Goal: Transaction & Acquisition: Purchase product/service

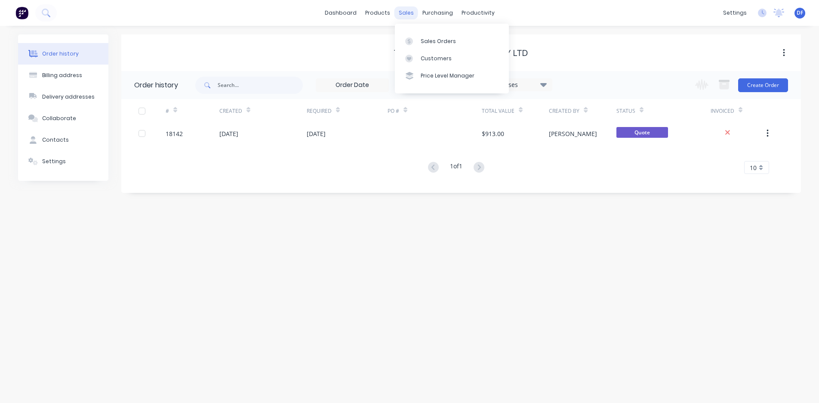
click at [408, 13] on div "sales" at bounding box center [407, 12] width 24 height 13
click at [428, 40] on div "Sales Orders" at bounding box center [438, 41] width 35 height 8
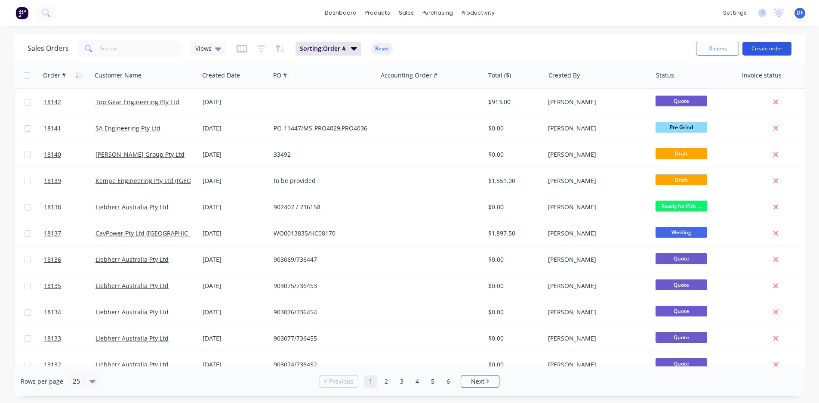
click at [762, 54] on button "Create order" at bounding box center [767, 49] width 49 height 14
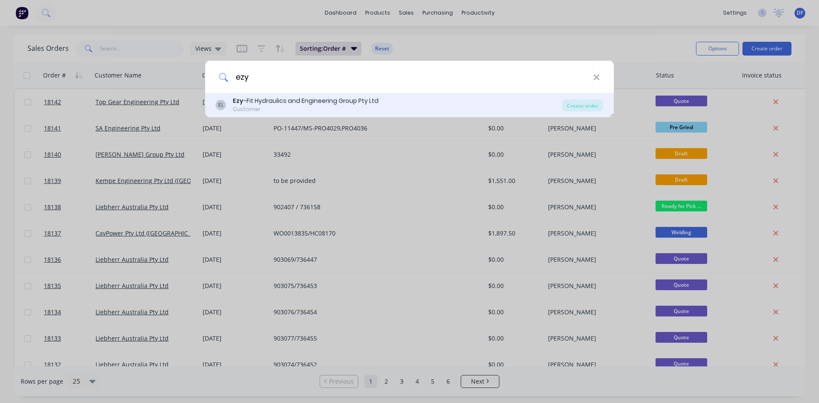
type input "ezy"
click at [340, 103] on div "Ezy -Fit Hydraulics and Engineering Group Pty Ltd" at bounding box center [306, 100] width 146 height 9
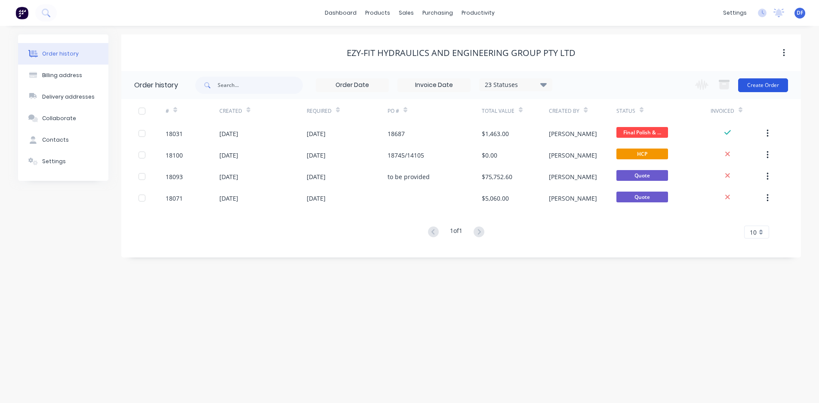
click at [762, 85] on button "Create Order" at bounding box center [763, 85] width 50 height 14
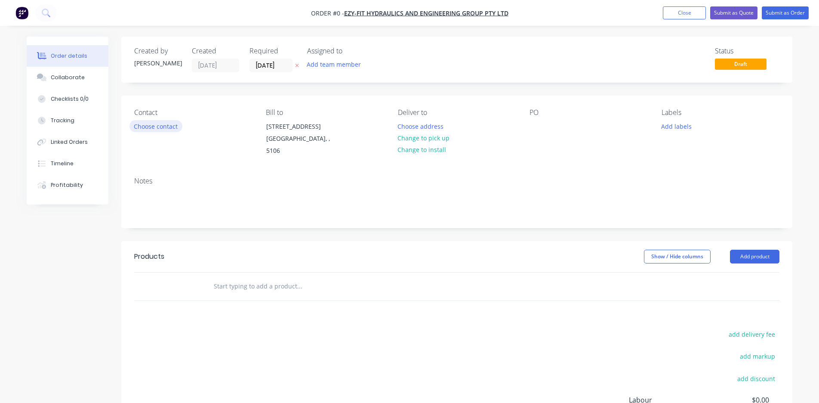
click at [164, 124] on button "Choose contact" at bounding box center [156, 126] width 53 height 12
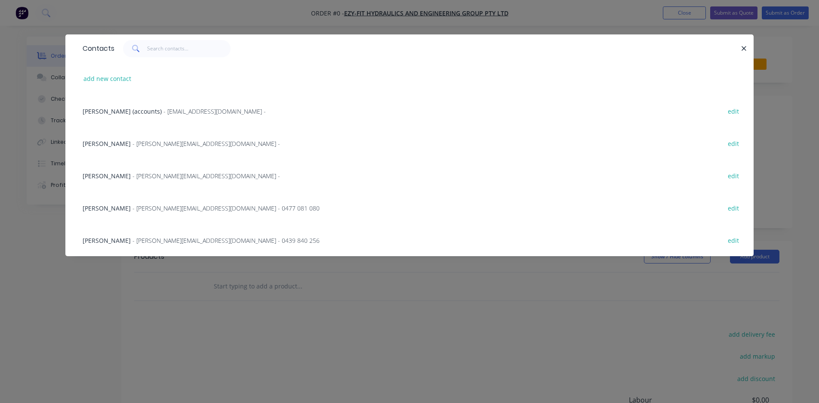
click at [142, 206] on span "- [PERSON_NAME][EMAIL_ADDRESS][DOMAIN_NAME] - 0477 081 080" at bounding box center [226, 208] width 187 height 8
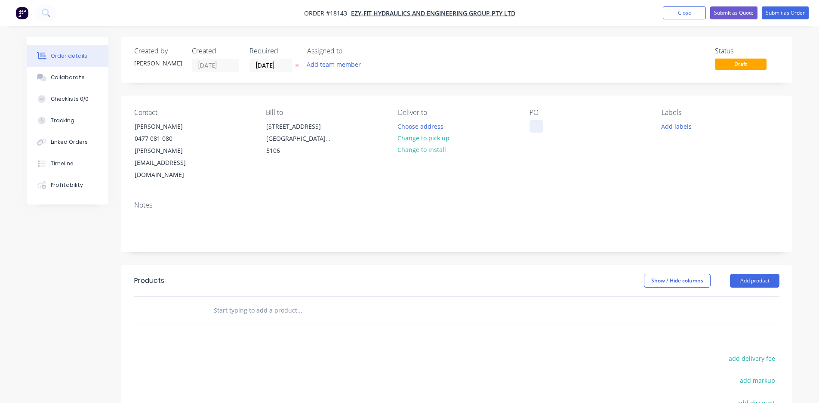
click at [538, 122] on div at bounding box center [537, 126] width 14 height 12
click at [175, 201] on div "Notes" at bounding box center [457, 205] width 646 height 8
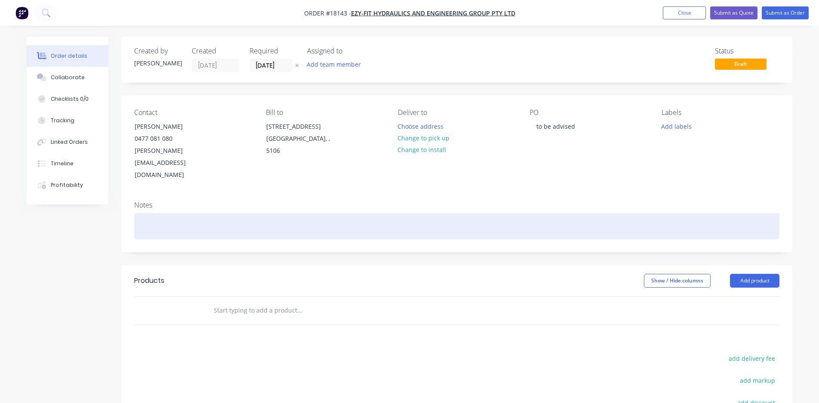
click at [173, 213] on div at bounding box center [457, 226] width 646 height 26
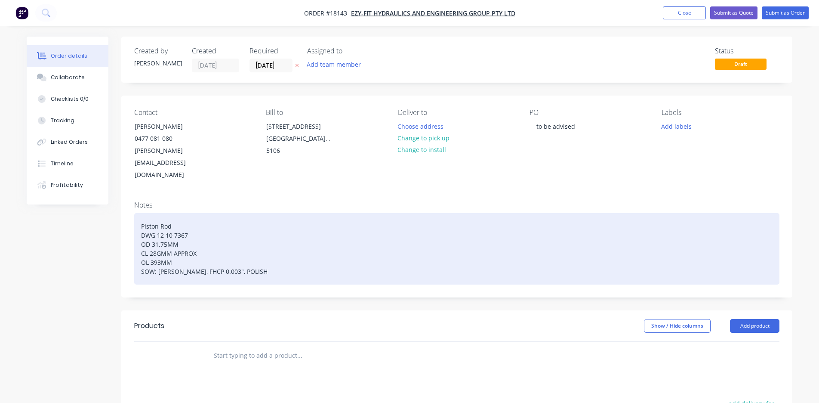
click at [185, 213] on div "Piston Rod DWG 12 10 7367 OD 31.75MM CL 28GMM APPROX OL 393MM SOW: [PERSON_NAME…" at bounding box center [457, 248] width 646 height 71
drag, startPoint x: 271, startPoint y: 247, endPoint x: 239, endPoint y: 248, distance: 32.3
click at [239, 248] on div "Piston Rod DWG 12 10 7367 OD 31.75MM CL 28GMM APPROX OL 393MM SOW: [PERSON_NAME…" at bounding box center [457, 248] width 646 height 71
click at [140, 213] on div "Piston Rod DWG 12 10 7367 OD 31.75MM CL 28GMM APPROX OL 393MM SOW: [PERSON_NAME…" at bounding box center [457, 248] width 646 height 71
click at [165, 213] on div "Q 10829Piston Rod DWG 12 10 7367 OD 31.75MM CL 28GMM APPROX OL 393MM SOW: [PERS…" at bounding box center [457, 248] width 646 height 71
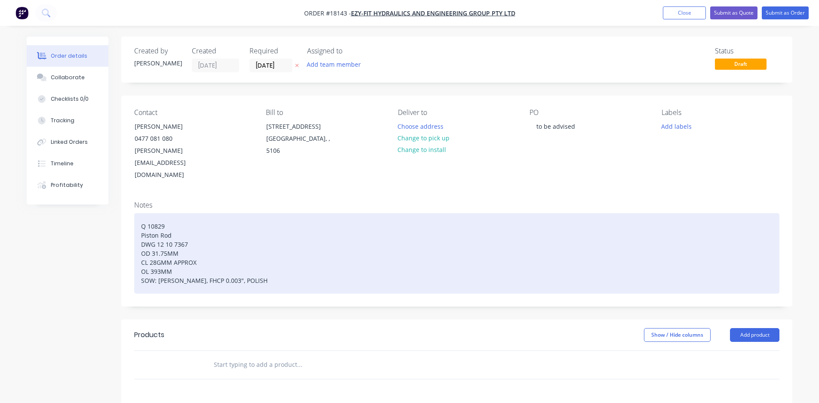
click at [187, 213] on div "Q 10829 Piston Rod DWG 12 10 7367 OD 31.75MM CL 28GMM APPROX OL 393MM SOW: [PER…" at bounding box center [457, 253] width 646 height 80
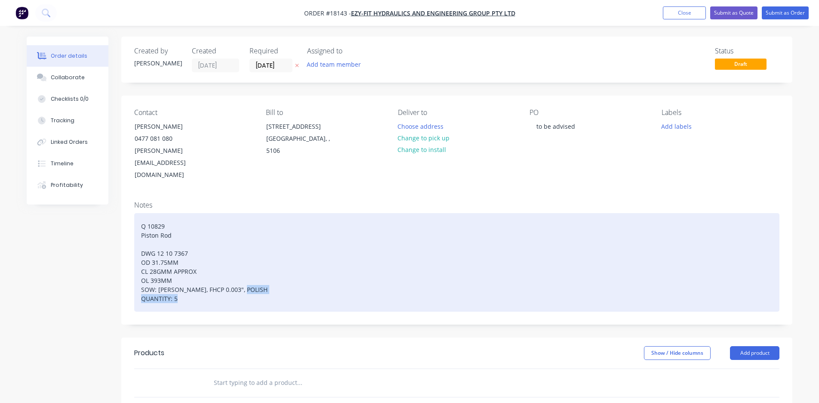
drag, startPoint x: 180, startPoint y: 272, endPoint x: 135, endPoint y: 275, distance: 45.3
click at [135, 275] on div "Q 10829 Piston Rod DWG 12 10 7367 OD 31.75MM CL 28GMM APPROX OL 393MM SOW: [PER…" at bounding box center [457, 262] width 646 height 99
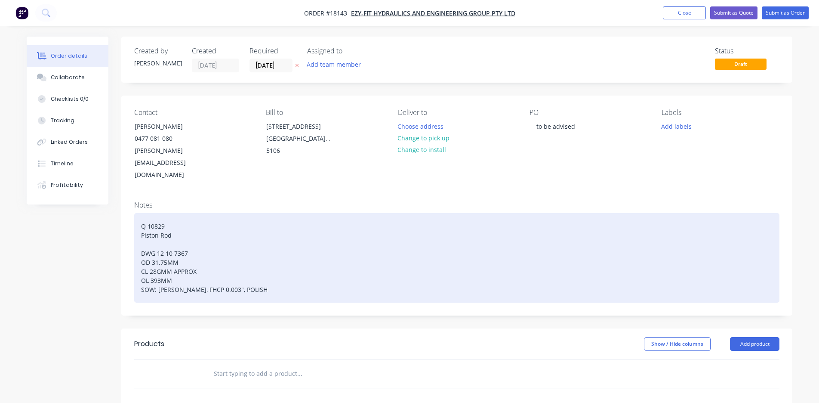
click at [147, 219] on div "Q 10829 Piston Rod DWG 12 10 7367 OD 31.75MM CL 28GMM APPROX OL 393MM SOW: [PER…" at bounding box center [457, 258] width 646 height 90
click at [140, 213] on div "Q 10829 Piston Rod QUANTITY: 5 DWG 12 10 7367 OD 31.75MM CL 28GMM APPROX OL 393…" at bounding box center [457, 258] width 646 height 90
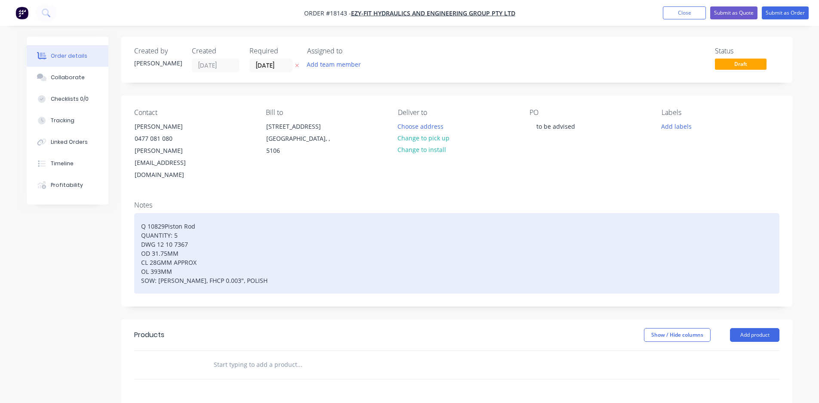
click at [163, 213] on div "Q 10829Piston Rod QUANTITY: 5 DWG 12 10 7367 OD 31.75MM CL 28GMM APPROX OL 393M…" at bounding box center [457, 253] width 646 height 80
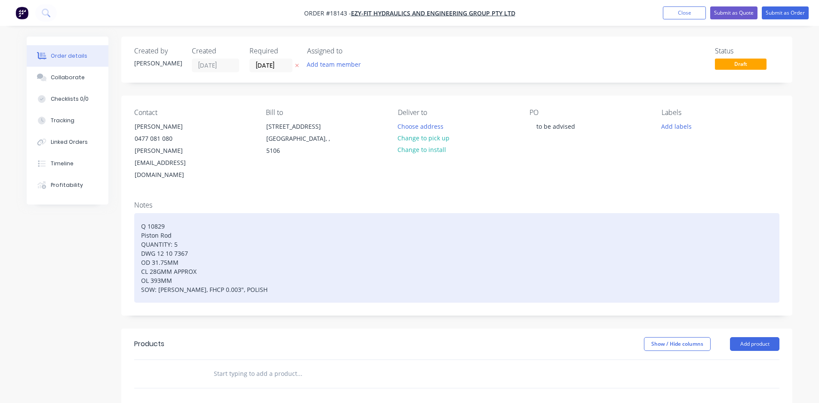
click at [145, 216] on div "Q 10829 Piston Rod QUANTITY: 5 DWG 12 10 7367 OD 31.75MM CL 28GMM APPROX OL 393…" at bounding box center [457, 258] width 646 height 90
drag, startPoint x: 262, startPoint y: 263, endPoint x: 239, endPoint y: 263, distance: 23.2
click at [239, 263] on div "Q 10829 Piston Rod Q: 5 DWG 12 10 7367 OD 31.75MM CL 28GMM APPROX OL 393MM SOW:…" at bounding box center [457, 258] width 646 height 90
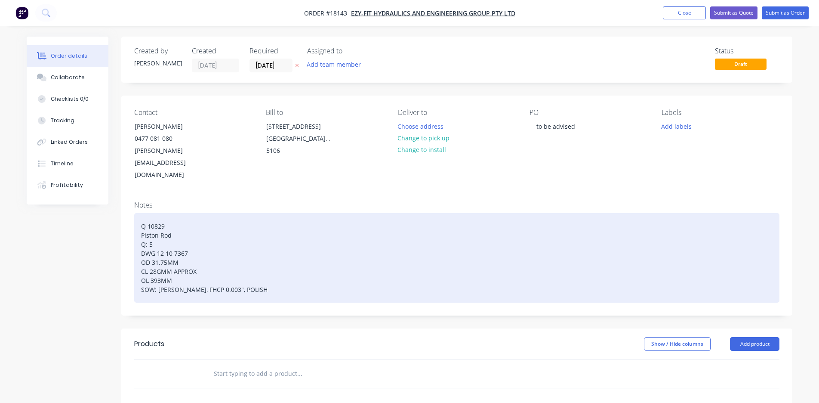
click at [146, 221] on div "Q 10829 Piston Rod Q: 5 DWG 12 10 7367 OD 31.75MM CL 28GMM APPROX OL 393MM SOW:…" at bounding box center [457, 258] width 646 height 90
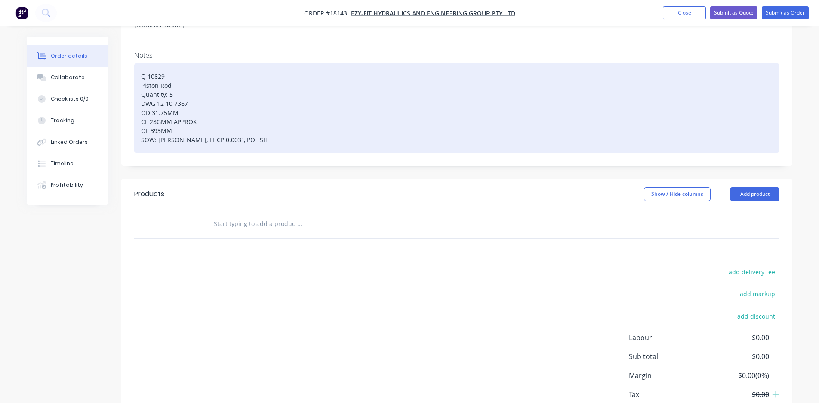
scroll to position [154, 0]
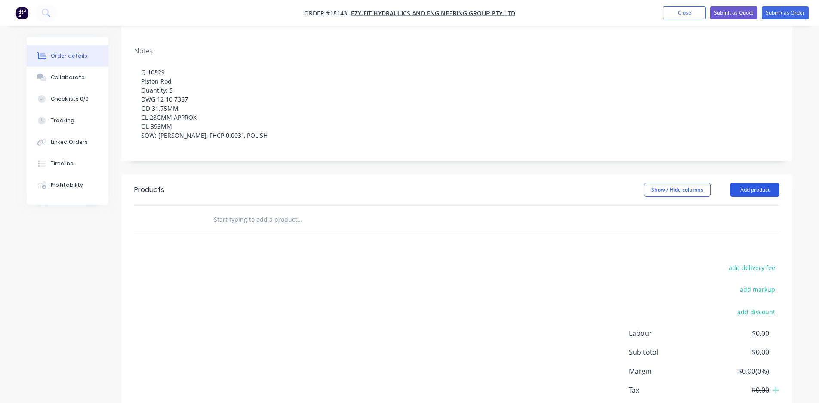
click at [750, 183] on button "Add product" at bounding box center [754, 190] width 49 height 14
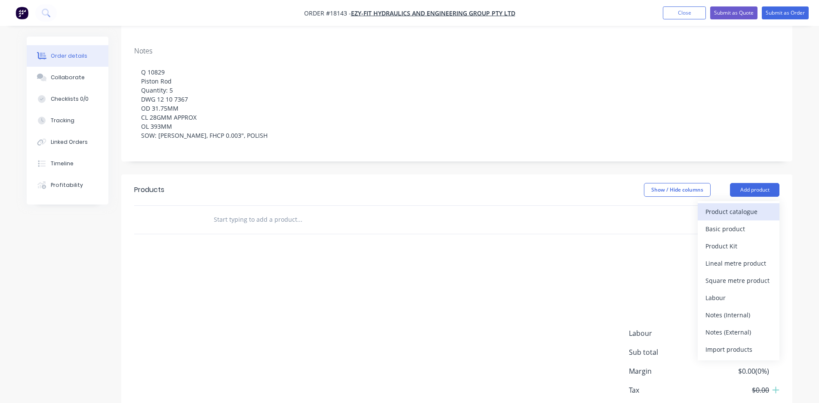
click at [742, 205] on div "Product catalogue" at bounding box center [739, 211] width 66 height 12
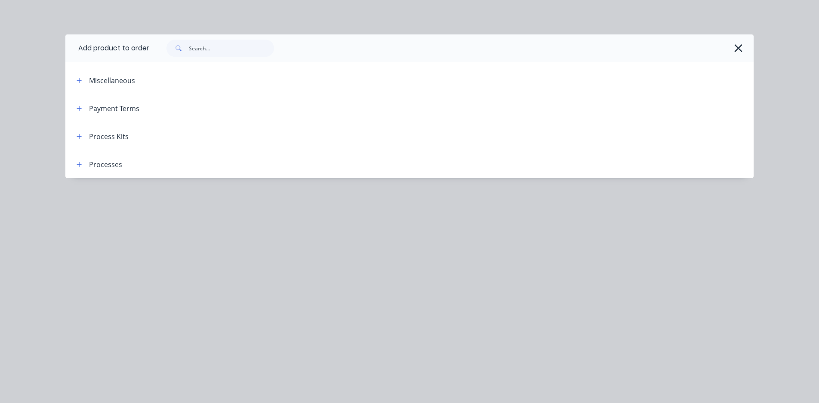
click at [97, 139] on div "Process Kits" at bounding box center [109, 136] width 40 height 10
click at [80, 136] on icon "button" at bounding box center [79, 136] width 5 height 5
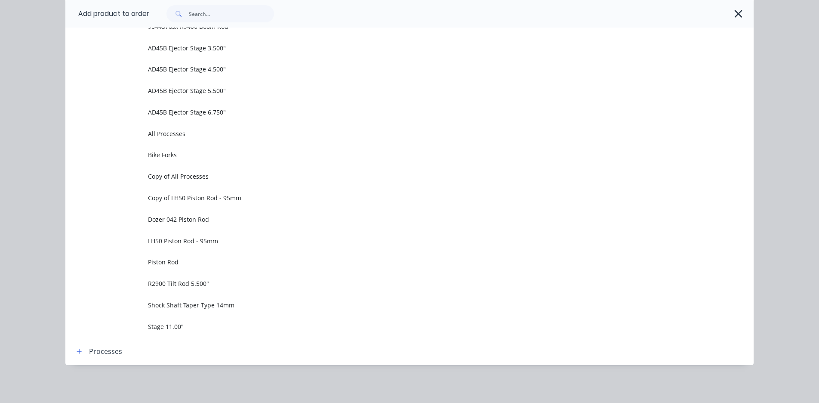
scroll to position [584, 0]
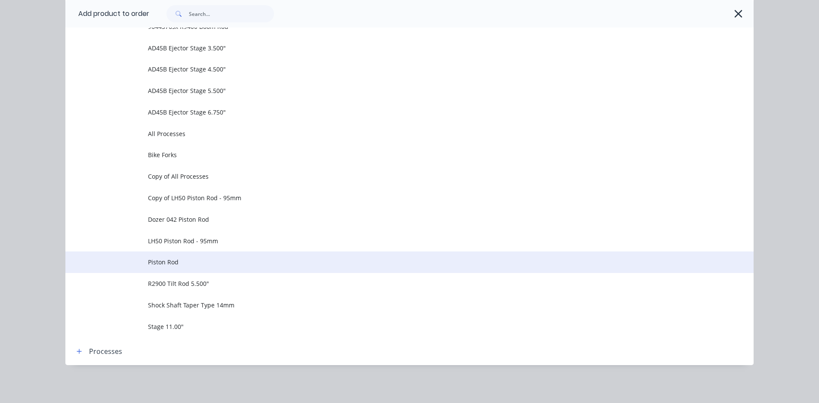
click at [168, 263] on span "Piston Rod" at bounding box center [390, 261] width 485 height 9
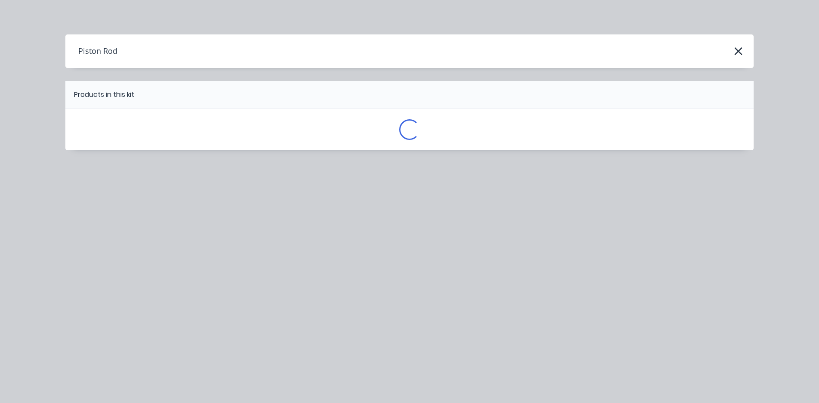
scroll to position [0, 0]
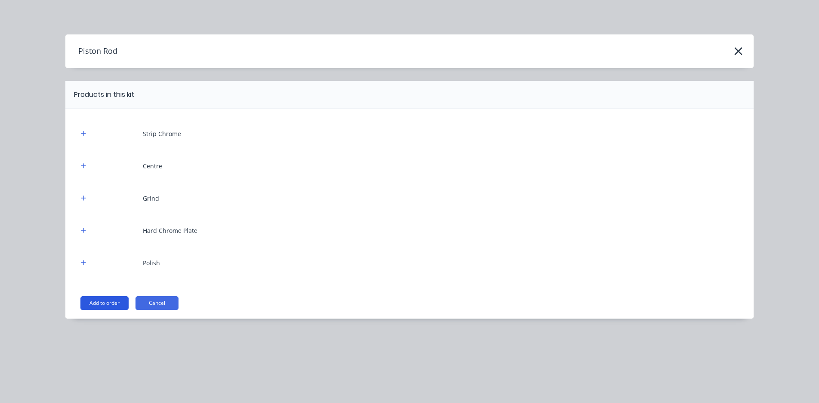
click at [104, 297] on button "Add to order" at bounding box center [104, 303] width 48 height 14
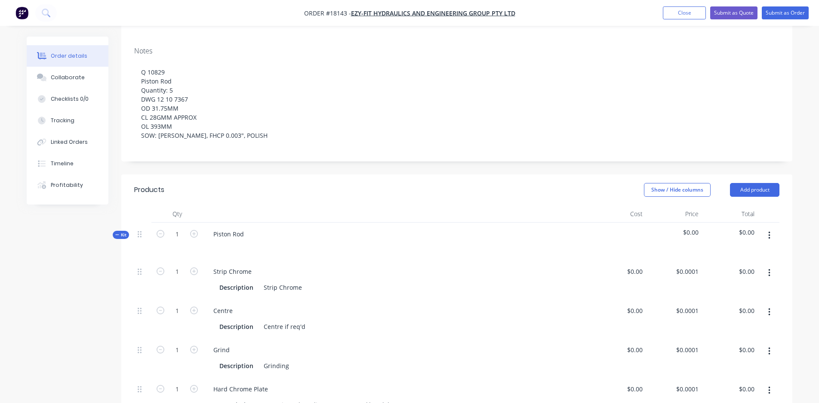
click at [769, 268] on icon "button" at bounding box center [770, 272] width 2 height 9
click at [729, 324] on div "Delete" at bounding box center [739, 330] width 66 height 12
click at [772, 265] on button "button" at bounding box center [770, 272] width 20 height 15
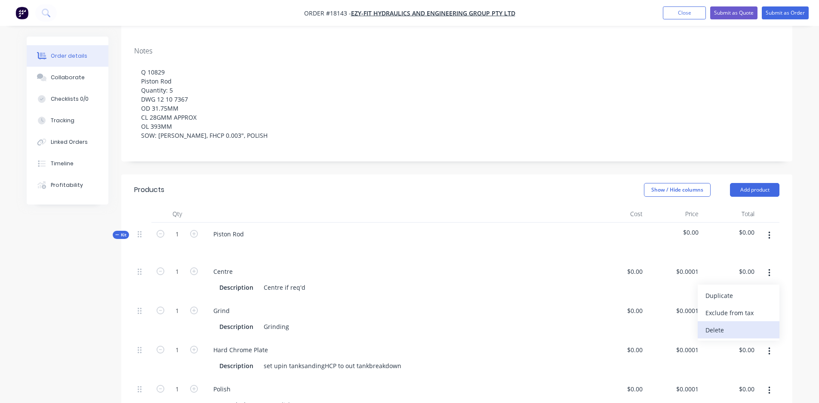
click at [746, 324] on div "Delete" at bounding box center [739, 330] width 66 height 12
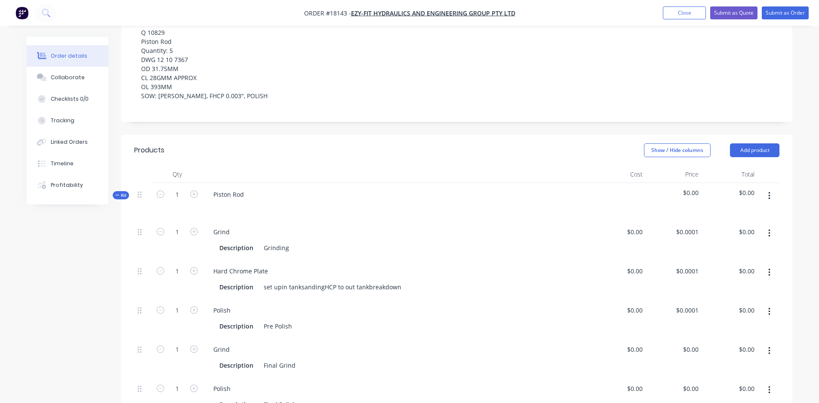
scroll to position [193, 0]
click at [769, 343] on button "button" at bounding box center [770, 350] width 20 height 15
click at [726, 402] on div "Delete" at bounding box center [739, 408] width 66 height 12
click at [772, 226] on button "button" at bounding box center [770, 233] width 20 height 15
click at [744, 284] on div "Delete" at bounding box center [739, 290] width 66 height 12
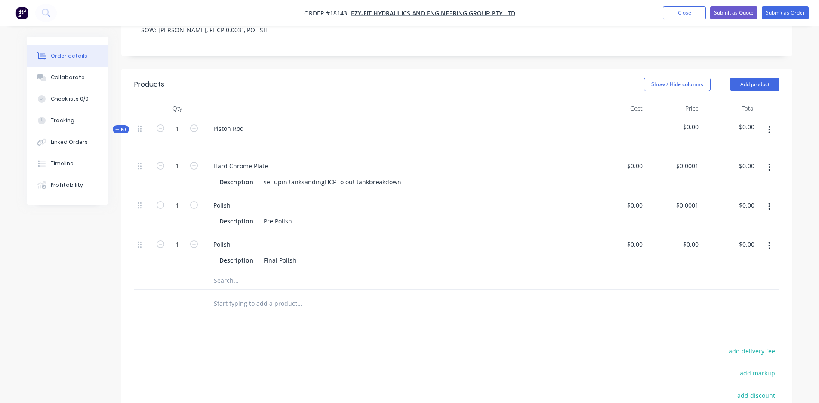
scroll to position [271, 0]
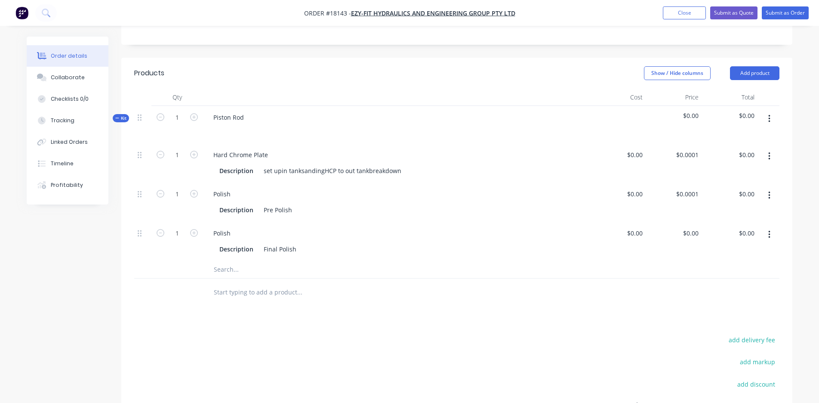
click at [241, 261] on input "text" at bounding box center [299, 269] width 172 height 17
click at [215, 261] on input "[PERSON_NAME]" at bounding box center [299, 269] width 172 height 17
type input "P"
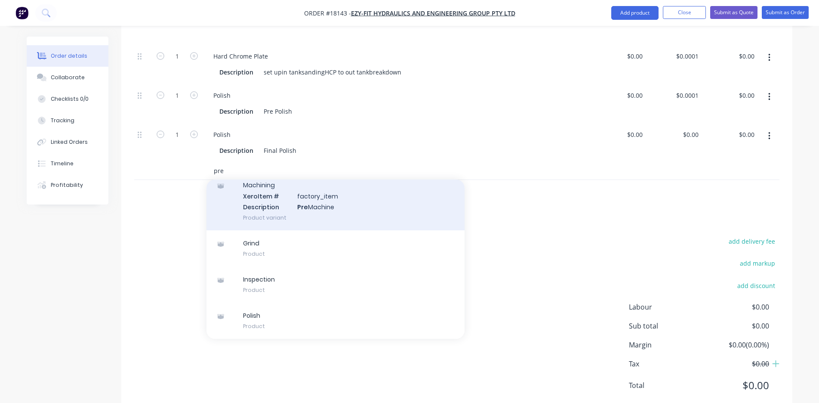
scroll to position [967, 0]
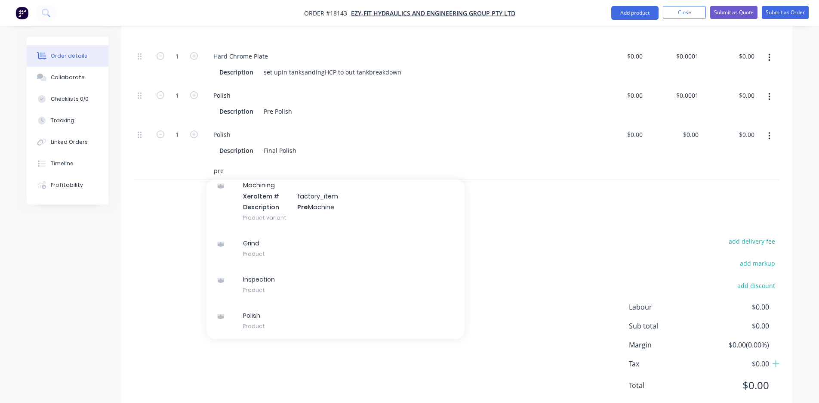
click at [217, 162] on input "pre" at bounding box center [299, 170] width 172 height 17
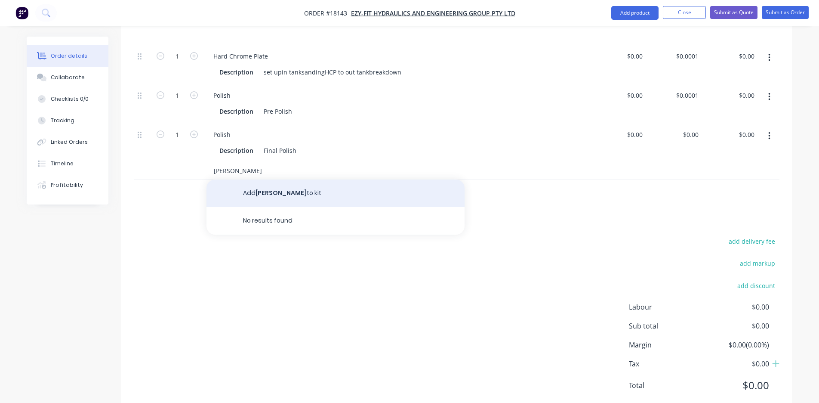
type input "[PERSON_NAME]"
click at [259, 179] on button "Add [PERSON_NAME] to kit" at bounding box center [336, 193] width 258 height 28
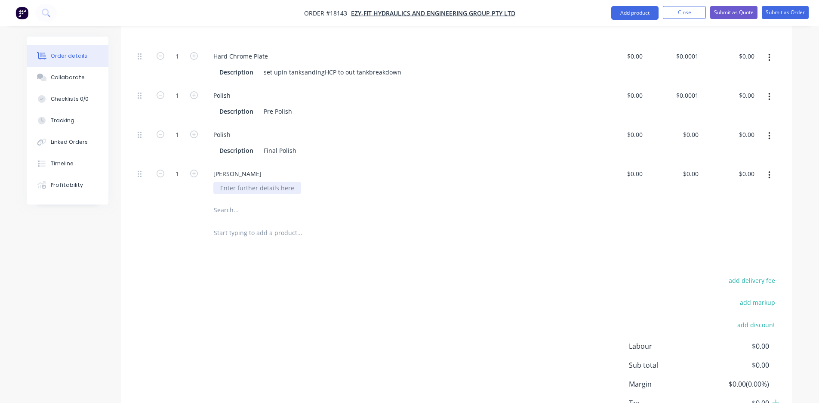
click at [255, 182] on div at bounding box center [257, 188] width 88 height 12
click at [374, 245] on div "Products Show / Hide columns Add product Qty Cost Price Total Kit 1 Piston Rod …" at bounding box center [456, 206] width 671 height 494
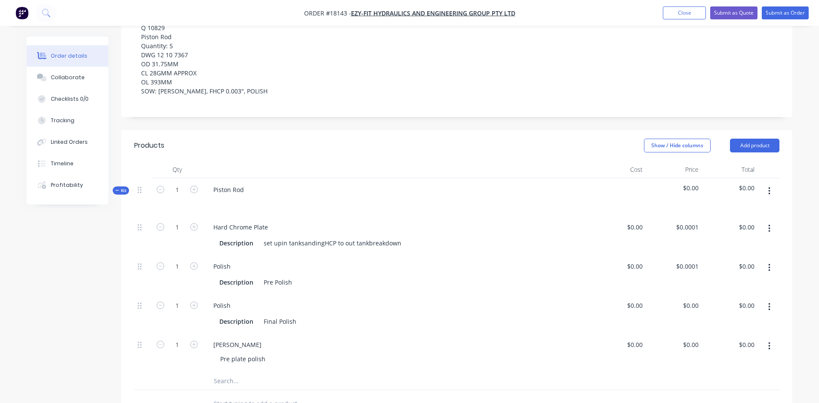
scroll to position [260, 0]
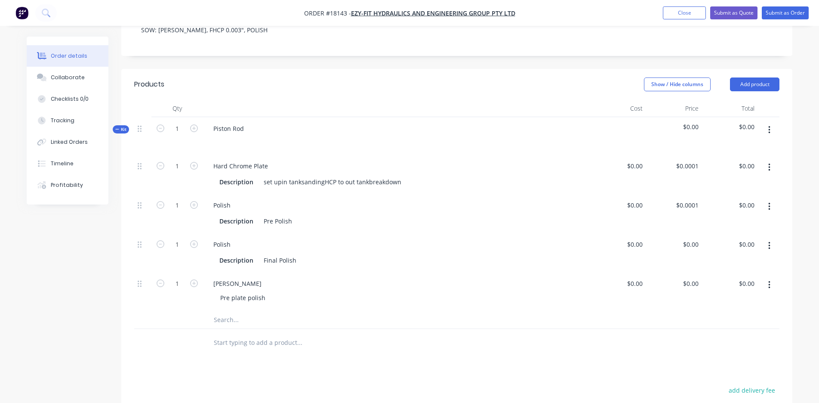
click at [219, 311] on input "text" at bounding box center [299, 319] width 172 height 17
type input "flash"
click at [217, 311] on input "flash" at bounding box center [299, 319] width 172 height 17
click at [264, 176] on div "set upin tanksandingHCP to out tankbreakdown" at bounding box center [332, 182] width 145 height 12
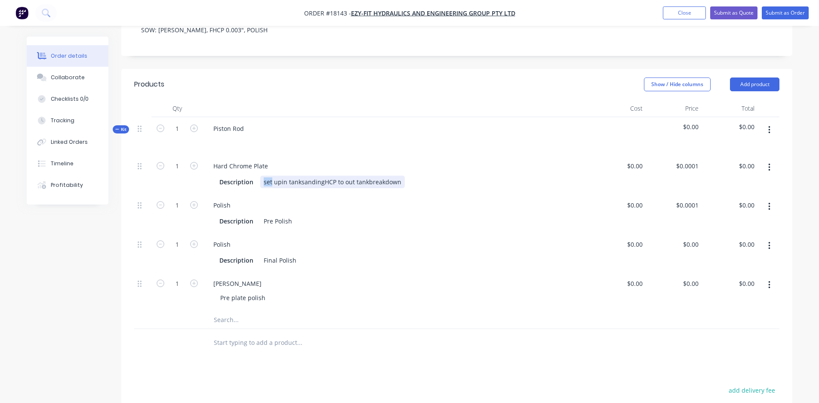
click at [264, 176] on div "set upin tanksandingHCP to out tankbreakdown" at bounding box center [332, 182] width 145 height 12
click at [375, 238] on div "Polish" at bounding box center [397, 244] width 380 height 12
click at [689, 160] on input "0.0001" at bounding box center [690, 166] width 23 height 12
type input "$150.00"
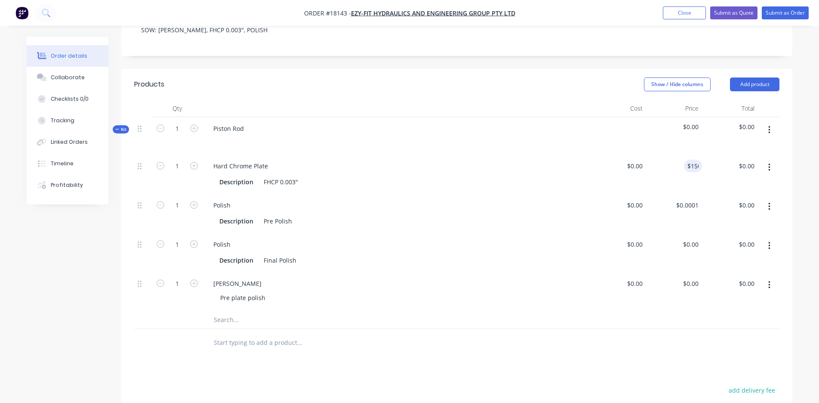
type input "$150.00"
click at [501, 238] on div "Polish" at bounding box center [397, 244] width 380 height 12
click at [770, 202] on icon "button" at bounding box center [770, 206] width 2 height 9
click at [728, 257] on div "Delete" at bounding box center [739, 263] width 66 height 12
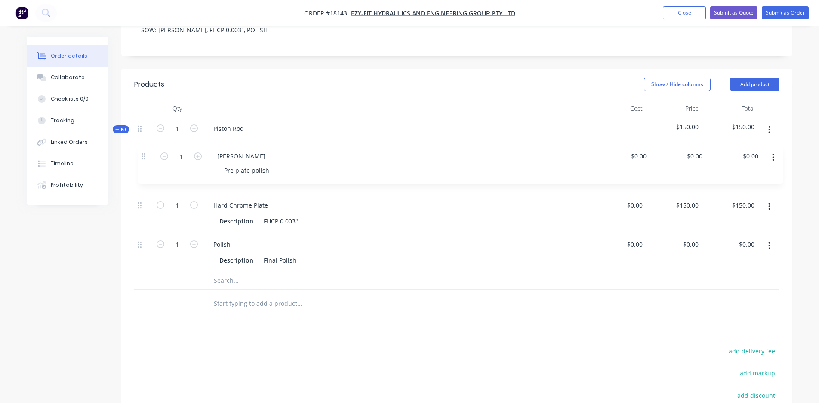
drag, startPoint x: 140, startPoint y: 222, endPoint x: 144, endPoint y: 149, distance: 72.8
click at [144, 154] on div "1 Hard Chrome Plate Description FHCP 0.003" $0.00 $0.00 $150.00 $150.00 $150.00…" at bounding box center [457, 212] width 646 height 117
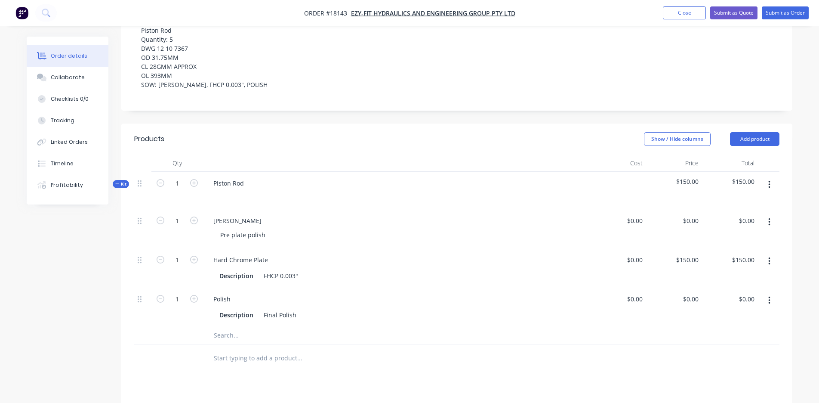
scroll to position [235, 0]
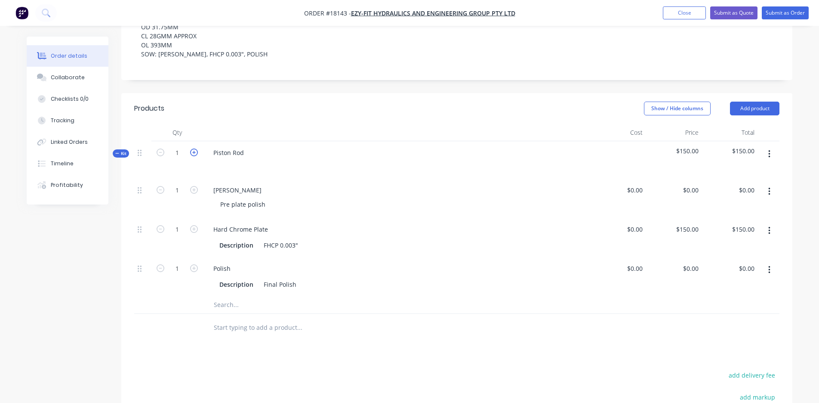
click at [193, 148] on icon "button" at bounding box center [194, 152] width 8 height 8
type input "2"
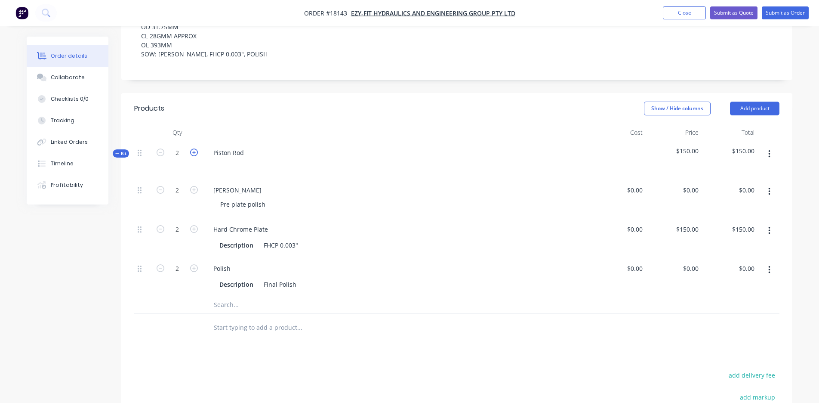
type input "$300.00"
click at [193, 148] on icon "button" at bounding box center [194, 152] width 8 height 8
type input "3"
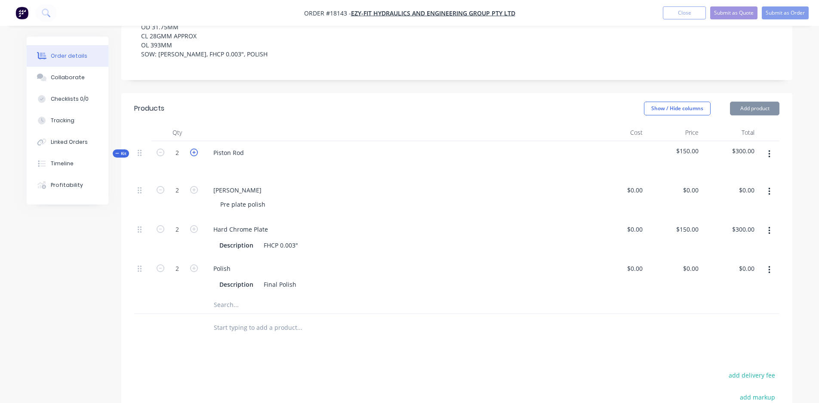
type input "3"
type input "$450.00"
click at [193, 148] on icon "button" at bounding box center [194, 152] width 8 height 8
type input "4"
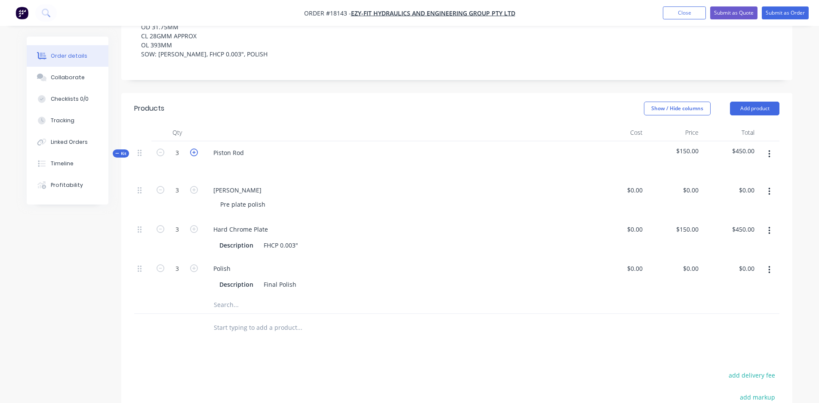
type input "4"
type input "$600.00"
click at [193, 148] on icon "button" at bounding box center [194, 152] width 8 height 8
type input "5"
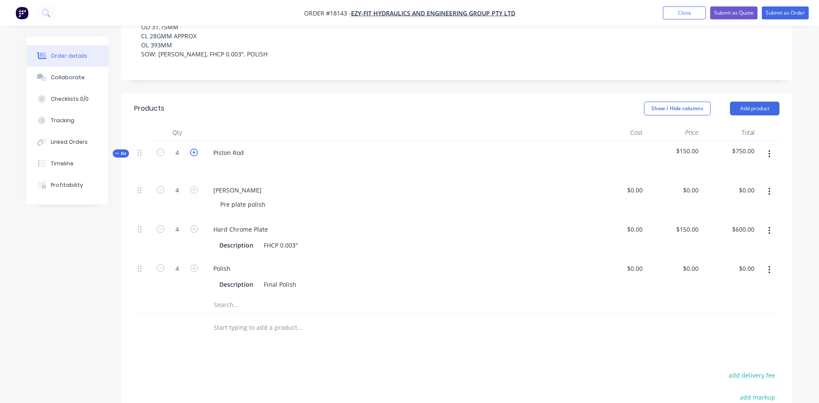
type input "5"
type input "$750.00"
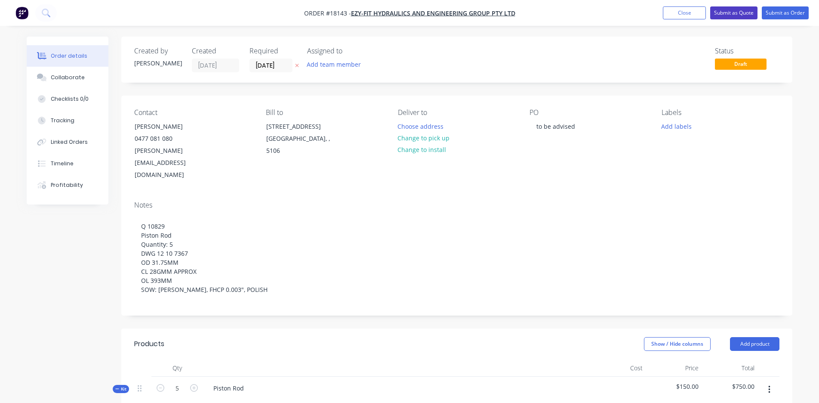
scroll to position [0, 0]
click at [733, 13] on button "Submit as Quote" at bounding box center [734, 12] width 47 height 13
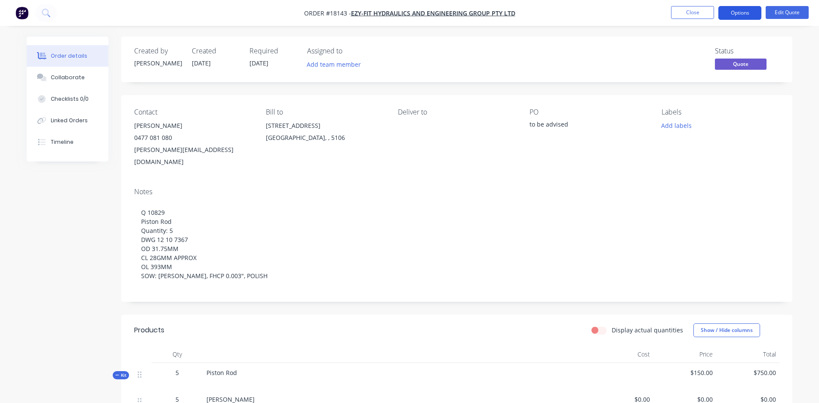
click at [741, 10] on button "Options" at bounding box center [740, 13] width 43 height 14
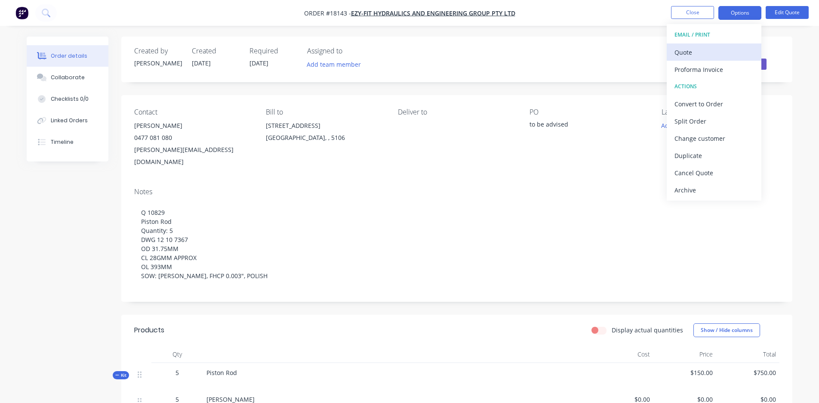
click at [698, 59] on button "Quote" at bounding box center [714, 51] width 95 height 17
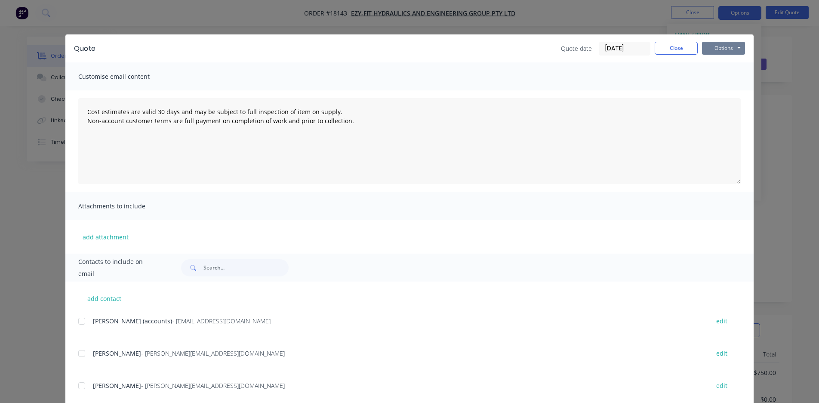
click at [723, 52] on button "Options" at bounding box center [723, 48] width 43 height 13
click at [723, 67] on button "Preview" at bounding box center [729, 63] width 55 height 14
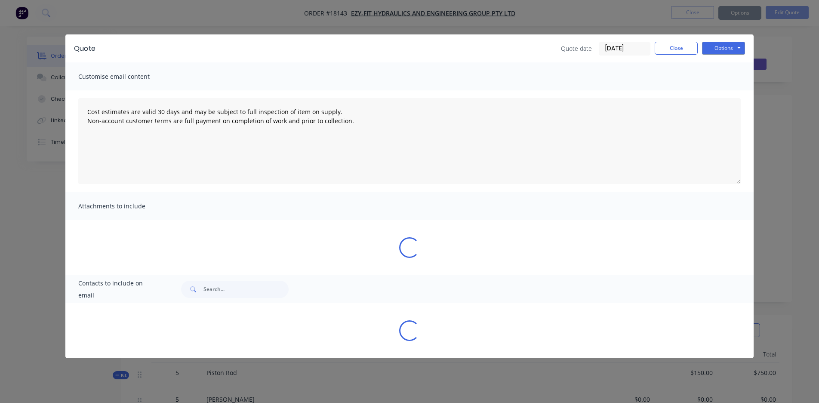
type textarea "Cost estimates are valid 30 days and may be subject to full inspection of item …"
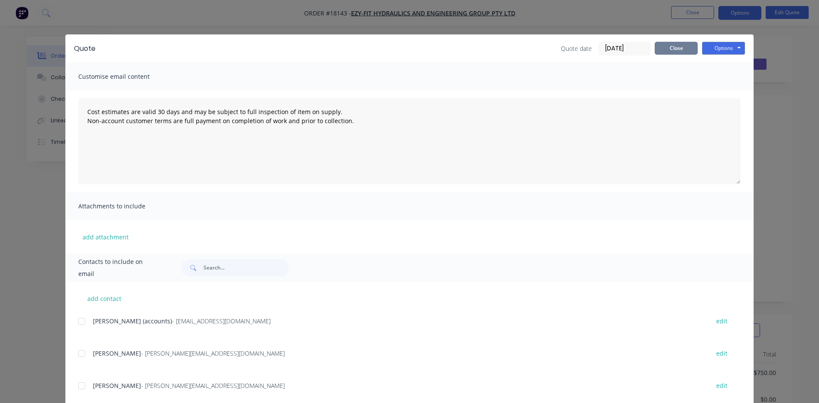
click at [674, 45] on button "Close" at bounding box center [676, 48] width 43 height 13
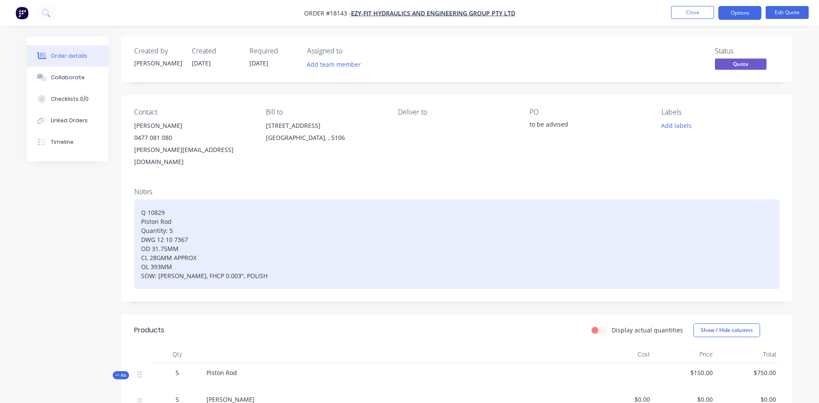
click at [152, 214] on div "Q 10829 Piston Rod Quantity: 5 DWG 12 10 7367 OD 31.75MM CL 28GMM APPROX OL 393…" at bounding box center [457, 244] width 646 height 90
click at [134, 209] on div "Q 10829 Piston Rod Quantity: 5 DWG 12 10 7367 OD 31.75MM CL 28GMM APPROX OL 393…" at bounding box center [457, 244] width 646 height 90
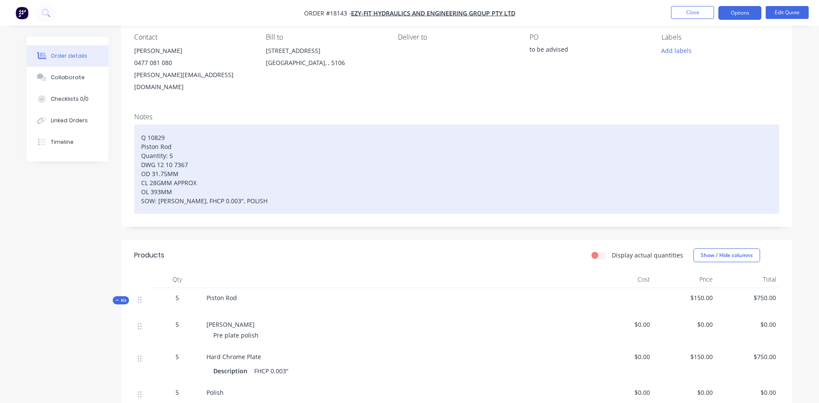
scroll to position [110, 0]
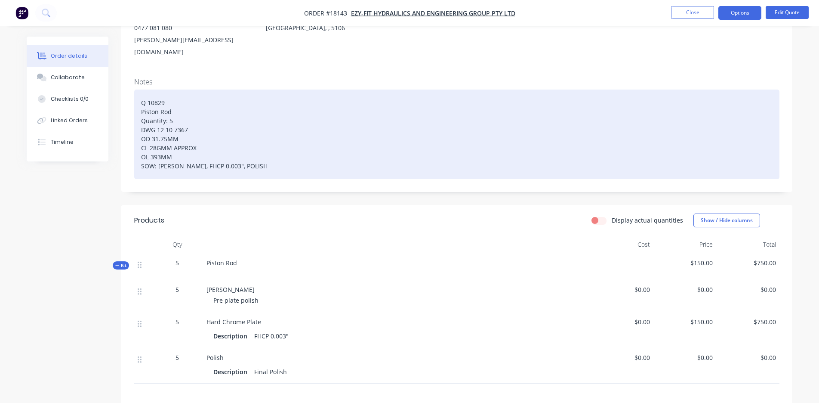
click at [235, 155] on div "Q 10829 Piston Rod Quantity: 5 DWG 12 10 7367 OD 31.75MM CL 28GMM APPROX OL 393…" at bounding box center [457, 135] width 646 height 90
drag, startPoint x: 244, startPoint y: 156, endPoint x: 120, endPoint y: 93, distance: 139.2
click at [120, 93] on div "Order details Collaborate Checklists 0/0 Linked Orders Timeline Order details C…" at bounding box center [409, 232] width 783 height 610
copy div "Q 10829 Piston Rod Quantity: 5 DWG 12 10 7367 OD 31.75MM CL 28GMM APPROX OL 393…"
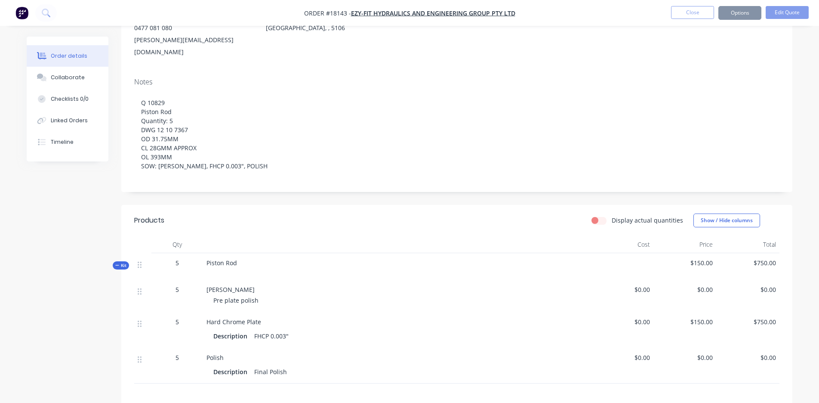
click at [235, 259] on span "Piston Rod" at bounding box center [222, 263] width 31 height 8
click at [239, 253] on div "Piston Rod" at bounding box center [396, 266] width 387 height 27
click at [238, 253] on div "Piston Rod" at bounding box center [396, 266] width 387 height 27
click at [236, 259] on span "Piston Rod" at bounding box center [222, 263] width 31 height 8
click at [745, 7] on button "Options" at bounding box center [740, 13] width 43 height 14
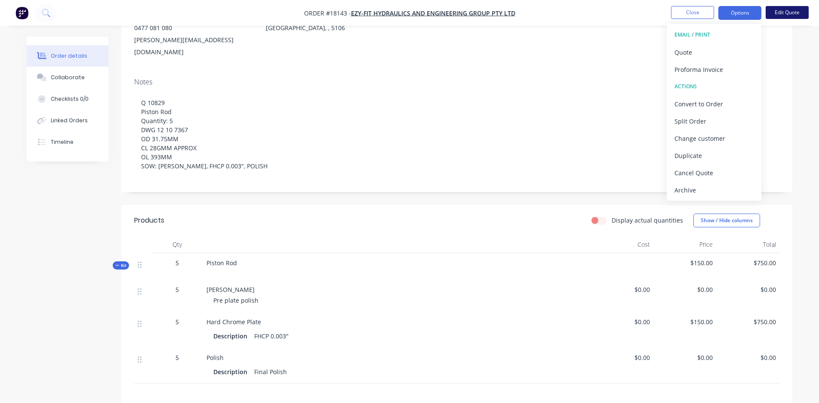
click at [781, 7] on button "Edit Quote" at bounding box center [787, 12] width 43 height 13
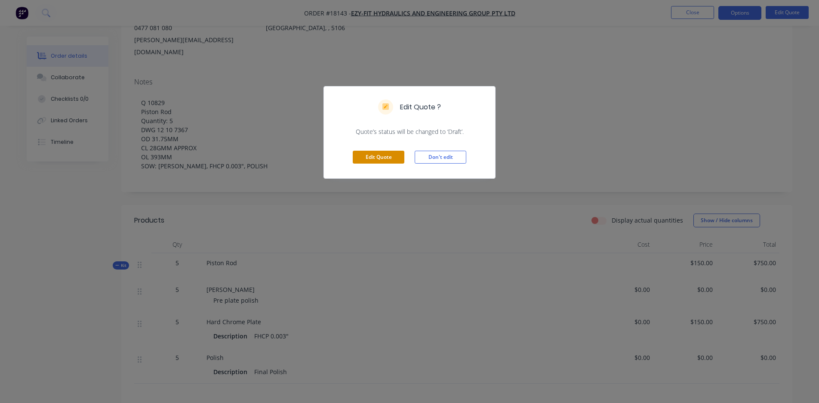
click at [367, 160] on button "Edit Quote" at bounding box center [379, 157] width 52 height 13
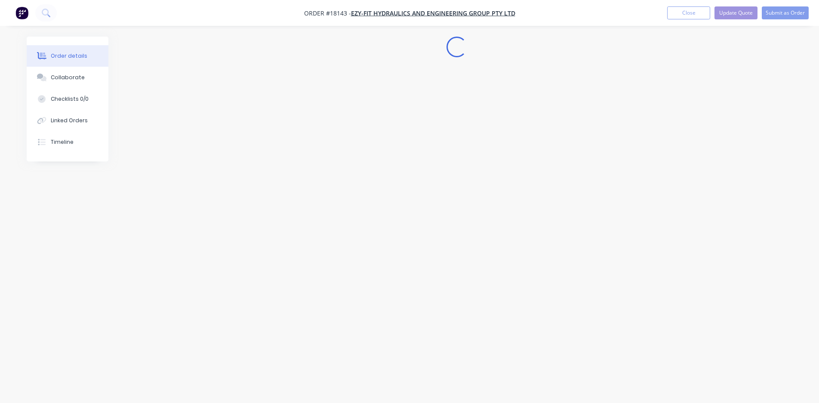
scroll to position [0, 0]
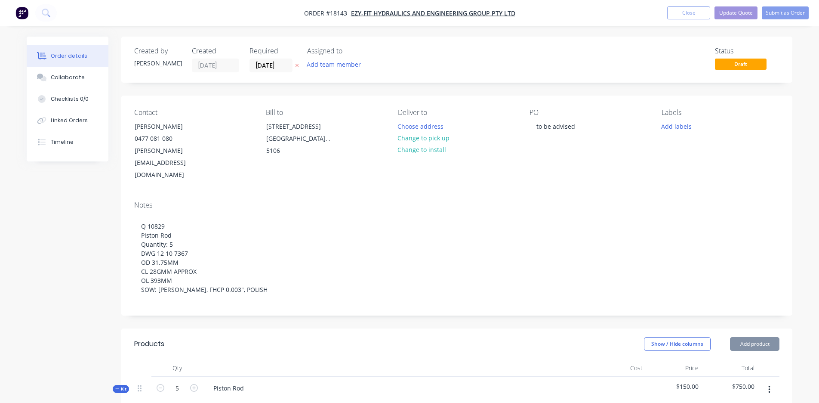
type input "$150.00"
type input "$750.00"
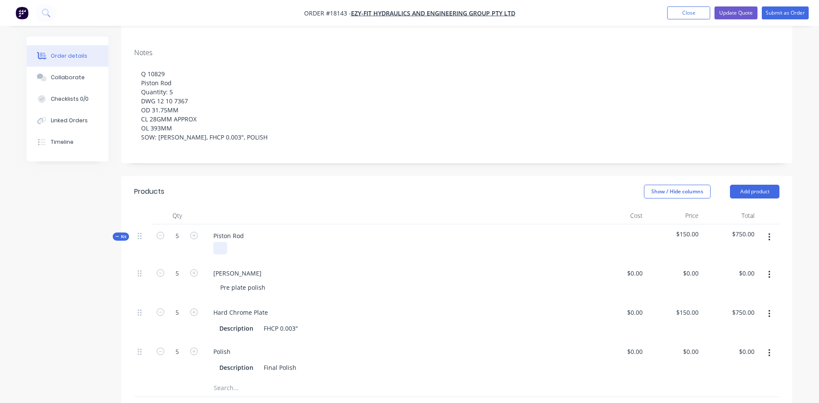
scroll to position [158, 0]
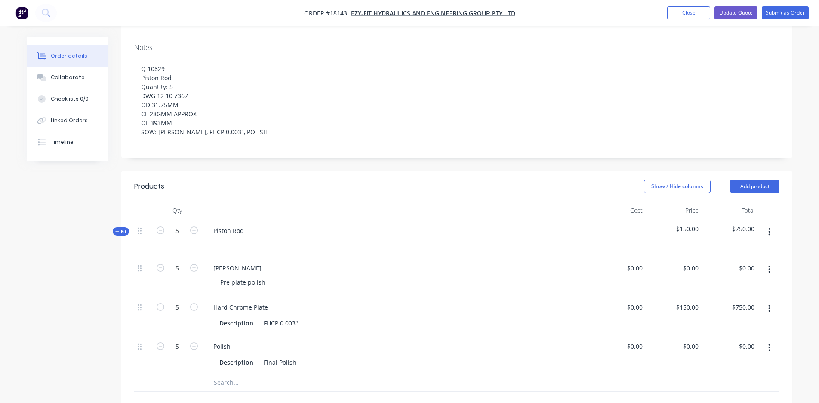
click at [250, 219] on div "Piston Rod" at bounding box center [396, 237] width 387 height 37
click at [247, 224] on div "Piston Rod" at bounding box center [229, 230] width 44 height 12
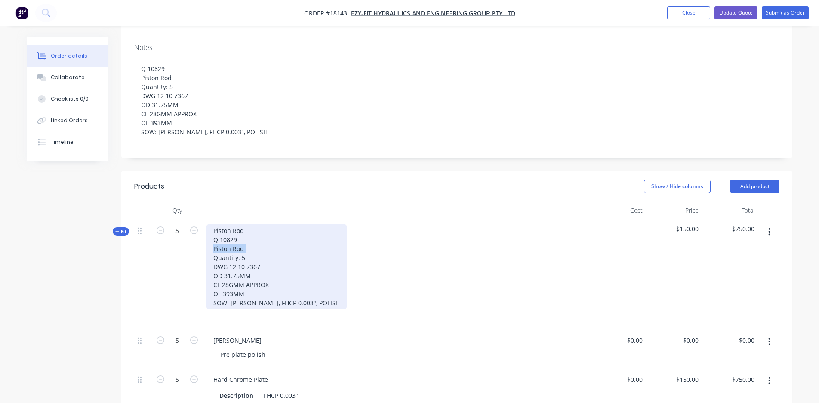
drag, startPoint x: 247, startPoint y: 223, endPoint x: 202, endPoint y: 222, distance: 44.4
click at [202, 222] on div "Kit 5 Piston Rod Q 10829 Piston Rod Quantity: 5 DWG 12 10 7367 OD 31.75MM CL 28…" at bounding box center [457, 274] width 646 height 110
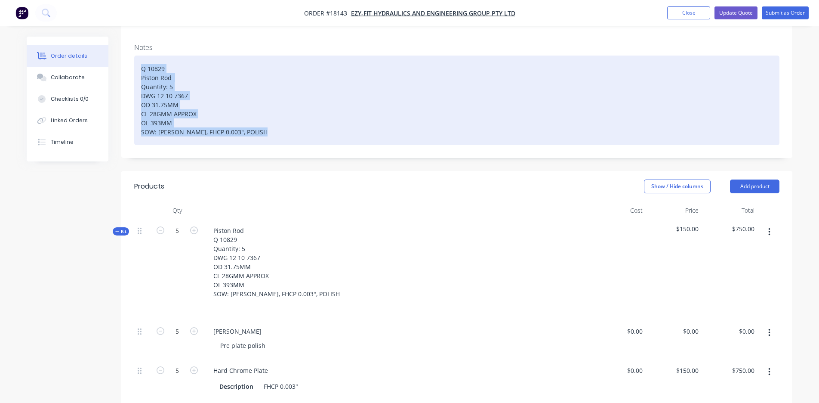
drag, startPoint x: 255, startPoint y: 111, endPoint x: 121, endPoint y: 44, distance: 150.1
click at [121, 44] on div "Order details Collaborate Checklists 0/0 Linked Orders Timeline Order details C…" at bounding box center [409, 290] width 783 height 823
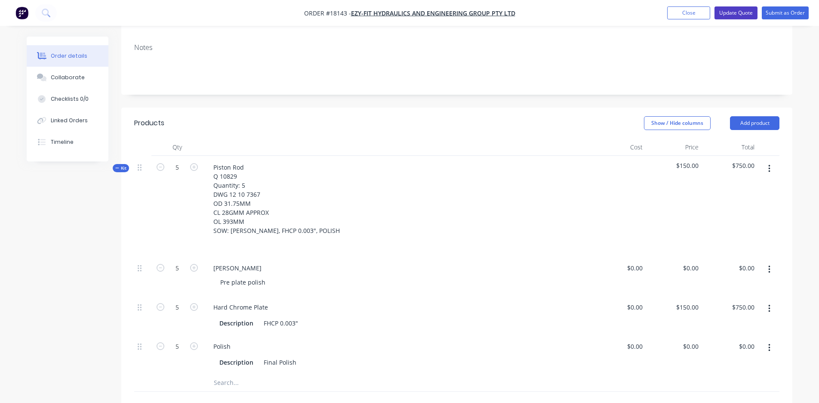
click at [738, 10] on button "Update Quote" at bounding box center [736, 12] width 43 height 13
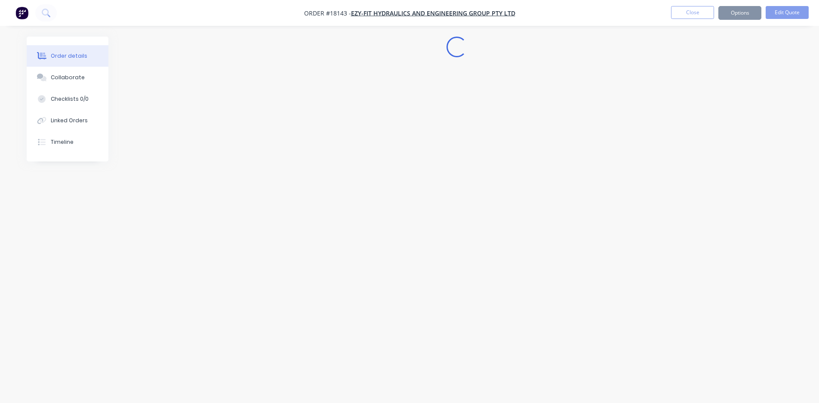
scroll to position [0, 0]
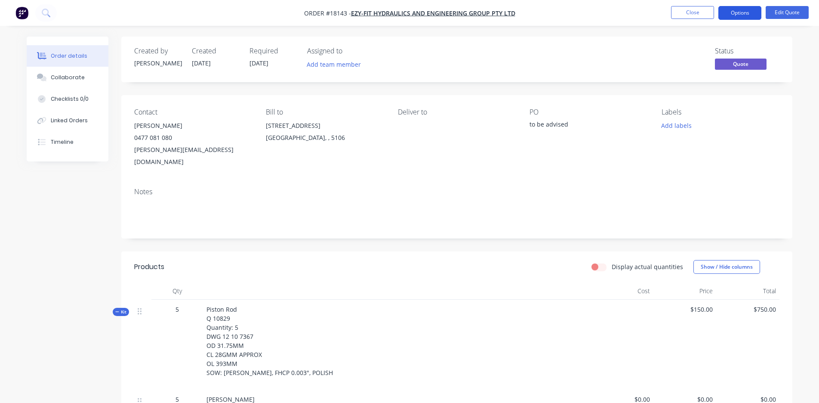
click at [753, 13] on button "Options" at bounding box center [740, 13] width 43 height 14
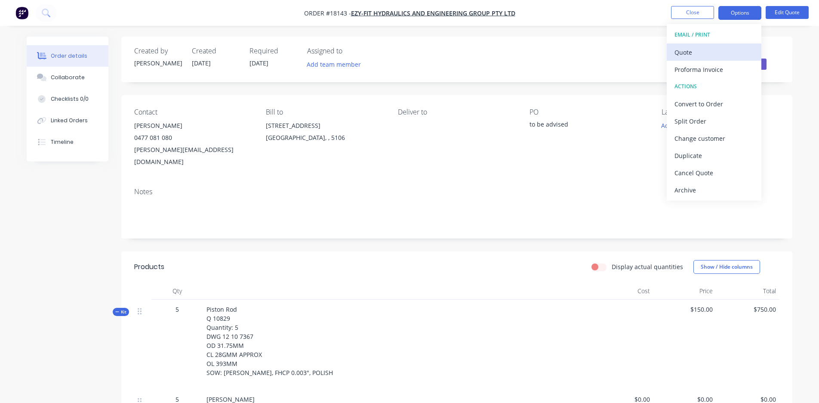
click at [729, 54] on div "Quote" at bounding box center [714, 52] width 79 height 12
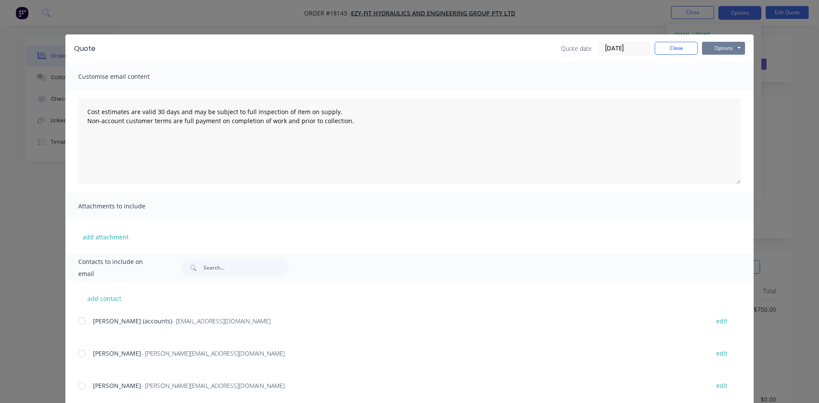
click at [720, 50] on button "Options" at bounding box center [723, 48] width 43 height 13
click at [719, 66] on button "Preview" at bounding box center [729, 63] width 55 height 14
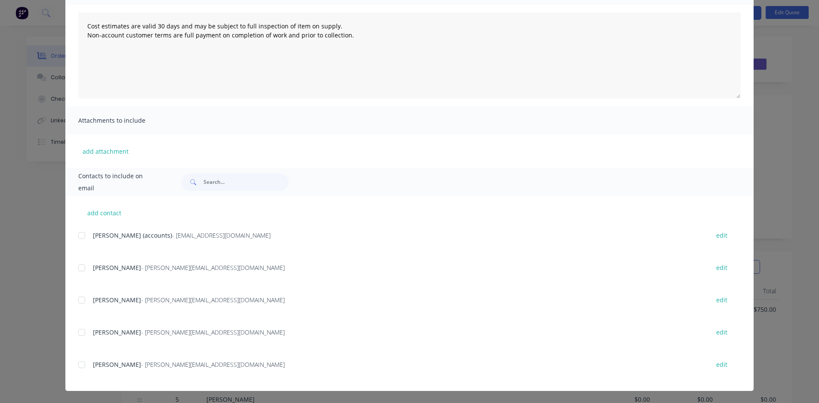
scroll to position [86, 0]
click at [81, 334] on div at bounding box center [81, 332] width 17 height 17
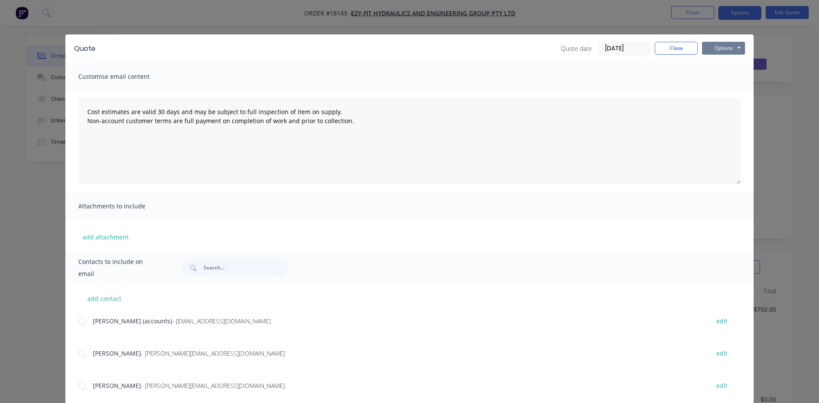
scroll to position [0, 0]
click at [736, 49] on button "Options" at bounding box center [723, 48] width 43 height 13
click at [728, 95] on button "Email" at bounding box center [729, 92] width 55 height 14
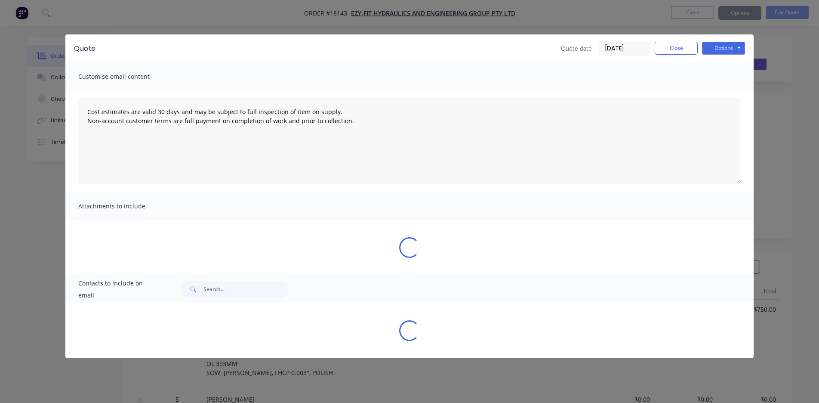
type textarea "Cost estimates are valid 30 days and may be subject to full inspection of item …"
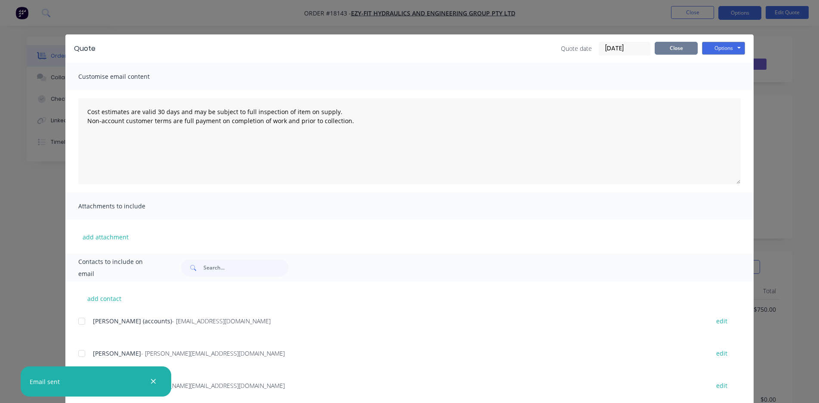
click at [672, 48] on button "Close" at bounding box center [676, 48] width 43 height 13
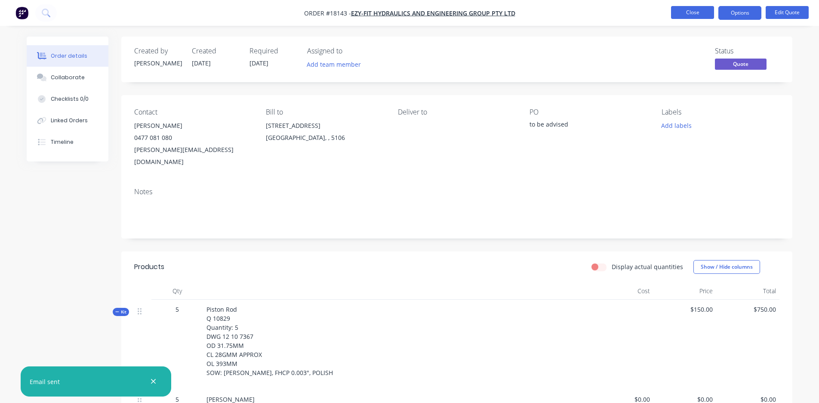
click at [689, 10] on button "Close" at bounding box center [692, 12] width 43 height 13
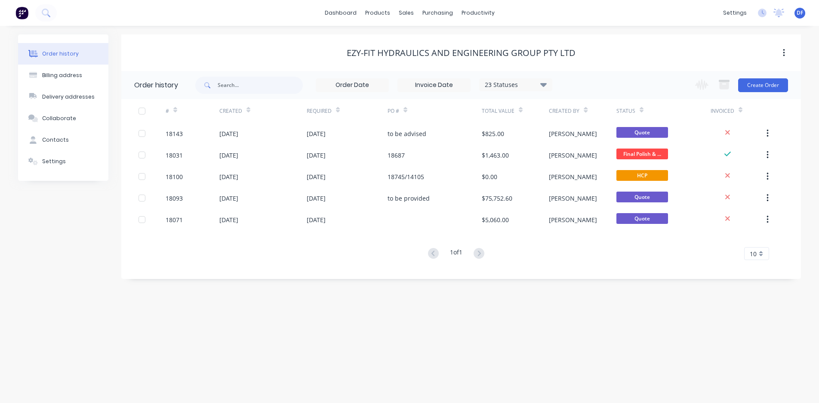
click at [59, 11] on div "dashboard products sales purchasing productivity dashboard products Product Cat…" at bounding box center [409, 13] width 819 height 26
click at [51, 9] on button at bounding box center [46, 12] width 22 height 17
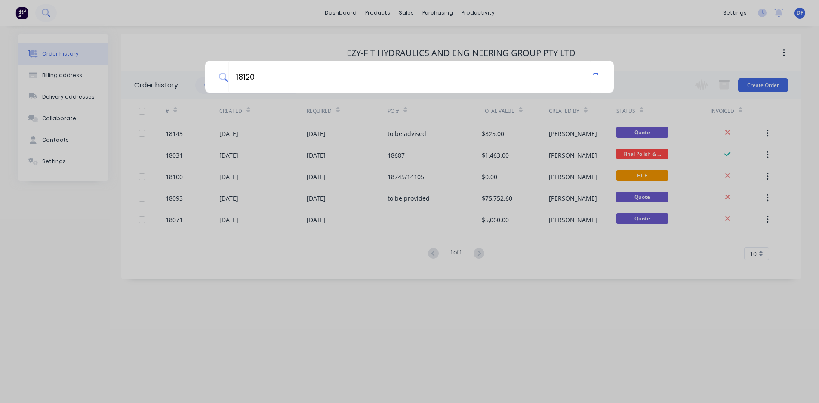
type input "18120"
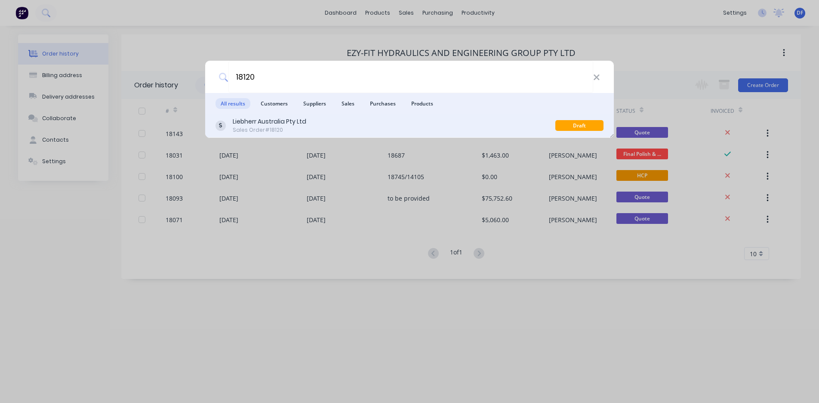
click at [266, 135] on div "Liebherr Australia Pty Ltd Sales Order #18120 Draft" at bounding box center [409, 126] width 409 height 24
click at [256, 122] on div "Liebherr Australia Pty Ltd" at bounding box center [270, 121] width 74 height 9
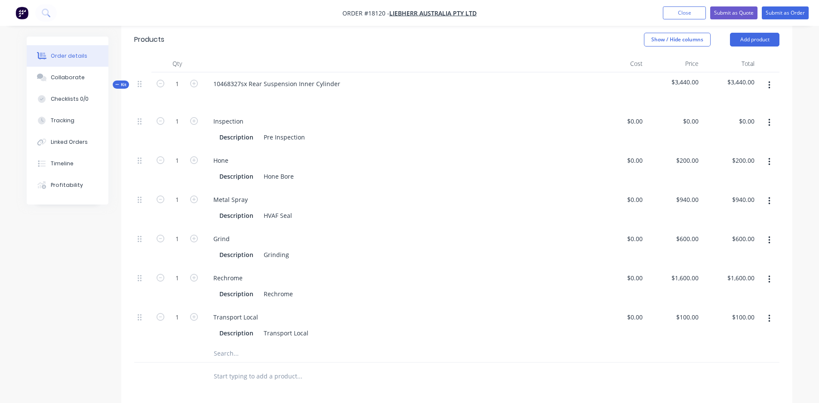
scroll to position [230, 0]
click at [222, 344] on input "text" at bounding box center [299, 352] width 172 height 17
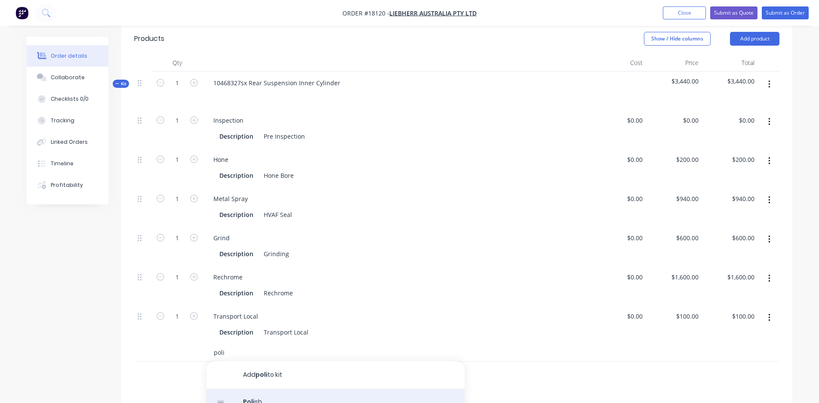
type input "poli"
click at [255, 389] on div "Poli sh Product" at bounding box center [336, 407] width 258 height 36
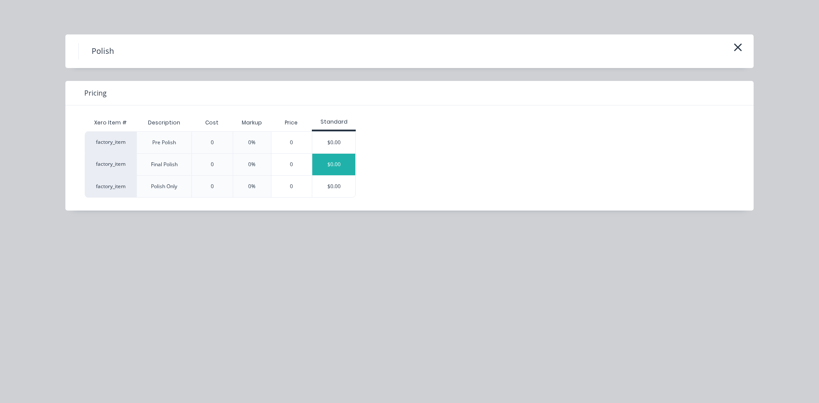
click at [342, 163] on div "$0.00" at bounding box center [333, 165] width 43 height 22
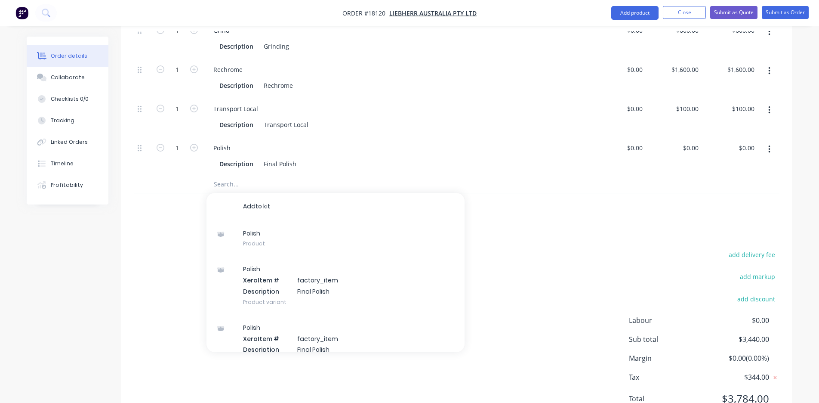
scroll to position [442, 0]
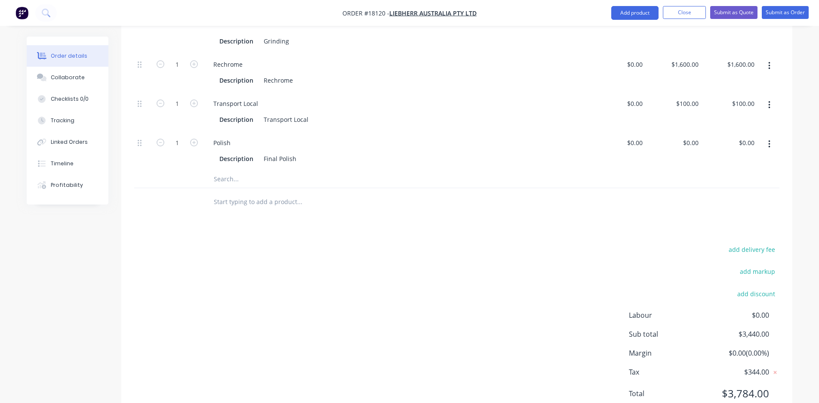
click at [187, 332] on div "add delivery fee add markup add discount Labour $0.00 Sub total $3,440.00 Margi…" at bounding box center [457, 327] width 646 height 166
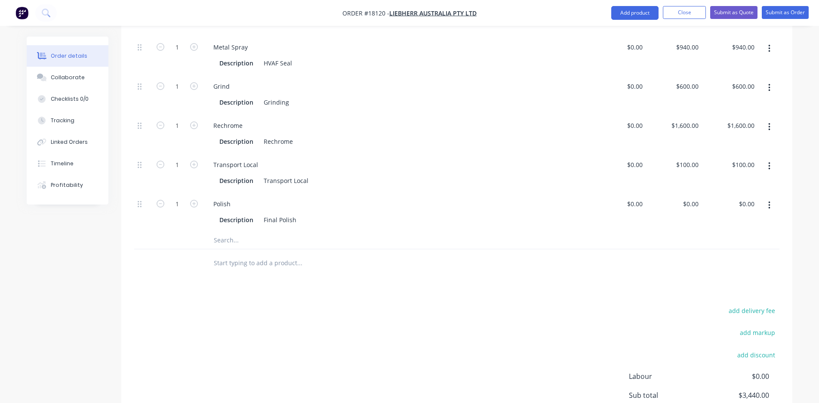
scroll to position [374, 0]
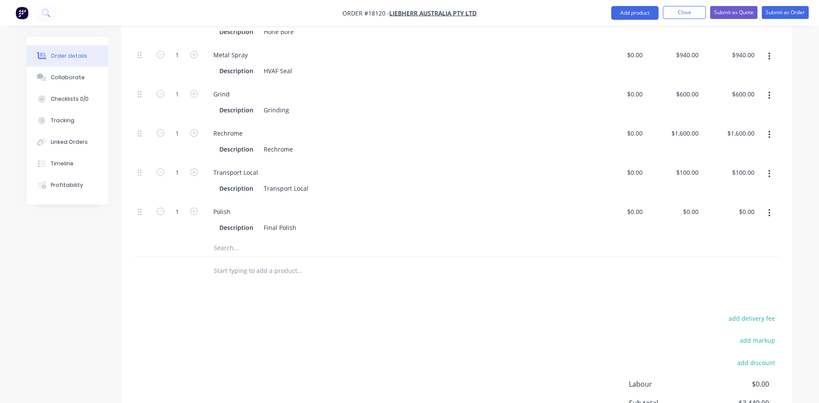
click at [770, 131] on icon "button" at bounding box center [770, 135] width 2 height 8
click at [711, 185] on div "Delete" at bounding box center [739, 191] width 66 height 12
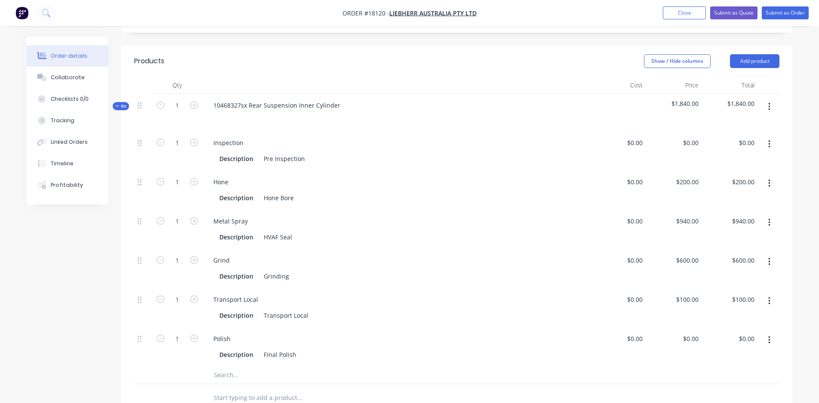
scroll to position [198, 0]
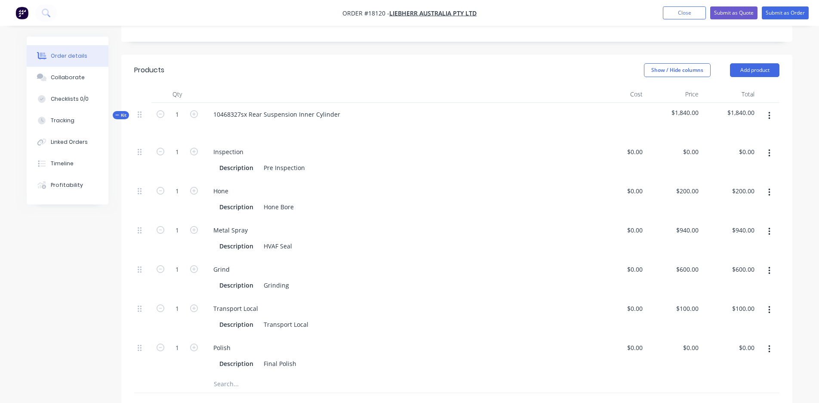
click at [770, 188] on icon "button" at bounding box center [770, 192] width 2 height 8
click at [712, 243] on div "Delete" at bounding box center [739, 249] width 66 height 12
click at [768, 179] on div at bounding box center [769, 198] width 22 height 39
click at [766, 185] on button "button" at bounding box center [770, 192] width 20 height 15
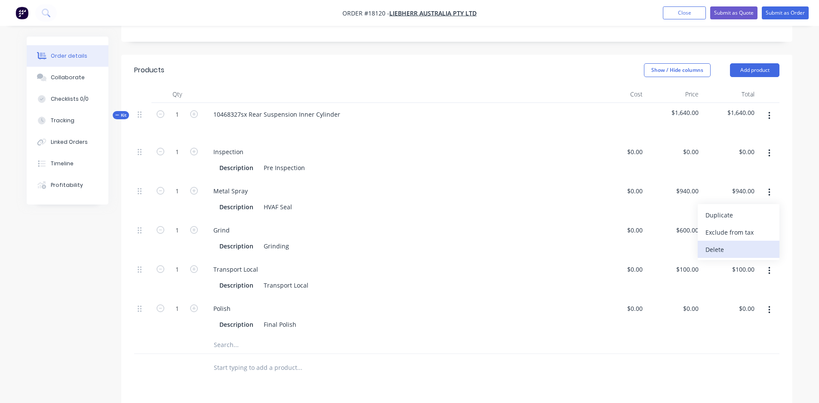
click at [726, 243] on div "Delete" at bounding box center [739, 249] width 66 height 12
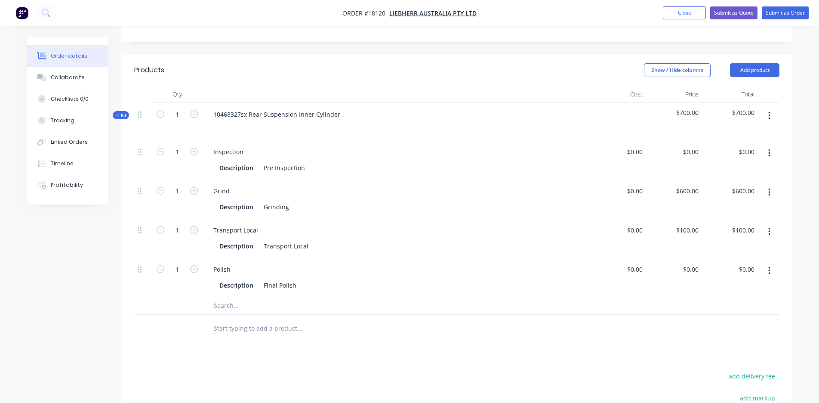
click at [770, 188] on icon "button" at bounding box center [770, 192] width 2 height 9
click at [725, 243] on div "Delete" at bounding box center [739, 249] width 66 height 12
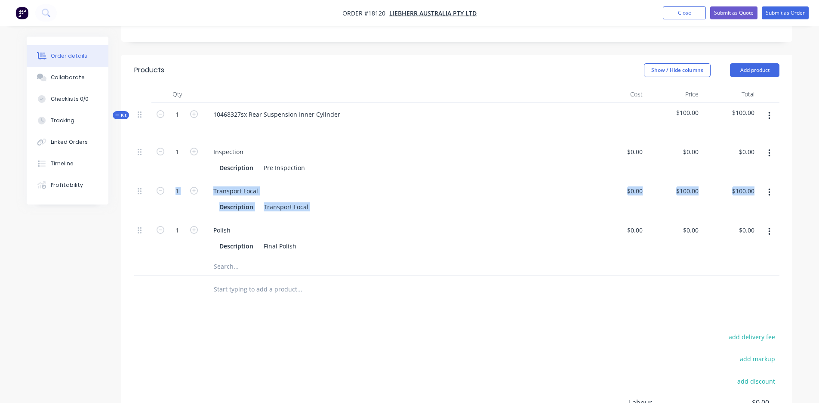
drag, startPoint x: 136, startPoint y: 210, endPoint x: 145, endPoint y: 170, distance: 41.8
click at [145, 170] on div "1 Inspection Description Pre Inspection $0.00 $0.00 $0.00 $0.00 $0.00 $0.00 1 T…" at bounding box center [457, 198] width 646 height 117
click at [159, 275] on div at bounding box center [177, 289] width 52 height 28
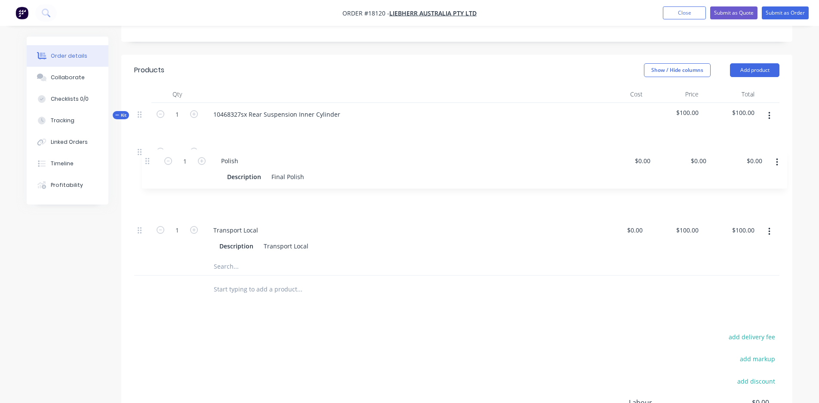
drag, startPoint x: 139, startPoint y: 208, endPoint x: 146, endPoint y: 158, distance: 50.9
click at [146, 158] on div "1 Inspection Description Pre Inspection $0.00 $0.00 $0.00 $0.00 $0.00 $0.00 1 T…" at bounding box center [457, 198] width 646 height 117
click at [687, 179] on div "0 $0.00" at bounding box center [674, 198] width 56 height 39
type input "$300.00"
type input "0"
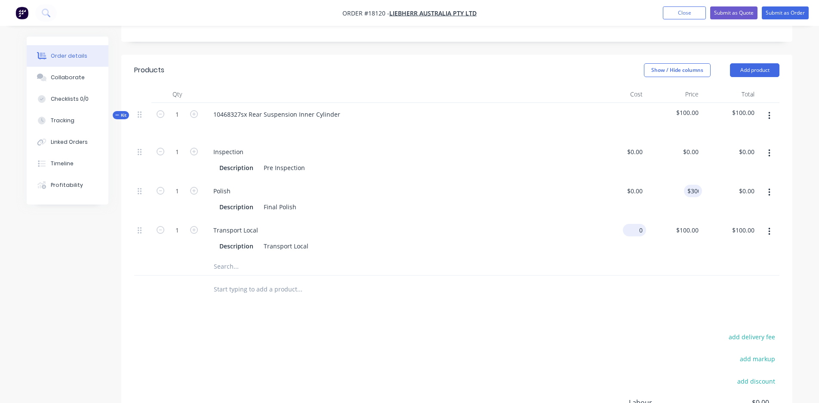
type input "$300.00"
click at [630, 219] on div "0 0" at bounding box center [618, 238] width 56 height 39
type input "$0.00"
type input "0"
type input "$0.00"
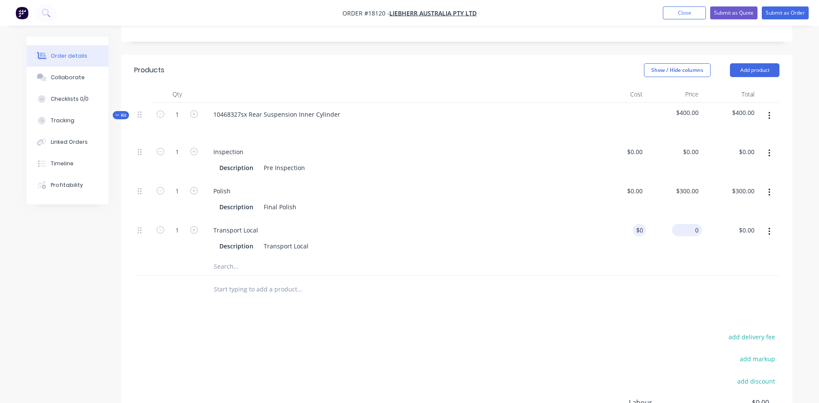
click at [691, 224] on div "0 $100.00" at bounding box center [687, 230] width 30 height 12
type input "$100.00"
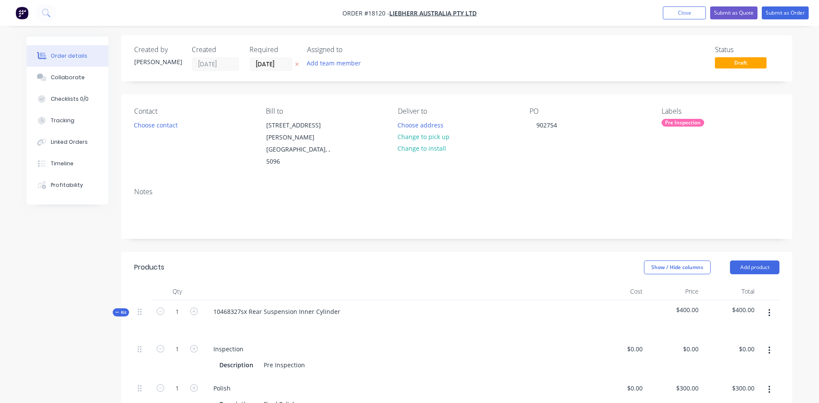
scroll to position [1, 0]
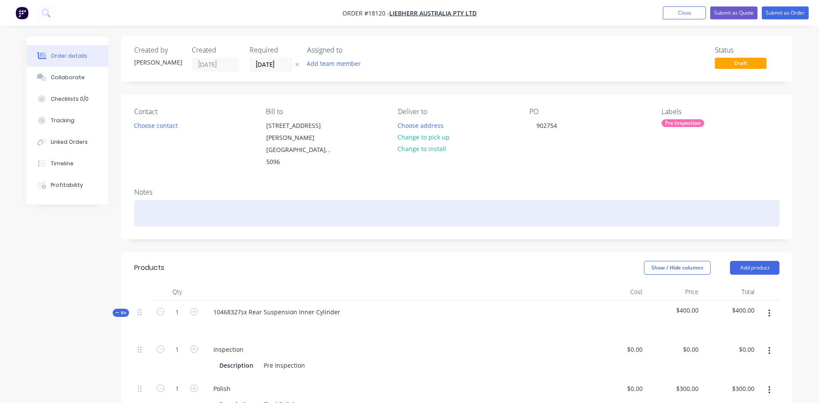
click at [187, 200] on div at bounding box center [457, 213] width 646 height 26
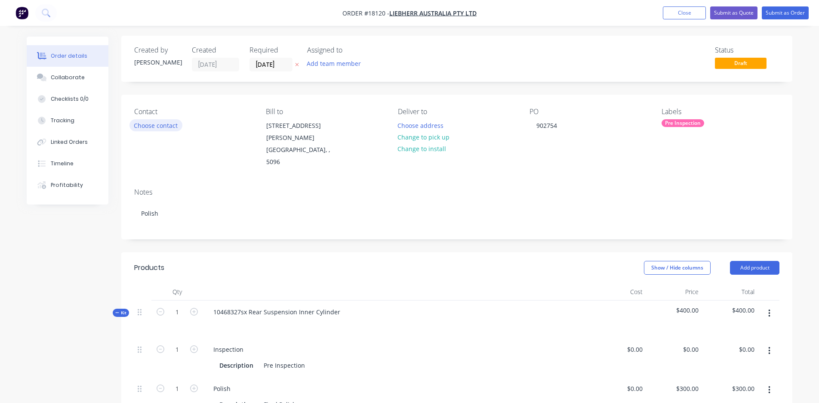
click at [164, 122] on button "Choose contact" at bounding box center [156, 125] width 53 height 12
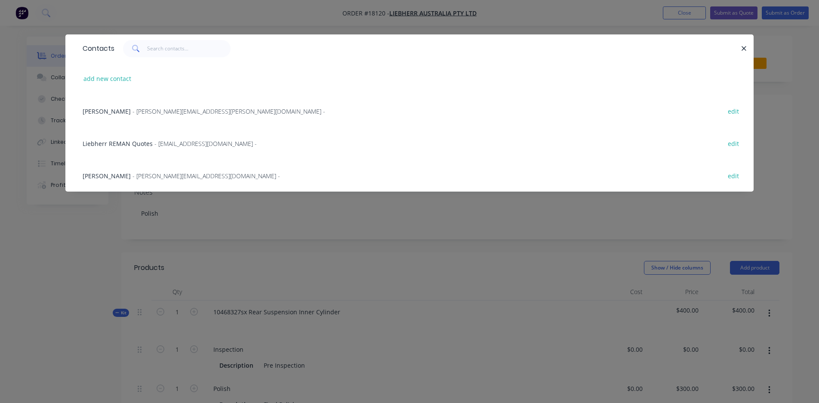
click at [123, 114] on span "[PERSON_NAME]" at bounding box center [107, 111] width 48 height 8
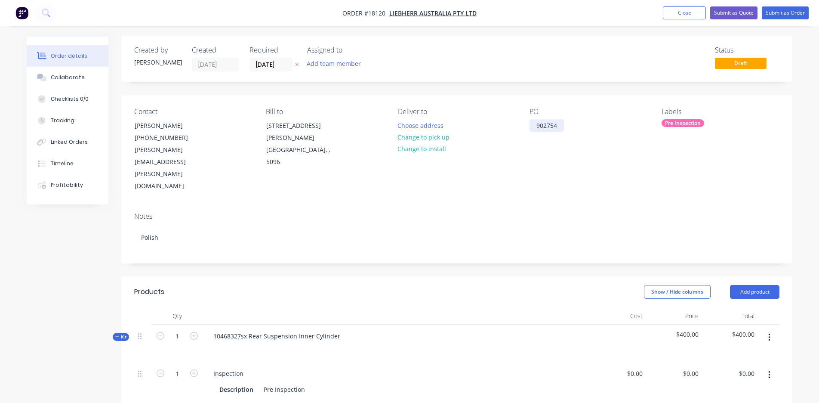
click at [543, 120] on div "902754" at bounding box center [547, 125] width 34 height 12
click at [559, 124] on div "902754" at bounding box center [547, 125] width 34 height 12
click at [532, 124] on div "902754" at bounding box center [547, 125] width 34 height 12
click at [569, 128] on div "PO 902754" at bounding box center [552, 125] width 44 height 12
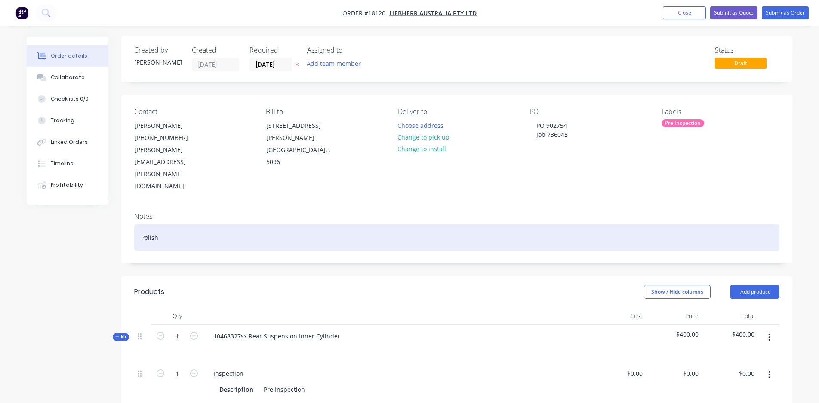
click at [536, 224] on div "Polish" at bounding box center [457, 237] width 646 height 26
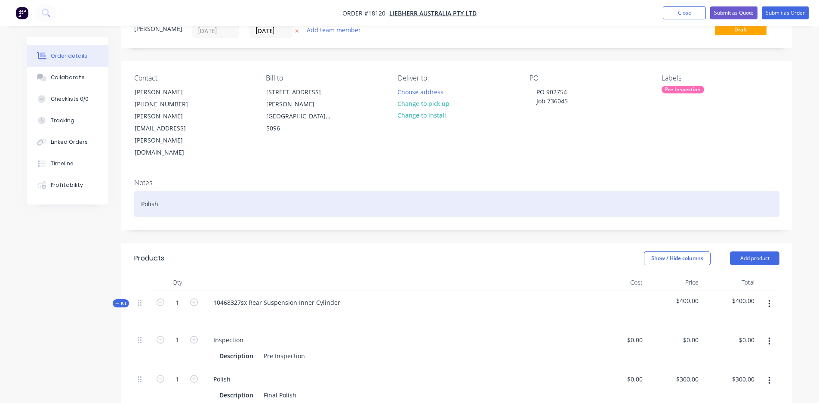
scroll to position [32, 0]
click at [194, 193] on div "736045 - Polish" at bounding box center [457, 206] width 646 height 26
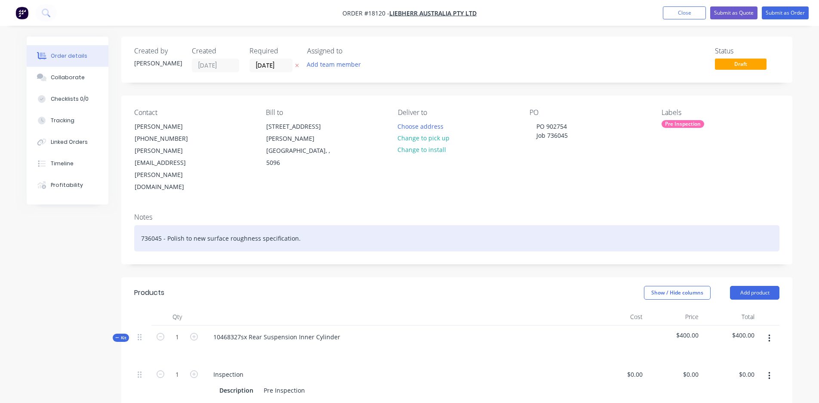
scroll to position [0, 0]
click at [138, 225] on div "736045 - Polish to new surface roughness specification." at bounding box center [457, 238] width 646 height 26
click at [314, 225] on div "Job 736045 - Polish to new surface roughness specification." at bounding box center [457, 238] width 646 height 26
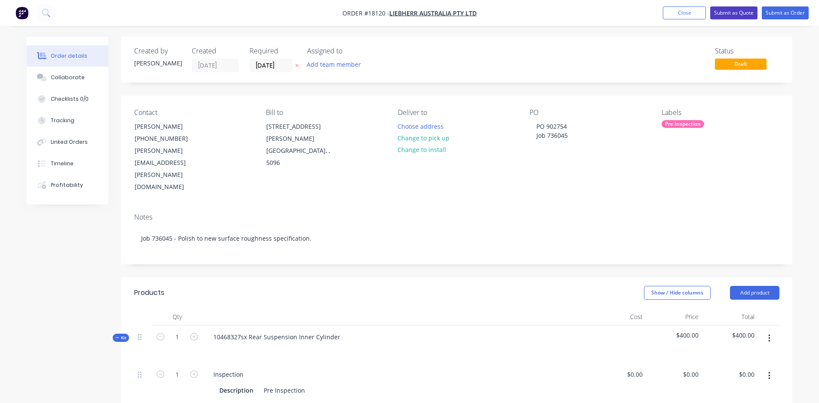
click at [748, 9] on button "Submit as Quote" at bounding box center [734, 12] width 47 height 13
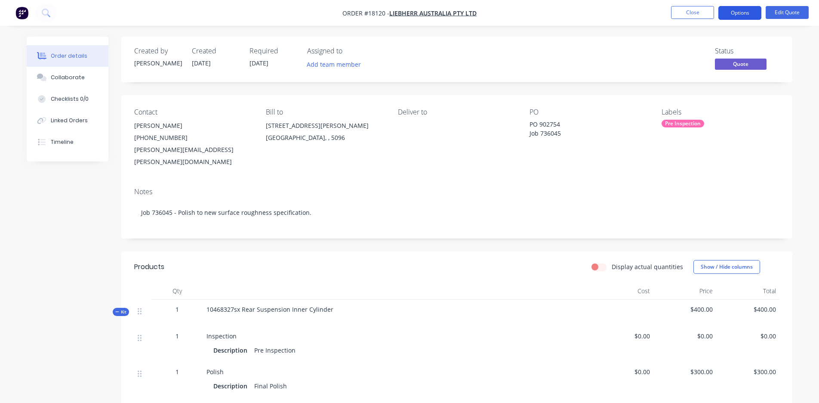
click at [752, 14] on button "Options" at bounding box center [740, 13] width 43 height 14
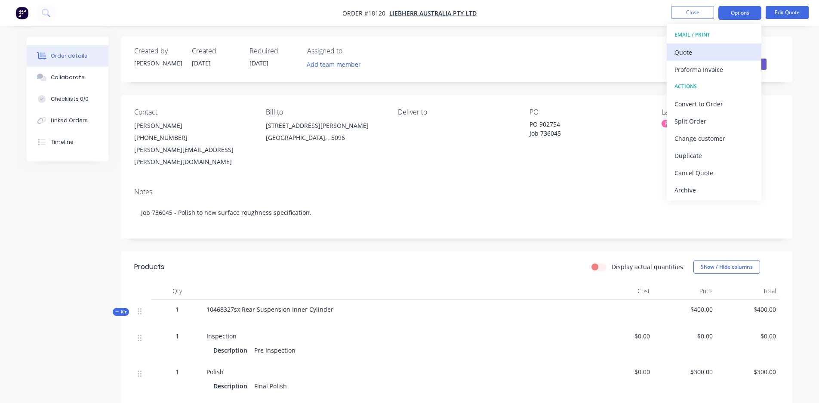
click at [723, 54] on div "Quote" at bounding box center [714, 52] width 79 height 12
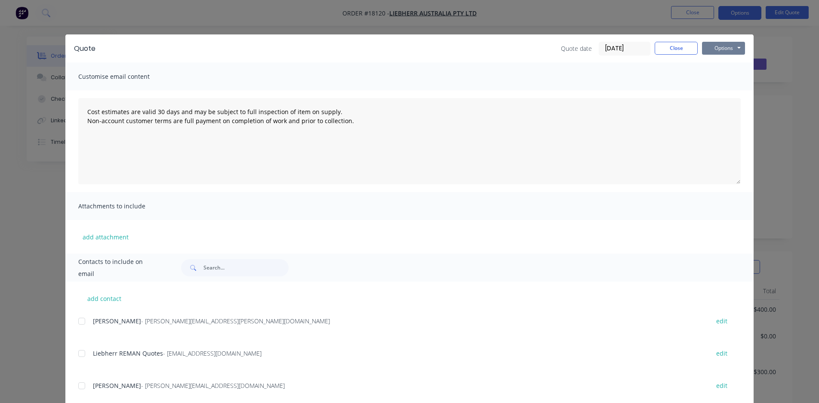
click at [723, 45] on button "Options" at bounding box center [723, 48] width 43 height 13
click at [724, 62] on button "Preview" at bounding box center [729, 63] width 55 height 14
click at [732, 48] on button "Options" at bounding box center [723, 48] width 43 height 13
click at [721, 93] on button "Email" at bounding box center [729, 92] width 55 height 14
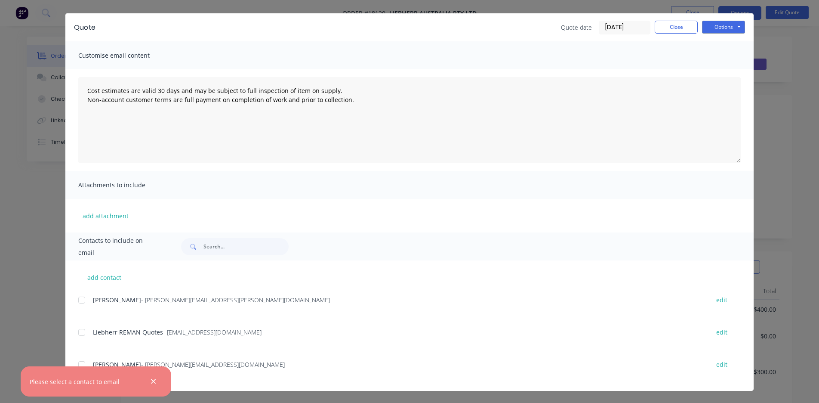
scroll to position [21, 0]
click at [83, 299] on div at bounding box center [81, 299] width 17 height 17
click at [84, 332] on div at bounding box center [81, 332] width 17 height 17
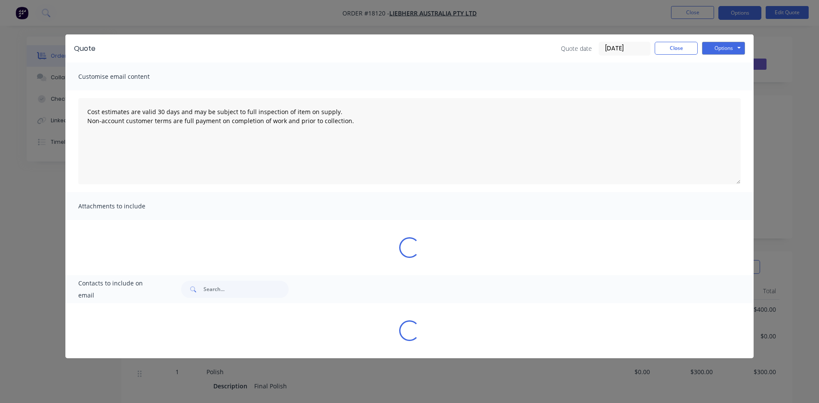
scroll to position [0, 0]
click at [85, 301] on div "Contacts to include on email Loading..." at bounding box center [409, 308] width 689 height 66
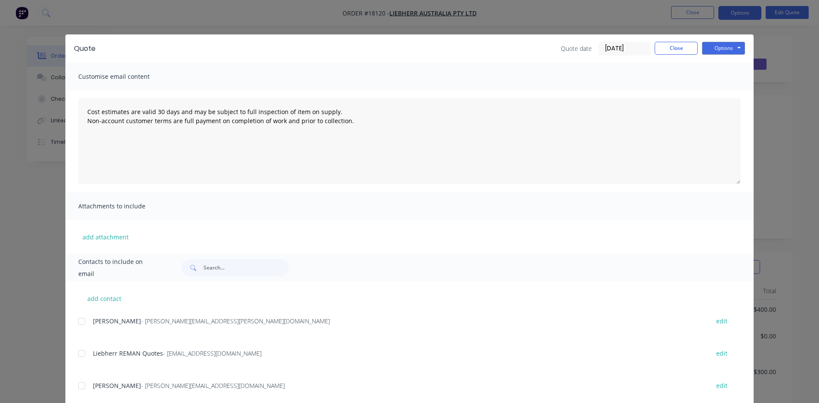
click at [83, 355] on div at bounding box center [81, 353] width 17 height 17
click at [726, 49] on button "Options" at bounding box center [723, 48] width 43 height 13
click at [726, 97] on button "Email" at bounding box center [729, 92] width 55 height 14
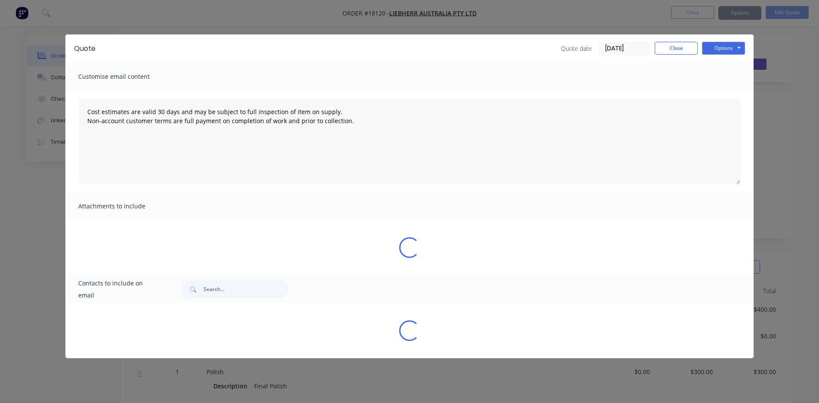
type textarea "Cost estimates are valid 30 days and may be subject to full inspection of item …"
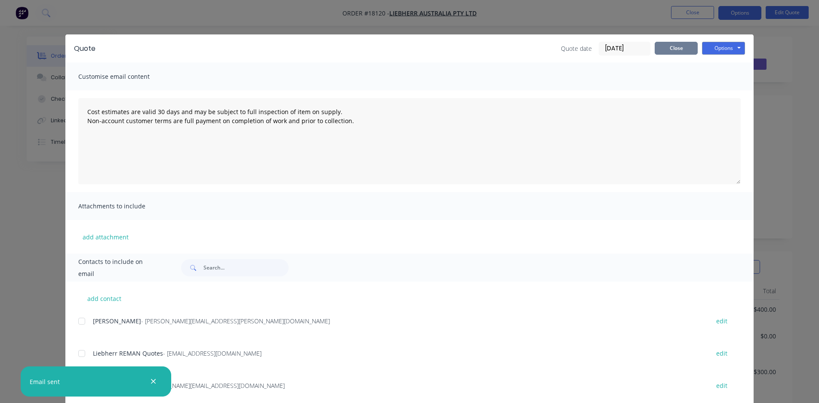
click at [670, 50] on button "Close" at bounding box center [676, 48] width 43 height 13
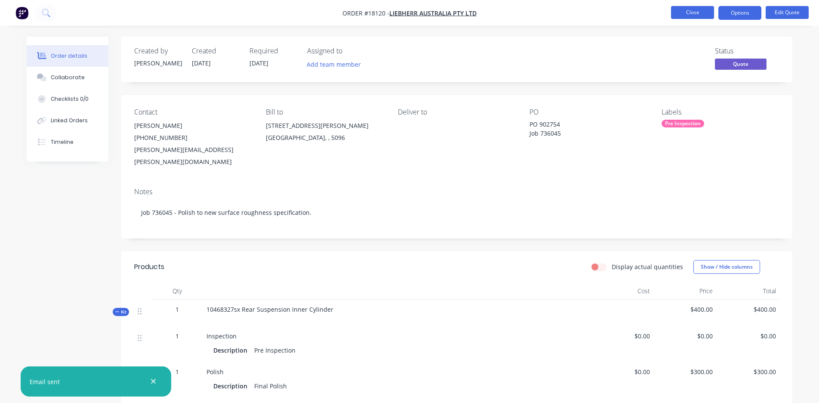
click at [696, 9] on button "Close" at bounding box center [692, 12] width 43 height 13
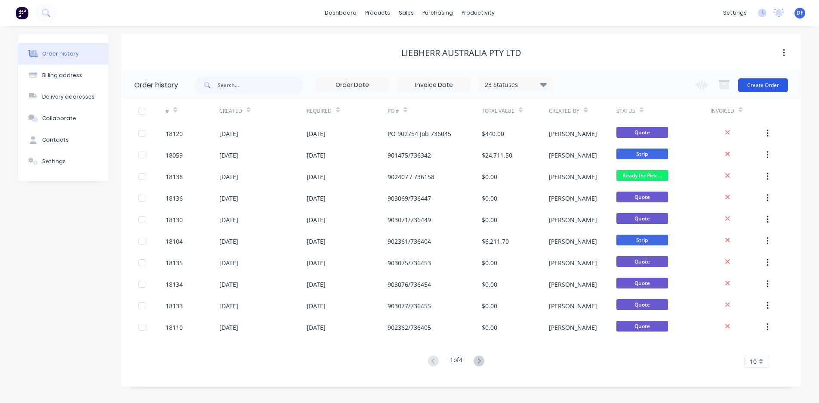
click at [757, 86] on button "Create Order" at bounding box center [763, 85] width 50 height 14
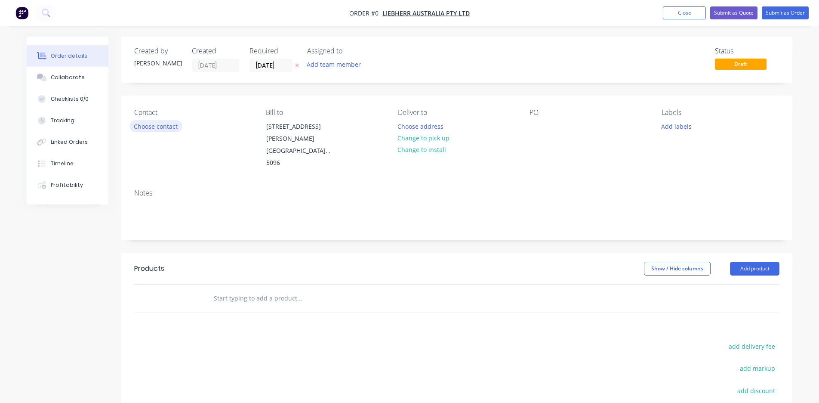
click at [160, 127] on button "Choose contact" at bounding box center [156, 126] width 53 height 12
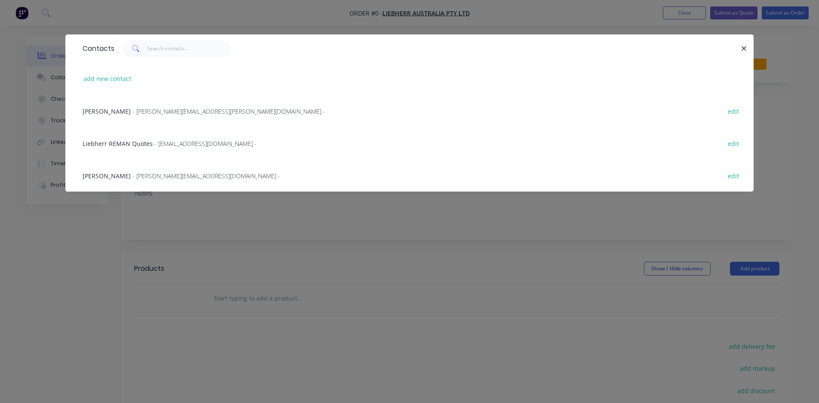
click at [146, 113] on span "- [PERSON_NAME][EMAIL_ADDRESS][PERSON_NAME][DOMAIN_NAME] -" at bounding box center [229, 111] width 193 height 8
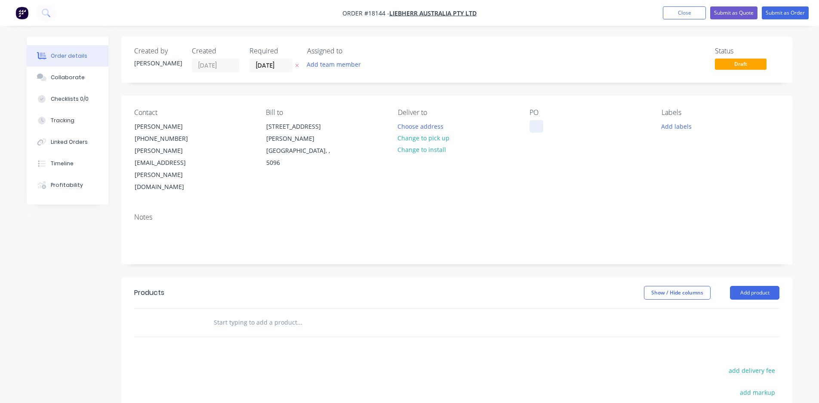
click at [533, 126] on div at bounding box center [537, 126] width 14 height 12
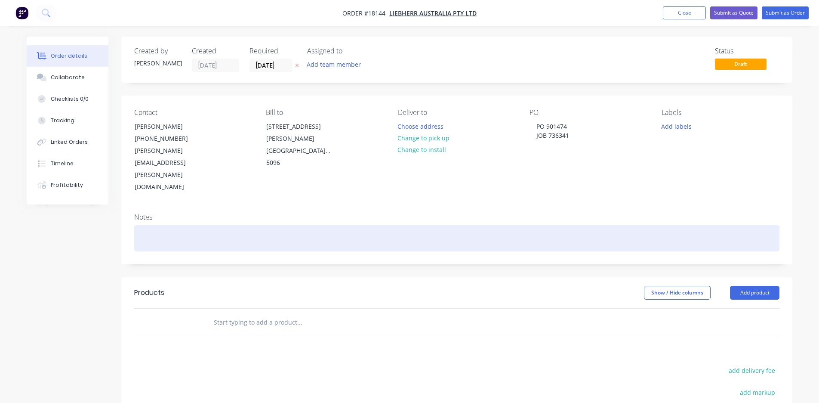
click at [184, 225] on div at bounding box center [457, 238] width 646 height 26
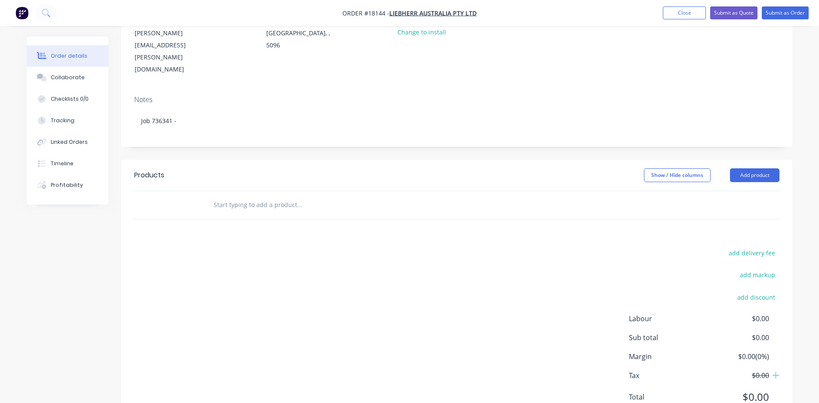
scroll to position [117, 0]
click at [741, 169] on button "Add product" at bounding box center [754, 176] width 49 height 14
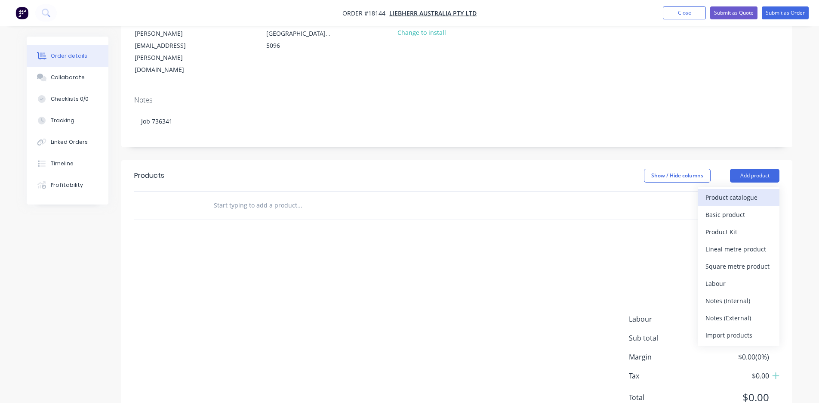
click at [730, 191] on div "Product catalogue" at bounding box center [739, 197] width 66 height 12
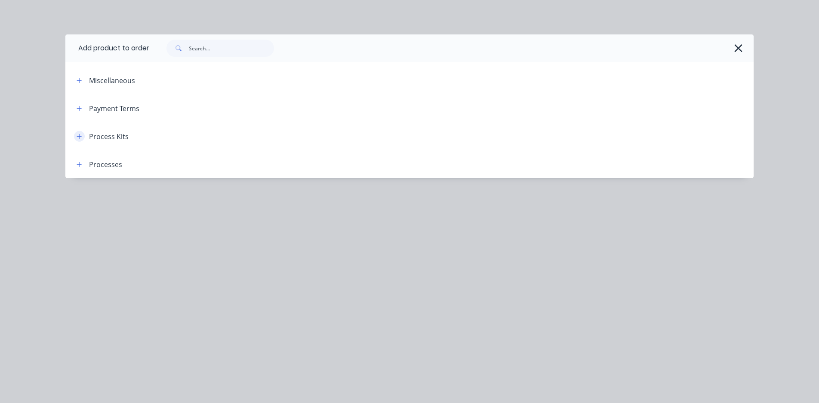
click at [80, 135] on icon "button" at bounding box center [79, 136] width 5 height 6
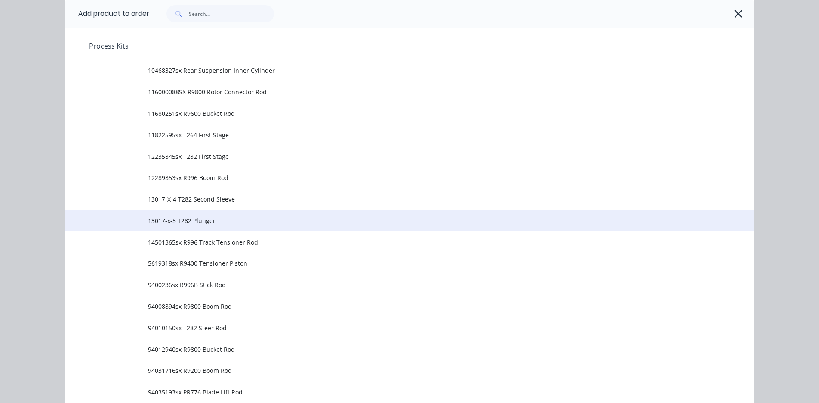
scroll to position [205, 0]
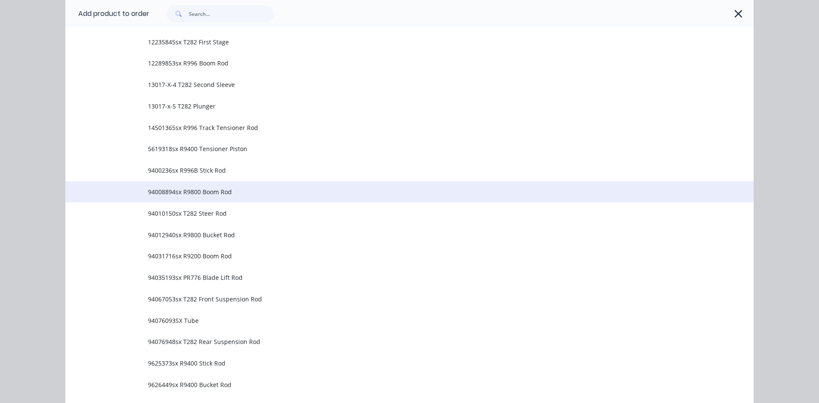
click at [168, 194] on span "94008894sx R9800 Boom Rod" at bounding box center [390, 191] width 485 height 9
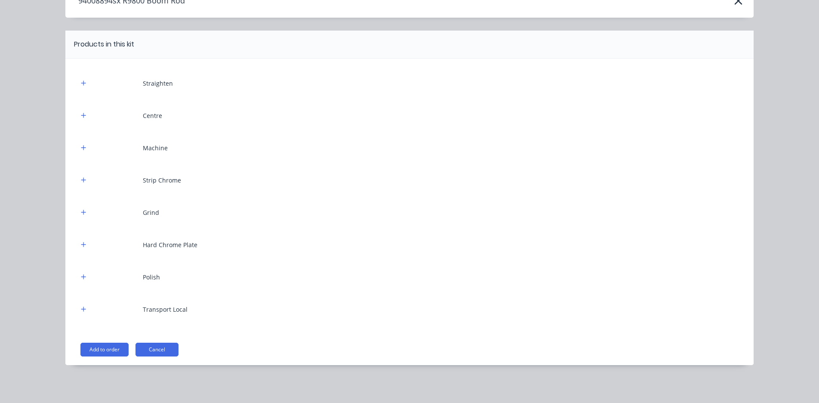
scroll to position [50, 0]
click at [105, 351] on button "Add to order" at bounding box center [104, 350] width 48 height 14
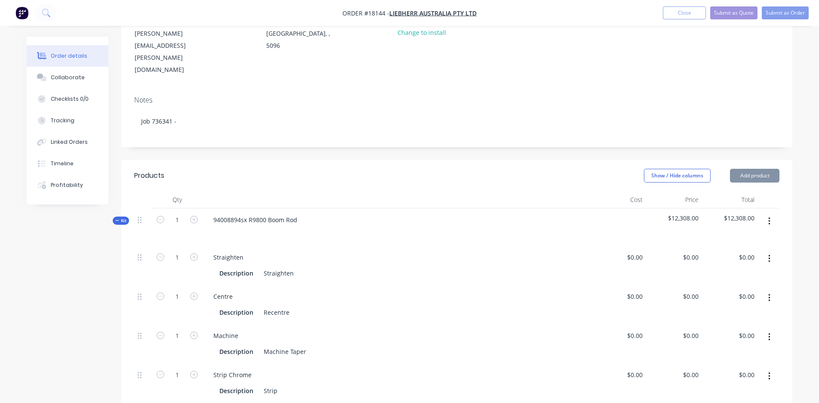
type input "$400.00"
type input "$425.00"
type input "$550.00"
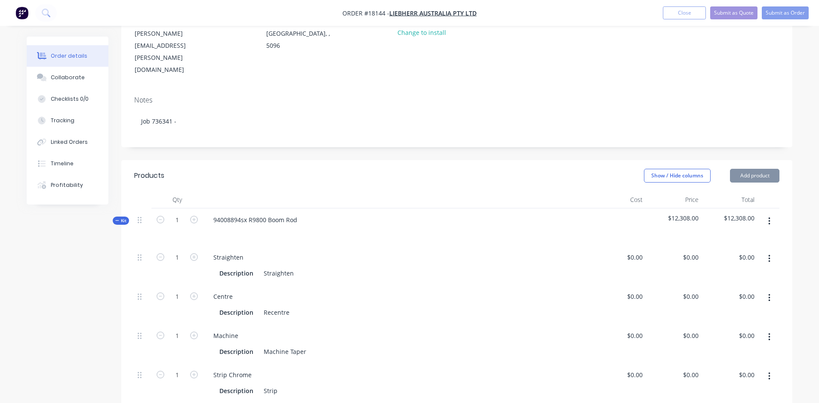
type input "$550.00"
type input "$500.00"
type input "$3,400.00"
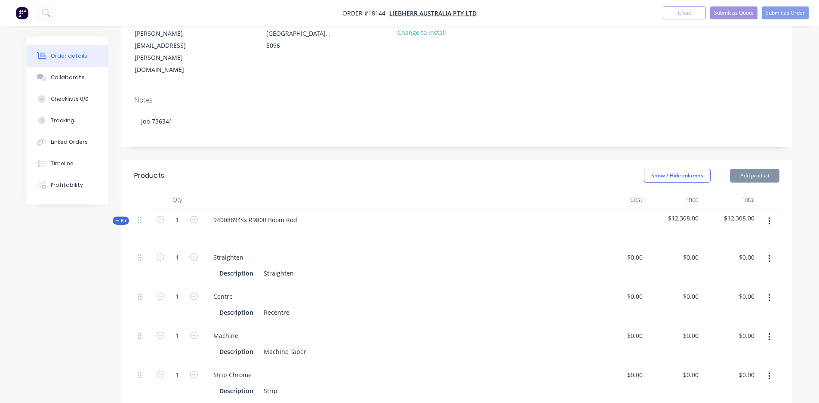
type input "$6,633.00"
type input "$200.00"
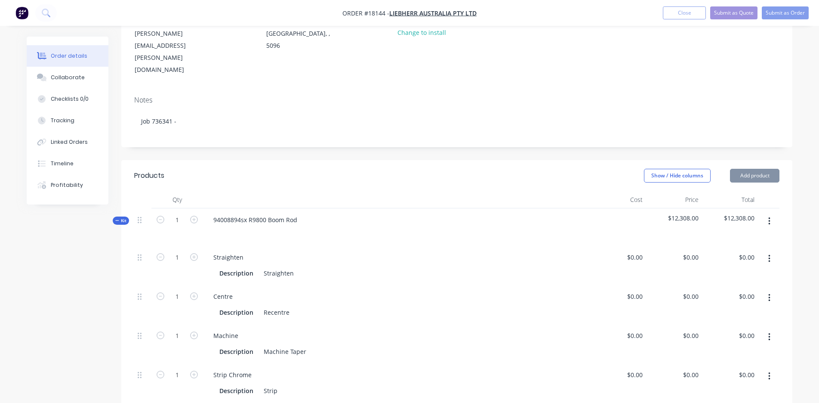
type input "$200.00"
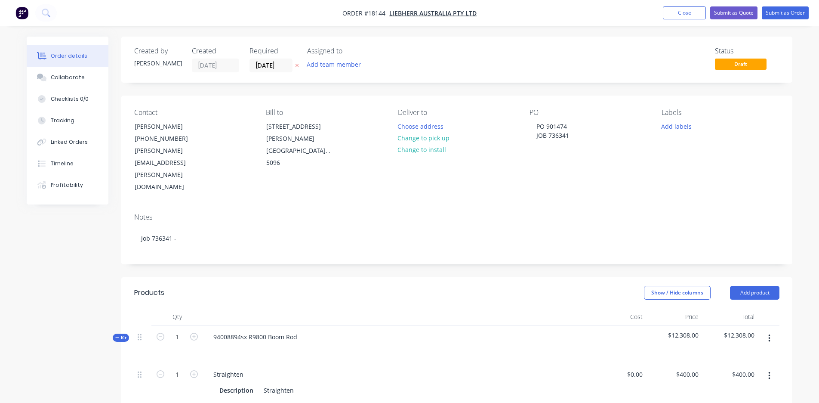
scroll to position [0, 0]
click at [691, 14] on button "Close" at bounding box center [684, 12] width 43 height 13
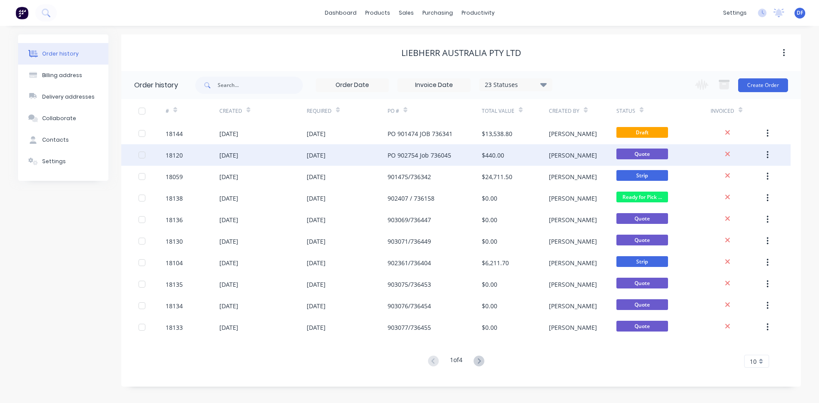
click at [340, 151] on div "[DATE]" at bounding box center [347, 155] width 81 height 22
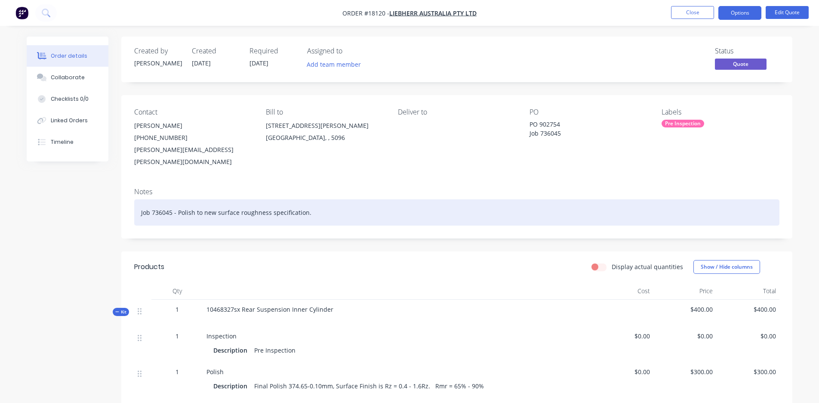
click at [195, 201] on div "Job 736045 - Polish to new surface roughness specification." at bounding box center [457, 212] width 646 height 26
copy div "Job 736045 - Polish to new surface roughness specification."
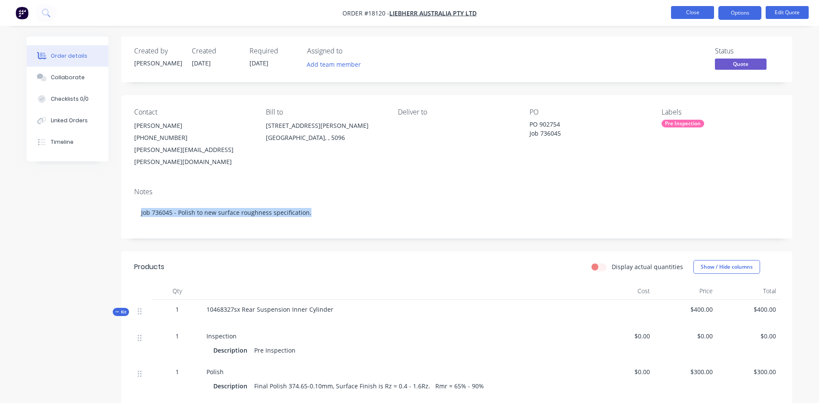
click at [691, 12] on button "Close" at bounding box center [692, 12] width 43 height 13
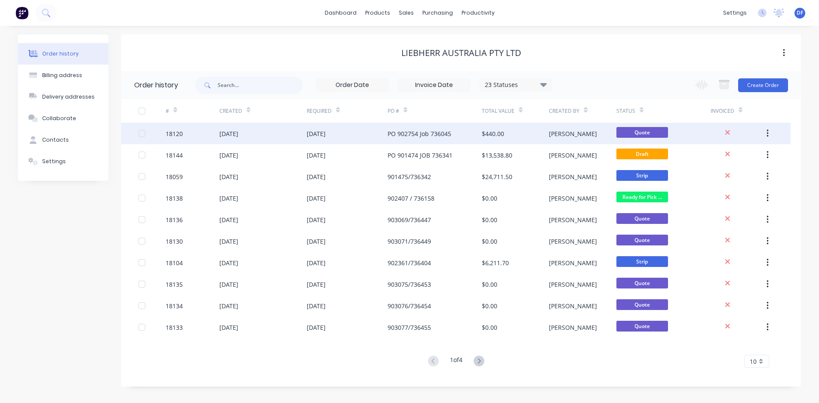
click at [319, 132] on div "[DATE]" at bounding box center [316, 133] width 19 height 9
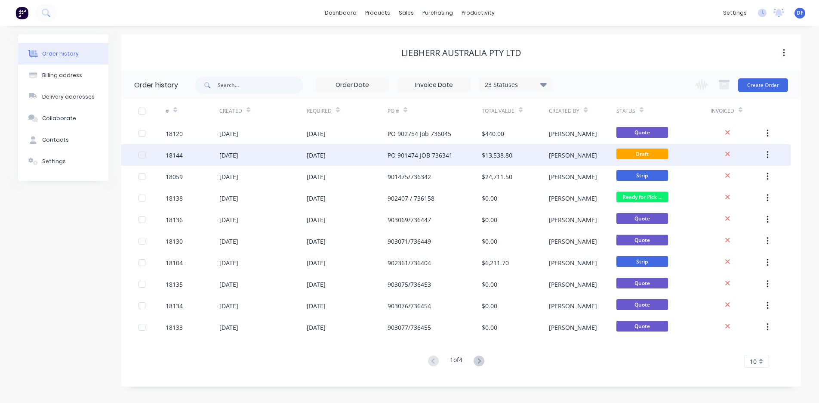
click at [391, 155] on div "PO 901474 JOB 736341" at bounding box center [420, 155] width 65 height 9
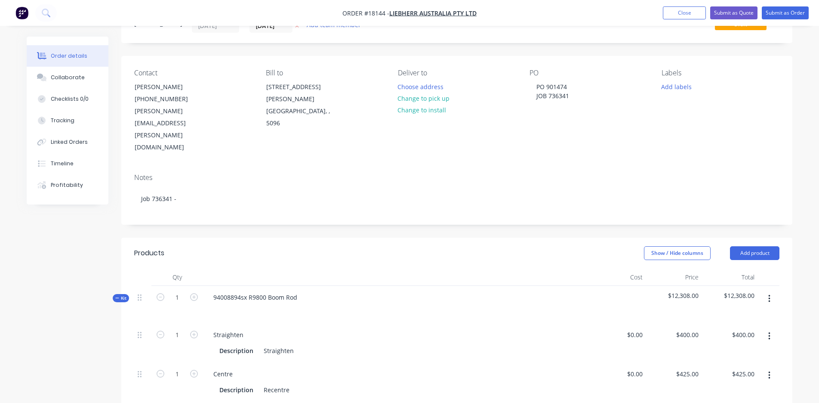
scroll to position [37, 0]
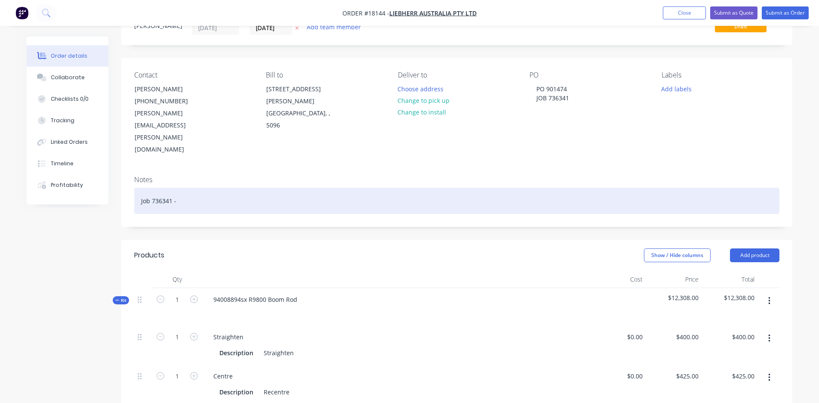
click at [221, 188] on div "Job 736341 -" at bounding box center [457, 201] width 646 height 26
click at [243, 188] on div "Job 736341 - Straighten, Recentre, Chase Taper/Seal" at bounding box center [457, 201] width 646 height 26
click at [310, 188] on div "Job 736341 - Straighten, Recentre, Repair Taper/Seal" at bounding box center [457, 201] width 646 height 26
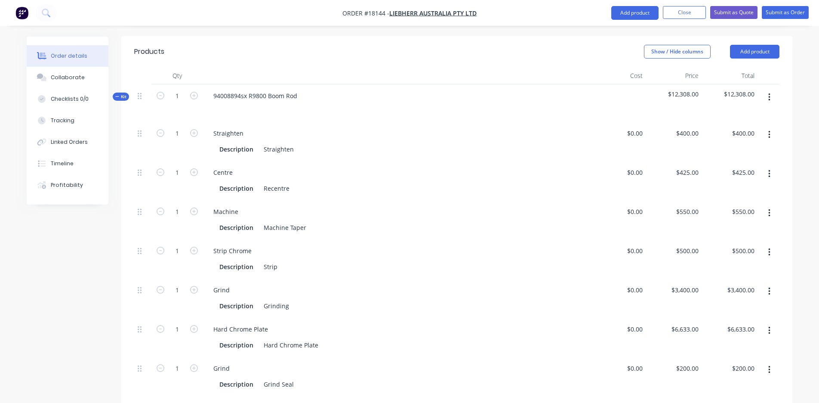
scroll to position [244, 0]
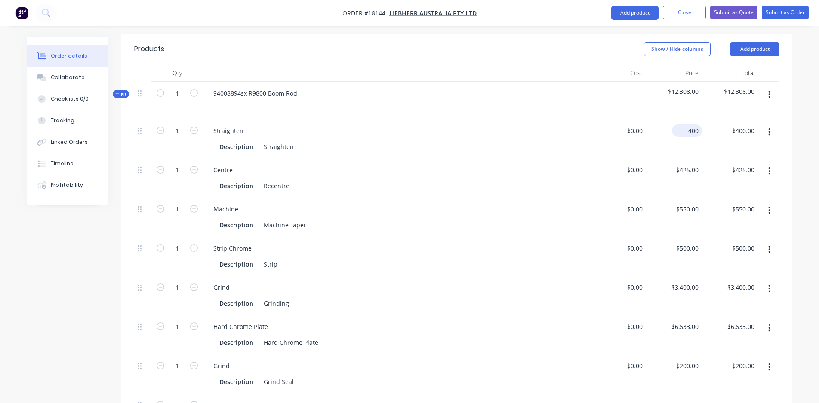
click at [685, 124] on div "400 $400.00" at bounding box center [687, 130] width 30 height 12
type input "$500.00"
click at [538, 198] on div "Machine Description Machine Taper" at bounding box center [396, 217] width 387 height 39
click at [632, 158] on div "0 0" at bounding box center [618, 177] width 56 height 39
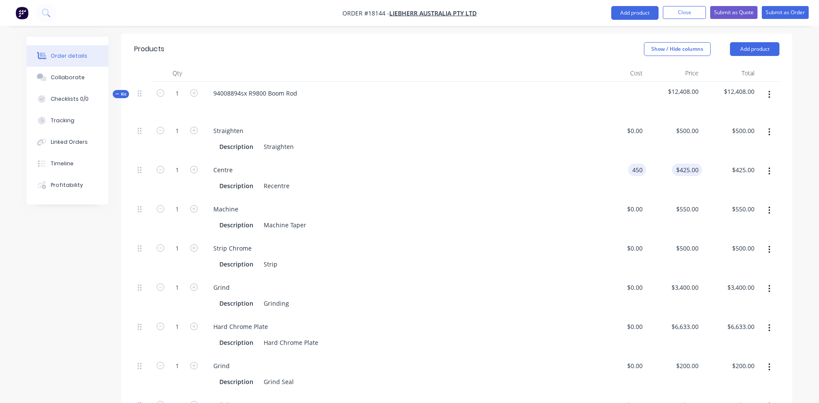
type input "$450.00"
type input "450"
type input "$450.00"
click at [685, 164] on div "450 425" at bounding box center [693, 170] width 18 height 12
type input "$585.00"
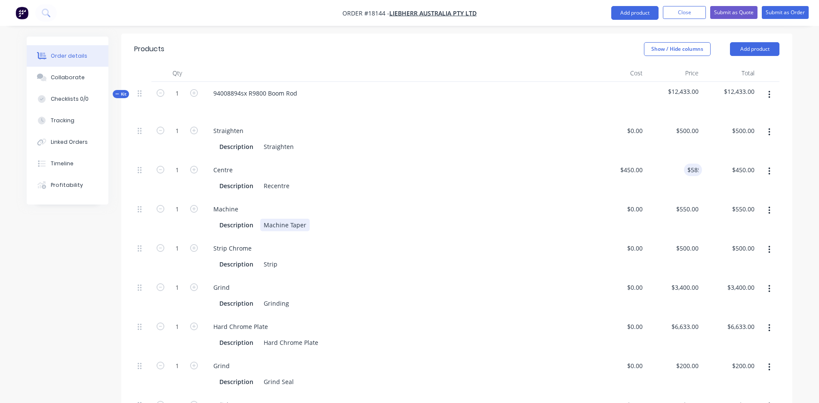
type input "$585.00"
click at [553, 198] on div "Machine Description Machine Taper" at bounding box center [396, 217] width 387 height 39
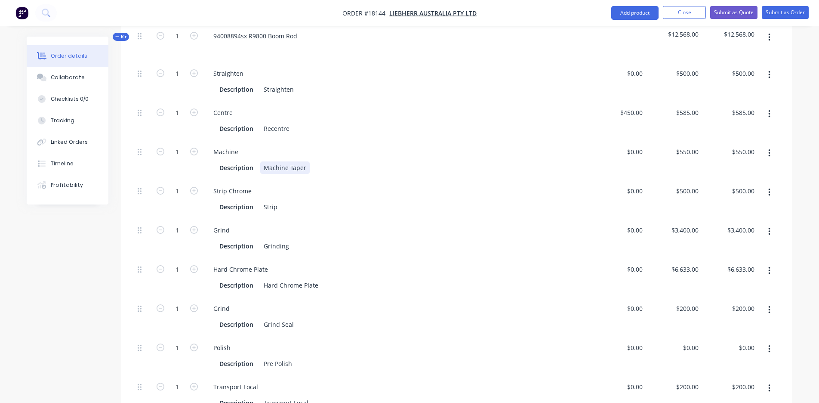
scroll to position [297, 0]
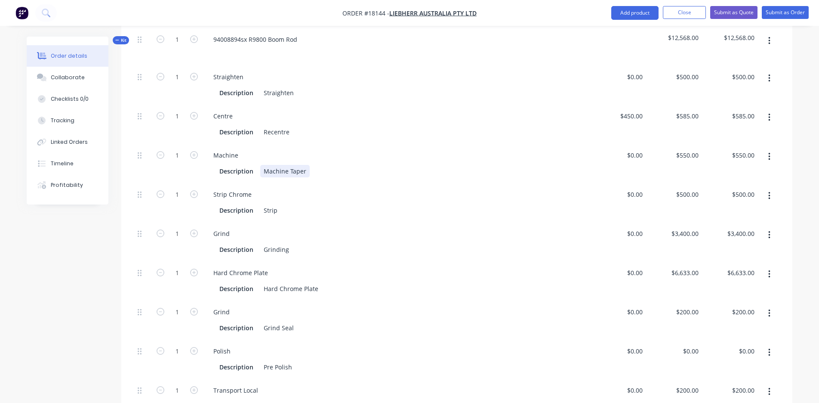
click at [306, 165] on div "Machine Taper" at bounding box center [284, 171] width 49 height 12
click at [633, 144] on div "0 0" at bounding box center [618, 163] width 56 height 39
type input "$450.00"
type input "450"
type input "$450.00"
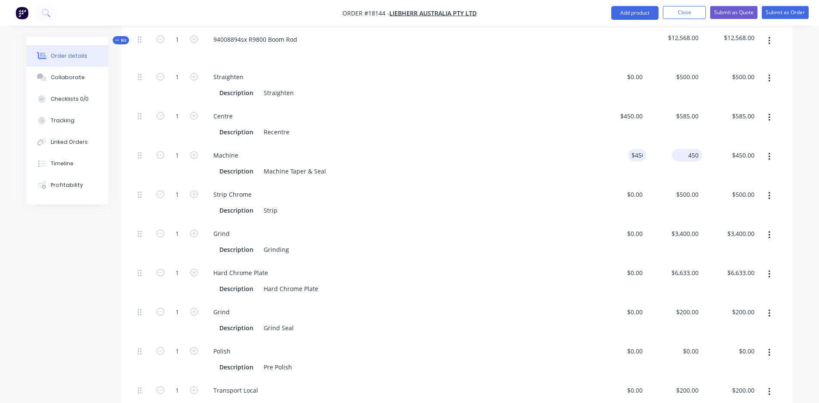
click at [683, 144] on div "450 $550.00" at bounding box center [674, 163] width 56 height 39
click at [693, 149] on input "450" at bounding box center [695, 155] width 15 height 12
type input "$600.00"
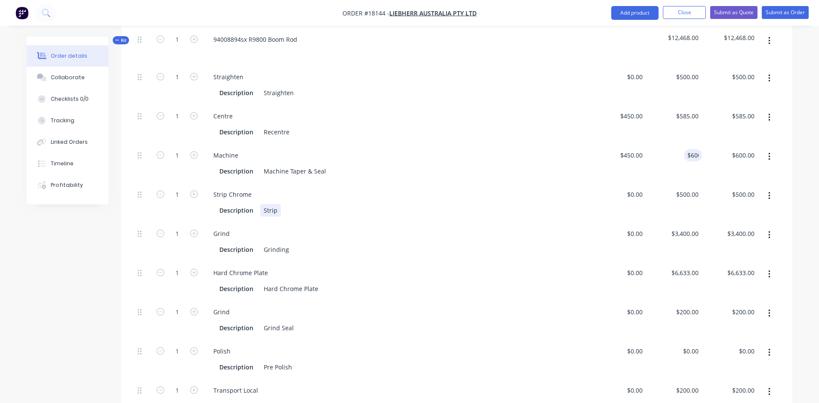
click at [538, 183] on div "Strip Chrome Description Strip" at bounding box center [396, 202] width 387 height 39
click at [686, 188] on div "500 $500.00" at bounding box center [687, 194] width 30 height 12
type input "$0.001"
type input "$0.00"
click at [592, 183] on div "$0.00 $0.00" at bounding box center [618, 202] width 56 height 39
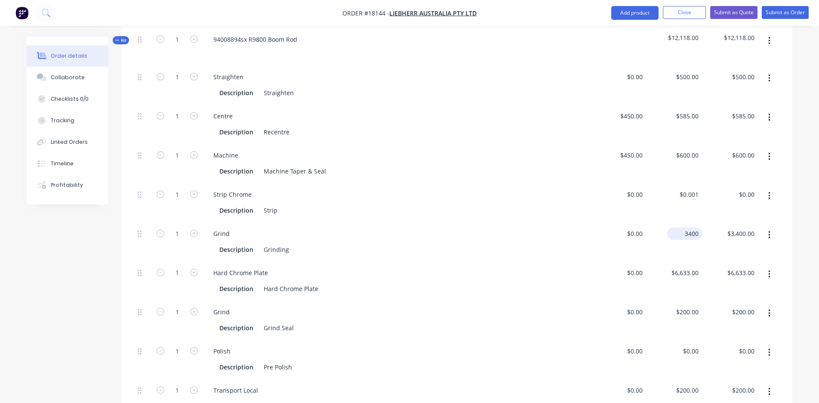
click at [686, 227] on input "3400" at bounding box center [686, 233] width 31 height 12
type input "0"
type input "$0.00"
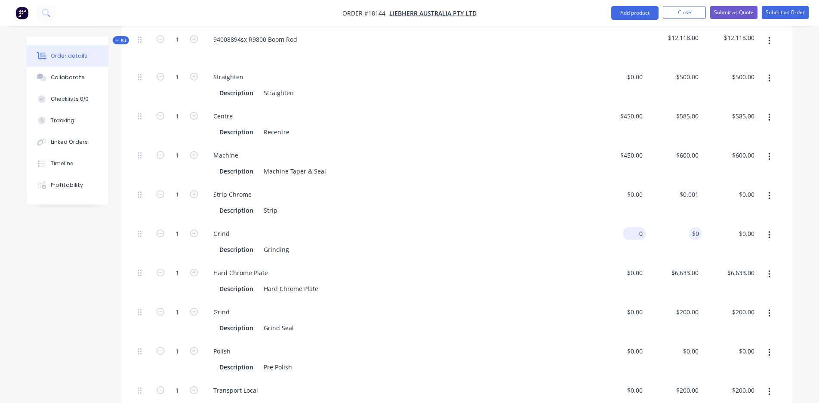
click at [627, 222] on div "0 $0.00" at bounding box center [618, 241] width 56 height 39
type input "4"
type input "$3,400.00"
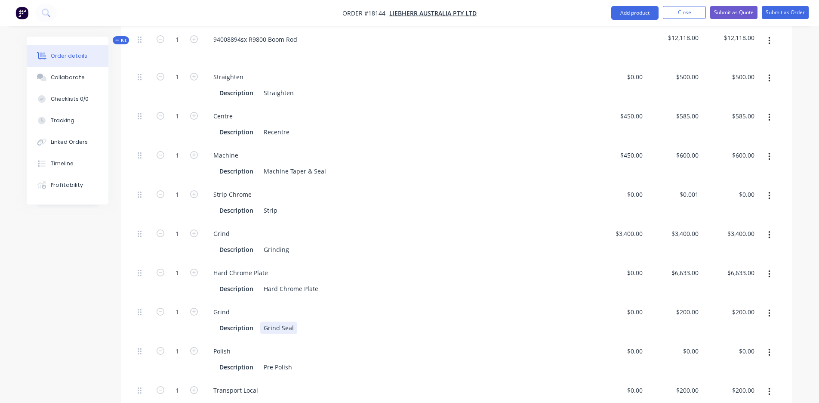
click at [361, 321] on div "Description Grind Seal" at bounding box center [395, 327] width 358 height 12
click at [630, 300] on div "0 $0.00" at bounding box center [618, 319] width 56 height 39
type input "$200.00"
click at [697, 300] on div "$200.00 $200.00" at bounding box center [674, 319] width 56 height 39
click at [688, 306] on input "200" at bounding box center [689, 312] width 27 height 12
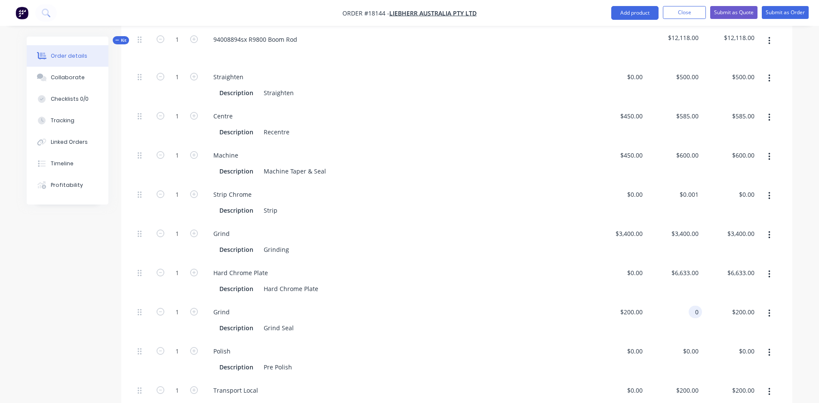
type input "0"
type input "3400"
type input "$0.00"
click at [684, 227] on input "3400" at bounding box center [693, 233] width 18 height 12
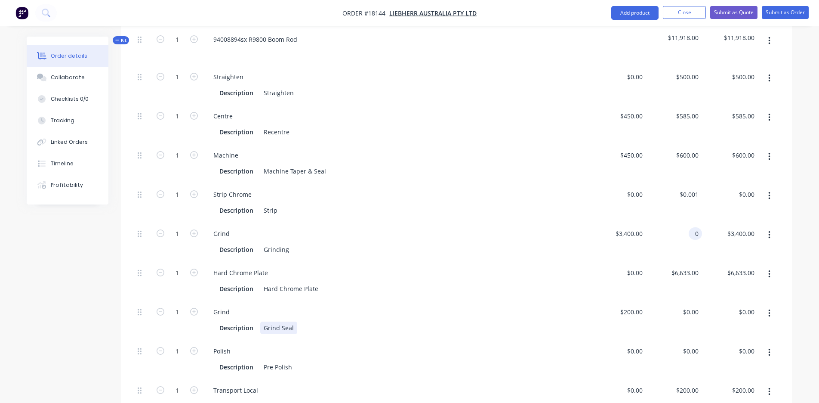
type input "$0.00"
click at [413, 321] on div "Description Grind Seal" at bounding box center [395, 327] width 358 height 12
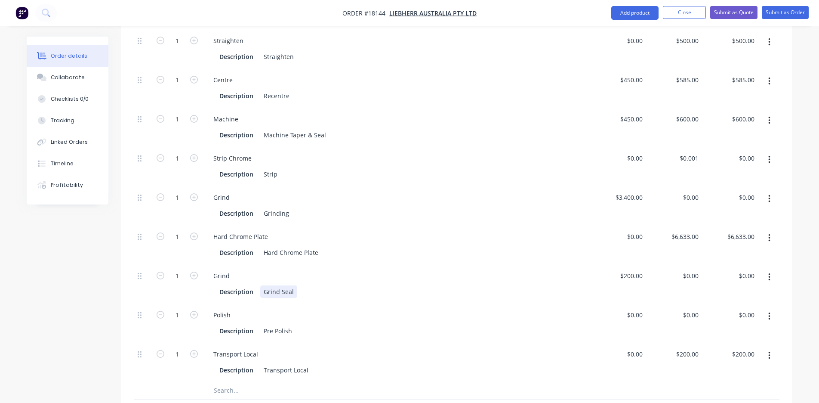
scroll to position [334, 0]
click at [682, 229] on div "6633 6633" at bounding box center [692, 235] width 22 height 12
type input "1"
type input "$11,230.00"
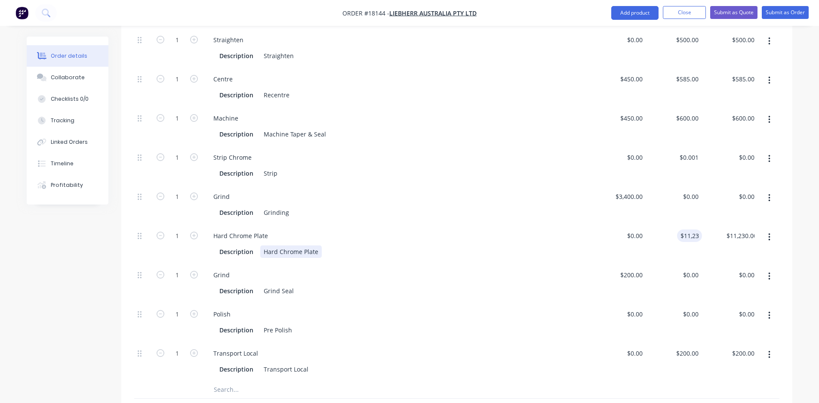
click at [576, 244] on div "Description Hard Chrome Plate" at bounding box center [397, 251] width 380 height 14
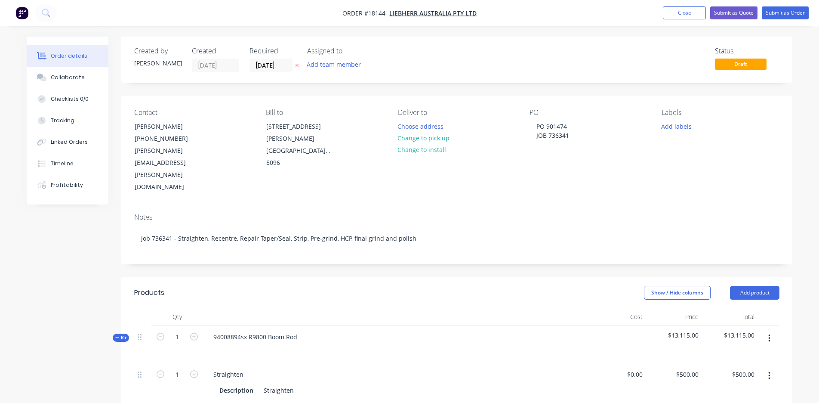
scroll to position [0, 0]
click at [739, 12] on button "Submit as Quote" at bounding box center [734, 12] width 47 height 13
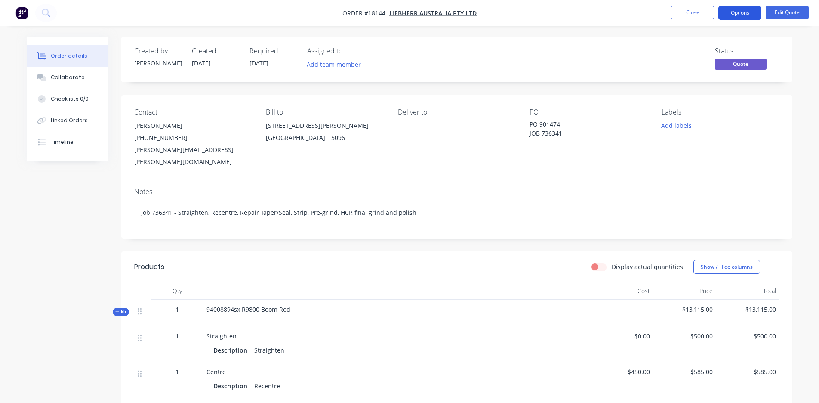
click at [746, 12] on button "Options" at bounding box center [740, 13] width 43 height 14
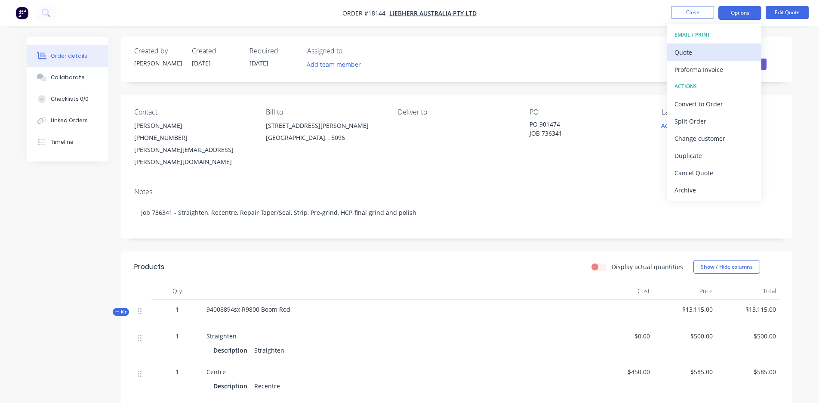
click at [715, 52] on div "Quote" at bounding box center [714, 52] width 79 height 12
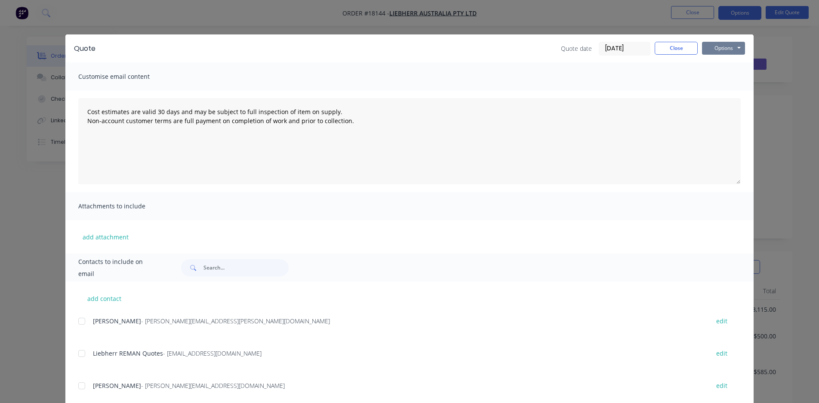
click at [726, 49] on button "Options" at bounding box center [723, 48] width 43 height 13
click at [723, 66] on button "Preview" at bounding box center [729, 63] width 55 height 14
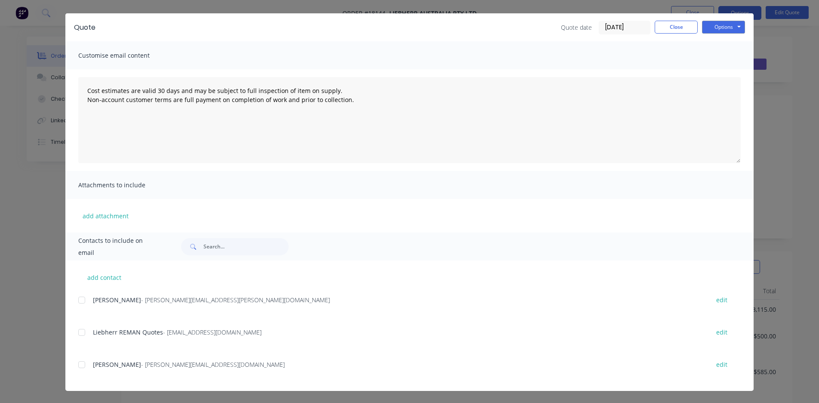
scroll to position [21, 0]
click at [82, 333] on div at bounding box center [81, 332] width 17 height 17
click at [736, 28] on button "Options" at bounding box center [723, 27] width 43 height 13
click at [726, 73] on button "Email" at bounding box center [729, 71] width 55 height 14
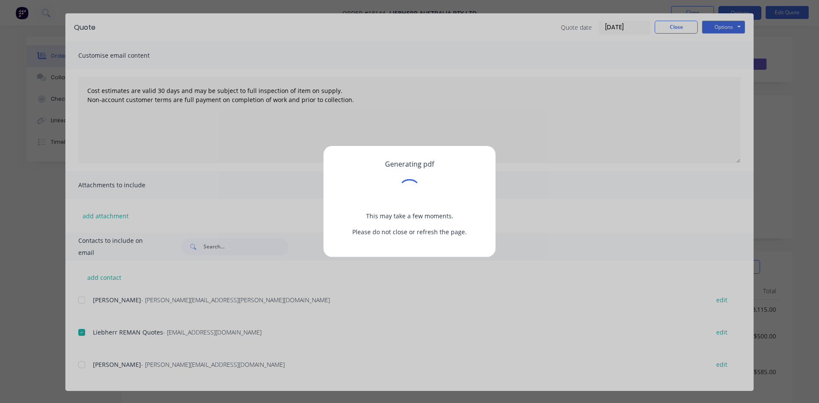
scroll to position [0, 0]
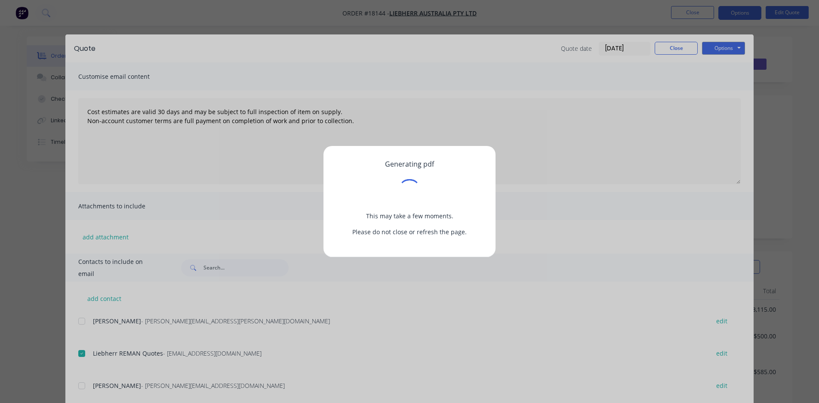
type textarea "Cost estimates are valid 30 days and may be subject to full inspection of item …"
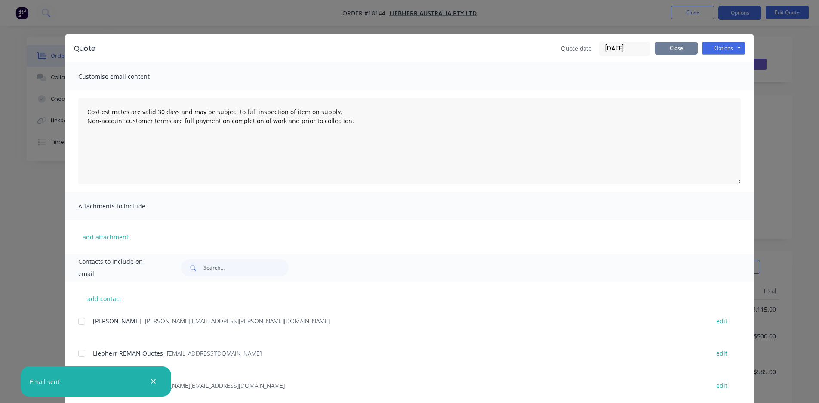
click at [680, 49] on button "Close" at bounding box center [676, 48] width 43 height 13
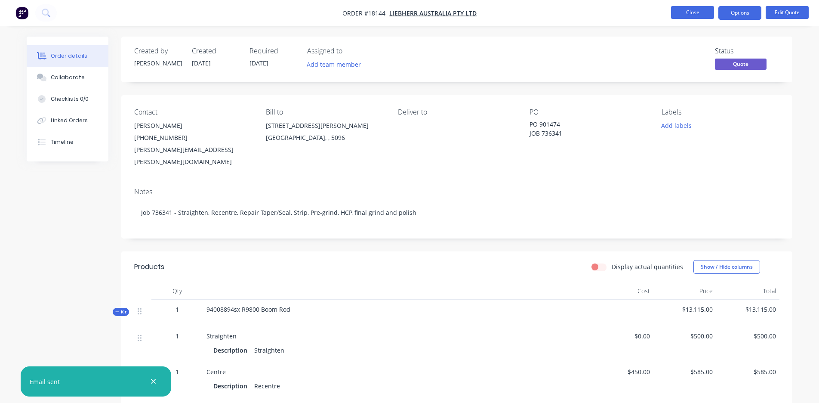
click at [693, 14] on button "Close" at bounding box center [692, 12] width 43 height 13
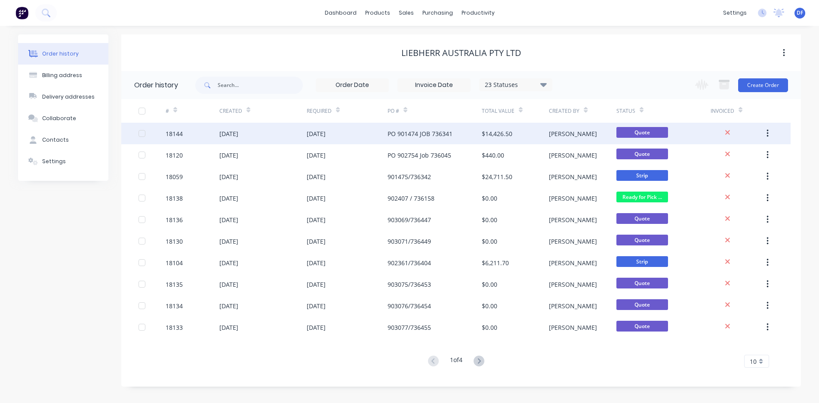
click at [491, 129] on div "$14,426.50" at bounding box center [497, 133] width 31 height 9
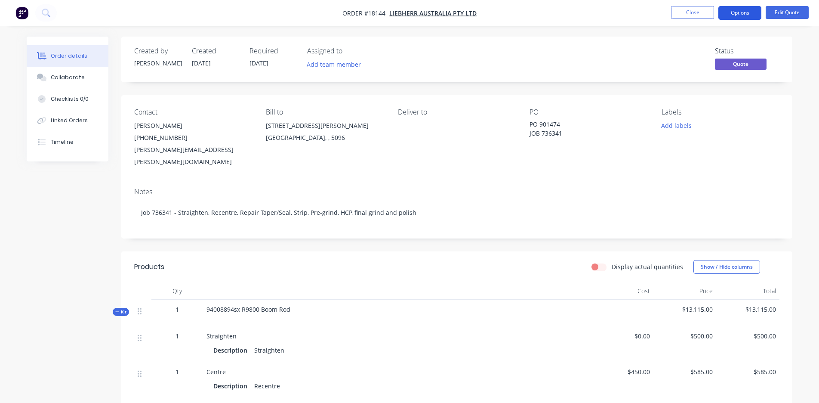
click at [743, 15] on button "Options" at bounding box center [740, 13] width 43 height 14
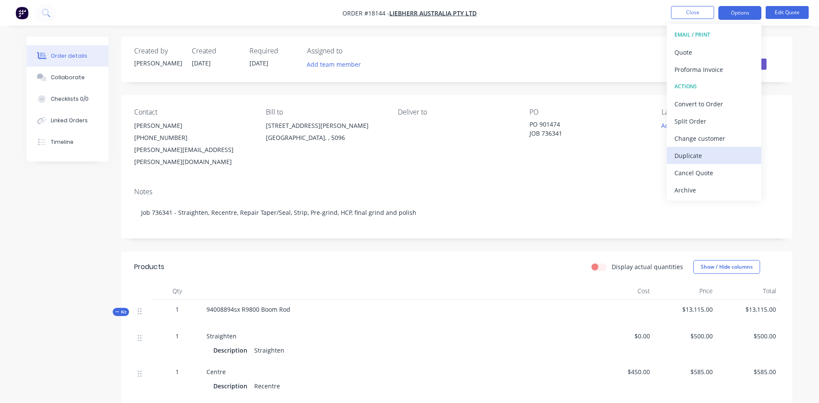
click at [703, 156] on div "Duplicate" at bounding box center [714, 155] width 79 height 12
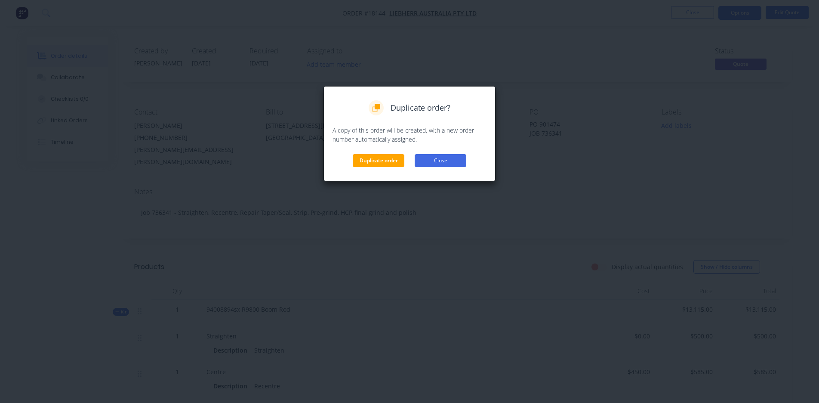
click at [442, 162] on button "Close" at bounding box center [441, 160] width 52 height 13
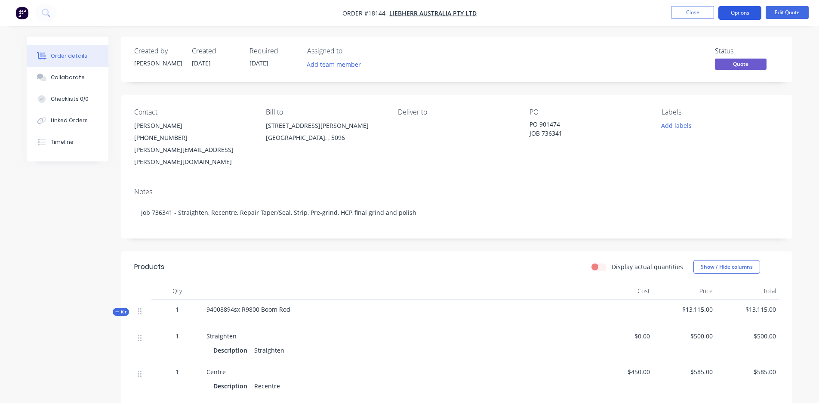
click at [745, 13] on button "Options" at bounding box center [740, 13] width 43 height 14
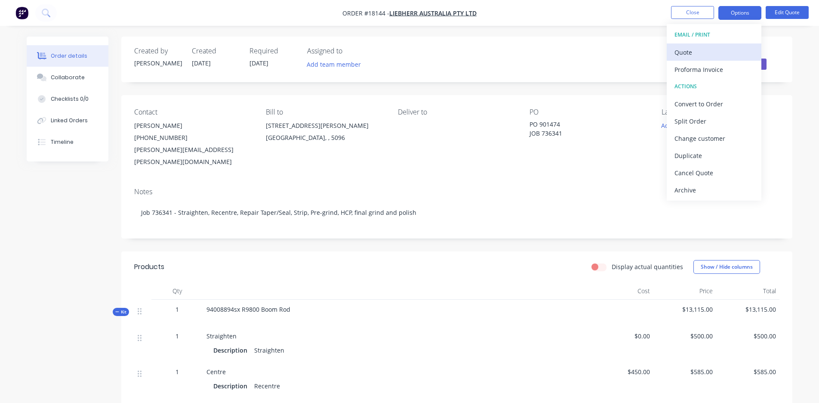
click at [696, 55] on div "Quote" at bounding box center [714, 52] width 79 height 12
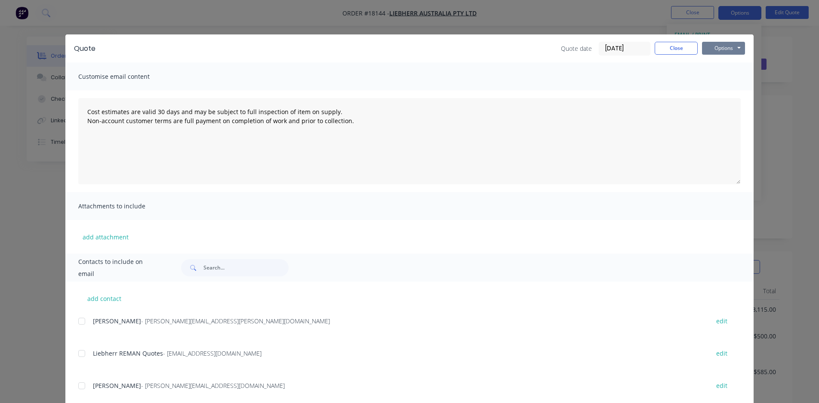
click at [725, 49] on button "Options" at bounding box center [723, 48] width 43 height 13
type textarea "Cost estimates are valid 30 days and may be subject to full inspection of item …"
click at [669, 52] on button "Close" at bounding box center [676, 48] width 43 height 13
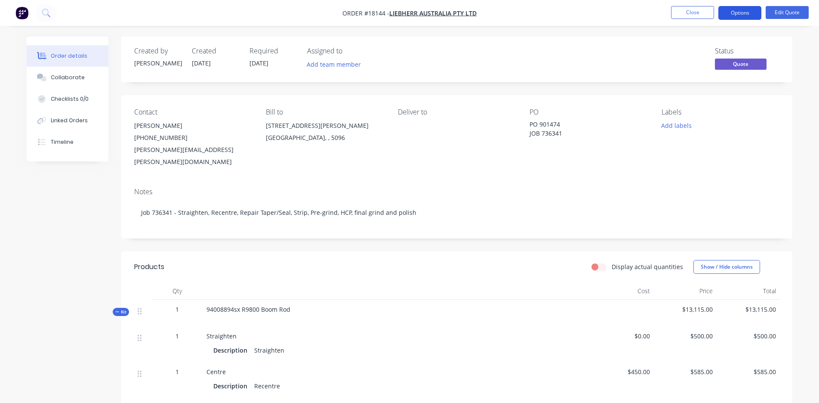
click at [738, 14] on button "Options" at bounding box center [740, 13] width 43 height 14
click at [682, 14] on button "Close" at bounding box center [692, 12] width 43 height 13
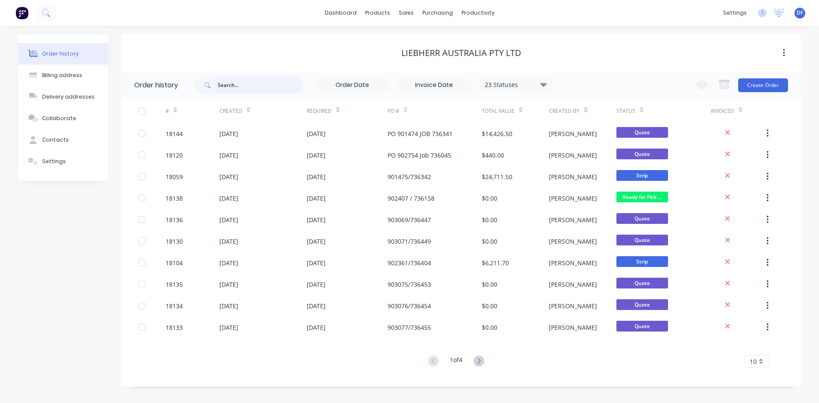
click at [241, 90] on input "text" at bounding box center [260, 85] width 85 height 17
type input "18"
click at [226, 87] on input "18" at bounding box center [260, 85] width 85 height 17
type input "18108"
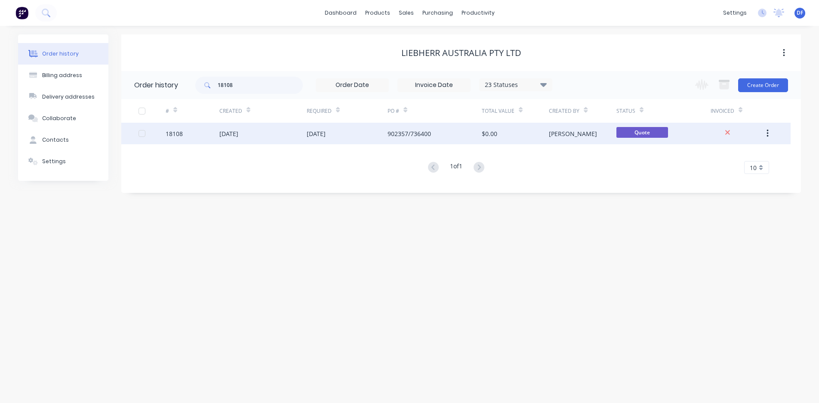
click at [264, 130] on div "[DATE]" at bounding box center [262, 134] width 87 height 22
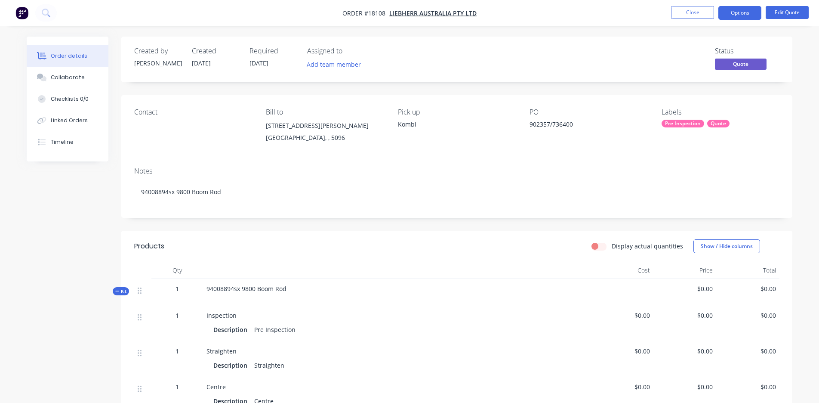
click at [528, 124] on div "Contact Bill to [STREET_ADDRESS][PERSON_NAME] Pick up Kombi PO 902357/736400 La…" at bounding box center [456, 127] width 671 height 65
click at [530, 124] on div "902357/736400" at bounding box center [584, 126] width 108 height 12
click at [783, 12] on button "Edit Quote" at bounding box center [787, 12] width 43 height 13
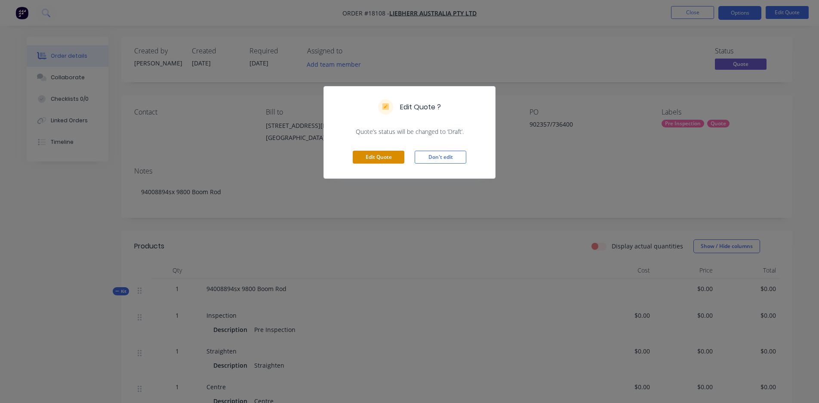
click at [396, 152] on button "Edit Quote" at bounding box center [379, 157] width 52 height 13
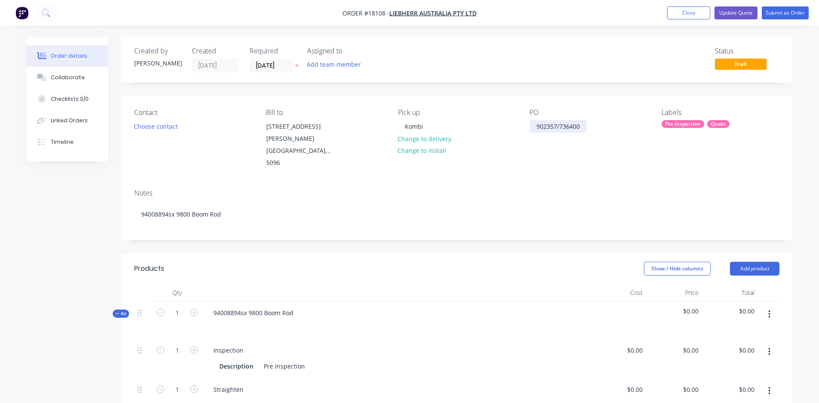
click at [535, 127] on div "902357/736400" at bounding box center [558, 126] width 57 height 12
click at [569, 127] on div "PO 902357/736400" at bounding box center [563, 126] width 67 height 12
click at [633, 182] on div "Notes 94008894sx 9800 Boom Rod" at bounding box center [456, 211] width 671 height 58
click at [575, 126] on div "PO 902357 Job 736400" at bounding box center [552, 131] width 45 height 22
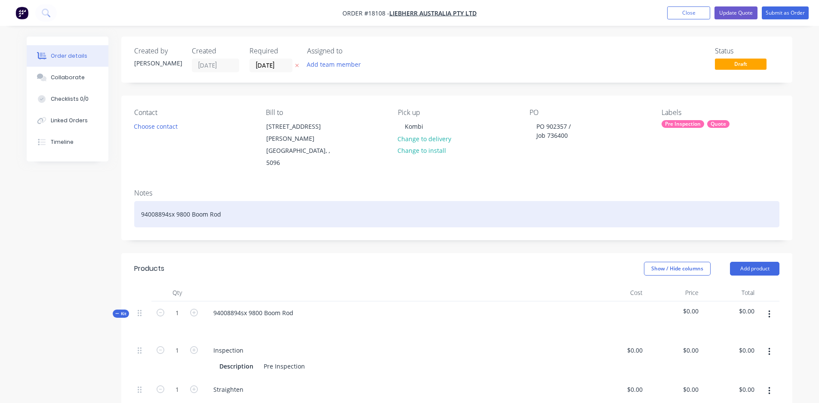
click at [177, 201] on div "94008894sx 9800 Boom Rod" at bounding box center [457, 214] width 646 height 26
click at [241, 201] on div "94008894sx R9800 Boom Rod" at bounding box center [457, 214] width 646 height 26
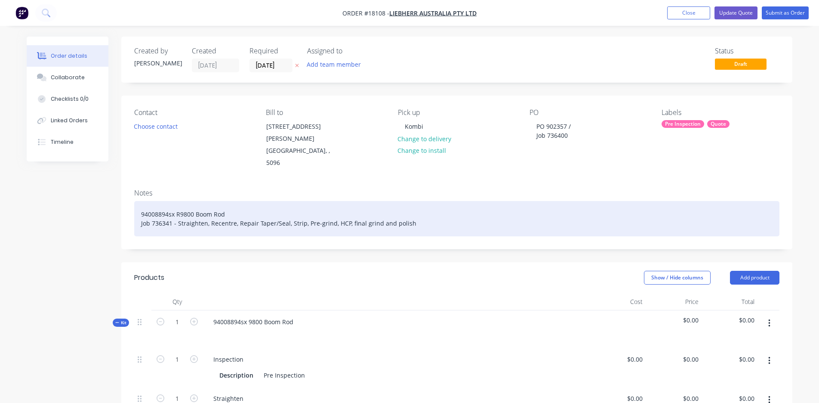
click at [156, 201] on div "94008894sx R9800 Boom Rod Job 736341 - Straighten, Recentre, Repair Taper/Seal,…" at bounding box center [457, 218] width 646 height 35
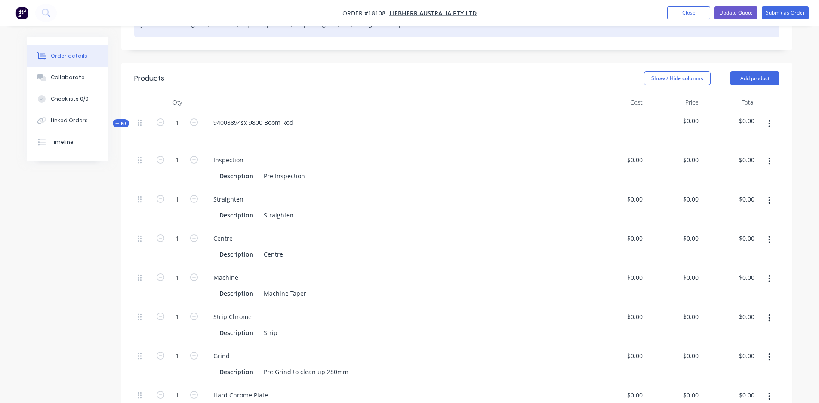
scroll to position [220, 0]
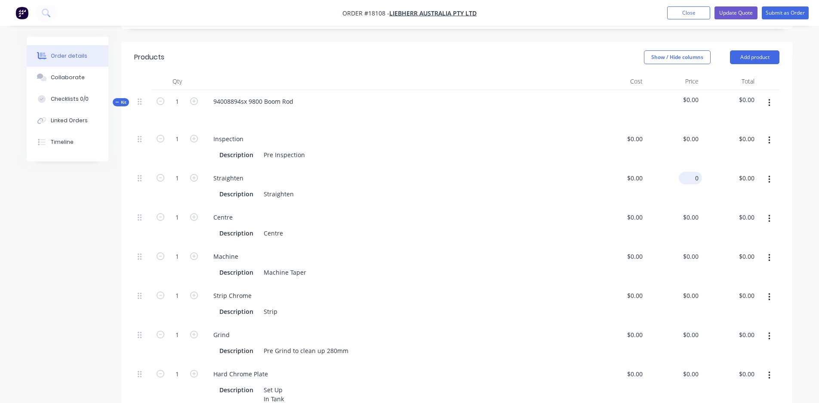
click at [686, 167] on div "0 $0.00" at bounding box center [674, 186] width 56 height 39
type input "$500.00"
click at [611, 245] on div "$0.00 $0.00" at bounding box center [618, 264] width 56 height 39
click at [640, 211] on input "0" at bounding box center [637, 217] width 20 height 12
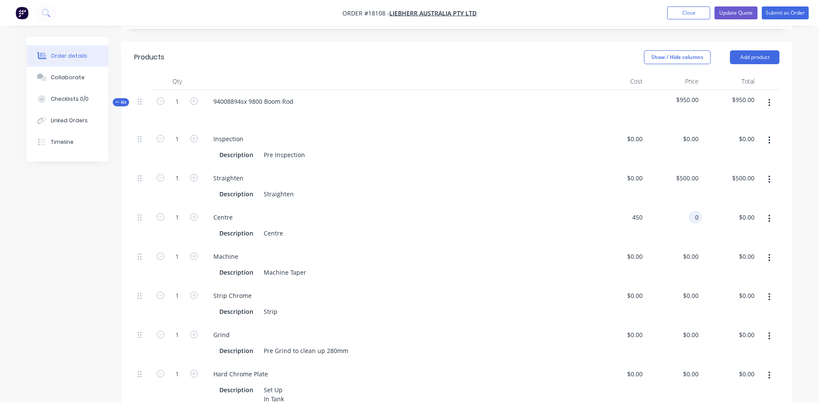
type input "$450.00"
type input "450"
type input "$450.00"
click at [684, 206] on div "450 0" at bounding box center [674, 225] width 56 height 39
click at [684, 206] on div "$450.00 450" at bounding box center [674, 225] width 56 height 39
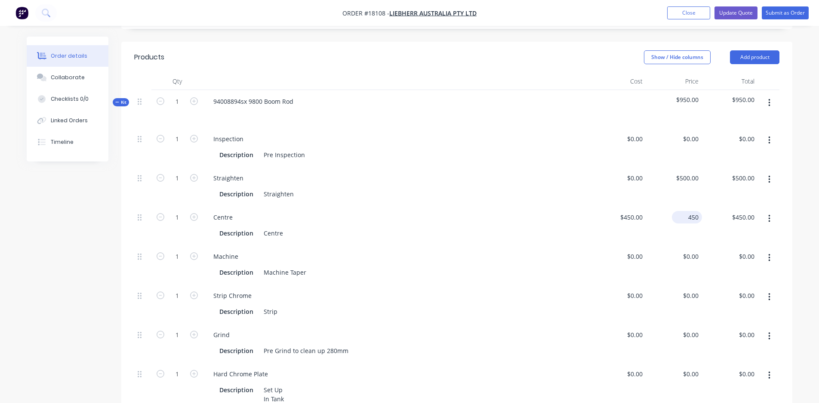
click at [684, 206] on div "450 $450.00" at bounding box center [674, 225] width 56 height 39
click at [684, 206] on div "$450.00 $450.00" at bounding box center [674, 225] width 56 height 39
click at [620, 213] on div "$450.00 $450.00" at bounding box center [618, 225] width 56 height 39
click at [682, 206] on div "450 $450.00" at bounding box center [674, 225] width 56 height 39
click at [682, 206] on div "$450.00 450" at bounding box center [674, 225] width 56 height 39
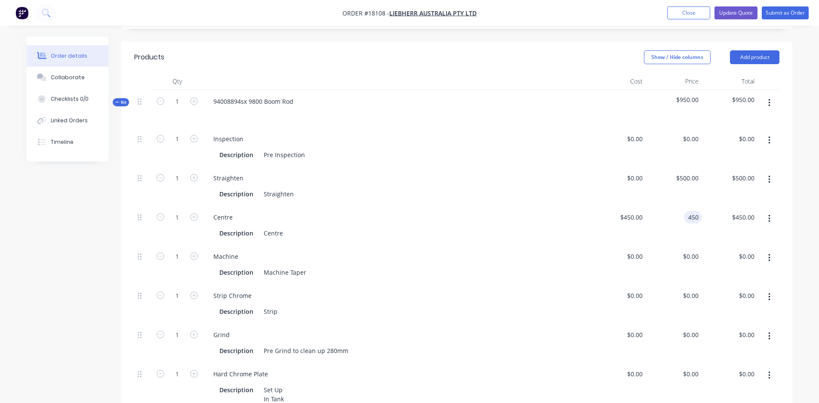
click at [685, 211] on div "450 450" at bounding box center [693, 217] width 18 height 12
type input "$585.00"
click at [538, 227] on div "Description Centre" at bounding box center [395, 233] width 358 height 12
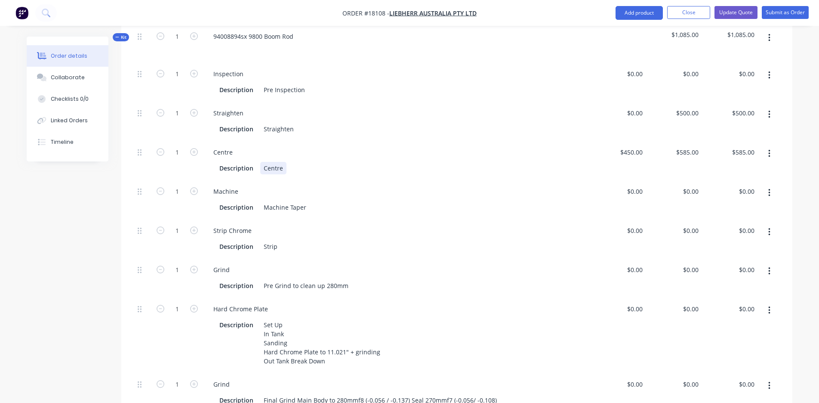
scroll to position [287, 0]
click at [333, 199] on div "Description Machine Taper" at bounding box center [395, 205] width 358 height 12
click at [634, 183] on div "0 0" at bounding box center [639, 189] width 13 height 12
type input "$450.00"
type input "450"
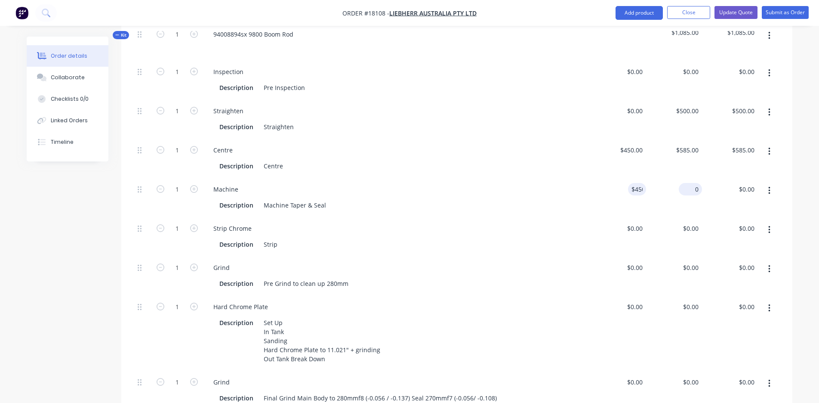
type input "$450.00"
click at [685, 183] on div "450 450" at bounding box center [693, 189] width 18 height 12
type input "$600.00"
click at [745, 145] on div "$585.00 $585.00" at bounding box center [730, 158] width 56 height 39
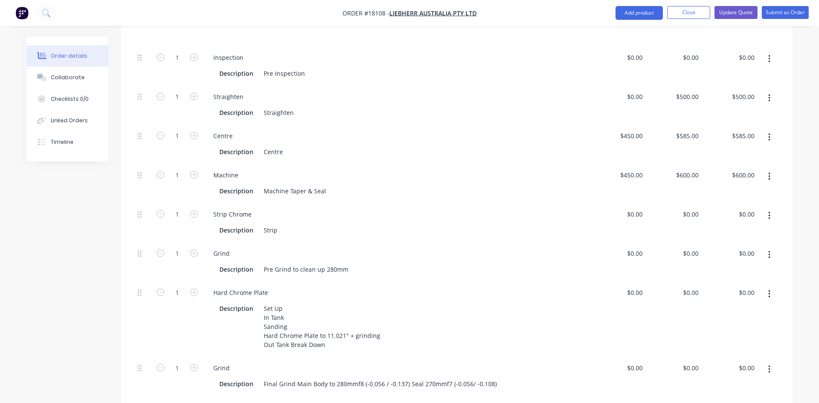
scroll to position [303, 0]
click at [632, 241] on div "0 0" at bounding box center [618, 260] width 56 height 39
type input "$3,400.00"
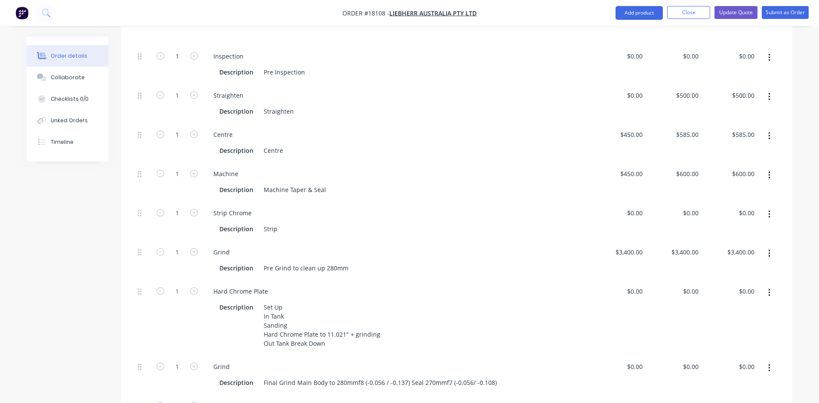
click at [563, 285] on div "Hard Chrome Plate" at bounding box center [397, 291] width 380 height 12
click at [683, 246] on div "3400 3400" at bounding box center [692, 252] width 22 height 12
type input "$0.00"
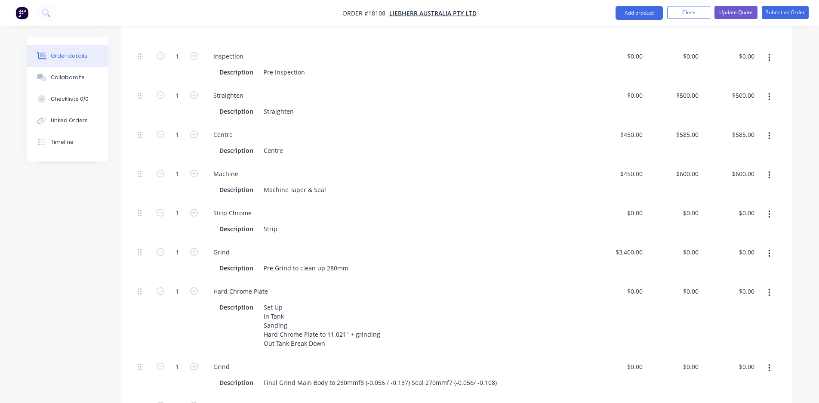
click at [510, 280] on div "Hard Chrome Plate Description Set Up In Tank Sanding Hard Chrome Plate to 11.02…" at bounding box center [396, 317] width 387 height 75
click at [692, 285] on div "0 $0.00" at bounding box center [690, 291] width 23 height 12
click at [688, 285] on input "12530" at bounding box center [692, 291] width 22 height 12
type input "$11,230.00"
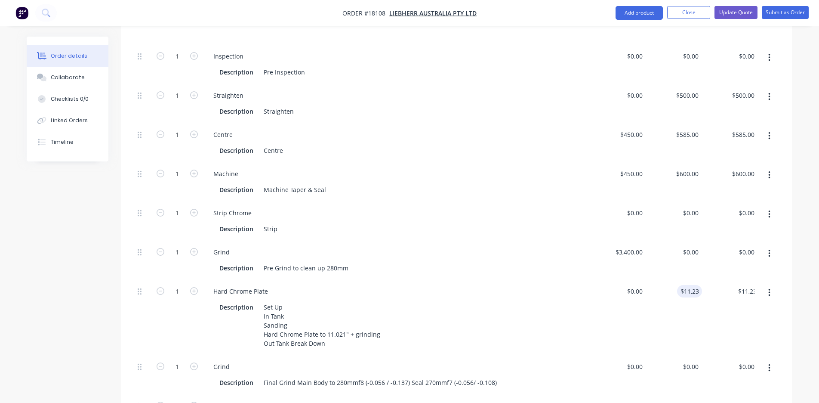
click at [610, 318] on div "$0.00 $0.00" at bounding box center [618, 317] width 56 height 75
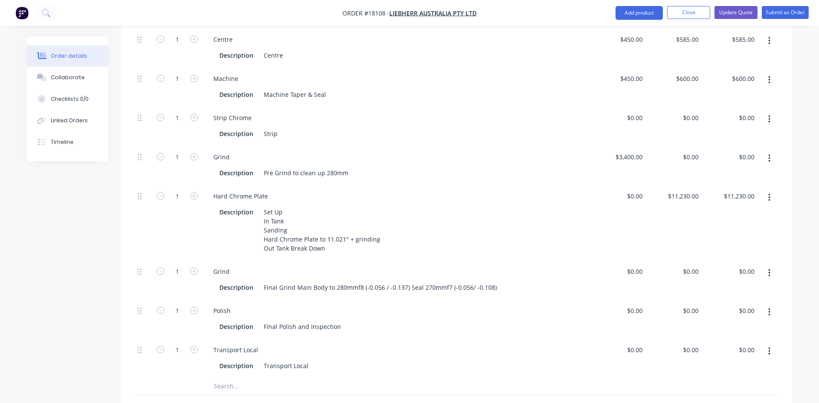
scroll to position [399, 0]
click at [633, 260] on div "0 0" at bounding box center [618, 279] width 56 height 39
type input "$200.00"
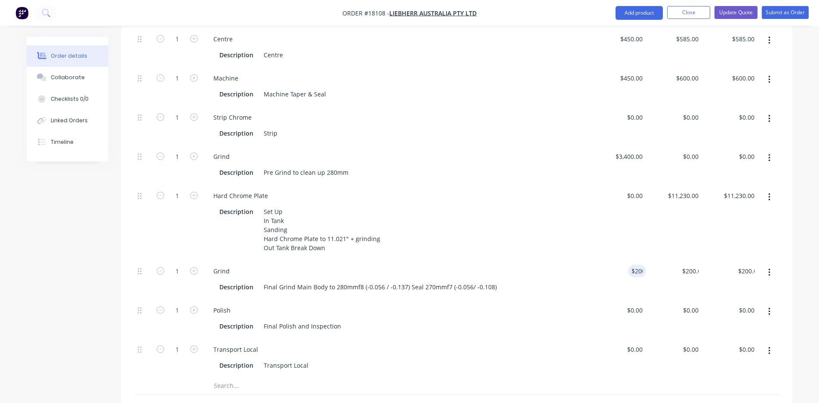
click at [689, 260] on div "$200.00 $0.00" at bounding box center [674, 279] width 56 height 39
click at [689, 265] on input "200" at bounding box center [695, 271] width 15 height 12
type input "$0.00"
click at [500, 320] on div "Description Final Polish and Inspection" at bounding box center [395, 326] width 358 height 12
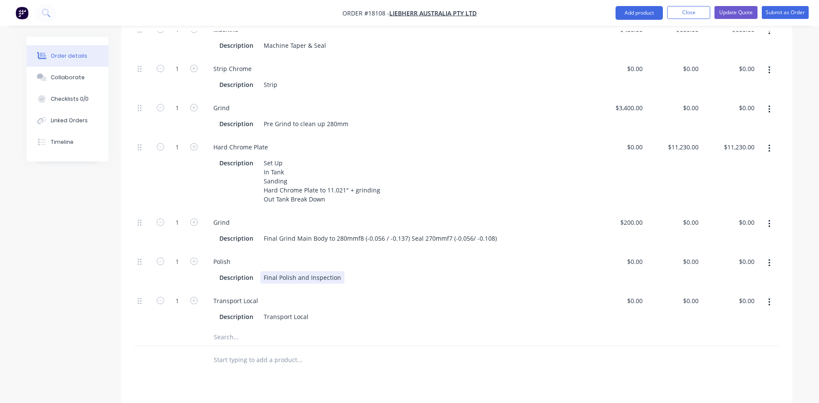
scroll to position [448, 0]
click at [688, 289] on div "0 0" at bounding box center [674, 308] width 56 height 39
type input "$200.00"
click at [568, 328] on div at bounding box center [457, 337] width 646 height 18
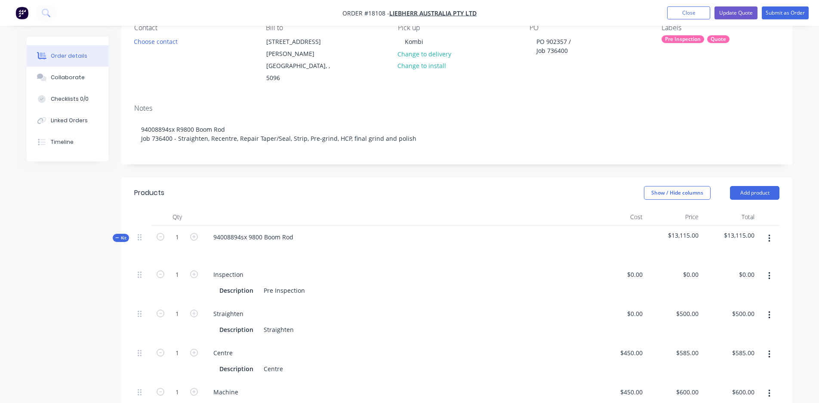
scroll to position [58, 0]
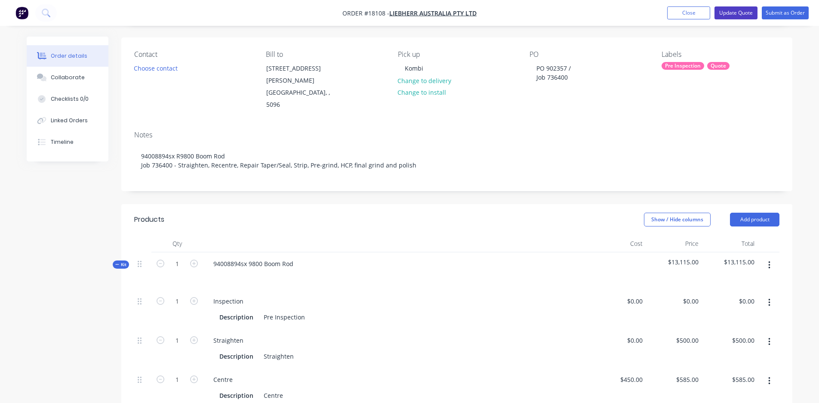
click at [739, 13] on button "Update Quote" at bounding box center [736, 12] width 43 height 13
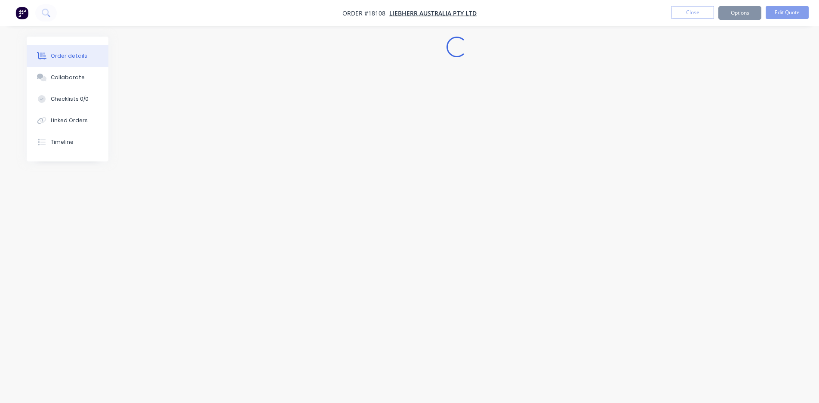
scroll to position [0, 0]
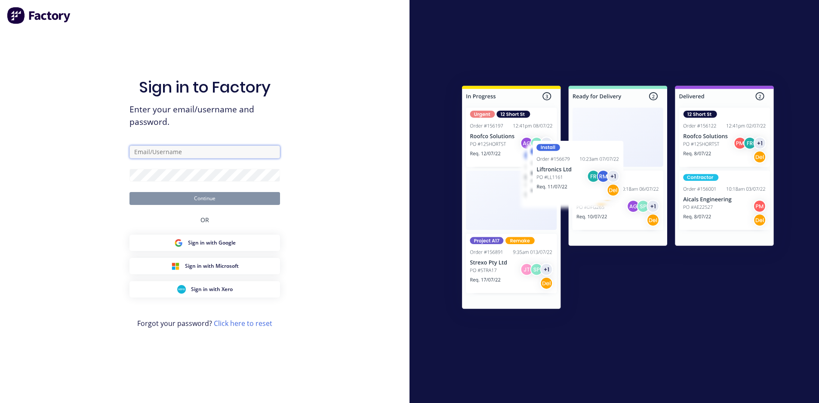
type input "[PERSON_NAME][EMAIL_ADDRESS][DOMAIN_NAME]"
click at [205, 198] on button "Continue" at bounding box center [205, 198] width 151 height 13
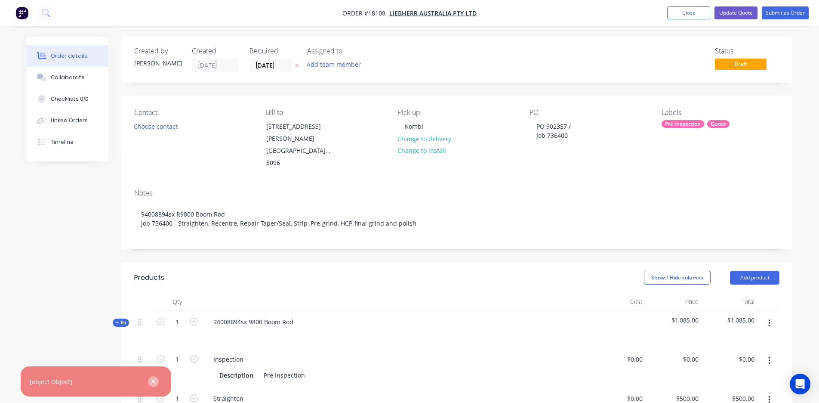
click at [153, 386] on button "button" at bounding box center [153, 381] width 11 height 11
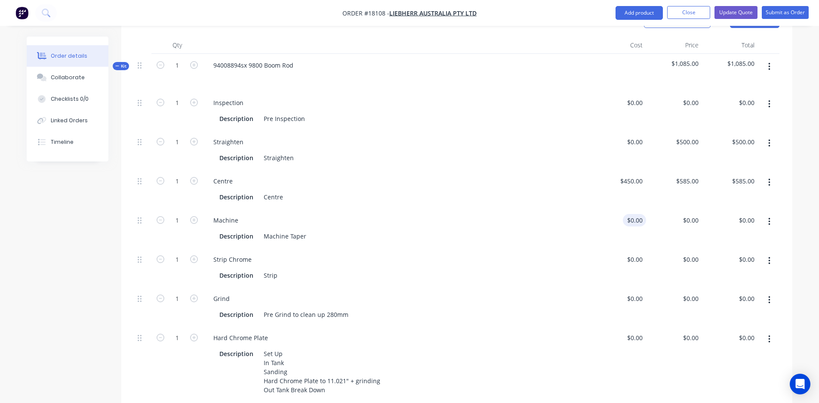
scroll to position [276, 0]
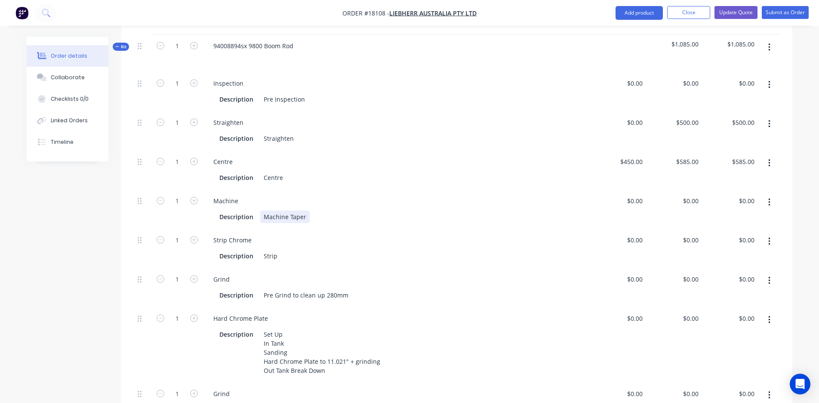
click at [297, 209] on div "Description Machine Taper" at bounding box center [397, 216] width 380 height 14
click at [298, 210] on div "Machine Taper" at bounding box center [284, 216] width 49 height 12
click at [305, 210] on div "Machine Taper" at bounding box center [284, 216] width 49 height 12
click at [629, 189] on div "0 $0.00" at bounding box center [618, 208] width 56 height 39
type input "$450.00"
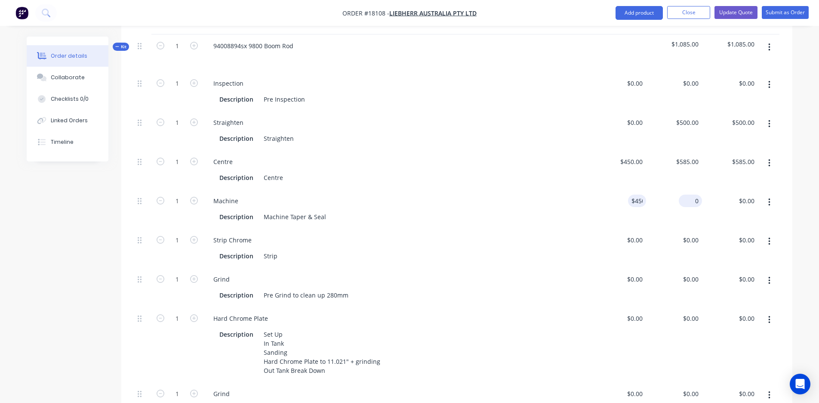
type input "450"
type input "$450.00"
click at [691, 195] on input "450" at bounding box center [695, 201] width 15 height 12
type input "$600.00"
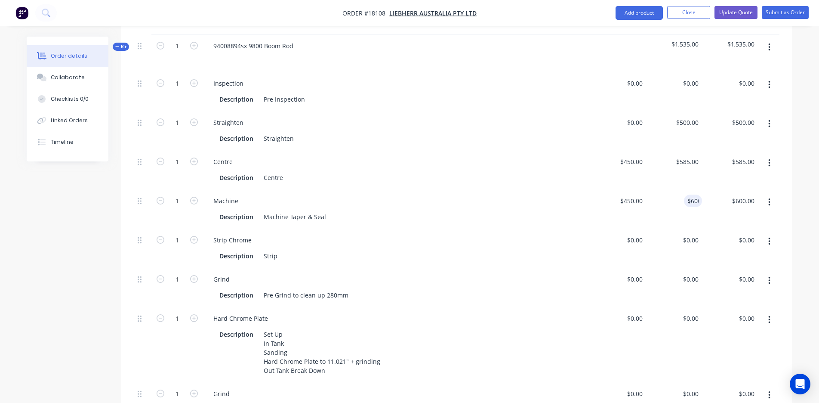
click at [439, 273] on div "Grind" at bounding box center [397, 279] width 380 height 12
click at [511, 312] on div "Hard Chrome Plate" at bounding box center [397, 318] width 380 height 12
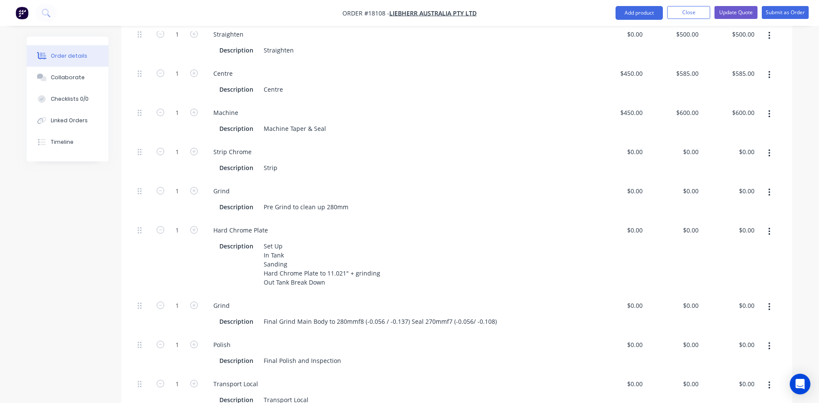
scroll to position [366, 0]
click at [632, 177] on div "0 0" at bounding box center [618, 196] width 56 height 39
type input "$3,400.00"
type input "3400"
type input "$3,400.00"
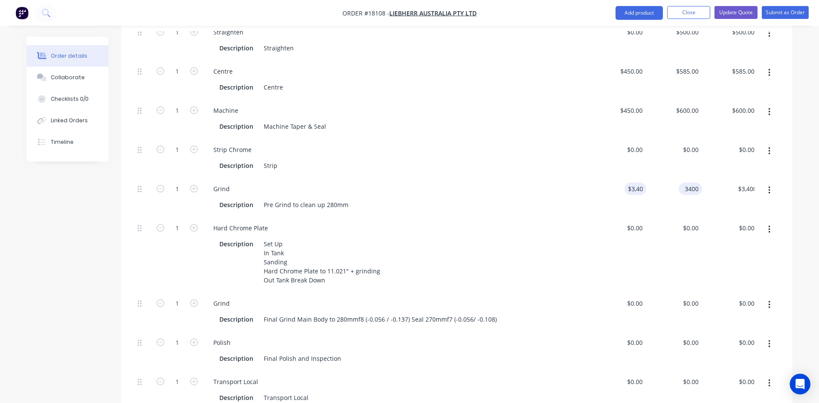
click at [689, 182] on input "3400" at bounding box center [693, 188] width 20 height 12
click at [689, 182] on input "3400" at bounding box center [693, 188] width 18 height 12
click at [701, 182] on input "3400" at bounding box center [693, 188] width 18 height 12
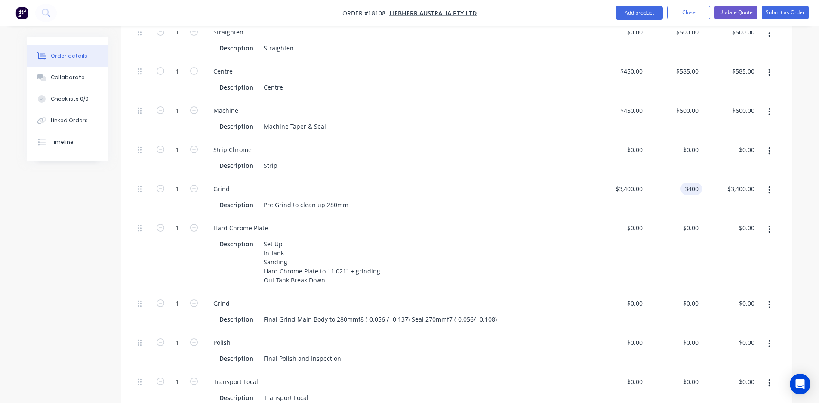
click at [701, 182] on input "3400" at bounding box center [693, 188] width 18 height 12
click at [708, 186] on div "$3,400.00 $3,400.00" at bounding box center [730, 196] width 56 height 39
click at [691, 182] on input "3400" at bounding box center [686, 188] width 31 height 12
click at [691, 182] on input "3400" at bounding box center [693, 188] width 18 height 12
type input "$0.00"
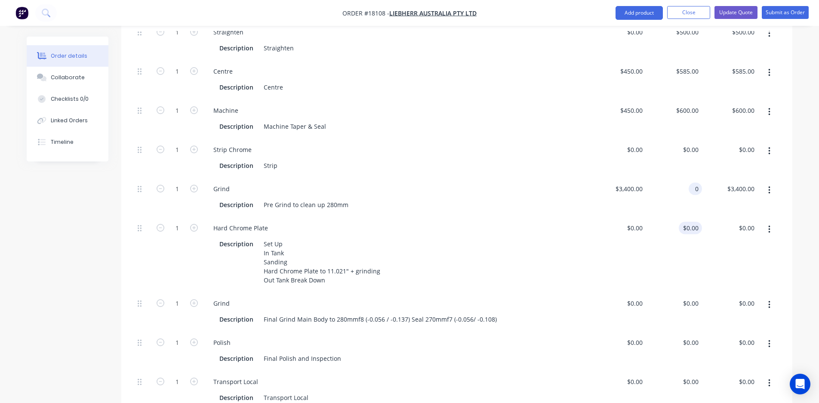
type input "0"
type input "$0.00"
click at [692, 222] on div "0 0" at bounding box center [695, 228] width 13 height 12
type input "$11,230.00"
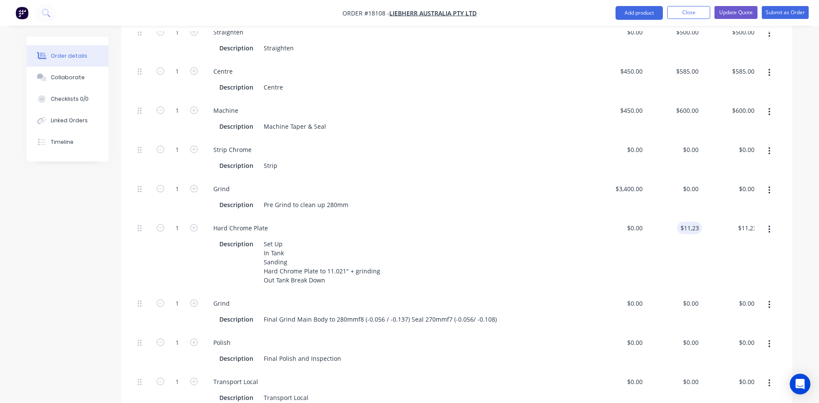
click at [620, 253] on div "$0.00 $0.00" at bounding box center [618, 253] width 56 height 75
click at [637, 297] on input "0" at bounding box center [641, 303] width 10 height 12
type input "$200.00"
type input "200"
type input "$200.00"
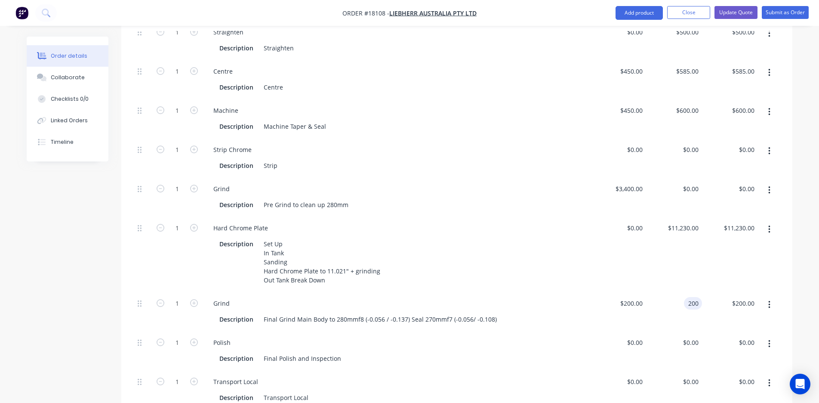
click at [689, 297] on input "200" at bounding box center [695, 303] width 15 height 12
type input "$0.00"
click at [534, 313] on div "Description Final Grind Main Body to 280mmf8 (-0.056 / -0.137) Seal 270mmf7 (-0…" at bounding box center [395, 319] width 358 height 12
click at [686, 370] on div "0 $0.00" at bounding box center [674, 389] width 56 height 39
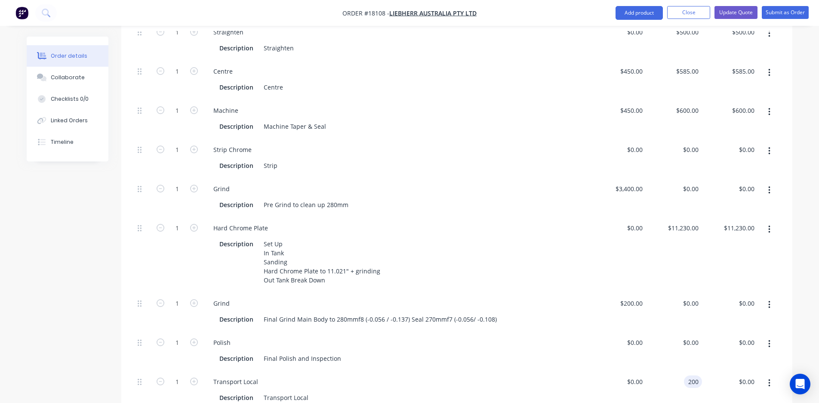
type input "$200.00"
click at [529, 375] on div "Transport Local" at bounding box center [397, 381] width 380 height 12
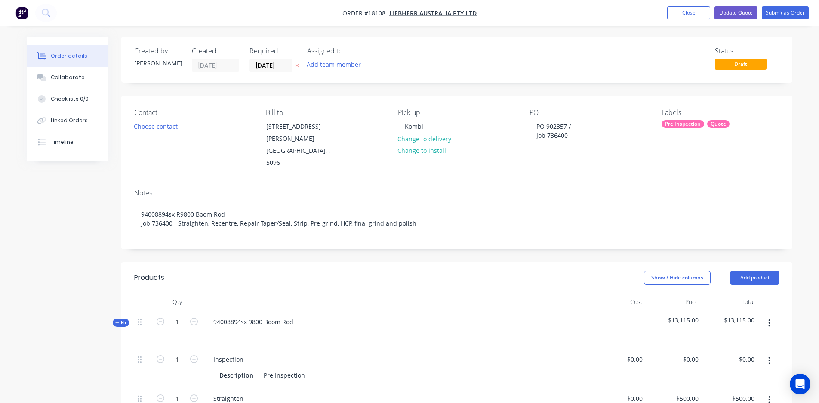
scroll to position [0, 0]
click at [738, 18] on button "Update Quote" at bounding box center [736, 12] width 43 height 13
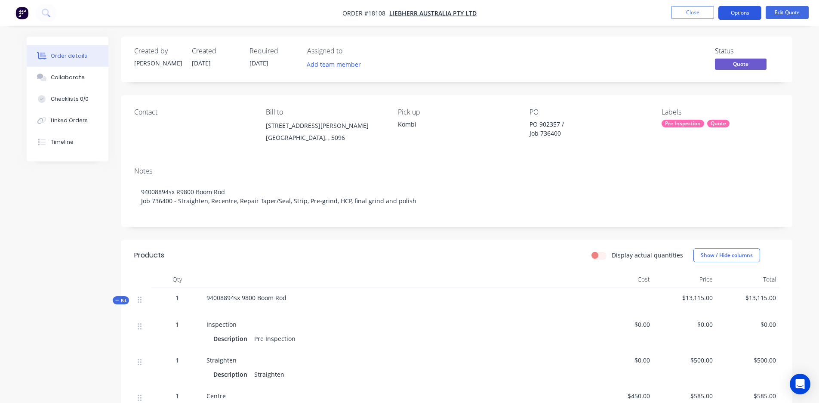
click at [743, 10] on button "Options" at bounding box center [740, 13] width 43 height 14
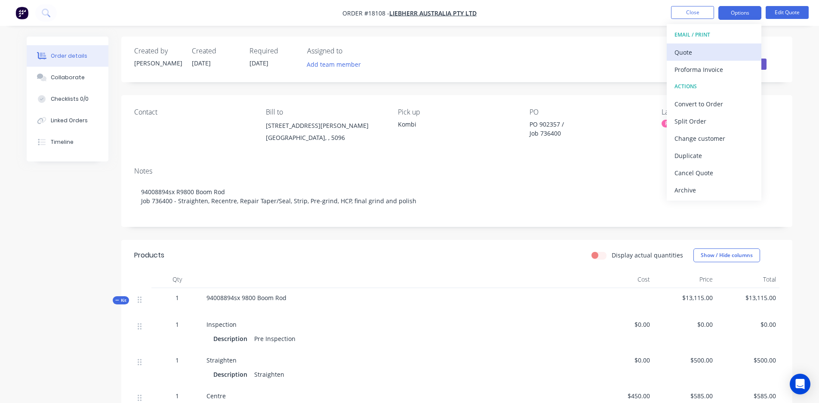
click at [704, 57] on div "Quote" at bounding box center [714, 52] width 79 height 12
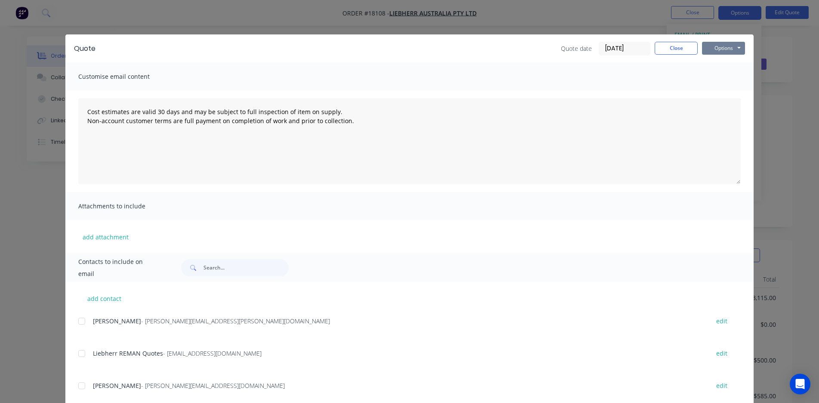
click at [724, 48] on button "Options" at bounding box center [723, 48] width 43 height 13
click at [722, 64] on button "Preview" at bounding box center [729, 63] width 55 height 14
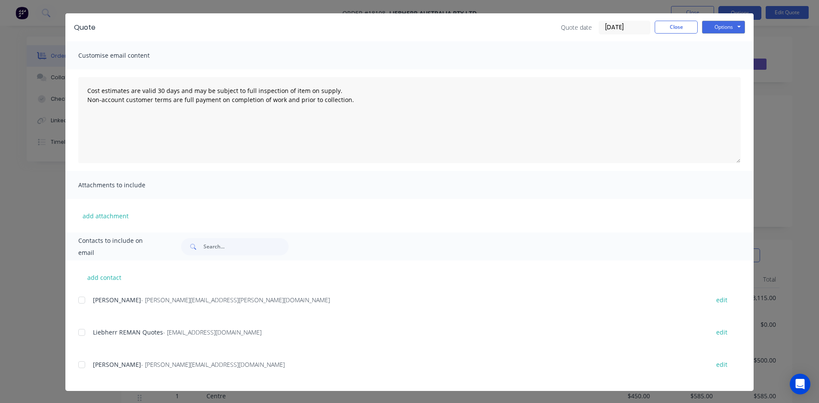
scroll to position [21, 0]
click at [81, 332] on div at bounding box center [81, 332] width 17 height 17
click at [733, 28] on button "Options" at bounding box center [723, 27] width 43 height 13
click at [721, 77] on button "Email" at bounding box center [729, 71] width 55 height 14
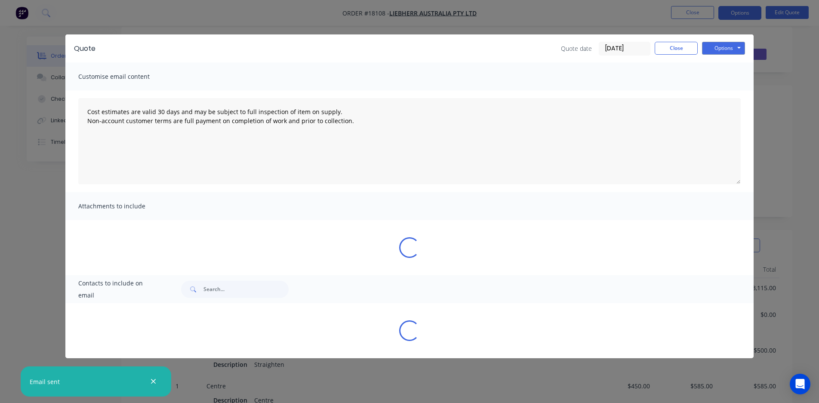
scroll to position [0, 0]
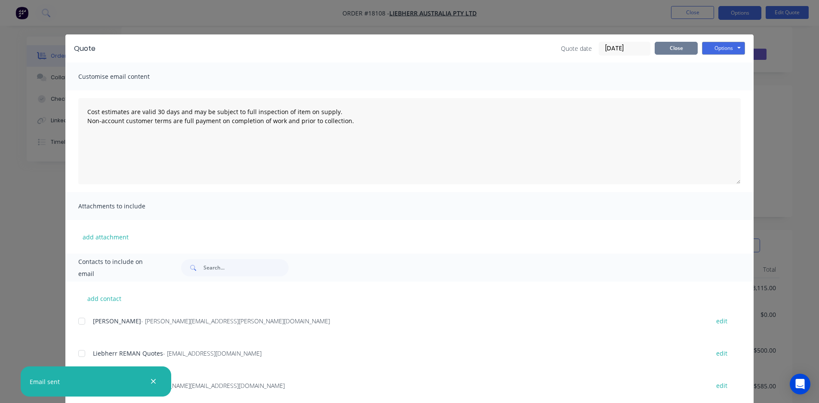
click at [683, 46] on button "Close" at bounding box center [676, 48] width 43 height 13
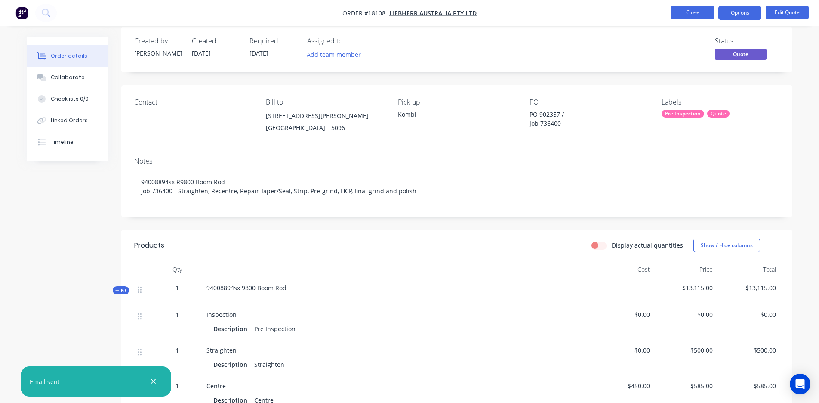
click at [687, 13] on button "Close" at bounding box center [692, 12] width 43 height 13
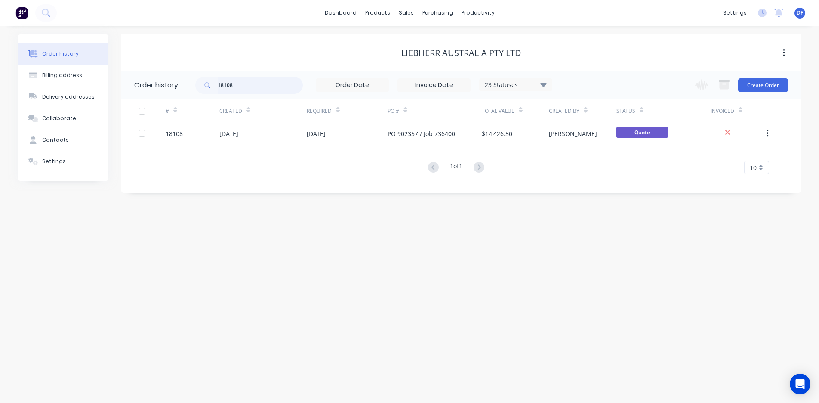
click at [248, 83] on input "18108" at bounding box center [260, 85] width 85 height 17
type input "1"
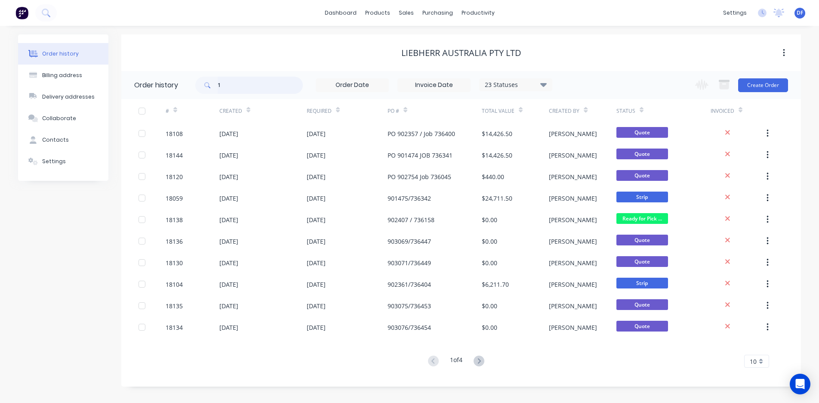
click at [230, 90] on input "1" at bounding box center [260, 85] width 85 height 17
type input "18109"
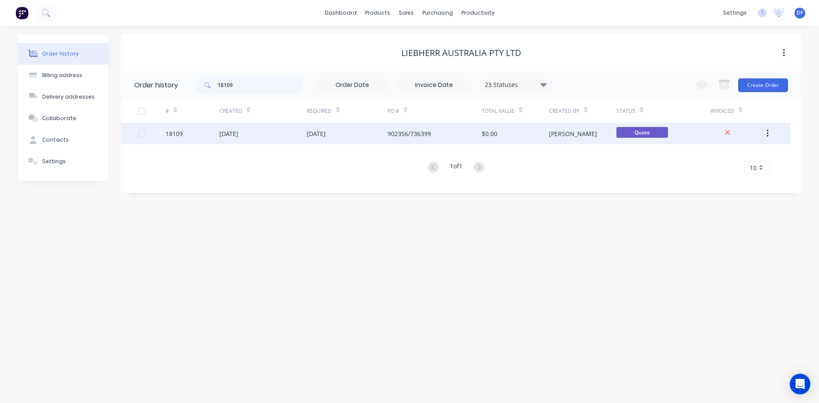
click at [326, 134] on div "[DATE]" at bounding box center [316, 133] width 19 height 9
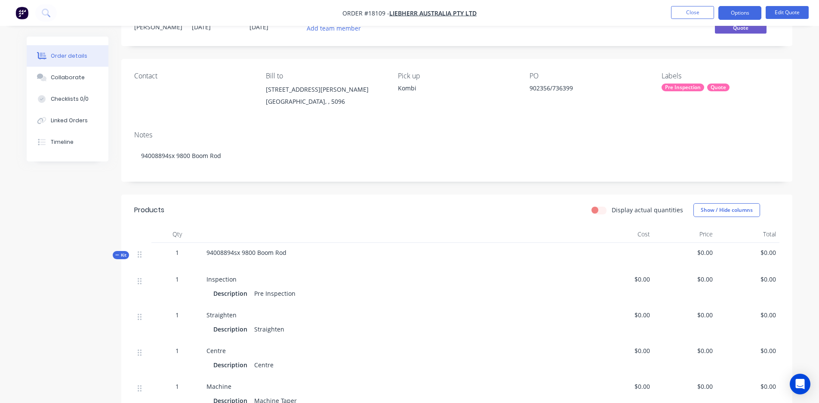
scroll to position [35, 0]
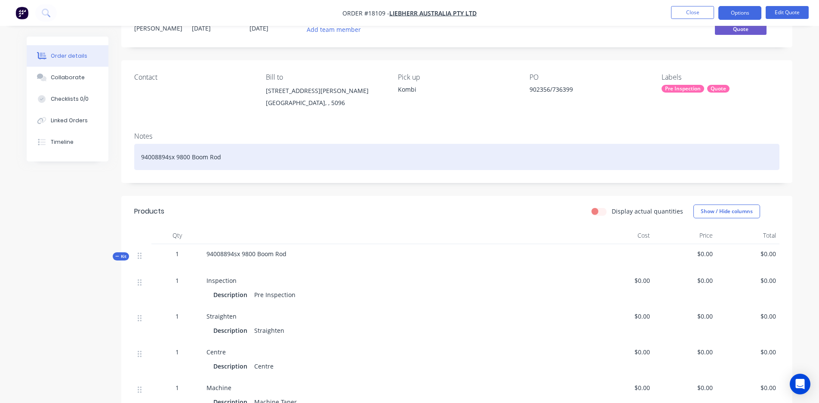
click at [233, 159] on div "94008894sx 9800 Boom Rod" at bounding box center [457, 157] width 646 height 26
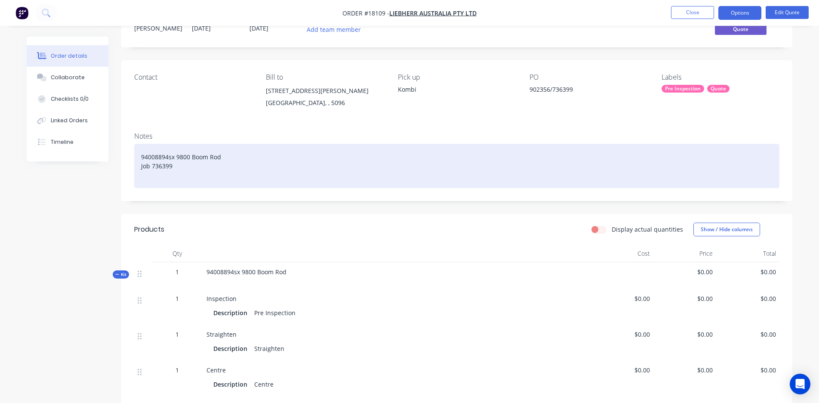
click at [190, 169] on div "94008894sx 9800 Boom Rod Job 736399" at bounding box center [457, 166] width 646 height 44
drag, startPoint x: 238, startPoint y: 166, endPoint x: 179, endPoint y: 167, distance: 59.0
click at [179, 167] on div "94008894sx 9800 Boom Rod Job 736399 - Straighten, Recentre, Repair Taper/Seal, …" at bounding box center [457, 166] width 646 height 44
click at [230, 164] on div "94008894sx 9800 Boom Rod Job 736399 - Repair Taper/Seal, Strip, Pre-grind, HCP,…" at bounding box center [457, 166] width 646 height 44
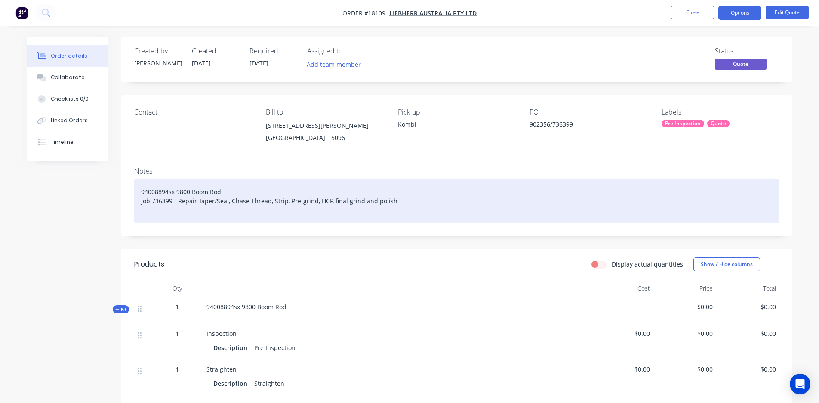
scroll to position [0, 0]
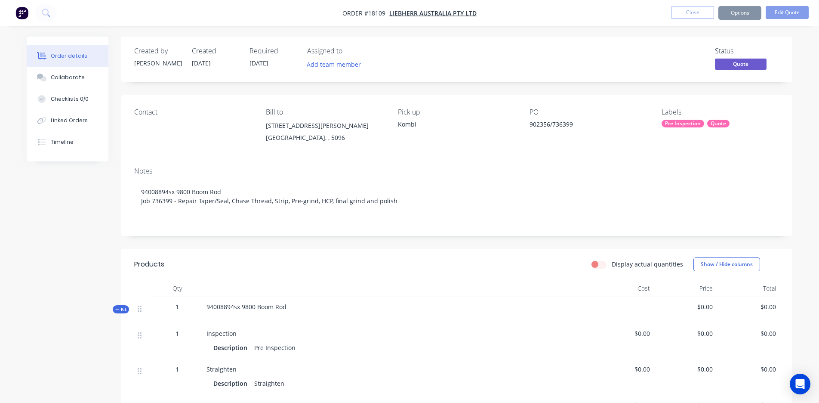
click at [528, 124] on div "Contact Bill to [STREET_ADDRESS][PERSON_NAME] Pick up Kombi PO 902356/736399 La…" at bounding box center [456, 127] width 671 height 65
click at [531, 124] on div "902356/736399" at bounding box center [584, 126] width 108 height 12
click at [534, 124] on div "902356/736399" at bounding box center [584, 126] width 108 height 12
click at [530, 124] on div "902356/736399" at bounding box center [584, 126] width 108 height 12
click at [736, 13] on button "Options" at bounding box center [740, 13] width 43 height 14
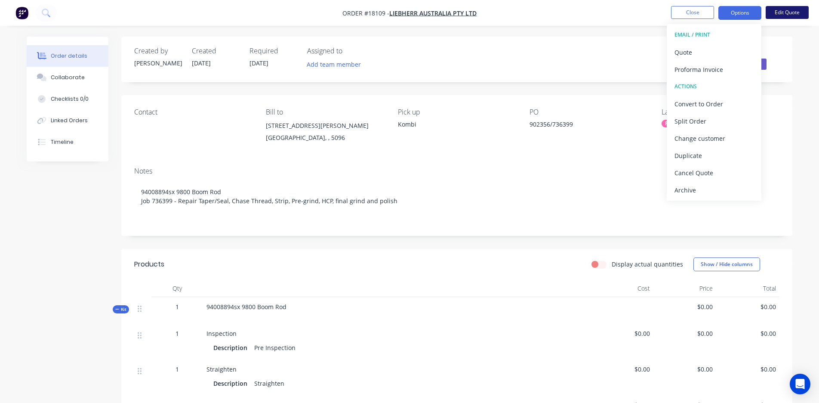
click at [788, 15] on button "Edit Quote" at bounding box center [787, 12] width 43 height 13
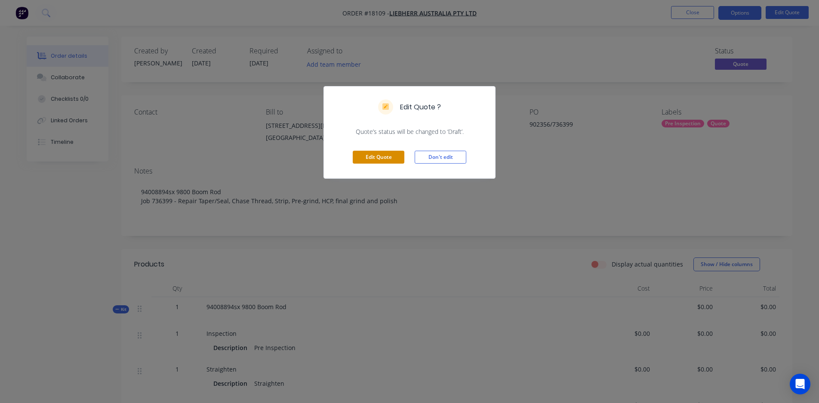
click at [373, 159] on button "Edit Quote" at bounding box center [379, 157] width 52 height 13
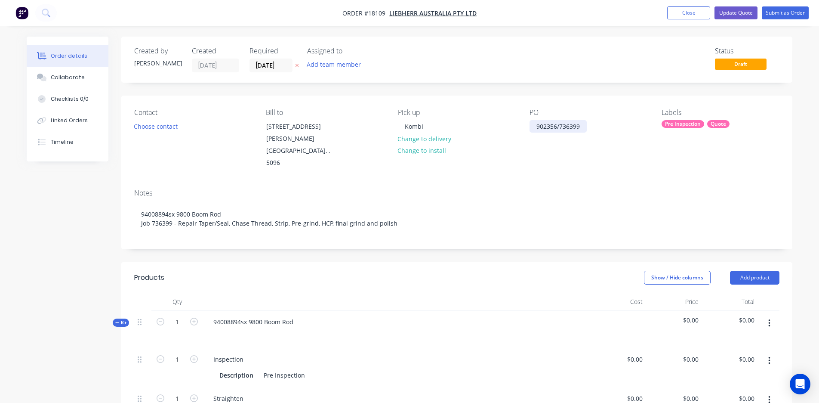
click at [535, 125] on div "902356/736399" at bounding box center [558, 126] width 57 height 12
click at [567, 127] on div "PO 902356/736399" at bounding box center [563, 126] width 67 height 12
click at [572, 127] on div "PO 902356 /736399" at bounding box center [564, 126] width 69 height 12
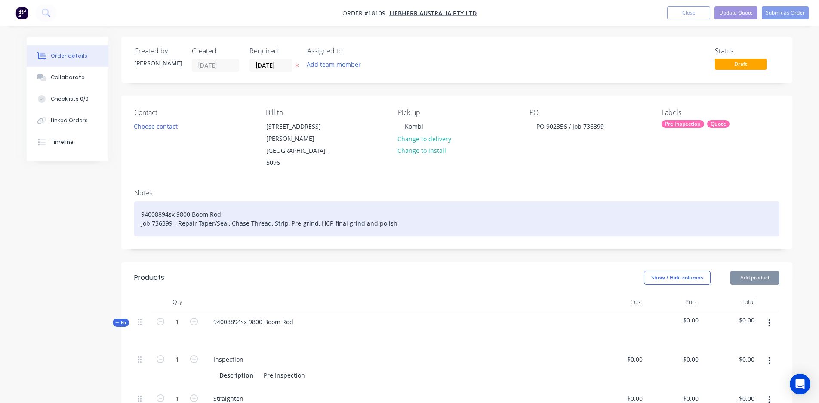
click at [577, 201] on div "94008894sx 9800 Boom Rod Job 736399 - Repair Taper/Seal, Chase Thread, Strip, P…" at bounding box center [457, 218] width 646 height 35
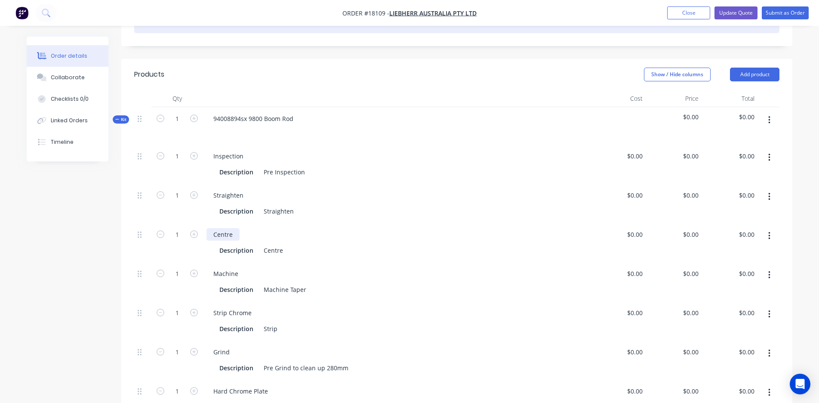
scroll to position [217, 0]
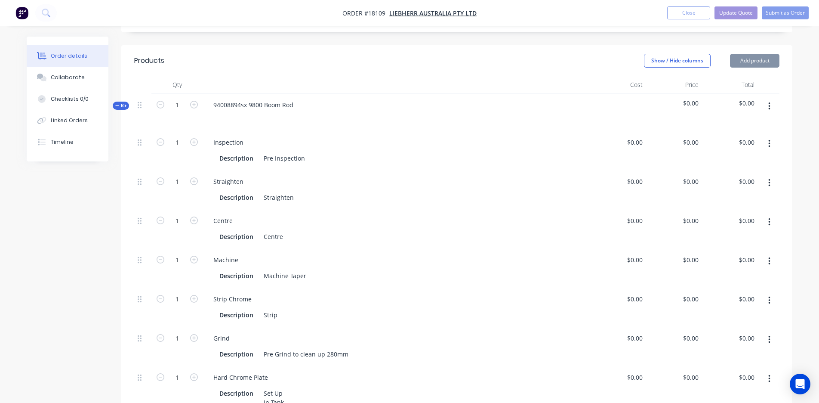
click at [772, 175] on button "button" at bounding box center [770, 182] width 20 height 15
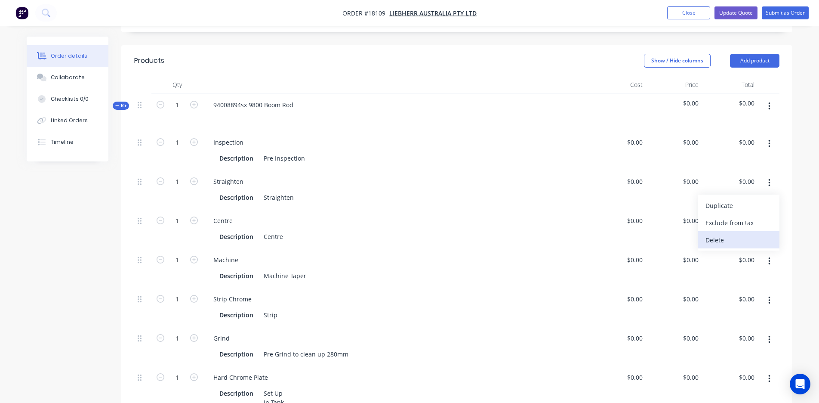
click at [719, 234] on div "Delete" at bounding box center [739, 240] width 66 height 12
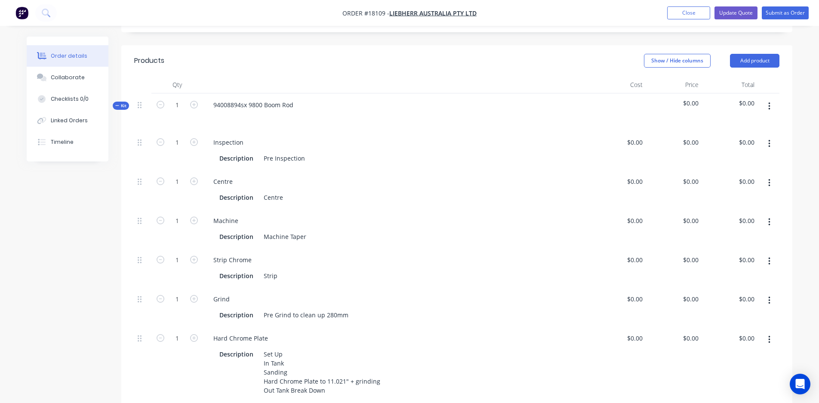
click at [771, 175] on button "button" at bounding box center [770, 182] width 20 height 15
click at [709, 234] on div "Delete" at bounding box center [739, 240] width 66 height 12
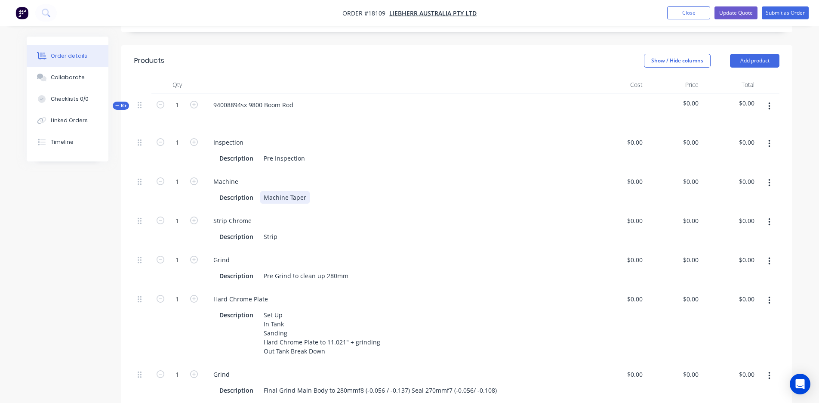
click at [310, 191] on div "Description Machine Taper" at bounding box center [395, 197] width 358 height 12
click at [638, 175] on input "0" at bounding box center [641, 181] width 10 height 12
type input "$560.00"
type input "560"
type input "$560.00"
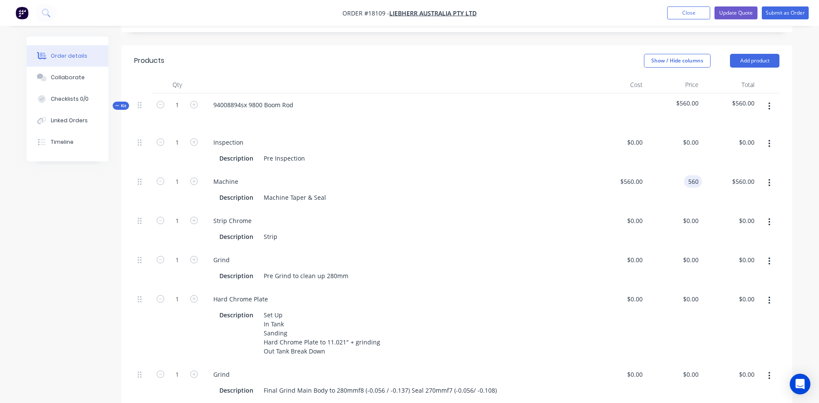
click at [689, 175] on input "560" at bounding box center [695, 181] width 15 height 12
type input "$730.00"
click at [591, 186] on div "$560.00 $560.00" at bounding box center [618, 189] width 56 height 39
click at [630, 249] on div "0 0" at bounding box center [618, 267] width 56 height 39
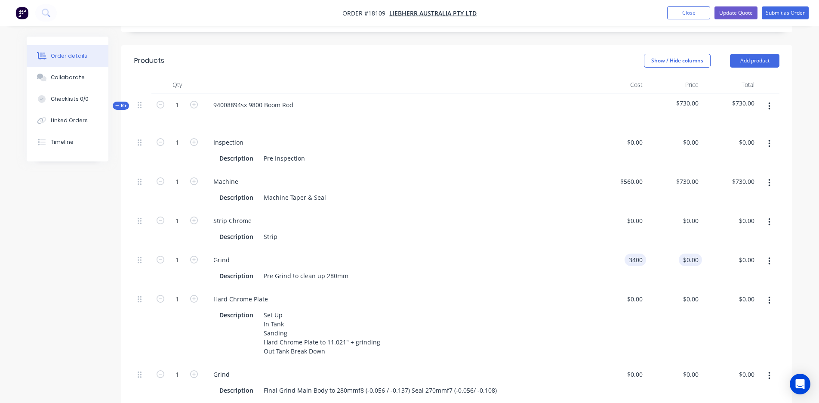
type input "$3,400.00"
type input "3400"
type input "$3,400.00"
click at [682, 253] on div "3400 $0.00" at bounding box center [690, 259] width 23 height 12
type input "$0.00"
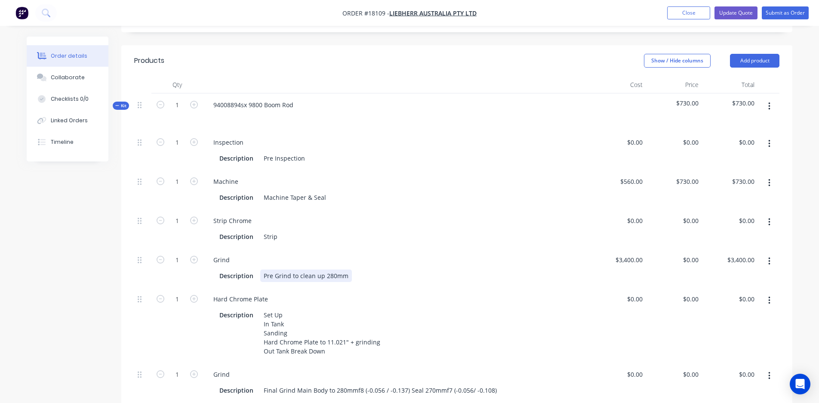
type input "$0.00"
click at [587, 256] on div "Grind Description Pre Grind to clean up 280mm" at bounding box center [396, 267] width 387 height 39
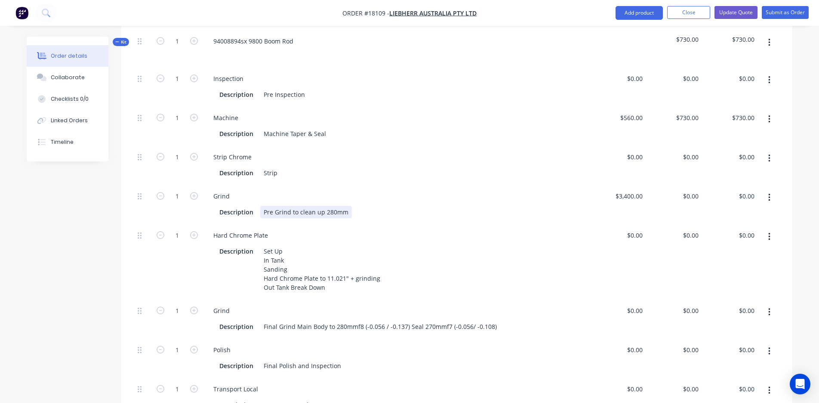
scroll to position [281, 0]
click at [641, 303] on input "0" at bounding box center [641, 309] width 10 height 12
type input "$200.00"
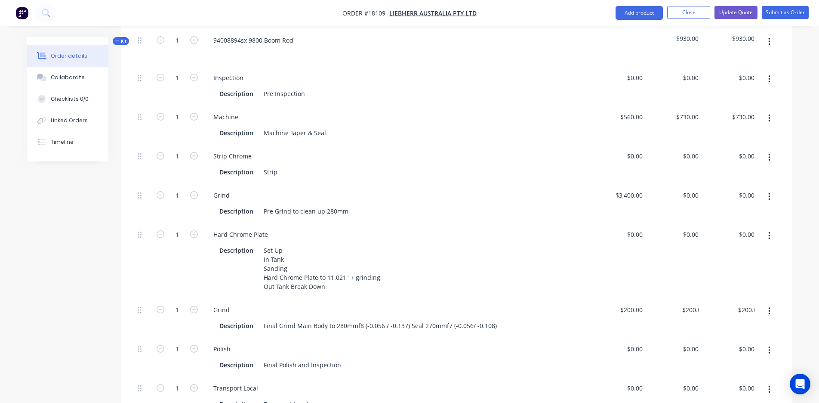
click at [607, 298] on div "$200.00 $200.00" at bounding box center [618, 317] width 56 height 39
click at [692, 303] on input "200" at bounding box center [689, 309] width 27 height 12
type input "$0.00"
click at [617, 271] on div "$0.00 $0.00" at bounding box center [618, 260] width 56 height 75
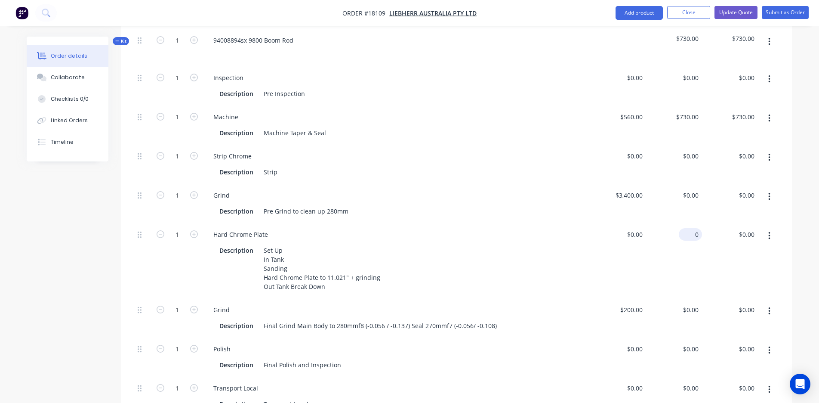
click at [690, 228] on div "0 $0.00" at bounding box center [690, 234] width 23 height 12
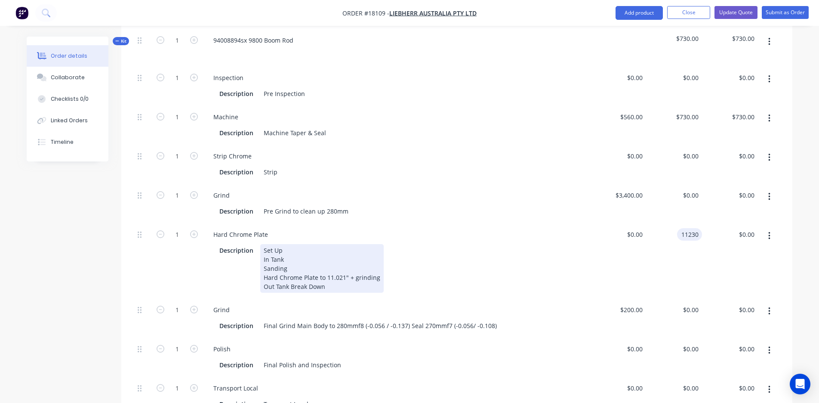
type input "$11,230.00"
click at [501, 253] on div "Description Set Up In Tank Sanding Hard Chrome Plate to 11.021" + grinding Out …" at bounding box center [395, 268] width 358 height 49
click at [533, 244] on div "Description Set Up In Tank Sanding Hard Chrome Plate to 11.021" + grinding Out …" at bounding box center [395, 268] width 358 height 49
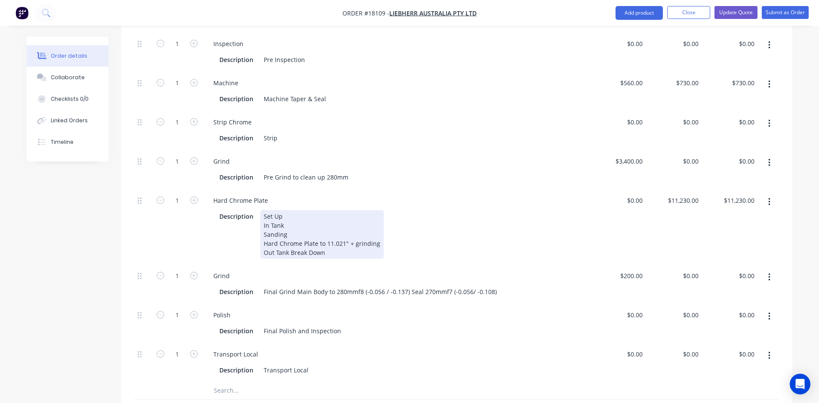
scroll to position [321, 0]
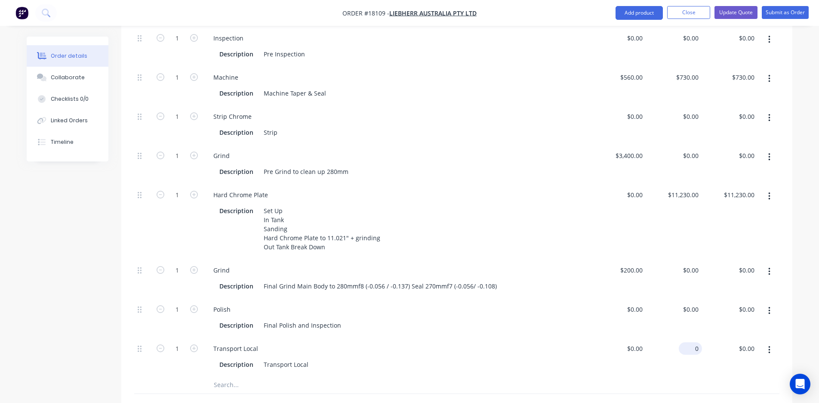
click at [693, 342] on input "0" at bounding box center [693, 348] width 20 height 12
type input "$200.00"
click at [593, 342] on div "$0.00 $0.00" at bounding box center [618, 356] width 56 height 39
click at [220, 376] on input "text" at bounding box center [299, 384] width 172 height 17
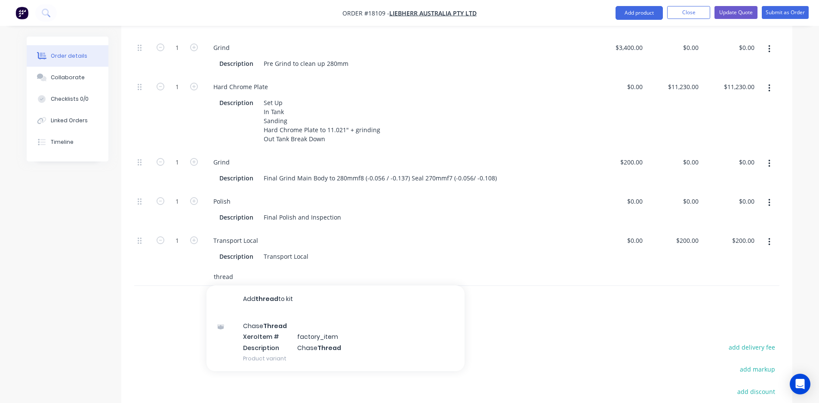
scroll to position [430, 0]
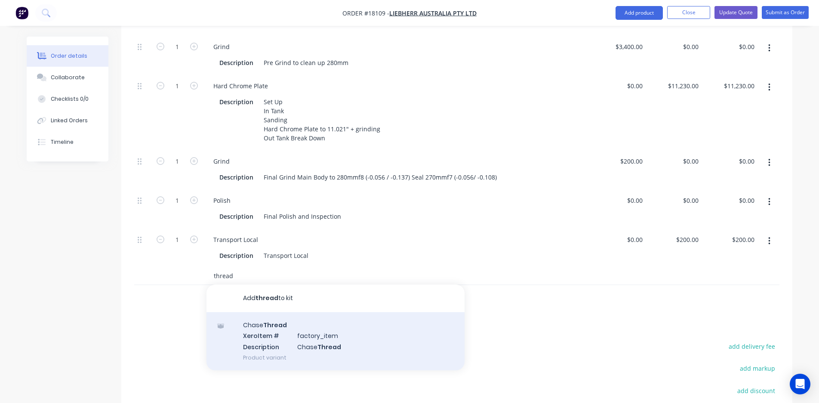
type input "thread"
click at [271, 324] on div "Chase Thread Xero Item # factory_item Description Chase Thread Product variant" at bounding box center [336, 341] width 258 height 58
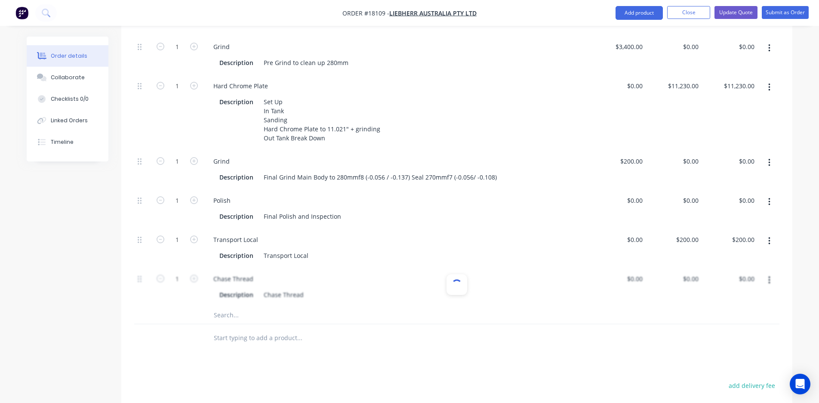
type input "$425.00"
type input "$550.00"
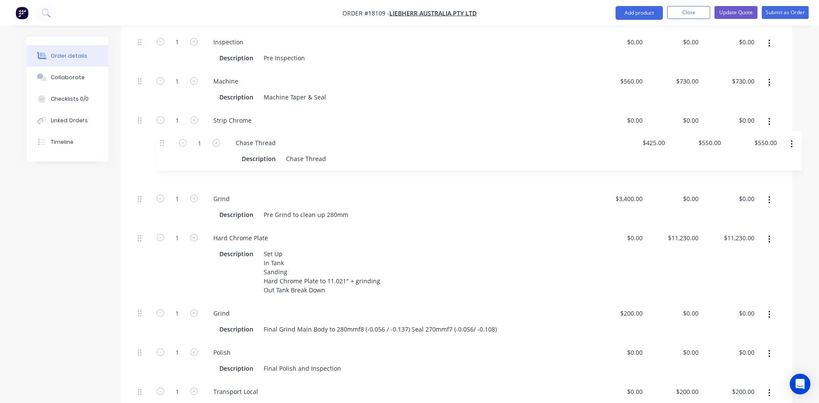
scroll to position [312, 0]
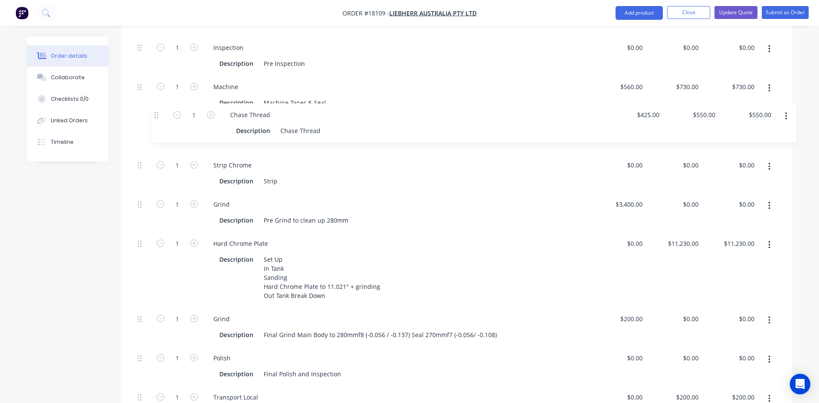
drag, startPoint x: 139, startPoint y: 267, endPoint x: 155, endPoint y: 113, distance: 155.0
click at [155, 113] on div "1 Inspection Description Pre Inspection $0.00 $0.00 $0.00 $0.00 $0.00 $0.00 1 M…" at bounding box center [457, 230] width 646 height 389
click at [685, 120] on div "550 550" at bounding box center [693, 126] width 18 height 12
type input "$560.00"
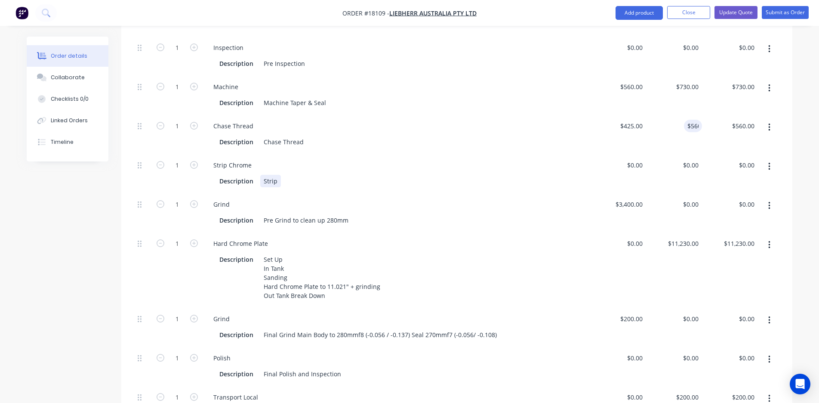
click at [474, 175] on div "Description Strip" at bounding box center [395, 181] width 358 height 12
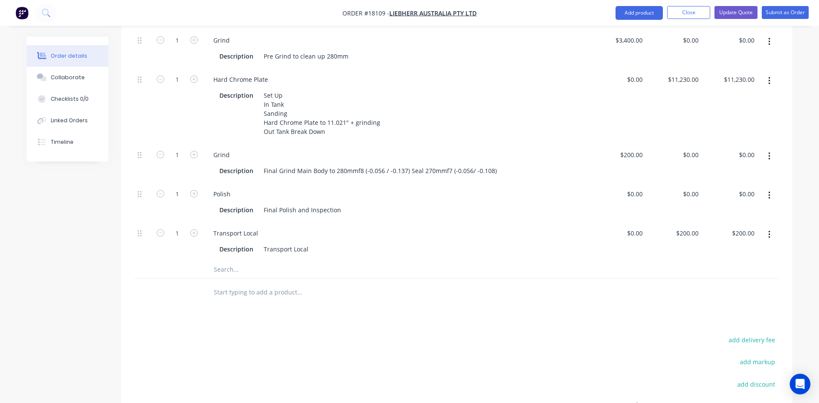
scroll to position [470, 0]
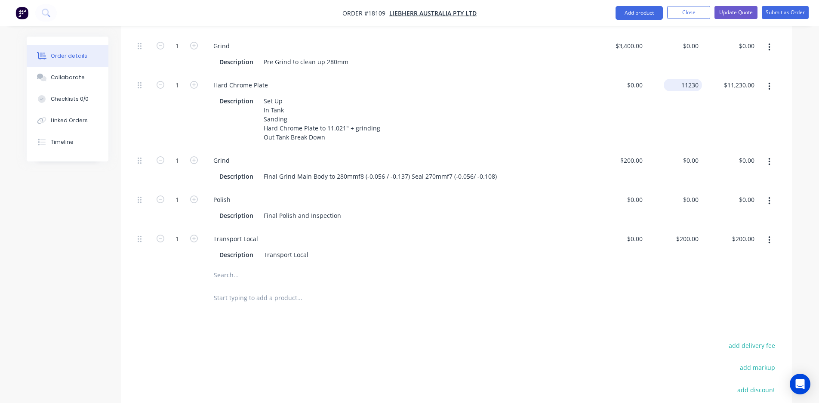
click at [684, 79] on input "11230" at bounding box center [684, 85] width 35 height 12
click at [695, 79] on input "11230" at bounding box center [692, 85] width 22 height 12
click at [698, 79] on input "11230" at bounding box center [692, 85] width 22 height 12
click at [697, 79] on input "11230" at bounding box center [692, 85] width 22 height 12
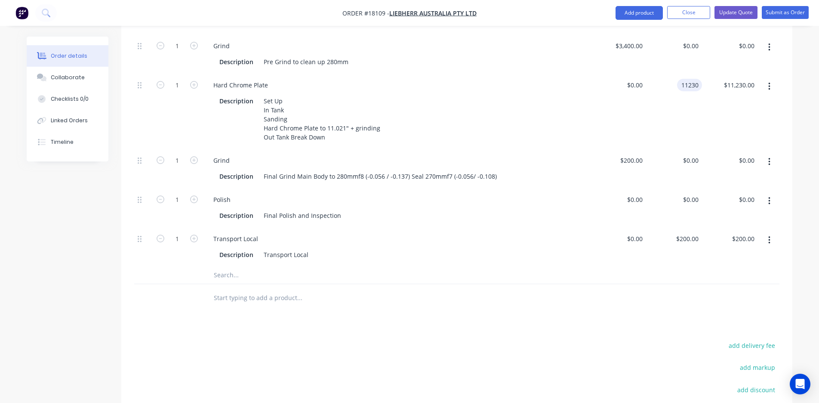
click at [697, 79] on input "11230" at bounding box center [692, 85] width 22 height 12
type input "$11,235.00"
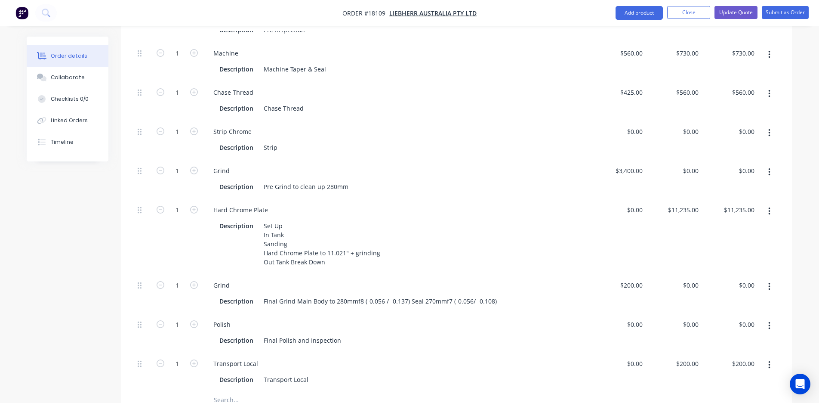
scroll to position [167, 0]
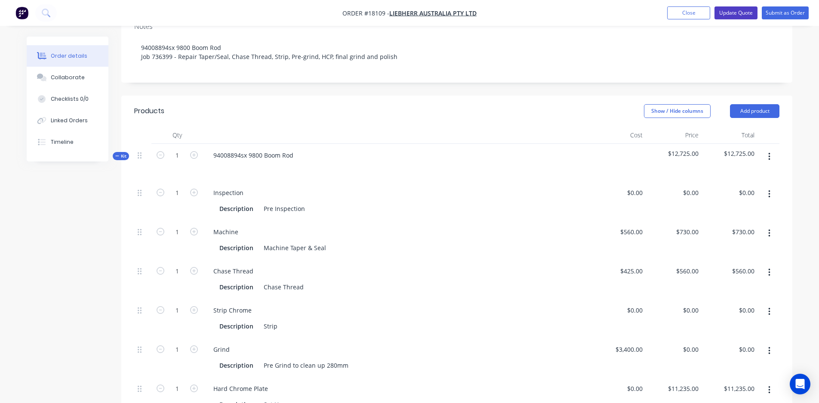
click at [736, 12] on button "Update Quote" at bounding box center [736, 12] width 43 height 13
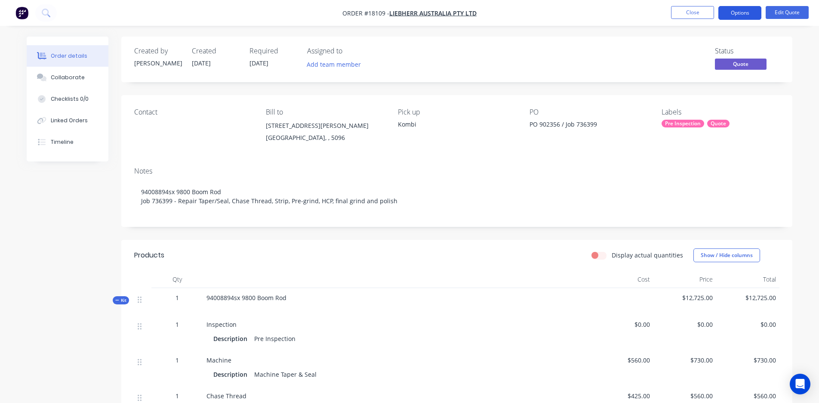
click at [736, 12] on button "Options" at bounding box center [740, 13] width 43 height 14
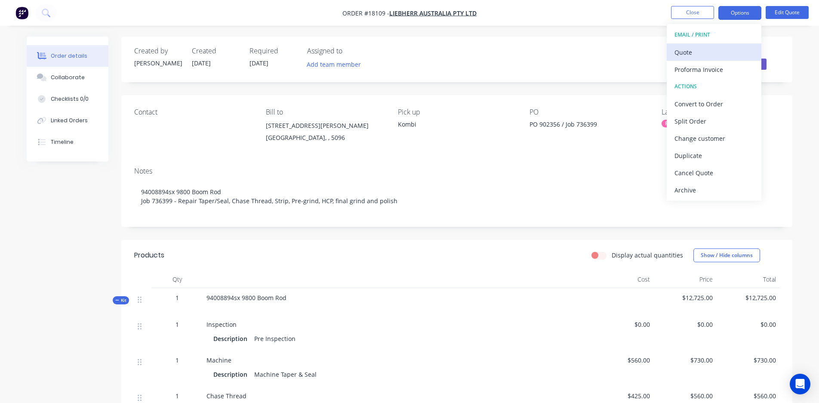
click at [696, 60] on button "Quote" at bounding box center [714, 51] width 95 height 17
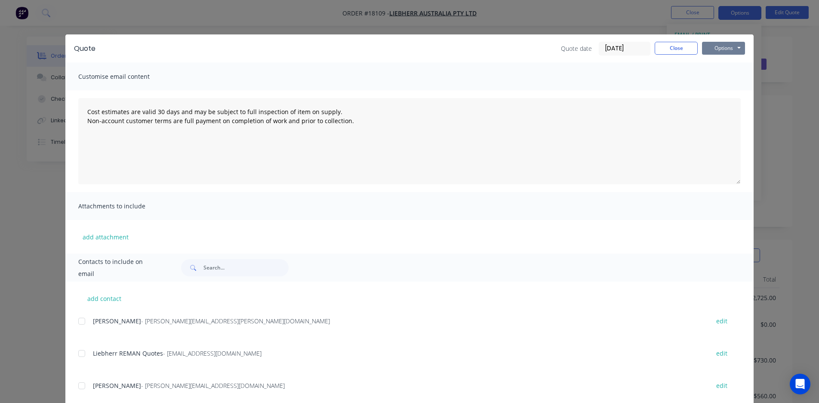
click at [719, 52] on button "Options" at bounding box center [723, 48] width 43 height 13
click at [716, 65] on button "Preview" at bounding box center [729, 63] width 55 height 14
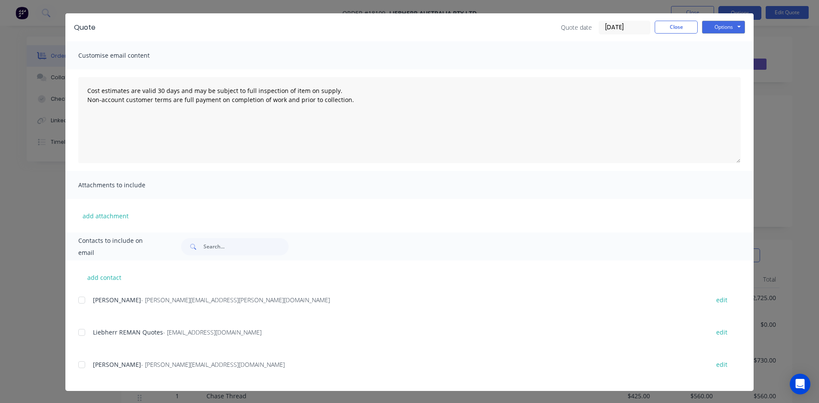
scroll to position [21, 0]
click at [84, 332] on div at bounding box center [81, 332] width 17 height 17
click at [727, 25] on button "Options" at bounding box center [723, 27] width 43 height 13
click at [718, 73] on button "Email" at bounding box center [729, 71] width 55 height 14
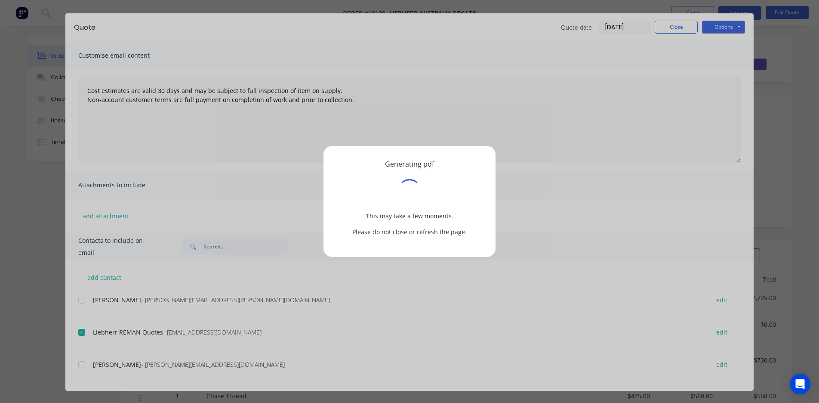
scroll to position [0, 0]
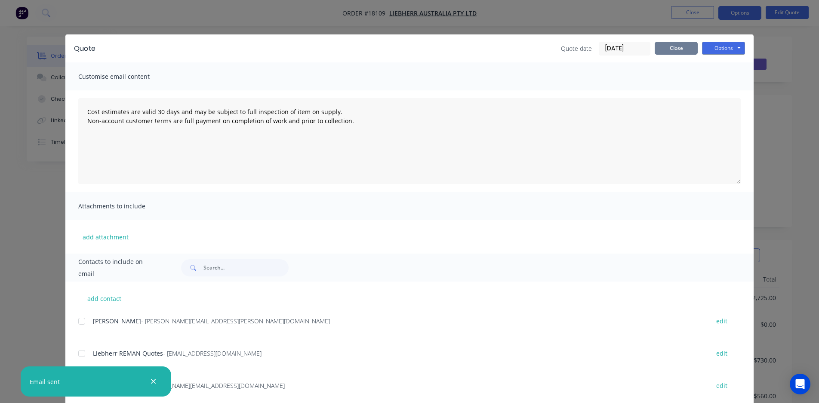
click at [683, 48] on button "Close" at bounding box center [676, 48] width 43 height 13
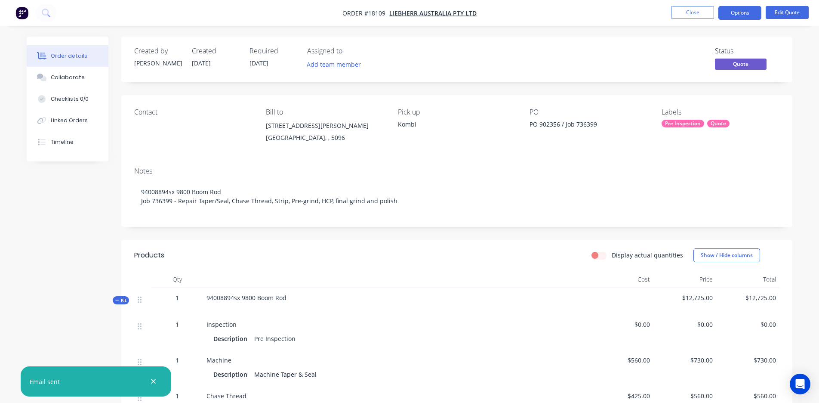
click at [682, 19] on li "Close" at bounding box center [692, 13] width 43 height 14
click at [684, 12] on button "Close" at bounding box center [692, 12] width 43 height 13
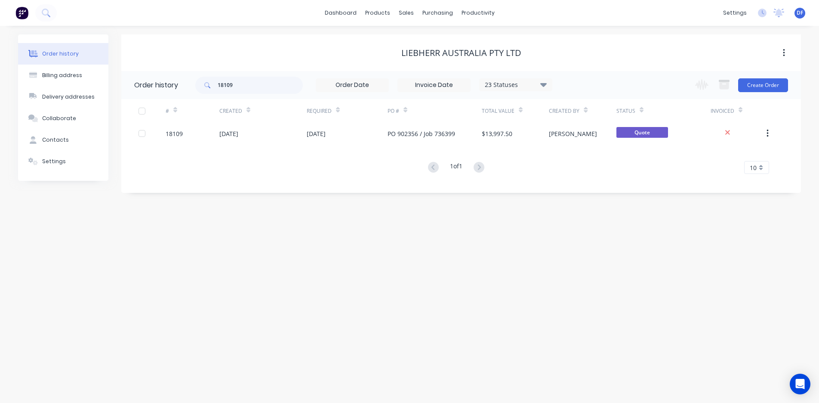
click at [421, 56] on div "Liebherr Australia Pty Ltd" at bounding box center [462, 53] width 120 height 10
click at [254, 84] on input "18109" at bounding box center [260, 85] width 85 height 17
click at [295, 271] on div "Order history Billing address Delivery addresses Collaborate Contacts Settings …" at bounding box center [409, 214] width 819 height 377
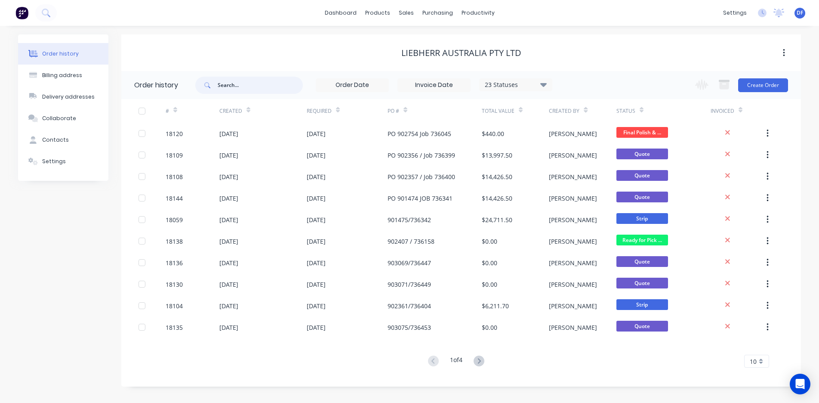
click at [226, 83] on input "text" at bounding box center [260, 85] width 85 height 17
type input "78"
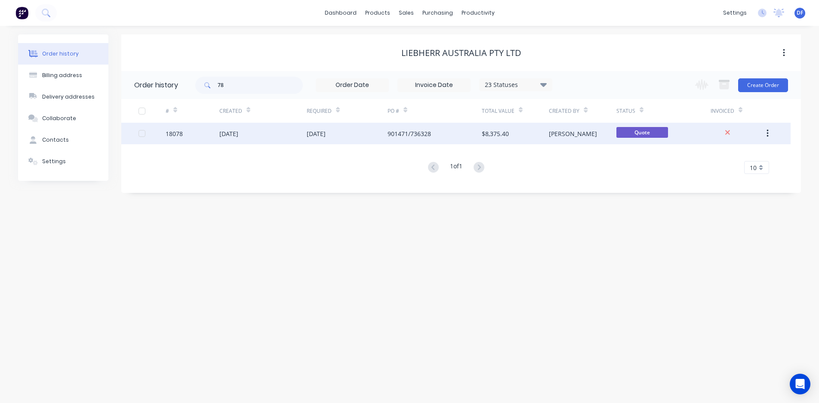
click at [231, 137] on div "[DATE]" at bounding box center [228, 133] width 19 height 9
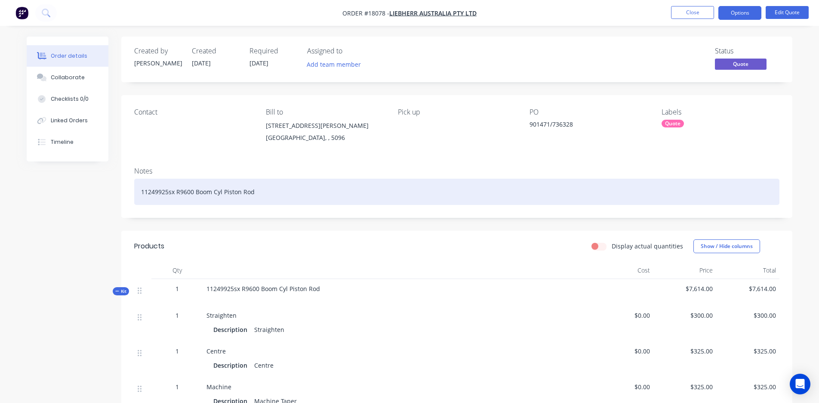
click at [258, 192] on div "11249925sx R9600 Boom Cyl Piston Rod" at bounding box center [457, 192] width 646 height 26
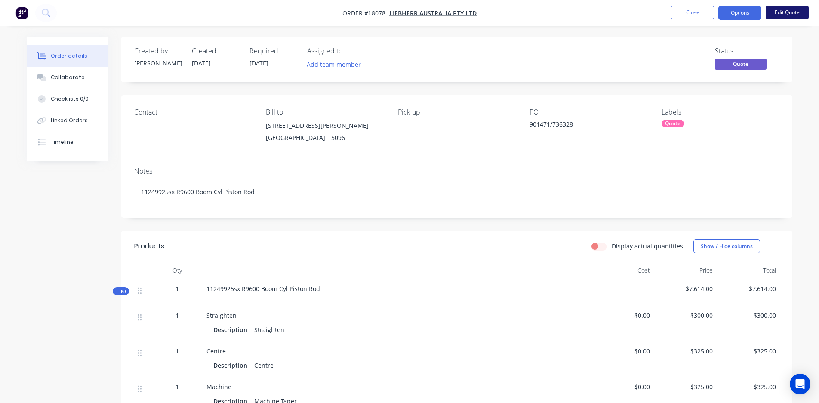
click at [785, 14] on button "Edit Quote" at bounding box center [787, 12] width 43 height 13
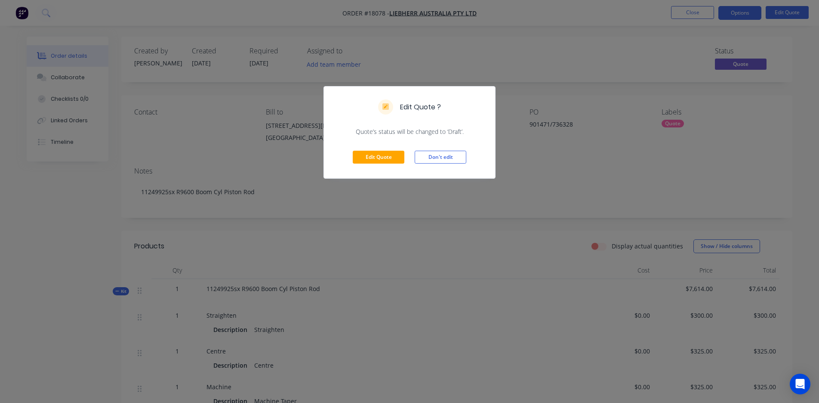
click at [377, 166] on div "Edit Quote Don't edit" at bounding box center [409, 157] width 171 height 42
click at [371, 159] on button "Edit Quote" at bounding box center [379, 157] width 52 height 13
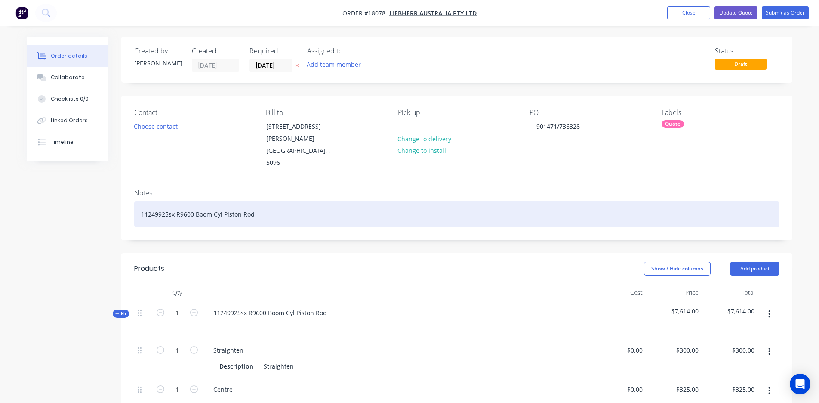
click at [265, 201] on div "11249925sx R9600 Boom Cyl Piston Rod" at bounding box center [457, 214] width 646 height 26
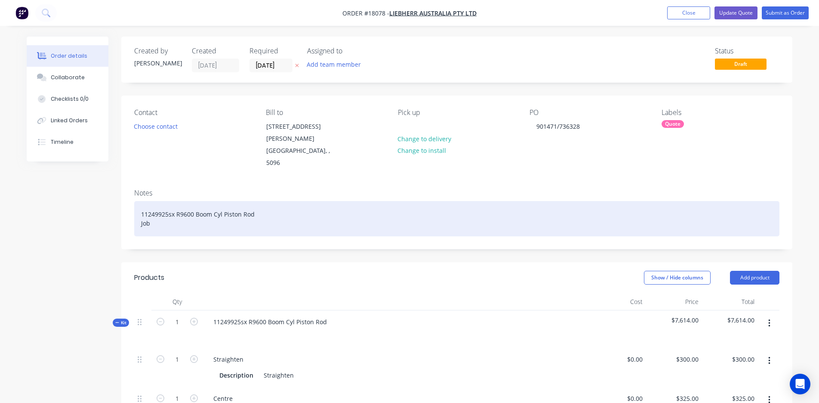
click at [140, 201] on div "11249925sx R9600 Boom Cyl Piston Rod Job" at bounding box center [457, 218] width 646 height 35
click at [167, 203] on div "11249925sx R9600 Boom Cyl Piston Rod Job 736341 - Straighten, Recentre, Repair …" at bounding box center [457, 218] width 646 height 35
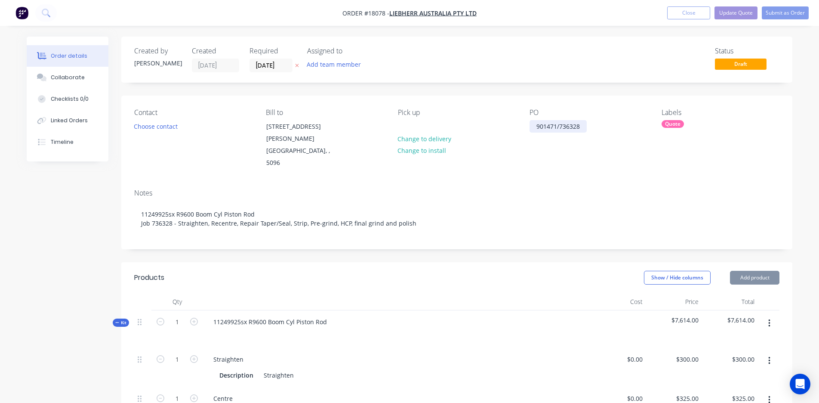
click at [533, 127] on div "901471/736328" at bounding box center [558, 126] width 57 height 12
click at [567, 127] on div "Job 901471/736328" at bounding box center [564, 126] width 68 height 12
click at [539, 125] on div "Job 901471 / Job736328" at bounding box center [570, 126] width 80 height 12
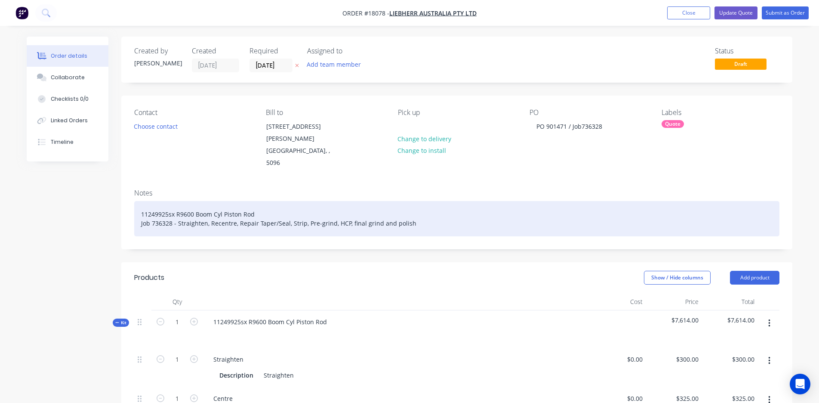
click at [544, 201] on div "11249925sx R9600 Boom Cyl Piston Rod Job 736328 - Straighten, Recentre, Repair …" at bounding box center [457, 218] width 646 height 35
drag, startPoint x: 178, startPoint y: 201, endPoint x: 236, endPoint y: 200, distance: 58.1
click at [236, 201] on div "11249925sx R9600 Boom Cyl Piston Rod Job 736328 - Straighten, Recentre, Repair …" at bounding box center [457, 218] width 646 height 35
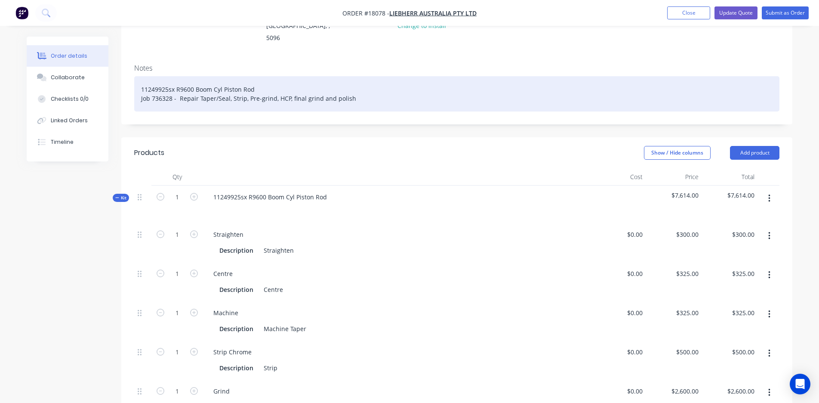
scroll to position [130, 0]
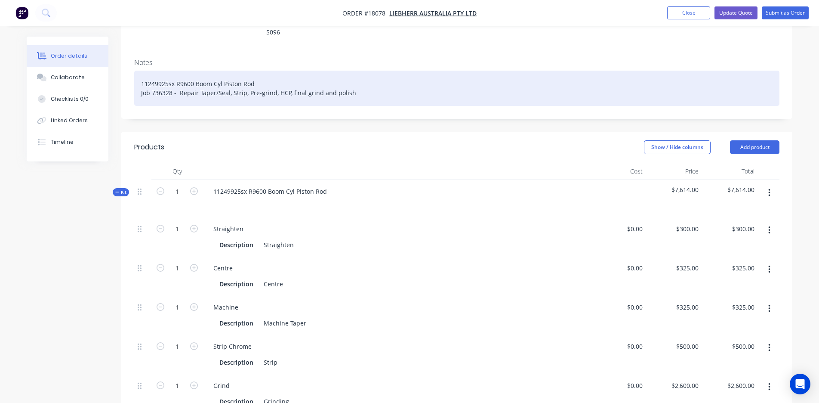
click at [287, 73] on div "11249925sx R9600 Boom Cyl Piston Rod Job 736328 - Repair Taper/Seal, Strip, Pre…" at bounding box center [457, 88] width 646 height 35
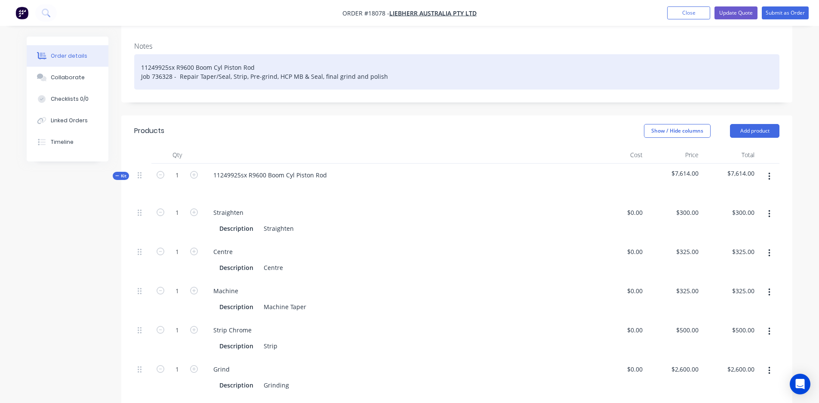
scroll to position [145, 0]
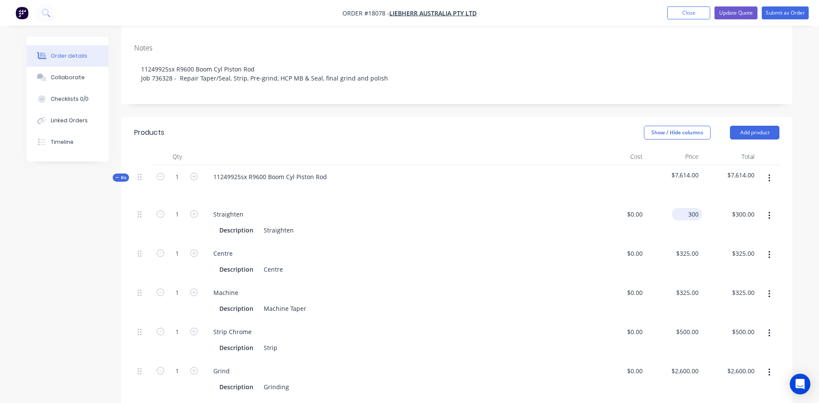
click at [680, 203] on div "300 $300.00" at bounding box center [674, 222] width 56 height 39
type input "$0.00"
click at [617, 204] on div "$0.00 $0.00" at bounding box center [618, 222] width 56 height 39
click at [691, 247] on input "325" at bounding box center [689, 253] width 27 height 12
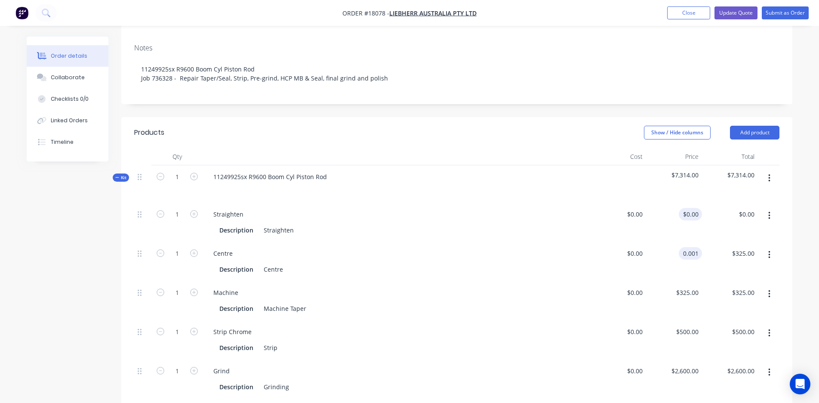
type input "0.001"
type input "0"
click at [692, 208] on input "0" at bounding box center [697, 214] width 10 height 12
click at [772, 208] on button "button" at bounding box center [770, 215] width 20 height 15
click at [717, 266] on div "Delete" at bounding box center [739, 272] width 66 height 12
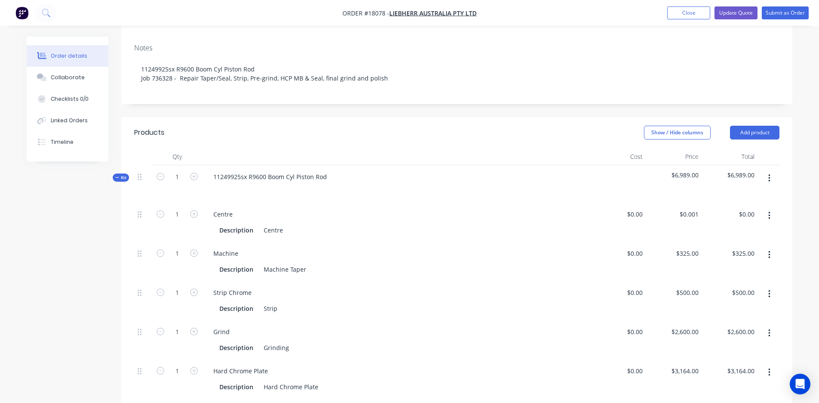
click at [775, 208] on button "button" at bounding box center [770, 215] width 20 height 15
click at [755, 266] on div "Delete" at bounding box center [739, 272] width 66 height 12
click at [306, 224] on div "Machine Taper" at bounding box center [284, 230] width 49 height 12
click at [634, 208] on div "0 0" at bounding box center [639, 214] width 13 height 12
click at [691, 208] on input "560" at bounding box center [695, 214] width 15 height 12
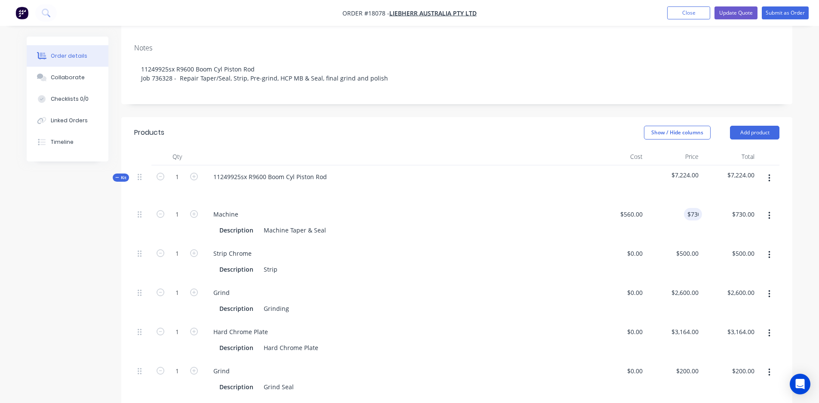
click at [636, 213] on div "$560.00 $560.00" at bounding box center [618, 222] width 56 height 39
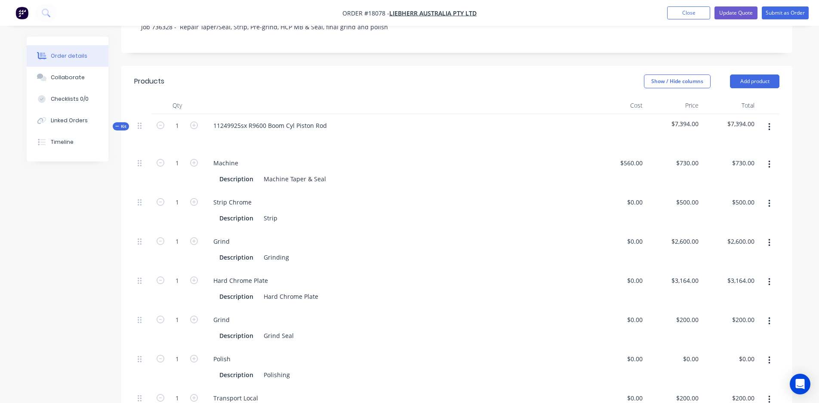
scroll to position [195, 0]
click at [622, 231] on div "$0.00 $0.00" at bounding box center [618, 250] width 56 height 39
click at [631, 231] on div "0 $0.00" at bounding box center [618, 250] width 56 height 39
click at [571, 275] on div "Hard Chrome Plate" at bounding box center [397, 281] width 380 height 12
click at [685, 236] on input "3400" at bounding box center [686, 242] width 31 height 12
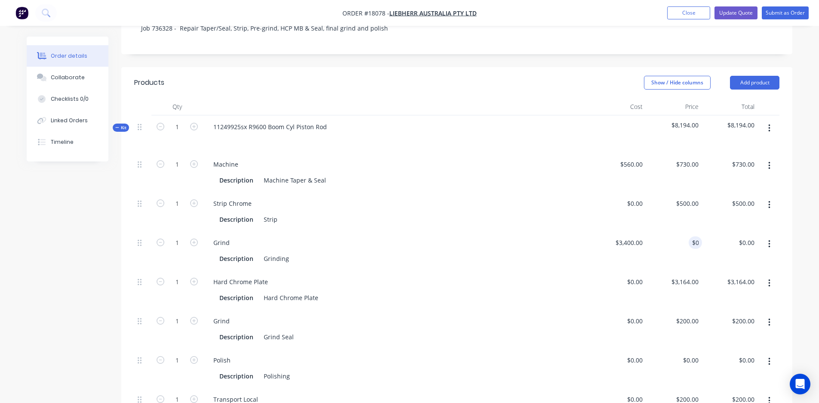
click at [685, 231] on div "$0.00 0" at bounding box center [674, 250] width 56 height 39
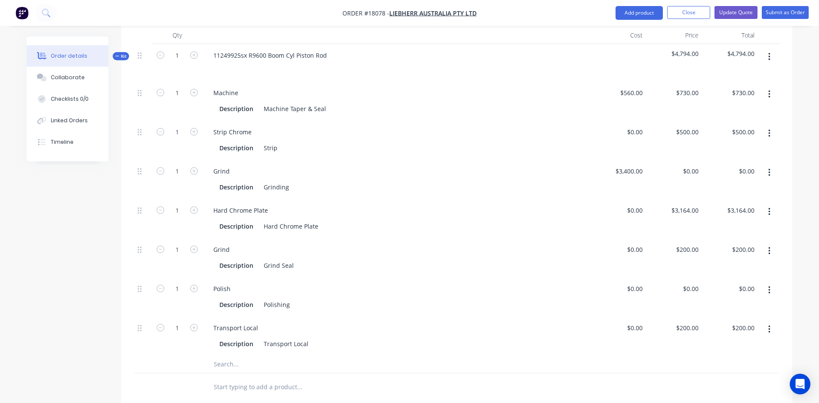
scroll to position [291, 0]
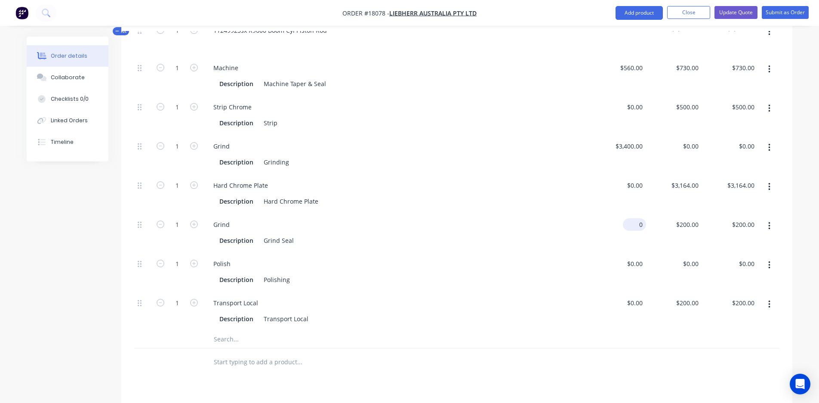
click at [628, 213] on div "0 $0.00" at bounding box center [618, 232] width 56 height 39
click at [687, 218] on div "200 $200.00" at bounding box center [687, 224] width 30 height 12
click at [536, 257] on div "Polish" at bounding box center [397, 263] width 380 height 12
click at [678, 174] on div "3164 3164" at bounding box center [674, 193] width 56 height 39
click at [692, 179] on input "10224" at bounding box center [692, 185] width 22 height 12
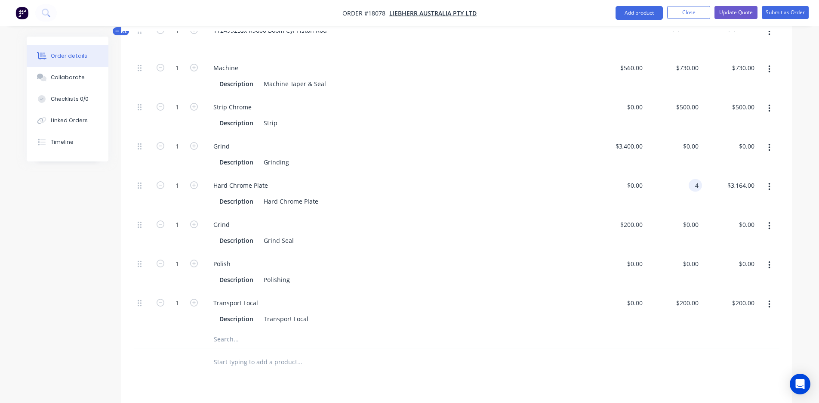
click at [694, 179] on input "4" at bounding box center [697, 185] width 10 height 12
click at [571, 312] on div "Description Transport Local" at bounding box center [395, 318] width 358 height 12
click at [316, 195] on div "Hard Chrome Plate" at bounding box center [291, 201] width 62 height 12
click at [358, 273] on div "Description Polishing" at bounding box center [395, 279] width 358 height 12
click at [231, 331] on input "text" at bounding box center [299, 339] width 172 height 17
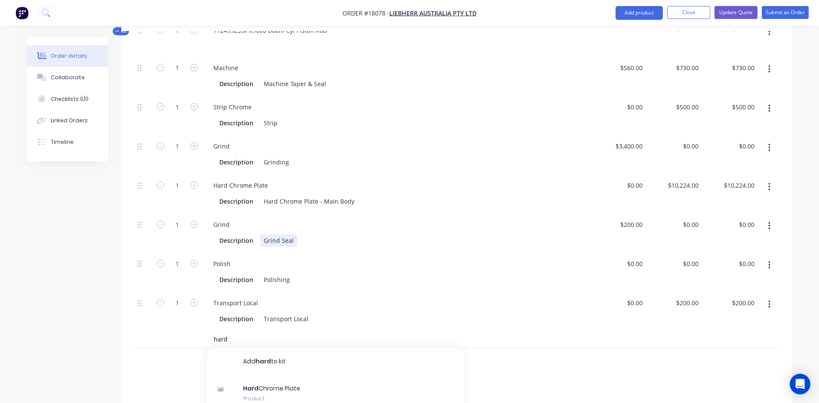
click at [377, 234] on div "Description Grind Seal" at bounding box center [395, 240] width 358 height 12
click at [774, 179] on button "button" at bounding box center [770, 186] width 20 height 15
click at [712, 203] on div "Duplicate" at bounding box center [739, 209] width 66 height 12
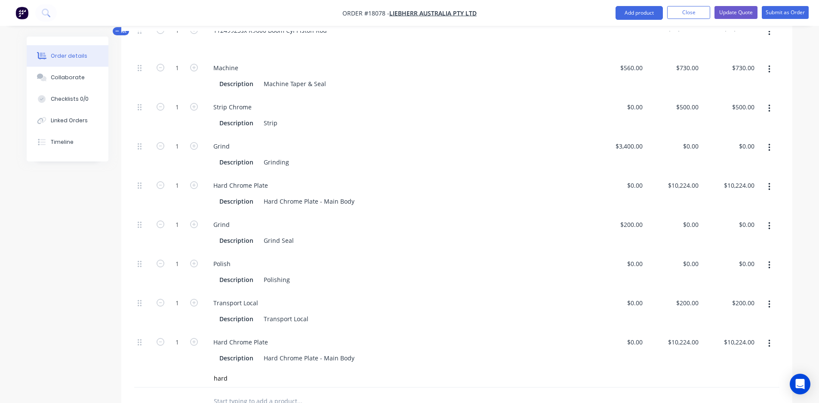
scroll to position [292, 0]
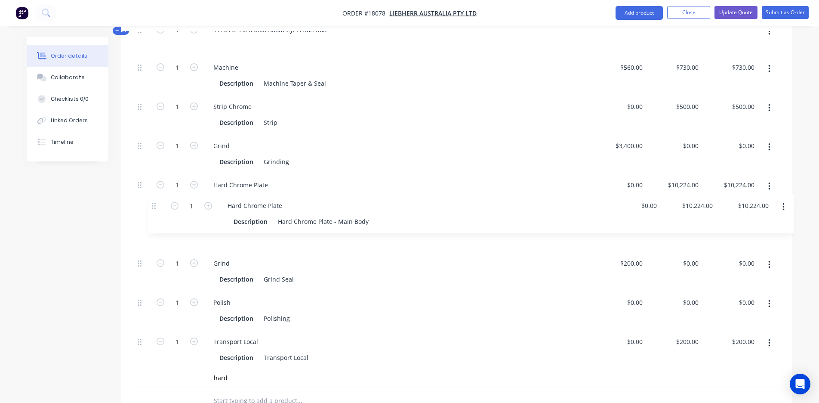
drag, startPoint x: 139, startPoint y: 318, endPoint x: 153, endPoint y: 201, distance: 118.3
click at [153, 201] on div "1 Machine Description Machine Taper & Seal $560.00 $560.00 $730.00 $730.00 $730…" at bounding box center [457, 212] width 646 height 313
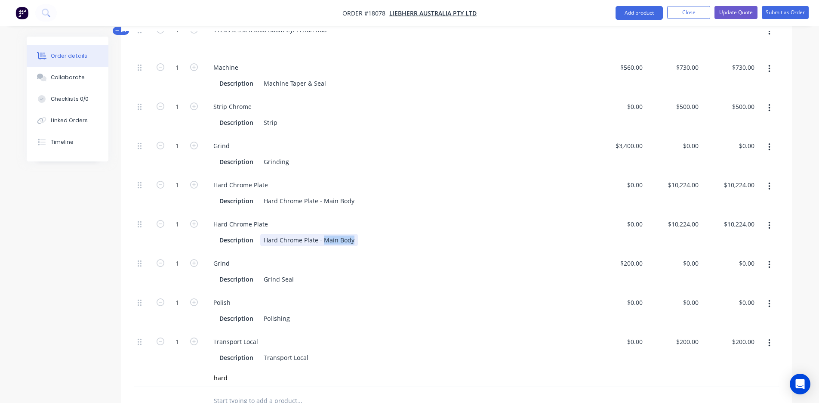
drag, startPoint x: 323, startPoint y: 217, endPoint x: 385, endPoint y: 217, distance: 62.4
click at [385, 234] on div "Description Hard Chrome Plate - Main Body" at bounding box center [395, 240] width 358 height 12
click at [688, 218] on input "10224" at bounding box center [684, 224] width 35 height 12
click at [558, 218] on div "Hard Chrome Plate" at bounding box center [397, 224] width 380 height 12
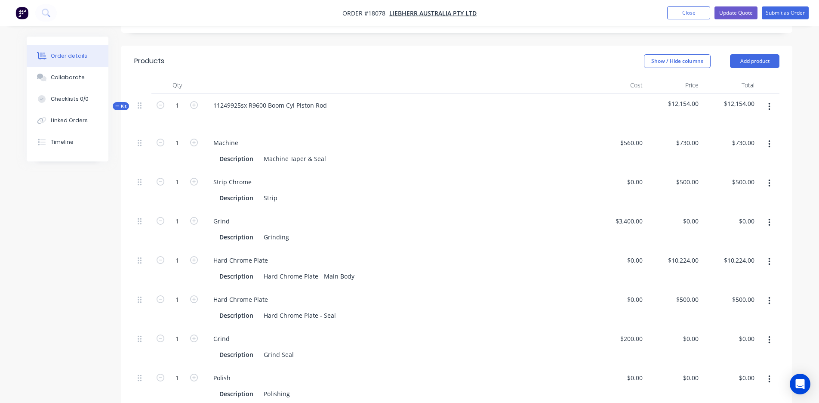
scroll to position [216, 0]
click at [687, 176] on div "500 $500.00" at bounding box center [687, 182] width 30 height 12
click at [560, 192] on div "Description Strip" at bounding box center [395, 198] width 358 height 12
click at [679, 171] on div "$0.00 $0.00" at bounding box center [674, 190] width 56 height 39
click at [688, 171] on div "0 $0.00" at bounding box center [674, 190] width 56 height 39
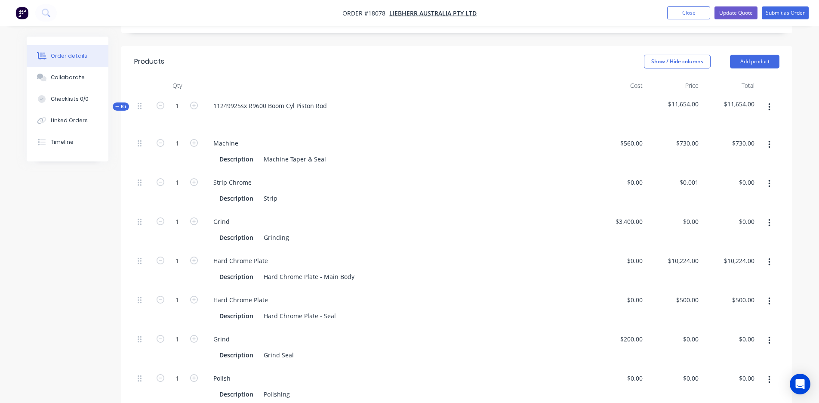
click at [604, 174] on div "$0.00 $0.00" at bounding box center [618, 190] width 56 height 39
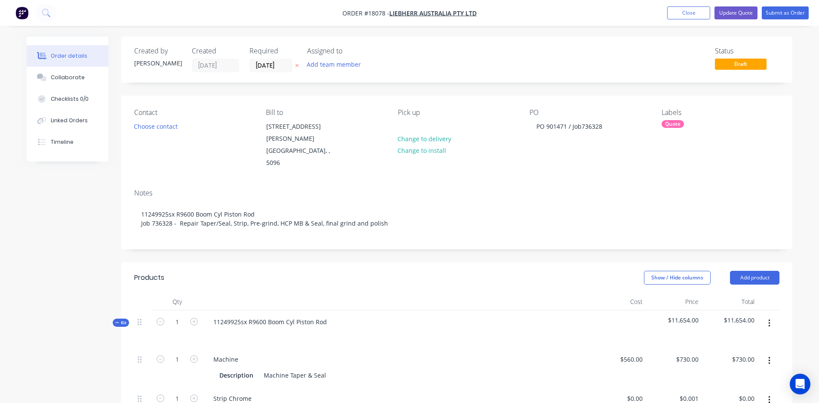
scroll to position [0, 0]
click at [741, 13] on button "Update Quote" at bounding box center [736, 12] width 43 height 13
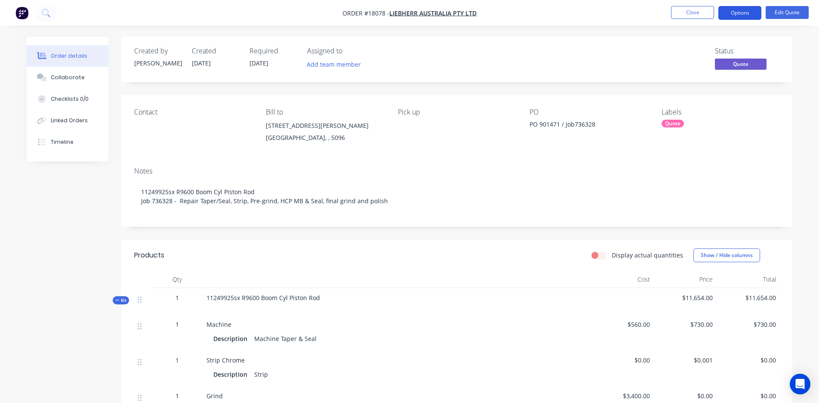
click at [740, 6] on button "Options" at bounding box center [740, 13] width 43 height 14
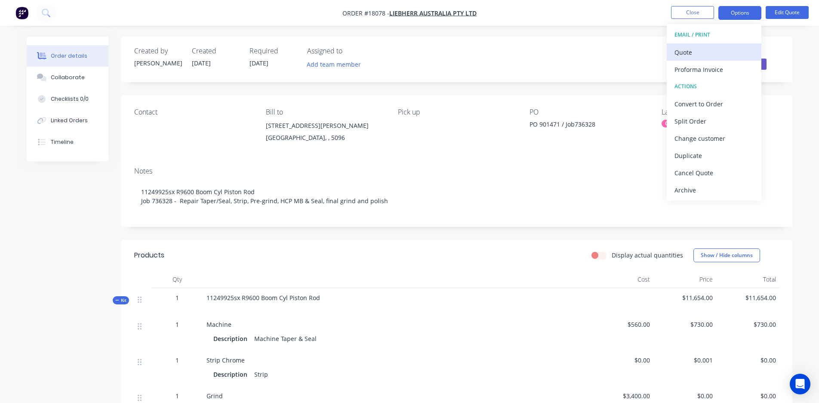
click at [698, 53] on div "Quote" at bounding box center [714, 52] width 79 height 12
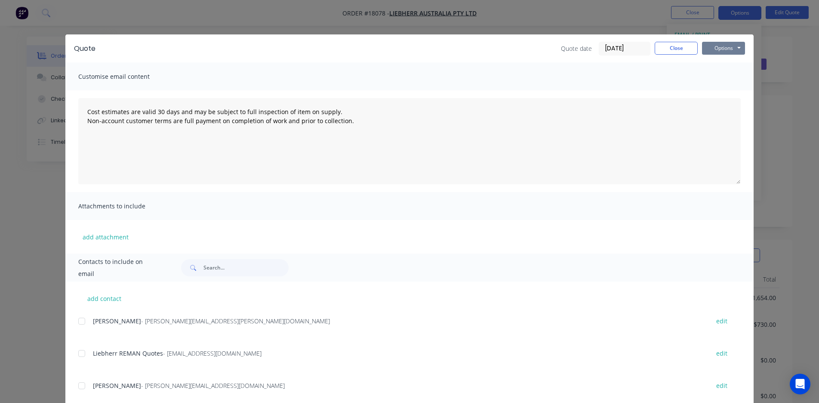
click at [719, 48] on button "Options" at bounding box center [723, 48] width 43 height 13
click at [718, 74] on button "Print" at bounding box center [729, 78] width 55 height 14
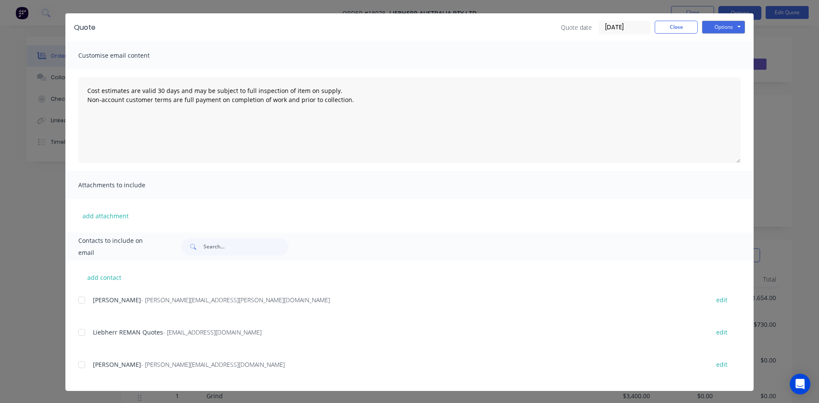
scroll to position [21, 0]
click at [84, 331] on div at bounding box center [81, 332] width 17 height 17
click at [735, 24] on button "Options" at bounding box center [723, 27] width 43 height 13
click at [735, 74] on button "Email" at bounding box center [729, 71] width 55 height 14
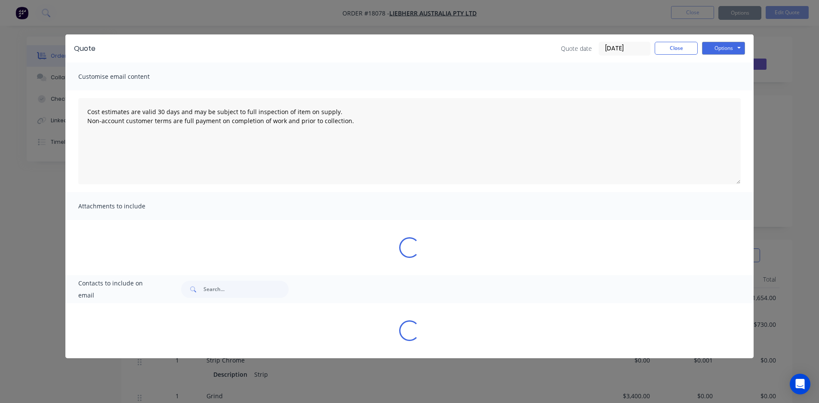
scroll to position [0, 0]
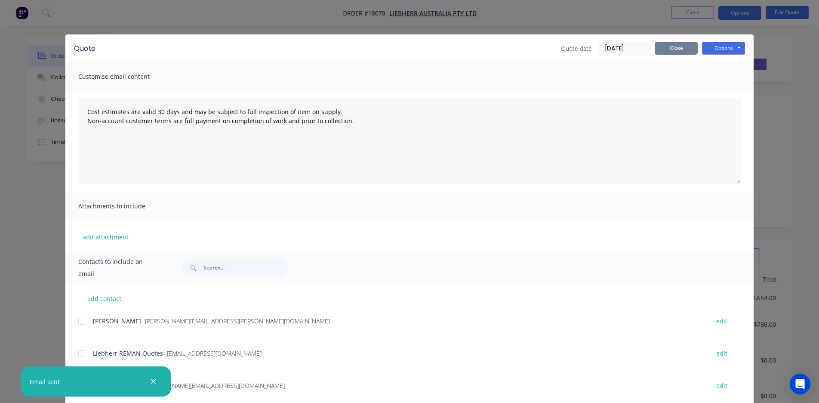
click at [677, 46] on button "Close" at bounding box center [676, 48] width 43 height 13
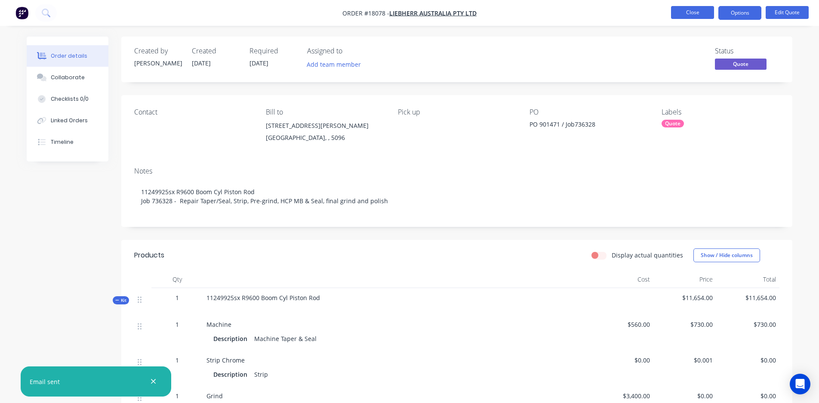
click at [690, 12] on button "Close" at bounding box center [692, 12] width 43 height 13
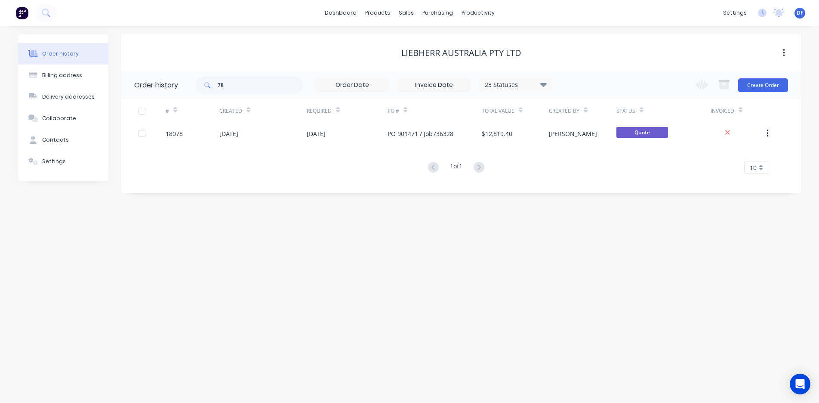
click at [24, 4] on div "dashboard products sales purchasing productivity dashboard products Product Cat…" at bounding box center [409, 13] width 819 height 26
click at [22, 10] on img at bounding box center [21, 12] width 13 height 13
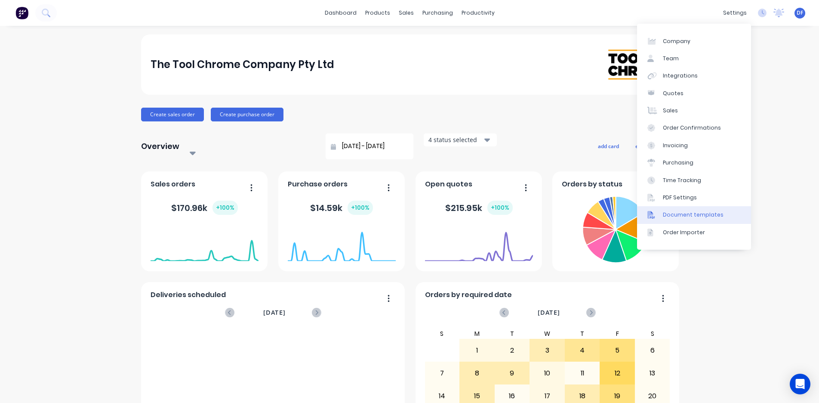
click at [671, 212] on div "Document templates" at bounding box center [693, 215] width 61 height 8
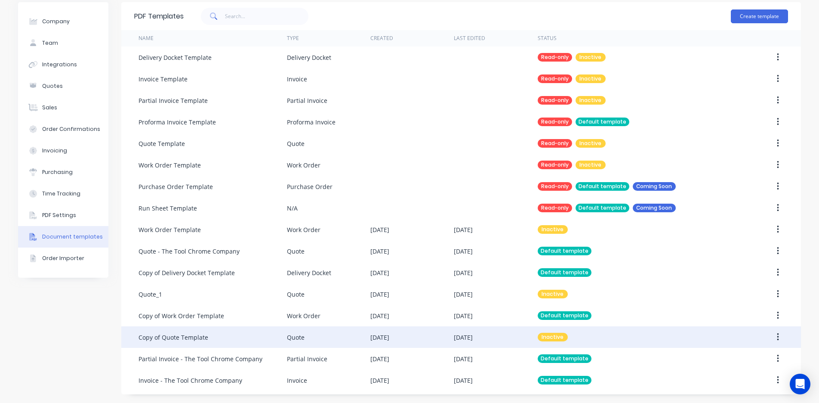
scroll to position [32, 0]
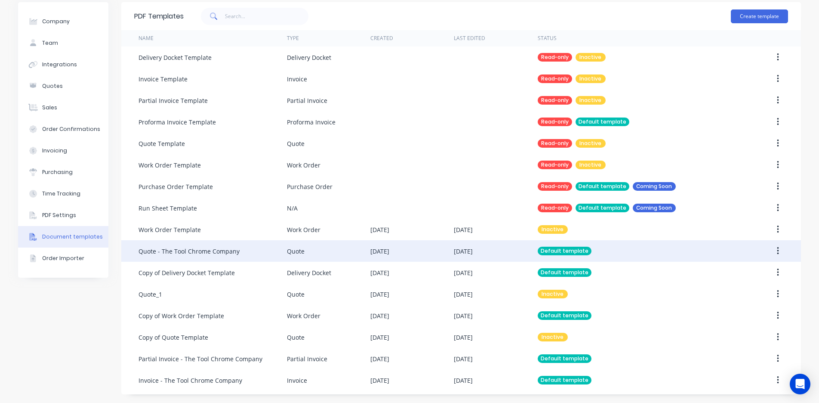
click at [216, 249] on div "Quote - The Tool Chrome Company" at bounding box center [189, 251] width 101 height 9
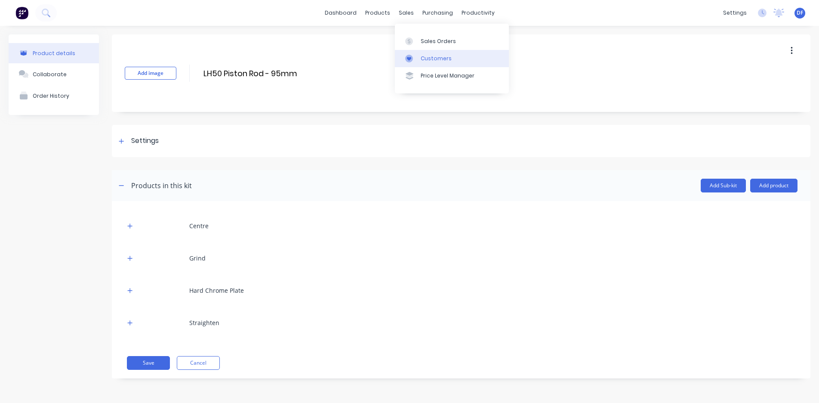
click at [421, 65] on link "Customers" at bounding box center [452, 58] width 114 height 17
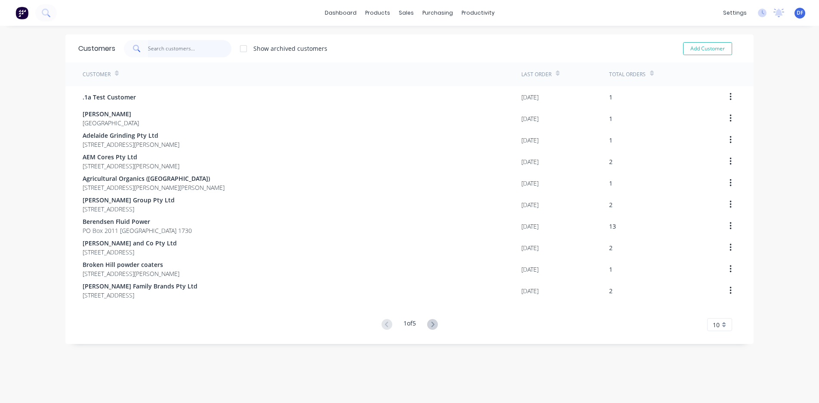
click at [167, 43] on input "text" at bounding box center [190, 48] width 84 height 17
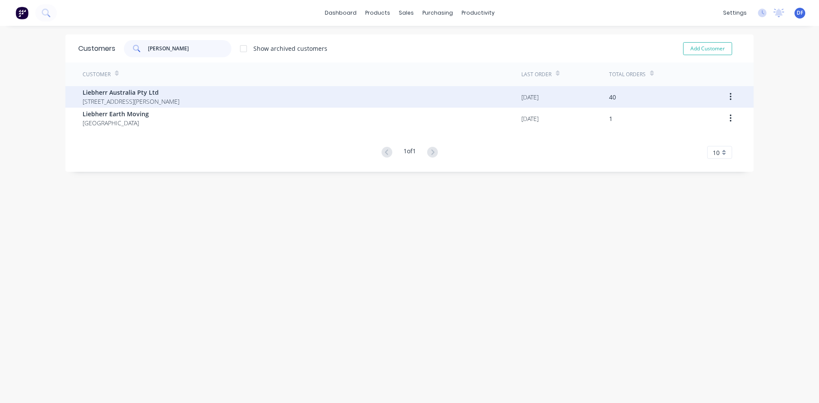
type input "[PERSON_NAME]"
click at [114, 95] on span "Liebherr Australia Pty Ltd" at bounding box center [131, 92] width 97 height 9
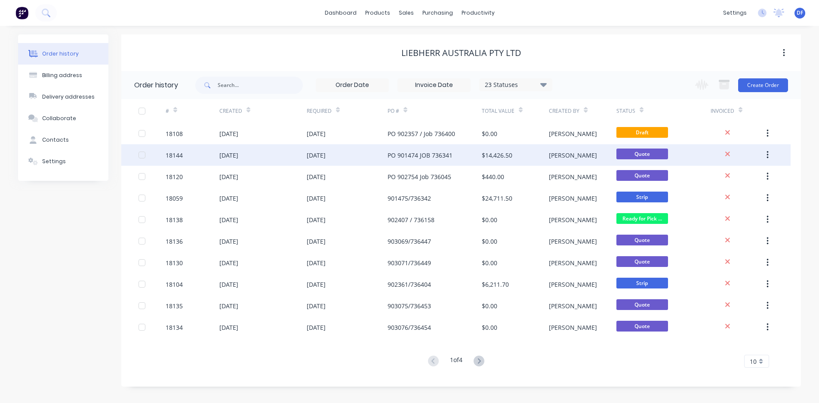
click at [316, 160] on div "[DATE]" at bounding box center [347, 155] width 81 height 22
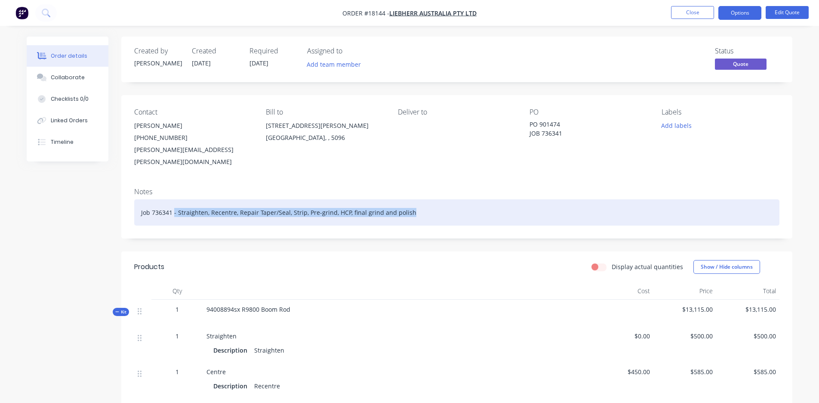
drag, startPoint x: 174, startPoint y: 200, endPoint x: 495, endPoint y: 223, distance: 322.3
click at [496, 223] on div "Notes Job 736341 - Straighten, Recentre, Repair Taper/Seal, Strip, Pre-grind, H…" at bounding box center [456, 210] width 671 height 58
copy div "- Straighten, Recentre, Repair Taper/Seal, Strip, Pre-grind, HCP, final grind a…"
click at [196, 199] on div "Job 736341 - Straighten, Recentre, Repair Taper/Seal, Strip, Pre-grind, HCP, fi…" at bounding box center [457, 212] width 646 height 26
click at [141, 199] on div "Job 736341 - Straighten, Recentre, Repair Taper/Seal, Strip, Pre-grind, HCP, fi…" at bounding box center [457, 212] width 646 height 26
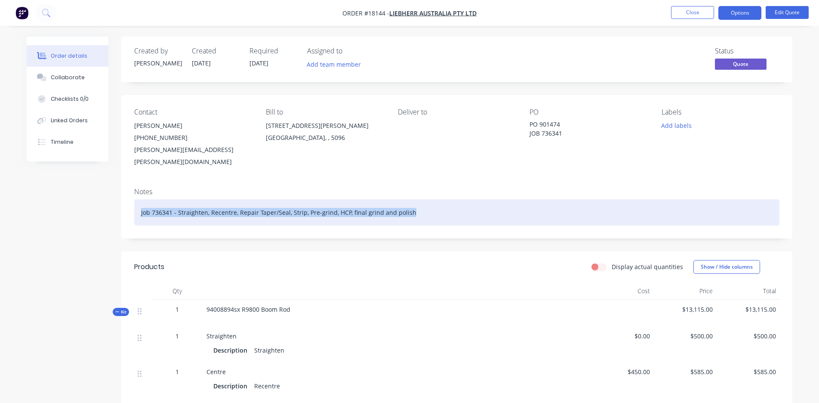
drag, startPoint x: 135, startPoint y: 200, endPoint x: 135, endPoint y: 213, distance: 12.5
click at [135, 213] on div "Job 736341 - Straighten, Recentre, Repair Taper/Seal, Strip, Pre-grind, HCP, fi…" at bounding box center [457, 212] width 646 height 26
copy div "Job 736341 - Straighten, Recentre, Repair Taper/Seal, Strip, Pre-grind, HCP, fi…"
click at [201, 207] on div "Job 736341 - Straighten, Recentre, Repair Taper/Seal, Strip, Pre-grind, HCP, fi…" at bounding box center [457, 212] width 646 height 26
drag, startPoint x: 174, startPoint y: 199, endPoint x: 394, endPoint y: 206, distance: 220.0
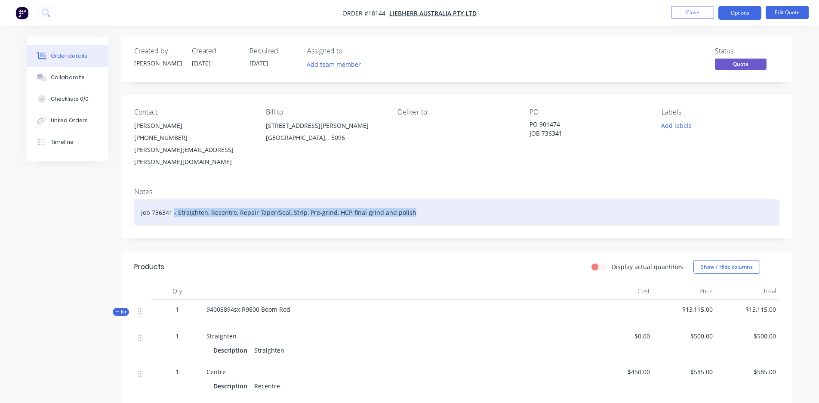
click at [394, 206] on div "Job 736341 - Straighten, Recentre, Repair Taper/Seal, Strip, Pre-grind, HCP, fi…" at bounding box center [457, 212] width 646 height 26
copy div "- Straighten, Recentre, Repair Taper/Seal, Strip, Pre-grind, HCP, final grind a…"
drag, startPoint x: 139, startPoint y: 199, endPoint x: 448, endPoint y: 204, distance: 309.9
click at [448, 204] on div "Job 736341 - Straighten, Recentre, Repair Taper/Seal, Strip, Pre-grind, HCP, fi…" at bounding box center [457, 212] width 646 height 26
copy div "Job 736341 - Straighten, Recentre, Repair Taper/Seal, Strip, Pre-grind, HCP, fi…"
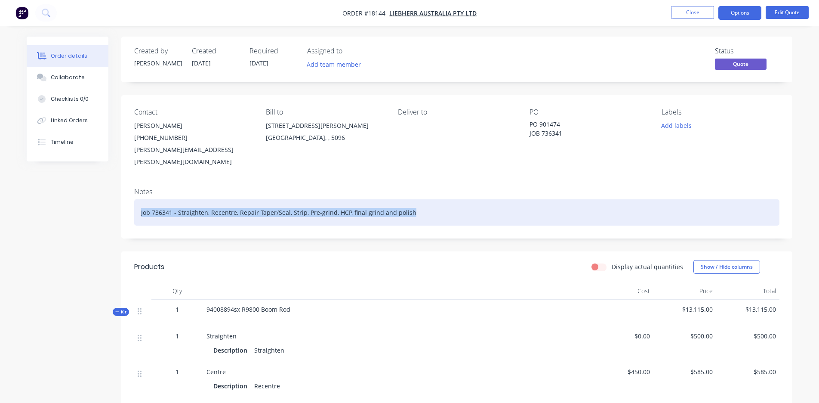
copy div "Job 736341 - Straighten, Recentre, Repair Taper/Seal, Strip, Pre-grind, HCP, fi…"
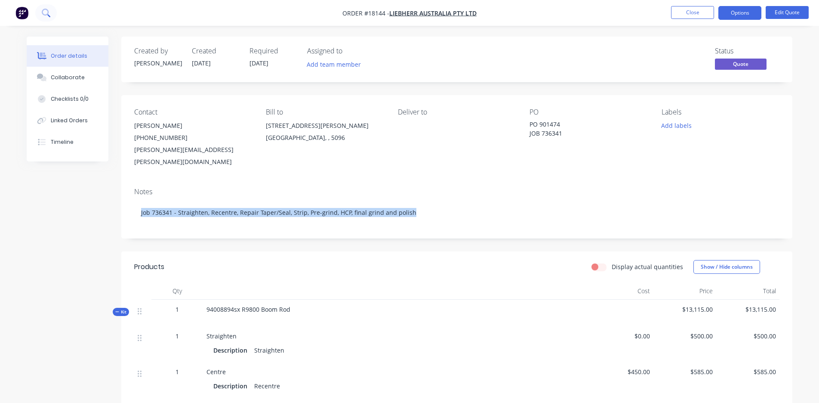
click at [42, 9] on icon at bounding box center [46, 13] width 8 height 8
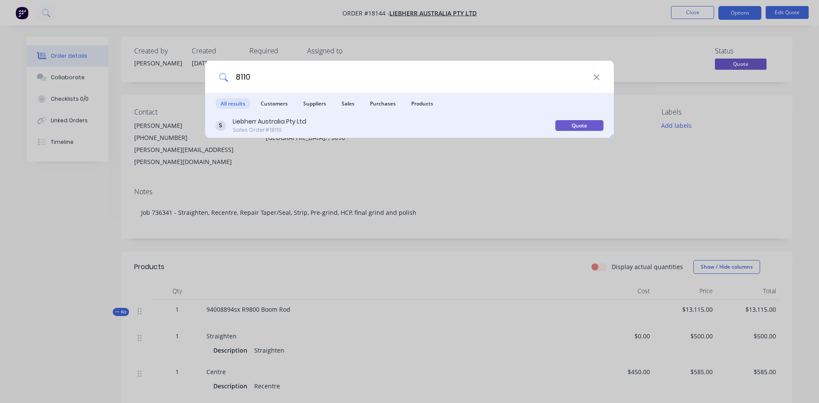
type input "8110"
click at [265, 125] on div "Liebherr Australia Pty Ltd" at bounding box center [270, 121] width 74 height 9
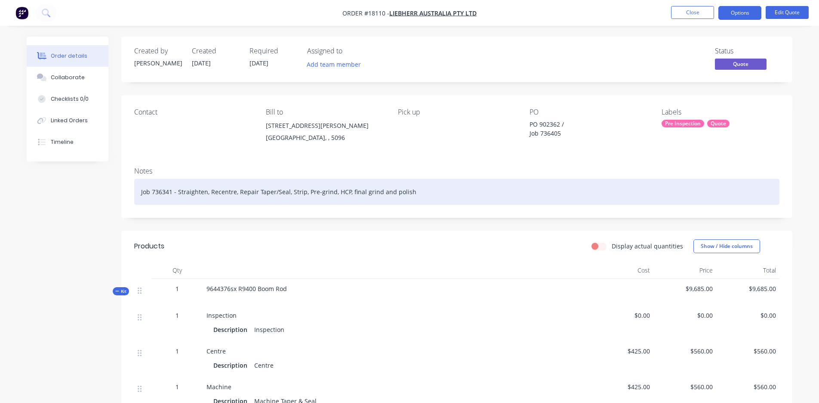
click at [151, 191] on div "Job 736341 - Straighten, Recentre, Repair Taper/Seal, Strip, Pre-grind, HCP, fi…" at bounding box center [457, 192] width 646 height 26
copy div "Job 736341 - Straighten, Recentre, Repair Taper/Seal, Strip, Pre-grind, HCP, fi…"
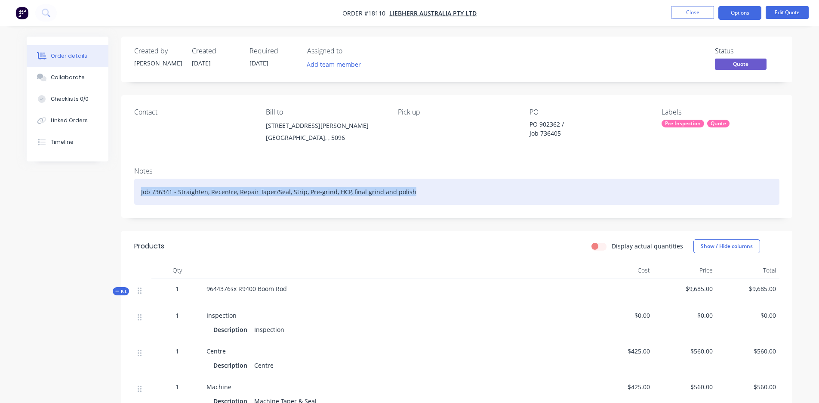
click at [313, 193] on div "Job 736341 - Straighten, Recentre, Repair Taper/Seal, Strip, Pre-grind, HCP, fi…" at bounding box center [457, 192] width 646 height 26
click at [346, 188] on div "Job 736341 - Straighten, Recentre, Repair Taper/Seal, Strip, Pre-grind, HCP, fi…" at bounding box center [457, 192] width 646 height 26
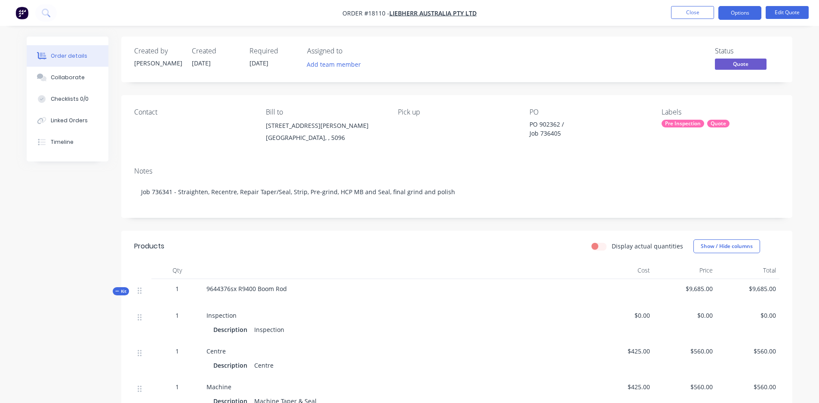
click at [465, 385] on div "Machine" at bounding box center [397, 386] width 380 height 9
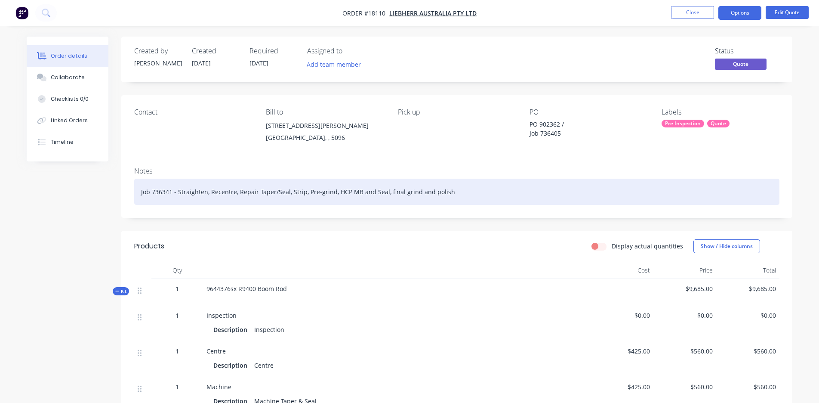
click at [244, 192] on div "Job 736341 - Straighten, Recentre, Repair Taper/Seal, Strip, Pre-grind, HCP MB …" at bounding box center [457, 192] width 646 height 26
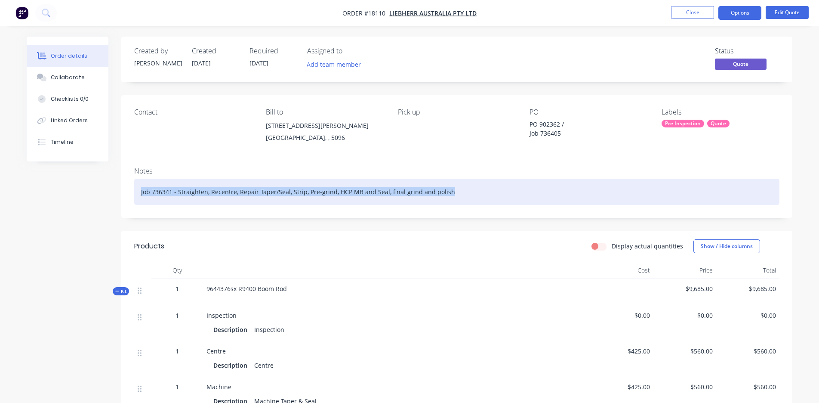
click at [244, 192] on div "Job 736341 - Straighten, Recentre, Repair Taper/Seal, Strip, Pre-grind, HCP MB …" at bounding box center [457, 192] width 646 height 26
copy div "Job 736341 - Straighten, Recentre, Repair Taper/Seal, Strip, Pre-grind, HCP MB …"
click at [307, 189] on div "Job 736341 - Straighten, Recentre, Repair Taper/Seal, Strip, Pre-grind, HCP MB …" at bounding box center [457, 192] width 646 height 26
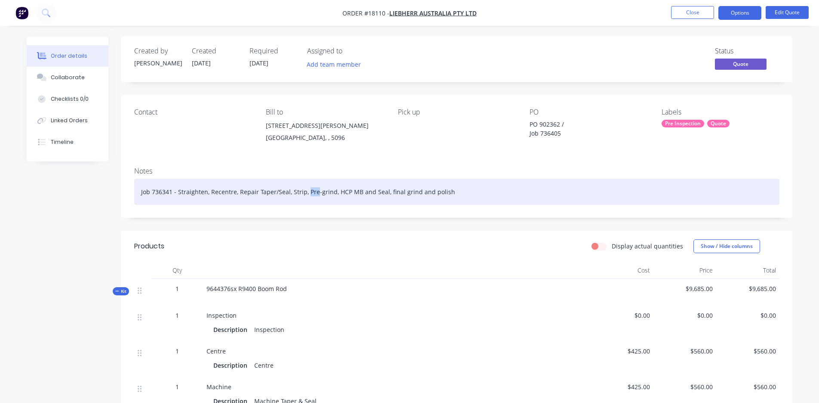
click at [307, 189] on div "Job 736341 - Straighten, Recentre, Repair Taper/Seal, Strip, Pre-grind, HCP MB …" at bounding box center [457, 192] width 646 height 26
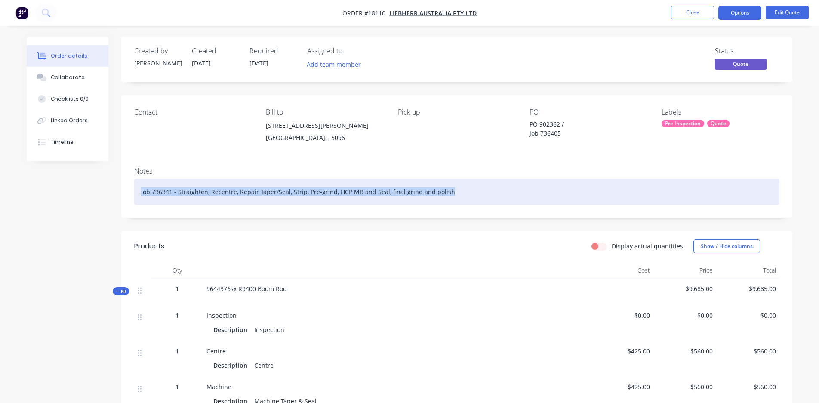
click at [307, 189] on div "Job 736341 - Straighten, Recentre, Repair Taper/Seal, Strip, Pre-grind, HCP MB …" at bounding box center [457, 192] width 646 height 26
copy div "Job 736341 - Straighten, Recentre, Repair Taper/Seal, Strip, Pre-grind, HCP MB …"
click at [241, 191] on div "Job 736341 - Straighten, Recentre, Repair Taper/Seal, Strip, Pre-grind, HCP MB …" at bounding box center [457, 192] width 646 height 26
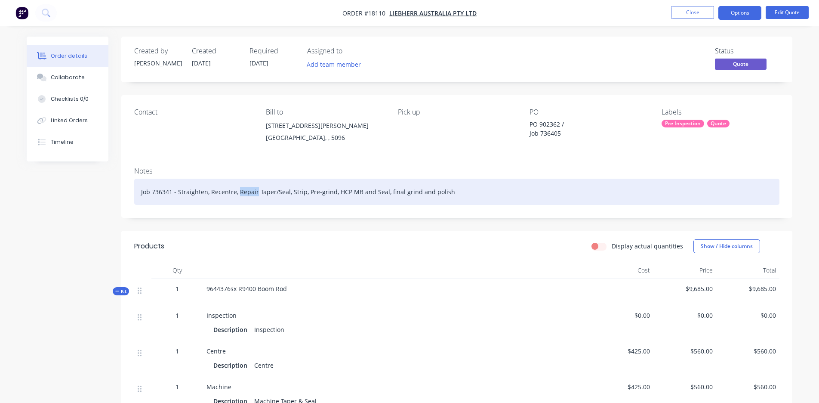
click at [241, 191] on div "Job 736341 - Straighten, Recentre, Repair Taper/Seal, Strip, Pre-grind, HCP MB …" at bounding box center [457, 192] width 646 height 26
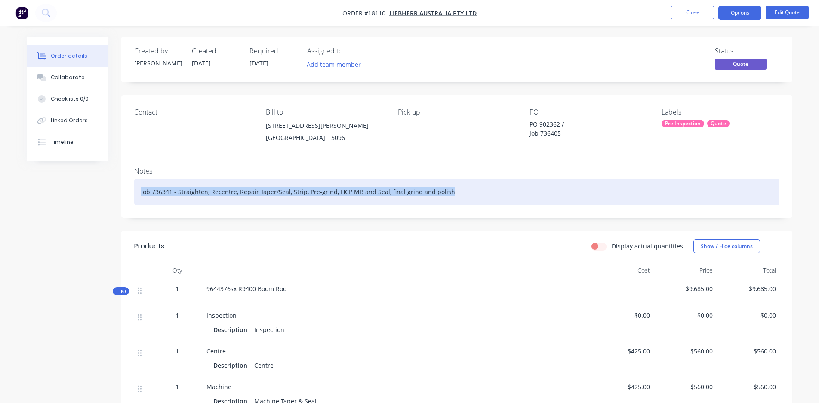
click at [241, 191] on div "Job 736341 - Straighten, Recentre, Repair Taper/Seal, Strip, Pre-grind, HCP MB …" at bounding box center [457, 192] width 646 height 26
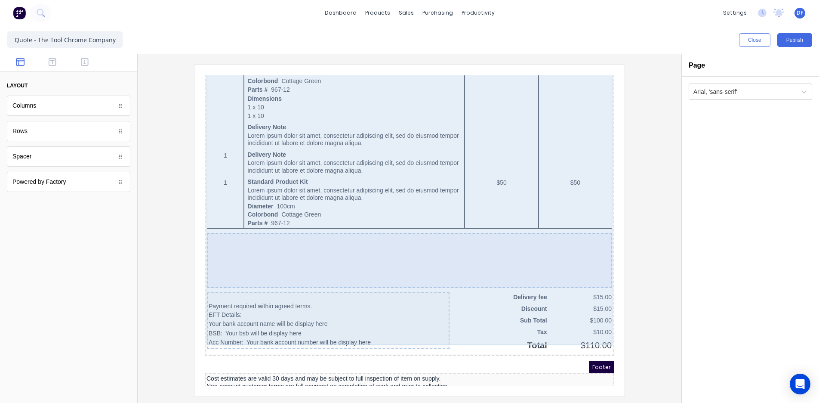
scroll to position [504, 0]
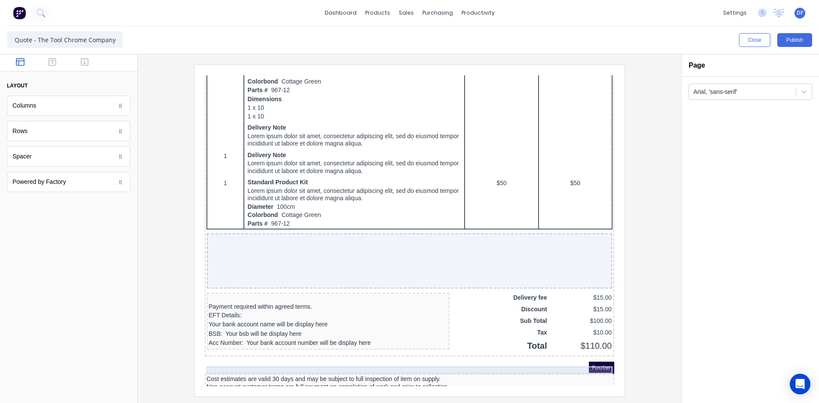
click at [271, 365] on div "Cost estimates are valid 30 days and may be subject to full inspection of item …" at bounding box center [399, 369] width 406 height 8
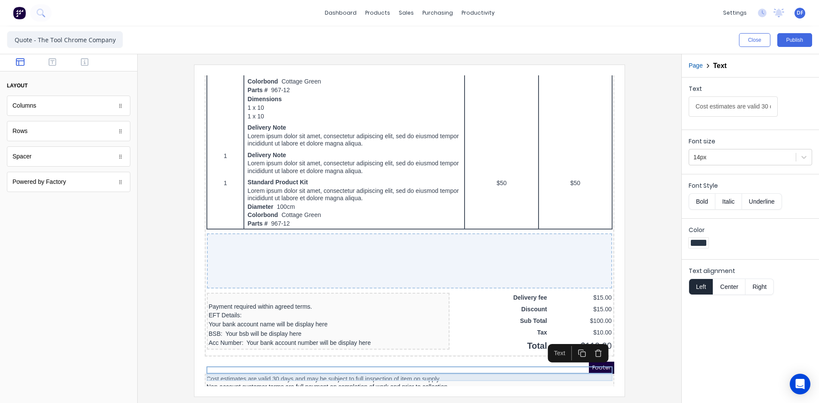
click at [440, 373] on div "Non-account customer terms are full payment on completion of work and prior to …" at bounding box center [399, 377] width 406 height 8
click at [441, 365] on div "Cost estimates are valid 30 days and may be subject to full inspection of item …" at bounding box center [399, 369] width 406 height 8
click at [554, 341] on div "Text" at bounding box center [549, 342] width 19 height 9
click at [732, 278] on button "Center" at bounding box center [729, 286] width 33 height 16
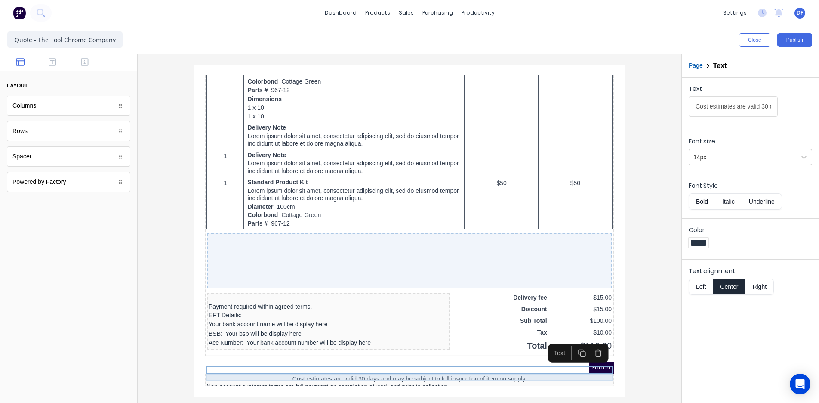
click at [468, 373] on div "Non-account customer terms are full payment on completion of work and prior to …" at bounding box center [399, 377] width 406 height 8
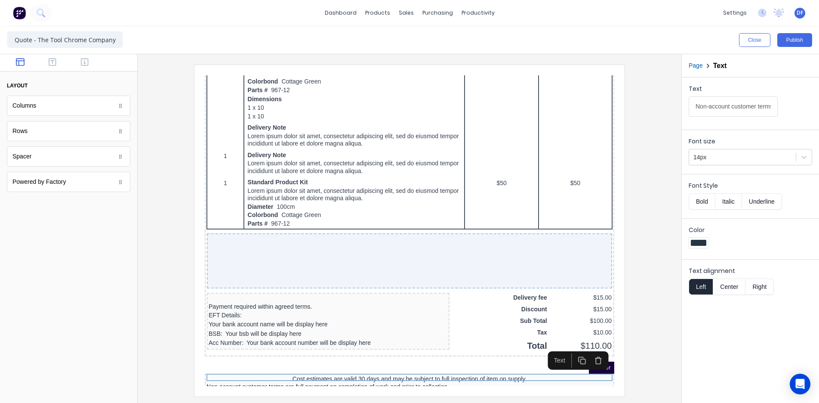
click at [723, 290] on button "Center" at bounding box center [729, 286] width 33 height 16
click at [639, 343] on div at bounding box center [410, 230] width 530 height 331
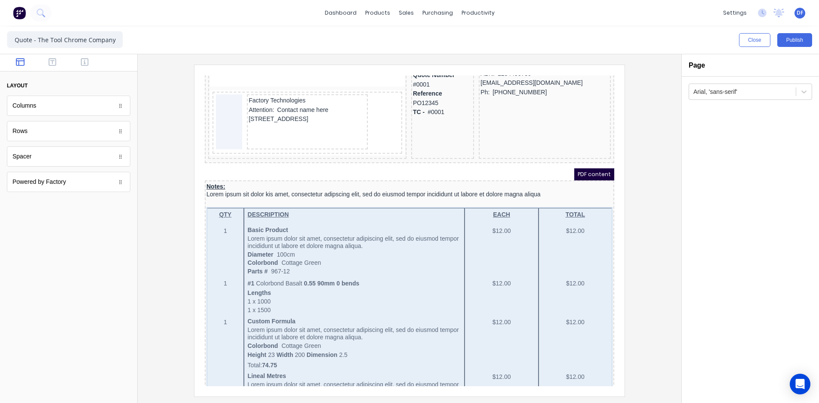
scroll to position [94, 0]
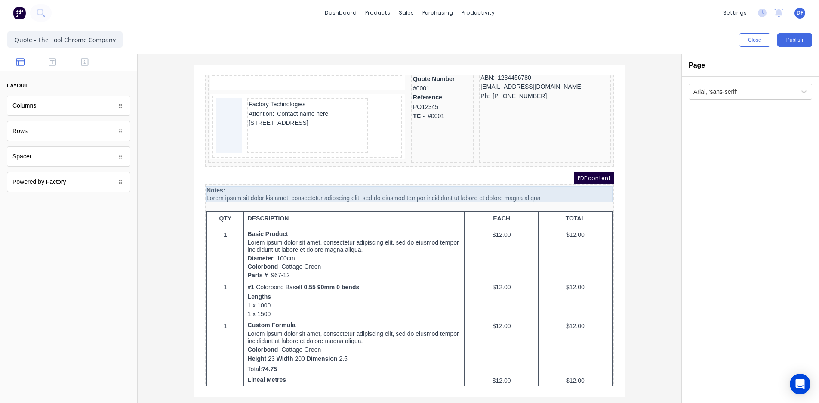
click at [294, 182] on div "Notes: Lorem ipsum sit dolor kis amet, consectetur adipscing elit, sed do eiusm…" at bounding box center [399, 184] width 406 height 17
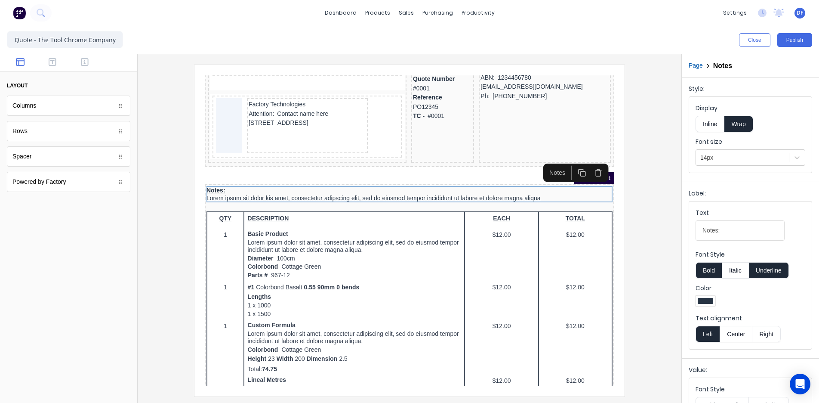
click at [710, 126] on button "Inline" at bounding box center [710, 124] width 29 height 16
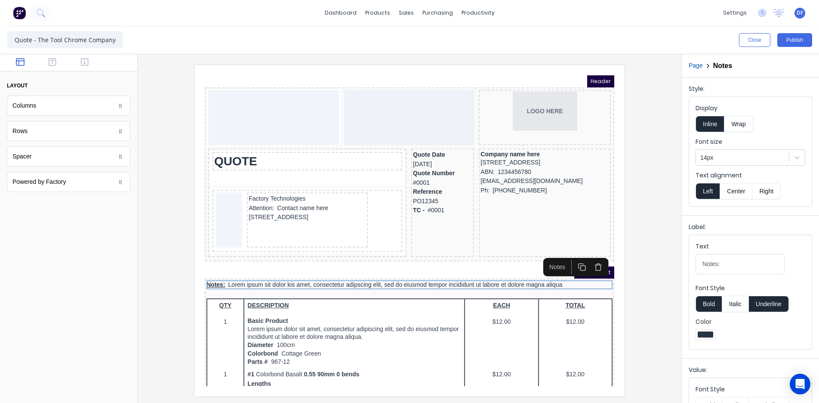
scroll to position [0, 0]
click at [798, 43] on button "Publish" at bounding box center [795, 40] width 35 height 14
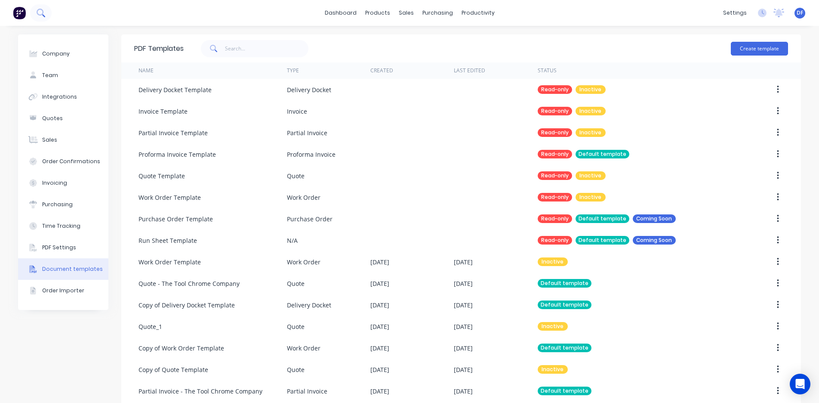
click at [43, 12] on icon at bounding box center [41, 13] width 8 height 8
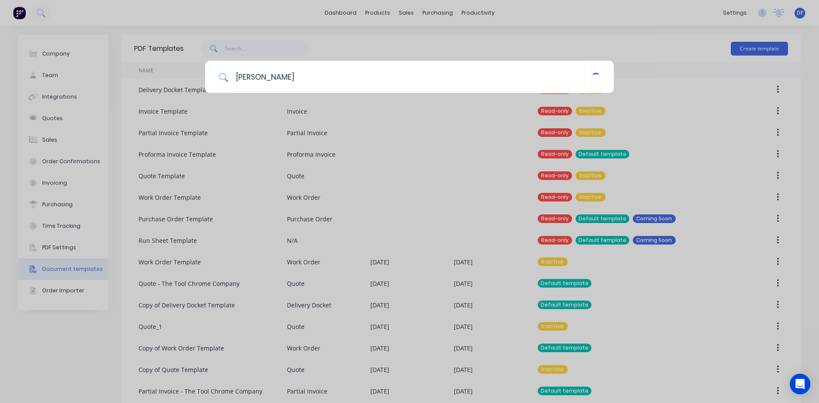
type input "lieb"
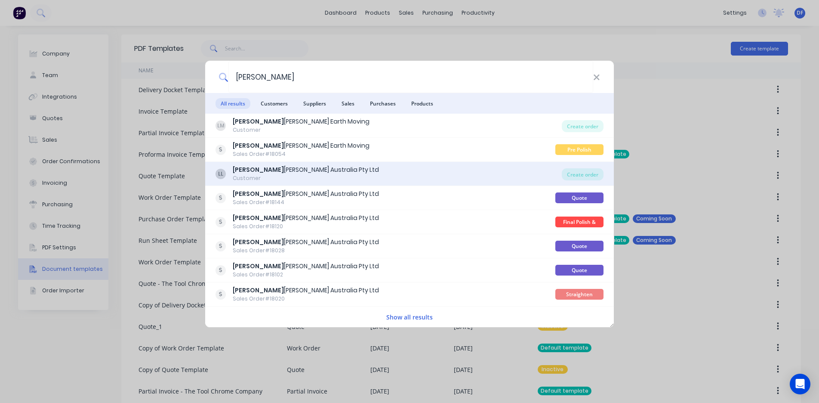
click at [298, 172] on div "Lieb herr Australia Pty Ltd" at bounding box center [306, 169] width 146 height 9
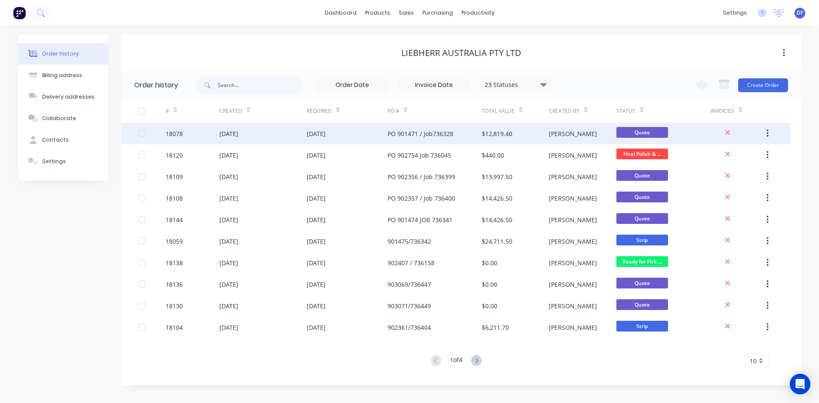
click at [265, 133] on div "[DATE]" at bounding box center [262, 134] width 87 height 22
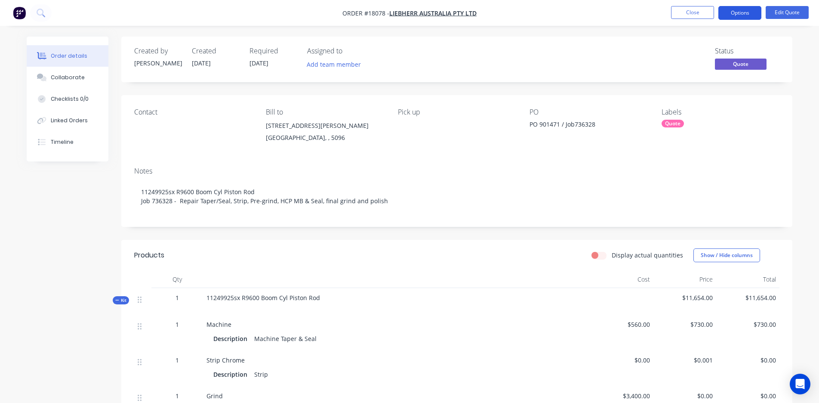
click at [747, 10] on button "Options" at bounding box center [740, 13] width 43 height 14
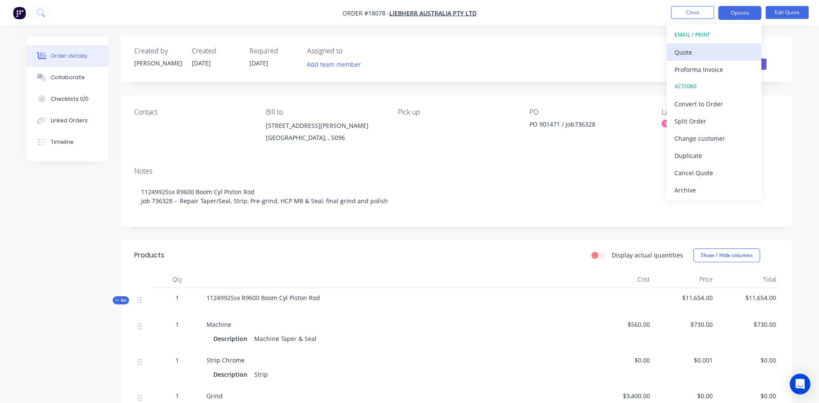
click at [707, 53] on div "Quote" at bounding box center [714, 52] width 79 height 12
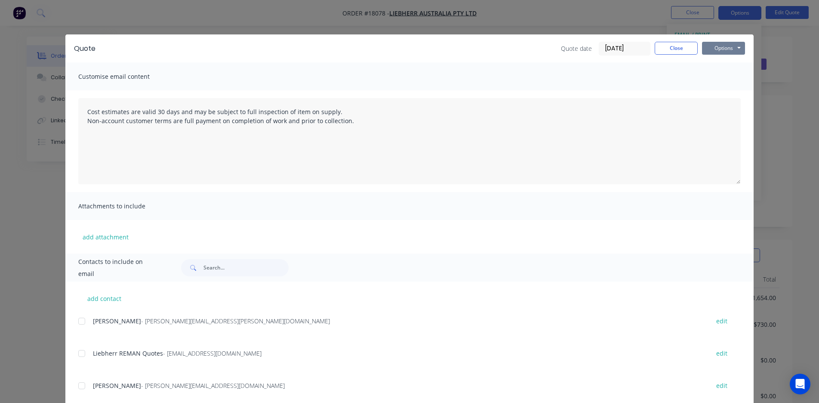
click at [721, 48] on button "Options" at bounding box center [723, 48] width 43 height 13
click at [711, 68] on button "Preview" at bounding box center [729, 63] width 55 height 14
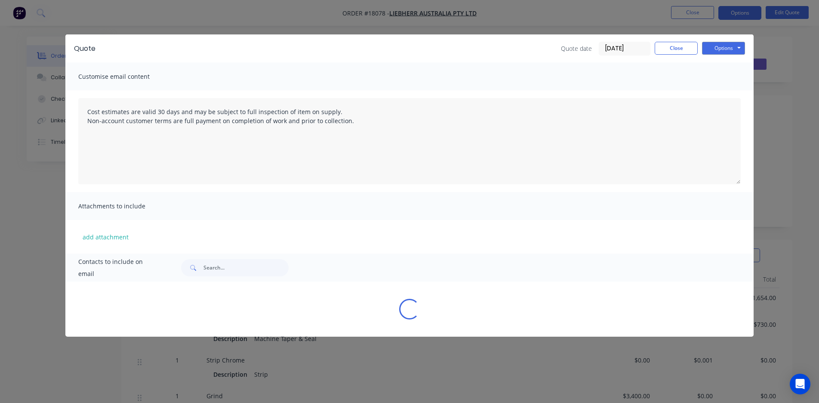
type textarea "Cost estimates are valid 30 days and may be subject to full inspection of item …"
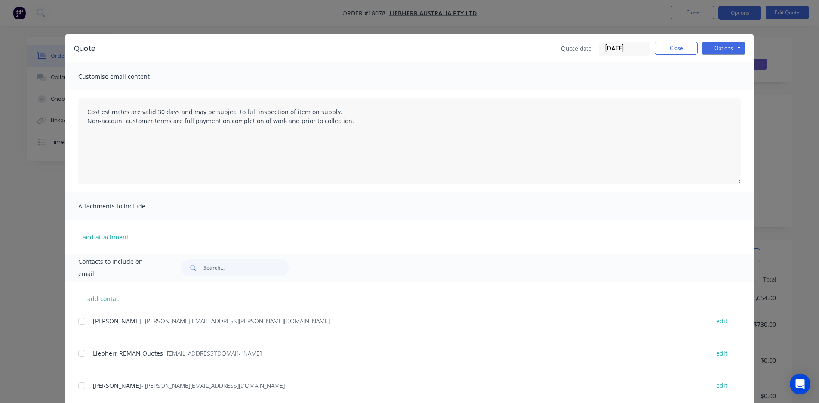
click at [686, 40] on div "Quote Quote date 11/09/25 Close Options Preview Print Email" at bounding box center [409, 48] width 689 height 28
click at [679, 48] on button "Close" at bounding box center [676, 48] width 43 height 13
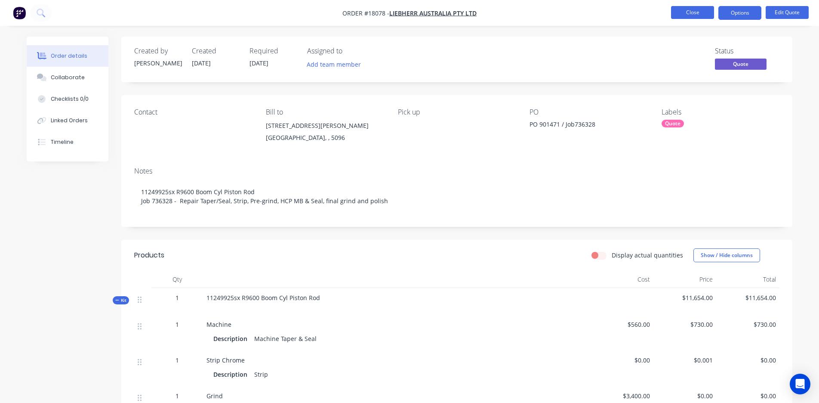
click at [692, 14] on button "Close" at bounding box center [692, 12] width 43 height 13
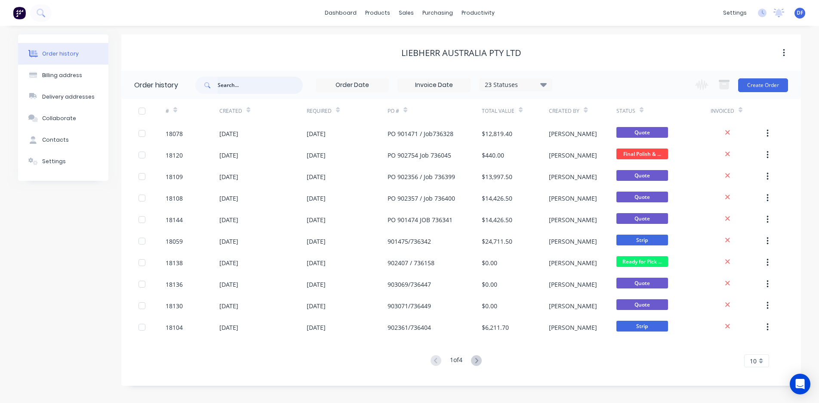
click at [231, 86] on input "text" at bounding box center [260, 85] width 85 height 17
type input "8110"
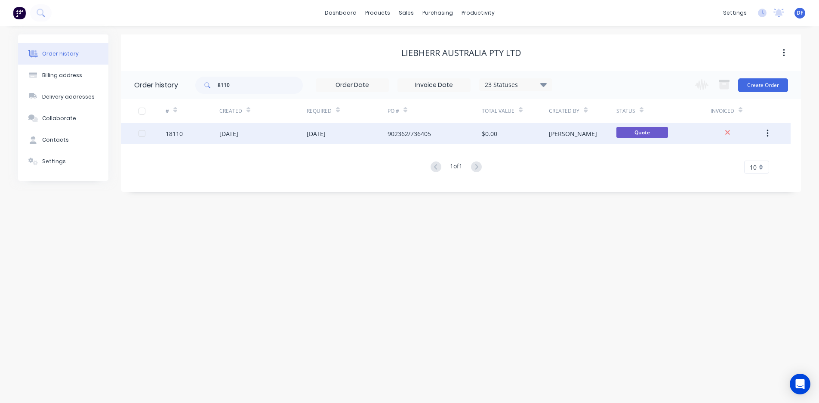
click at [414, 134] on div "902362/736405" at bounding box center [409, 133] width 43 height 9
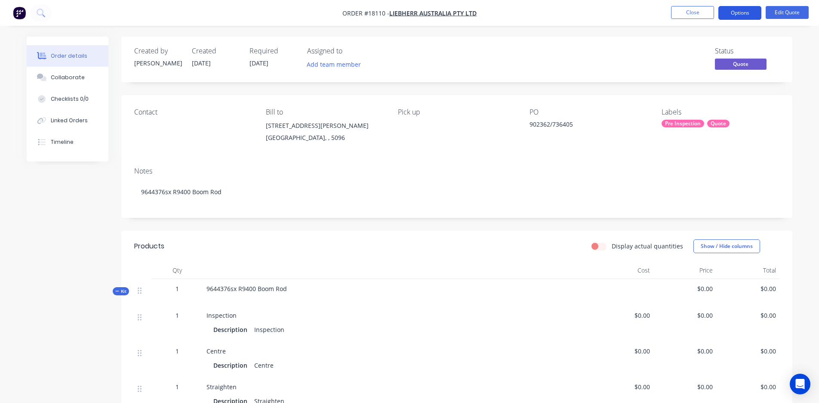
click at [733, 10] on button "Options" at bounding box center [740, 13] width 43 height 14
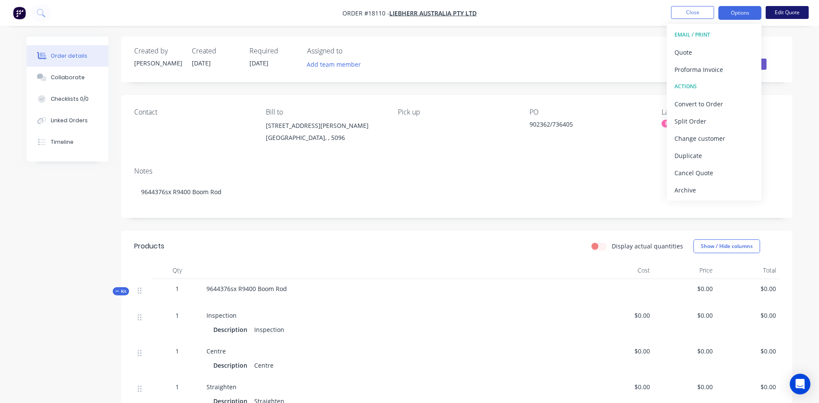
click at [782, 16] on button "Edit Quote" at bounding box center [787, 12] width 43 height 13
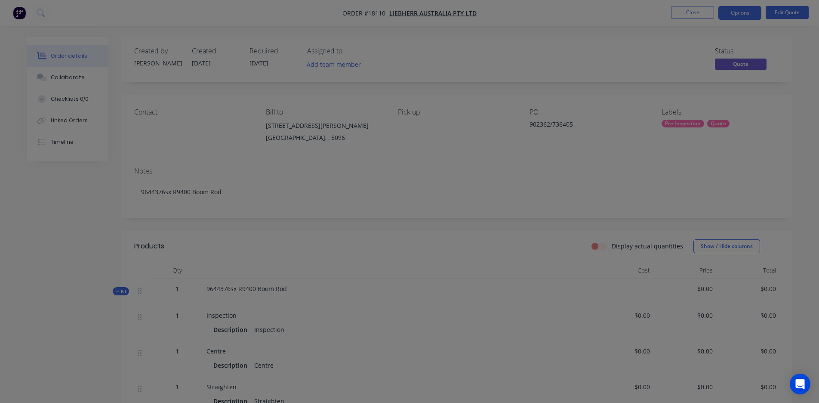
click at [782, 12] on div "Edit Quote ? Quote’s status will be changed to ‘Draft’. Edit Quote Don't edit" at bounding box center [409, 201] width 819 height 403
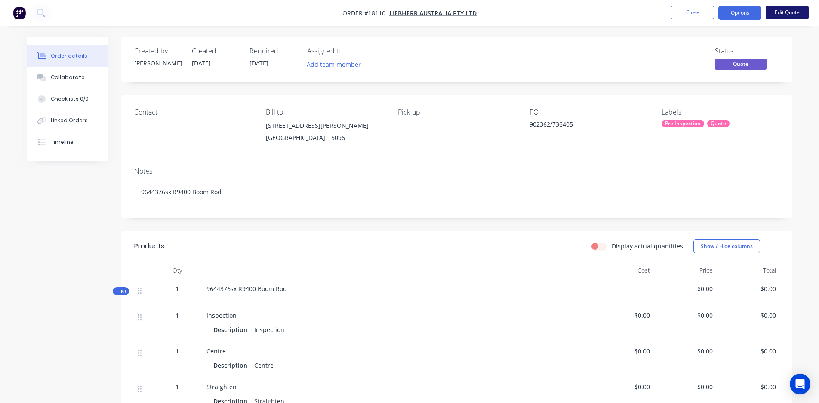
click at [784, 10] on button "Edit Quote" at bounding box center [787, 12] width 43 height 13
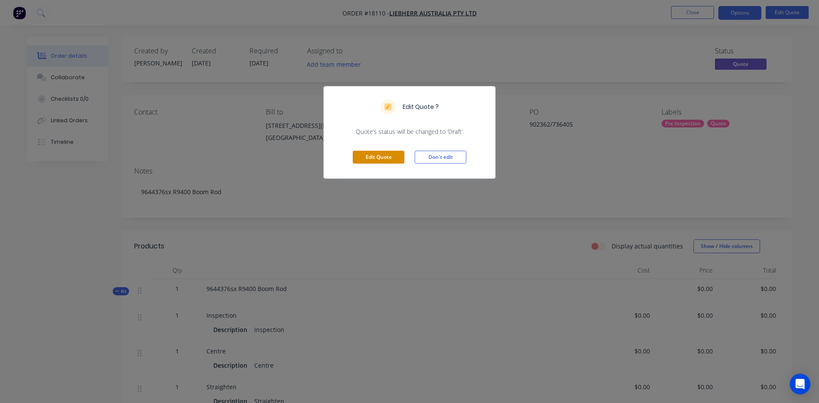
click at [359, 163] on button "Edit Quote" at bounding box center [379, 157] width 52 height 13
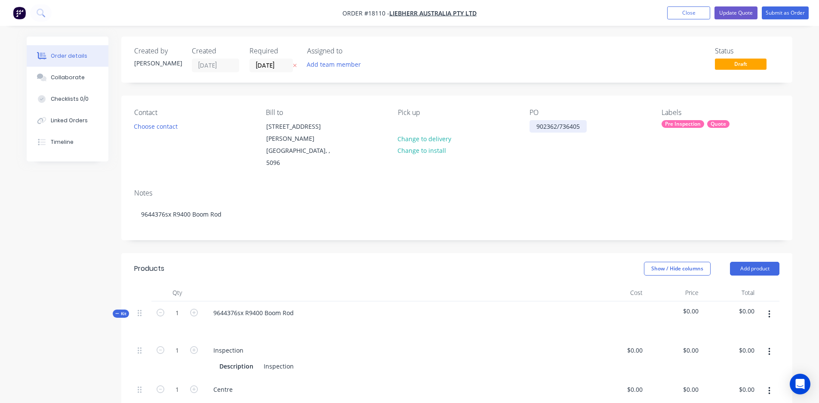
click at [534, 127] on div "902362/736405" at bounding box center [558, 126] width 57 height 12
click at [568, 126] on div "PO 902362/736405" at bounding box center [563, 126] width 67 height 12
click at [572, 128] on div "PO 902362 / Job 736405" at bounding box center [570, 126] width 81 height 12
click at [477, 209] on div "Notes 9644376sx R9400 Boom Rod" at bounding box center [456, 211] width 671 height 58
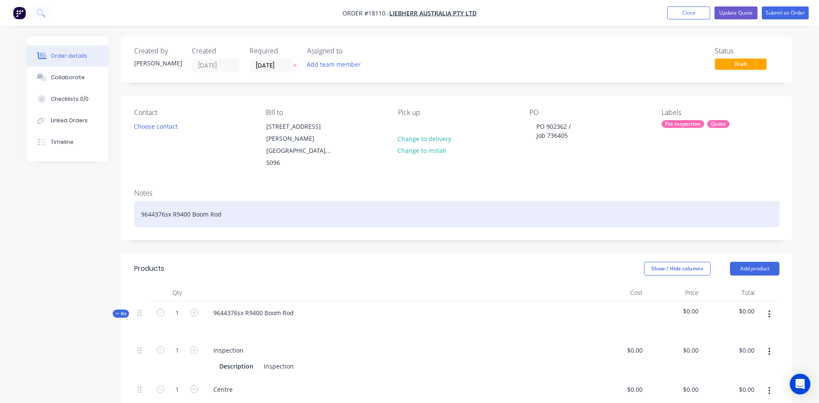
click at [241, 201] on div "9644376sx R9400 Boom Rod" at bounding box center [457, 214] width 646 height 26
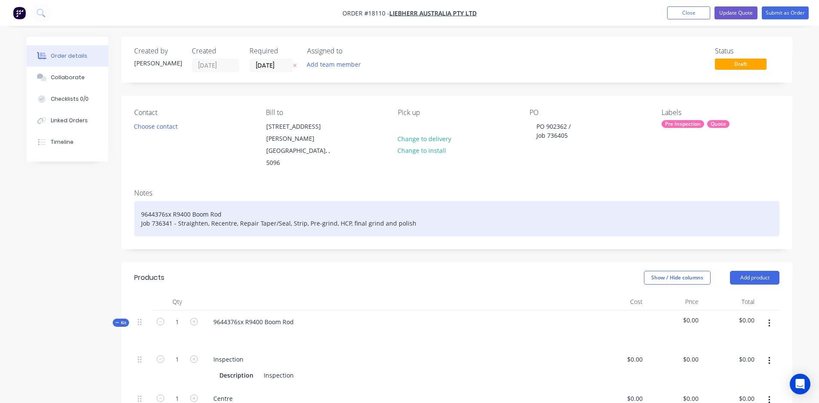
click at [158, 205] on div "9644376sx R9400 Boom Rod Job 736341 - Straighten, Recentre, Repair Taper/Seal, …" at bounding box center [457, 218] width 646 height 35
click at [210, 202] on div "9644376sx R9400 Boom Rod Job 736405 - Straighten, Recentre, Repair Taper/Seal, …" at bounding box center [457, 218] width 646 height 35
click at [313, 201] on div "9644376sx R9400 Boom Rod Job 736405 - Recentre, Repair Taper/Seal, Strip, Pre-g…" at bounding box center [457, 218] width 646 height 35
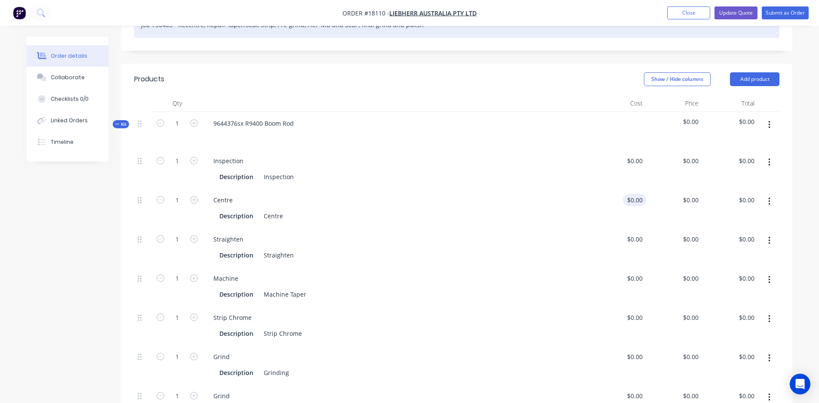
scroll to position [199, 0]
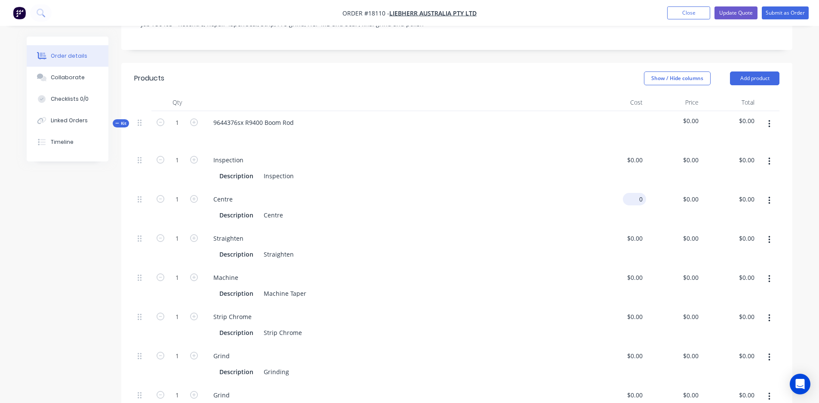
click at [636, 193] on div "0 $0.00" at bounding box center [634, 199] width 23 height 12
type input "$425.00"
type input "425"
type input "$425.00"
click at [686, 193] on div "425 $0.00" at bounding box center [690, 199] width 23 height 12
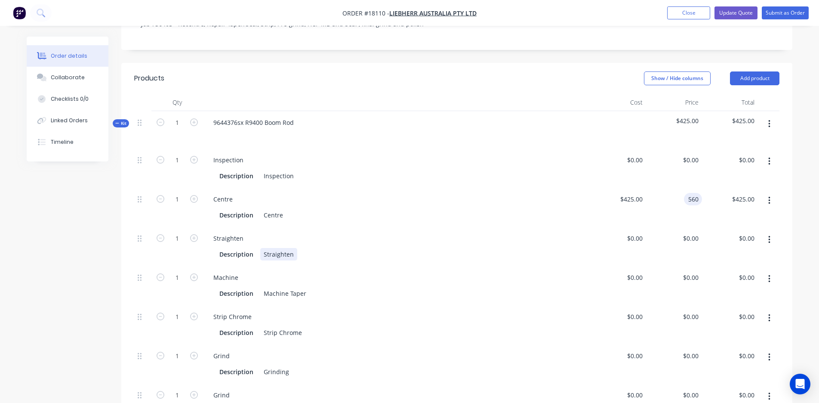
type input "$560.00"
click at [547, 248] on div "Description Straighten" at bounding box center [395, 254] width 358 height 12
click at [772, 232] on button "button" at bounding box center [770, 239] width 20 height 15
click at [735, 290] on div "Delete" at bounding box center [739, 296] width 66 height 12
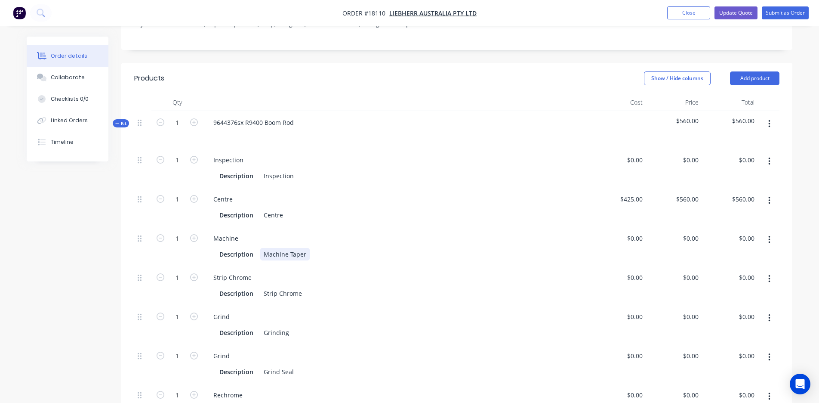
click at [302, 248] on div "Machine Taper" at bounding box center [284, 254] width 49 height 12
click at [635, 232] on div "0 $0.00" at bounding box center [634, 238] width 23 height 12
type input "$425.00"
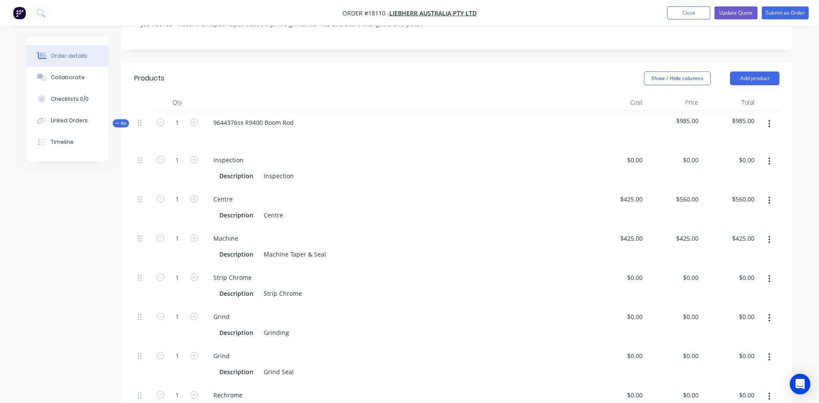
click at [695, 227] on div "$425.00 $425.00" at bounding box center [674, 246] width 56 height 39
click at [690, 232] on input "425" at bounding box center [689, 238] width 27 height 12
type input "$560.00"
click at [614, 238] on div "$425.00 $425.00" at bounding box center [618, 246] width 56 height 39
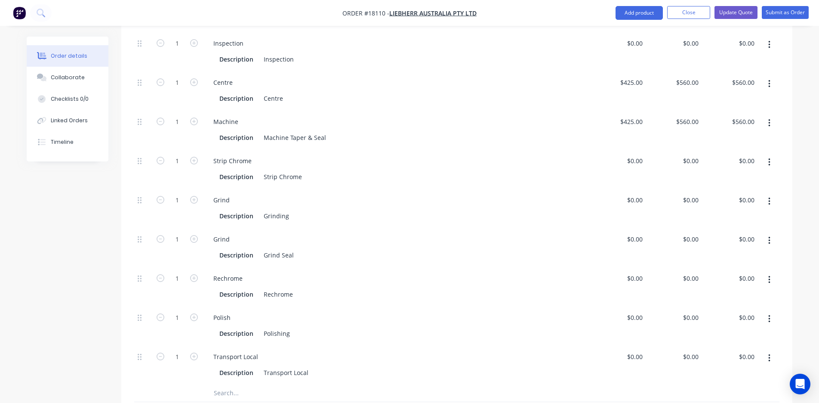
scroll to position [323, 0]
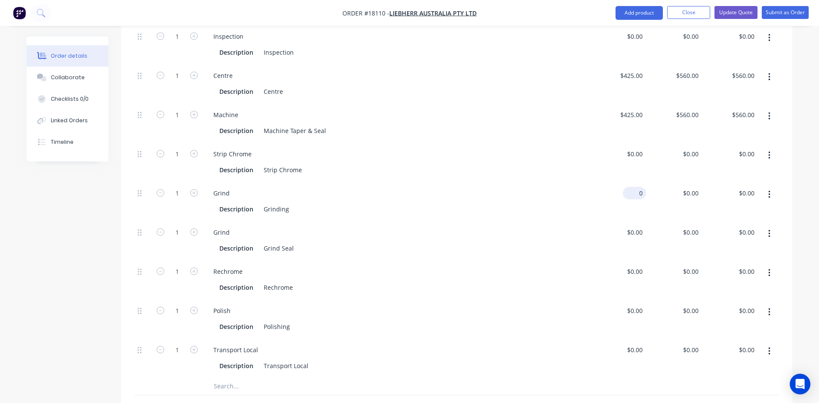
click at [634, 187] on div "0 $0.00" at bounding box center [634, 193] width 23 height 12
type input "$2,600.00"
type input "2600"
type input "$2,600.00"
click at [691, 187] on input "2600" at bounding box center [693, 193] width 20 height 12
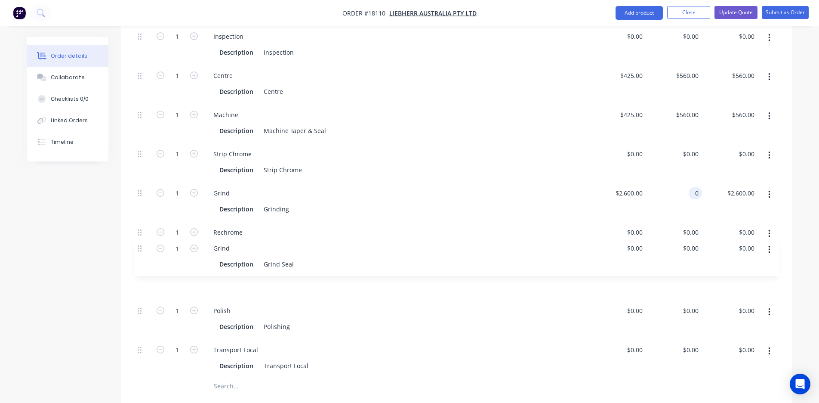
drag, startPoint x: 138, startPoint y: 213, endPoint x: 138, endPoint y: 254, distance: 40.9
click at [138, 254] on div "1 Inspection Description Inspection $0.00 $0.00 $0.00 $0.00 $0.00 $0.00 1 Centr…" at bounding box center [457, 201] width 646 height 352
type input "$0.00"
click at [232, 377] on input "text" at bounding box center [299, 385] width 172 height 17
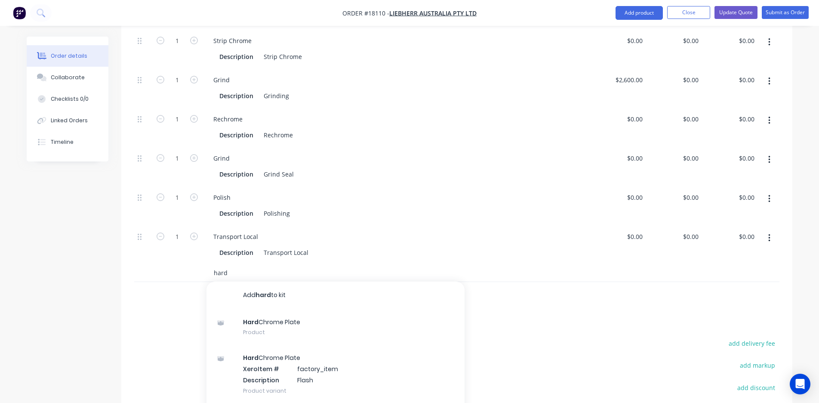
scroll to position [456, 0]
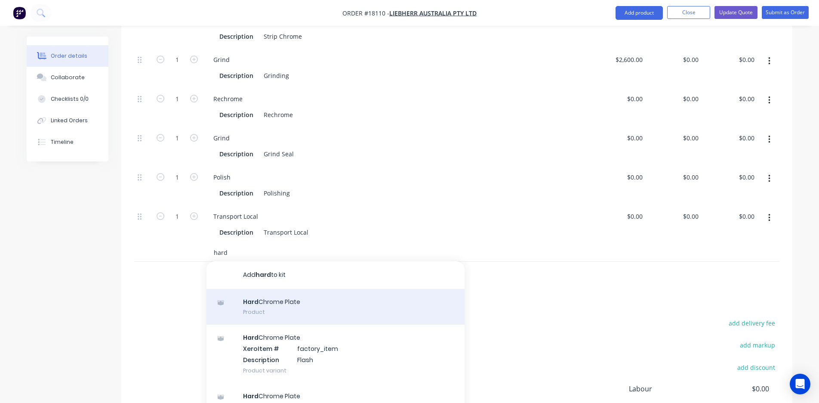
type input "hard"
click at [271, 289] on div "Hard Chrome Plate Product" at bounding box center [336, 307] width 258 height 36
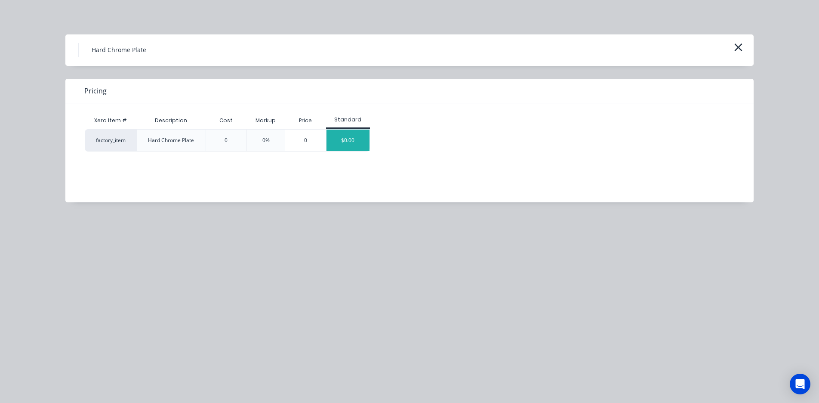
click at [352, 142] on div "$0.00" at bounding box center [348, 141] width 43 height 22
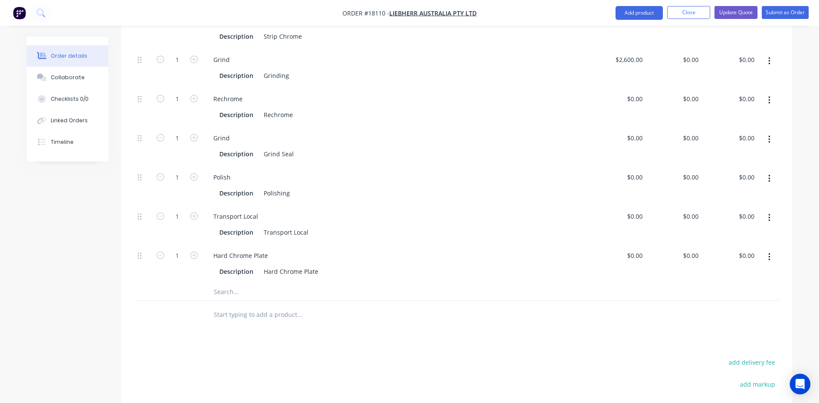
click at [767, 249] on button "button" at bounding box center [770, 256] width 20 height 15
click at [726, 273] on div "Duplicate" at bounding box center [739, 279] width 66 height 12
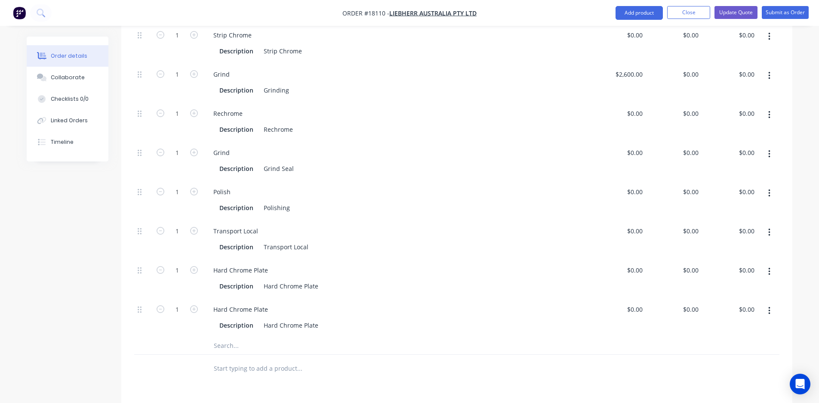
scroll to position [437, 0]
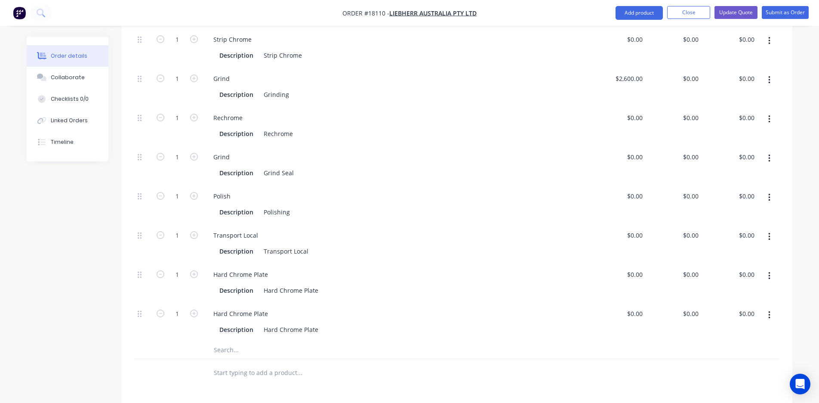
click at [770, 115] on icon "button" at bounding box center [770, 119] width 2 height 8
click at [723, 170] on div "Delete" at bounding box center [739, 176] width 66 height 12
click at [143, 263] on div at bounding box center [142, 282] width 17 height 39
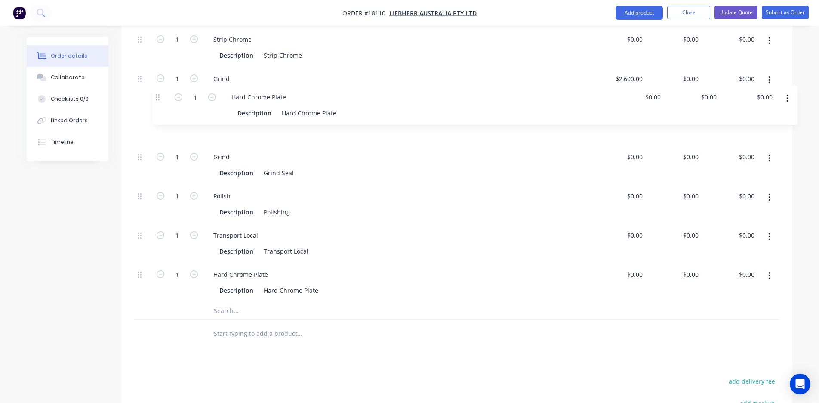
drag, startPoint x: 139, startPoint y: 252, endPoint x: 157, endPoint y: 92, distance: 160.7
click at [157, 92] on div "1 Inspection Description Inspection $0.00 $0.00 $0.00 $0.00 $0.00 $0.00 1 Centr…" at bounding box center [457, 106] width 646 height 392
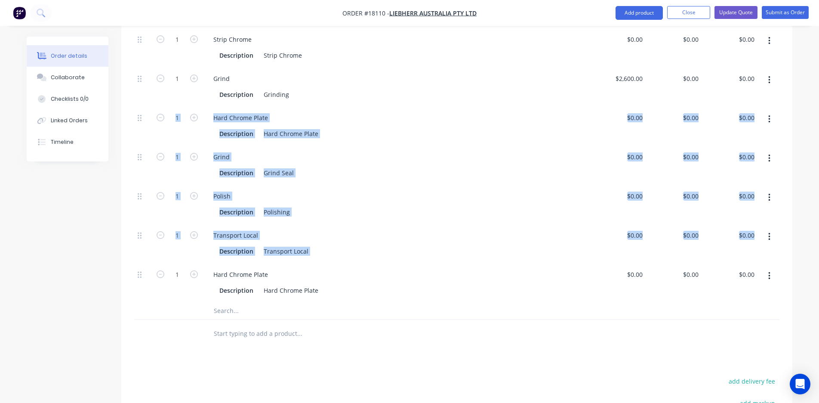
drag, startPoint x: 142, startPoint y: 253, endPoint x: 178, endPoint y: 116, distance: 141.9
click at [178, 116] on div "1 Inspection Description Inspection $0.00 $0.00 $0.00 $0.00 $0.00 $0.00 1 Centr…" at bounding box center [457, 106] width 646 height 392
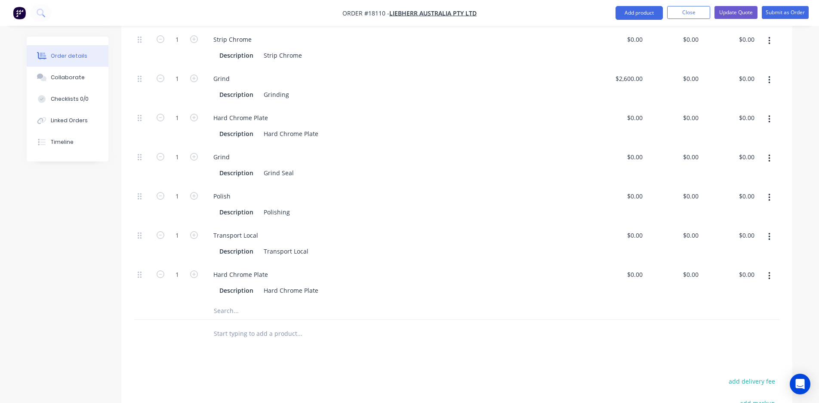
click at [175, 320] on div at bounding box center [177, 334] width 52 height 28
drag, startPoint x: 140, startPoint y: 254, endPoint x: 188, endPoint y: 139, distance: 124.6
click at [188, 139] on div "1 Inspection Description Inspection $0.00 $0.00 $0.00 $0.00 $0.00 $0.00 1 Centr…" at bounding box center [457, 106] width 646 height 392
click at [318, 127] on div "Hard Chrome Plate" at bounding box center [291, 133] width 62 height 12
click at [331, 167] on div "Description Hard Chrome Plate" at bounding box center [395, 173] width 358 height 12
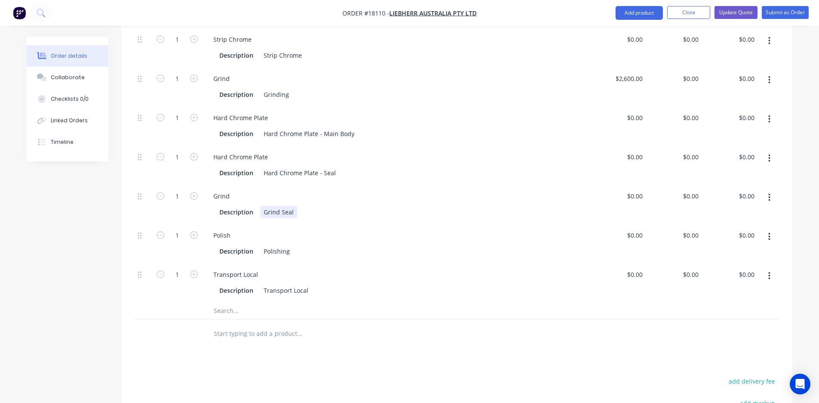
click at [377, 197] on div "Grind Description Grind Seal" at bounding box center [396, 204] width 387 height 39
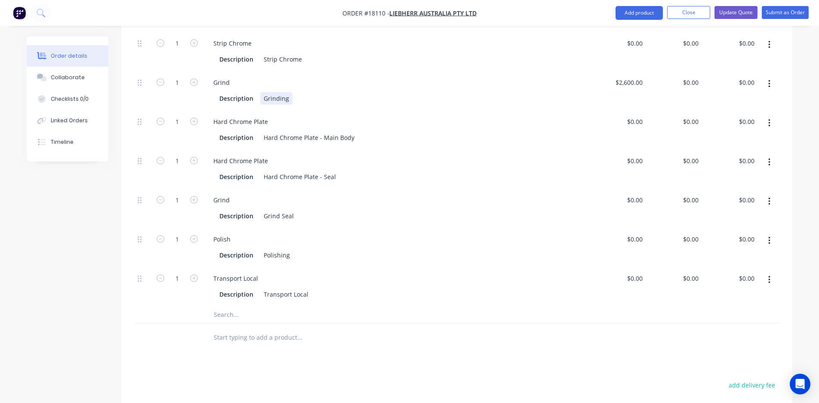
click at [263, 92] on div "Grinding" at bounding box center [276, 98] width 32 height 12
click at [263, 210] on div "Grind Seal" at bounding box center [278, 216] width 37 height 12
click at [296, 210] on div "Final Grind Seal" at bounding box center [286, 216] width 53 height 12
click at [641, 194] on input "0" at bounding box center [637, 200] width 20 height 12
type input "$200.00"
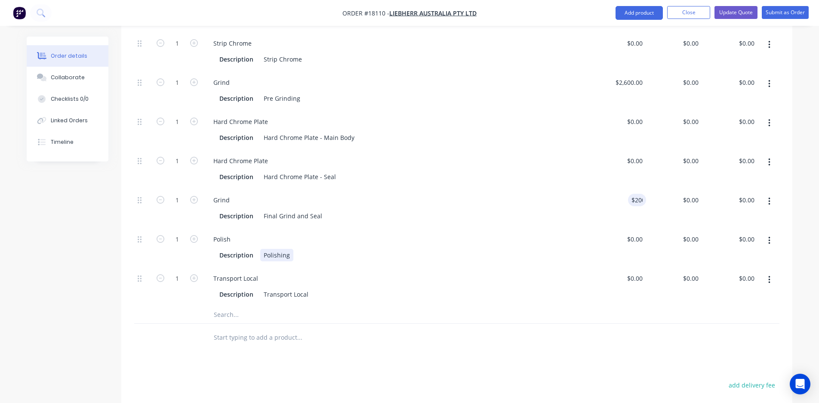
type input "$200.00"
click at [587, 233] on div "Polish Description Polishing" at bounding box center [396, 247] width 387 height 39
click at [637, 115] on input at bounding box center [637, 121] width 20 height 12
type input "$0.00"
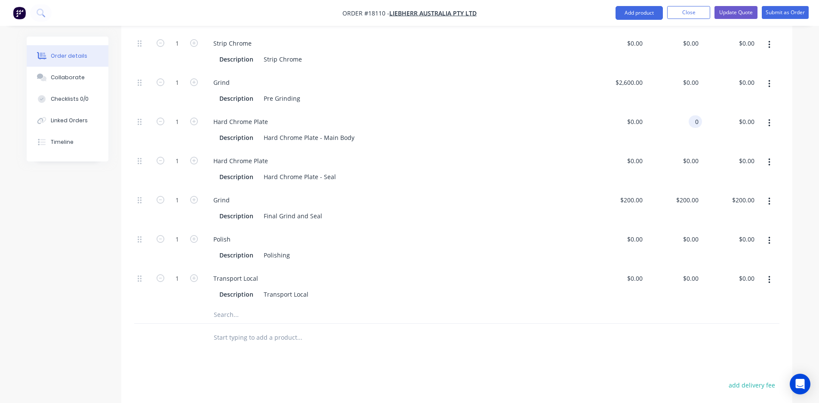
click at [686, 110] on div "0 0" at bounding box center [674, 129] width 56 height 39
type input "$7,865.00"
type input "0"
type input "$7,865.00"
click at [683, 149] on div "0 0" at bounding box center [674, 168] width 56 height 39
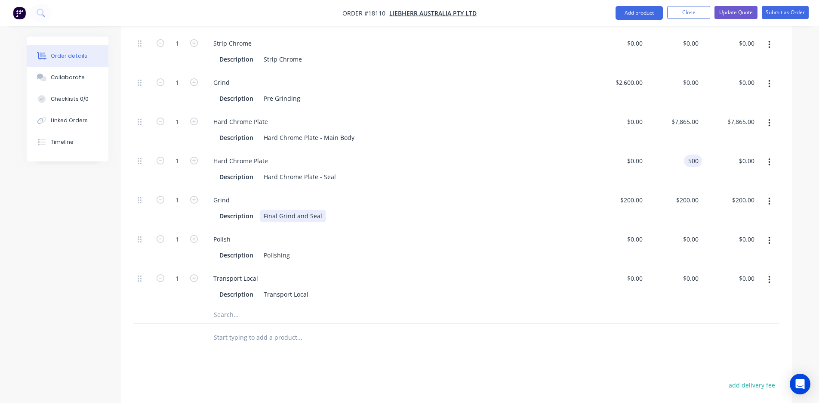
type input "$500.00"
click at [548, 210] on div "Description Final Grind and Seal" at bounding box center [395, 216] width 358 height 12
click at [691, 272] on div "0 $0.00" at bounding box center [690, 278] width 23 height 12
type input "$200.00"
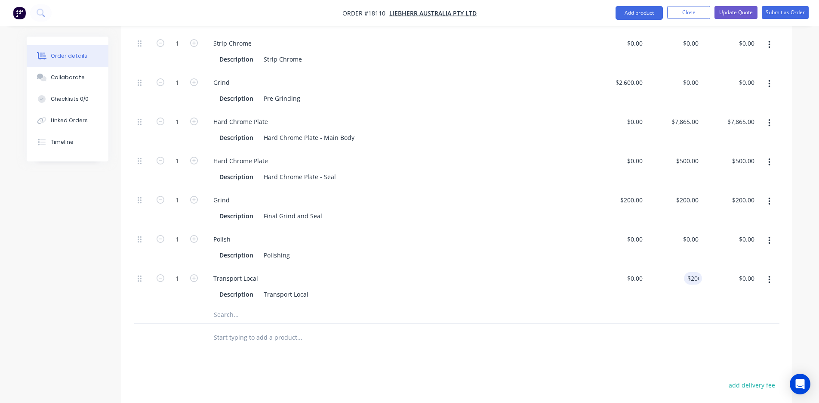
type input "$200.00"
click at [519, 355] on div "Products Show / Hide columns Add product Qty Cost Price Total Kit 1 9644376sx R…" at bounding box center [456, 193] width 671 height 729
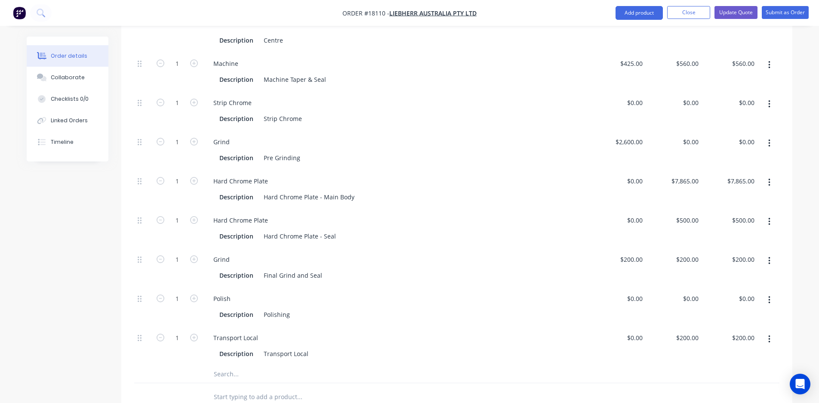
scroll to position [378, 0]
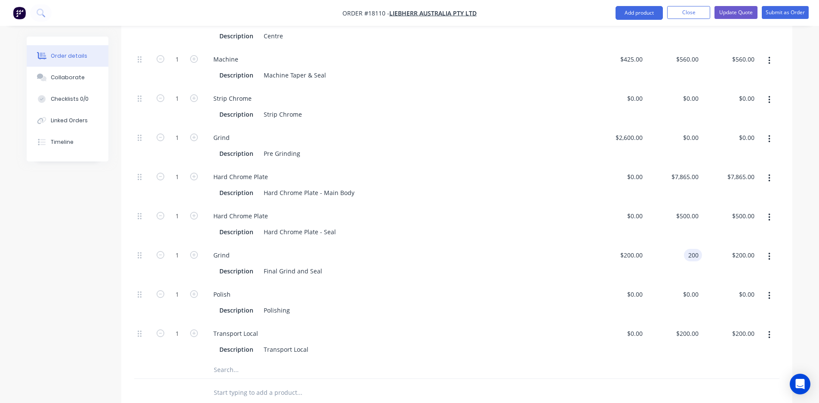
click at [693, 249] on input "200" at bounding box center [695, 255] width 15 height 12
type input "$0.00"
click at [687, 244] on div "$0.00 0" at bounding box center [674, 263] width 56 height 39
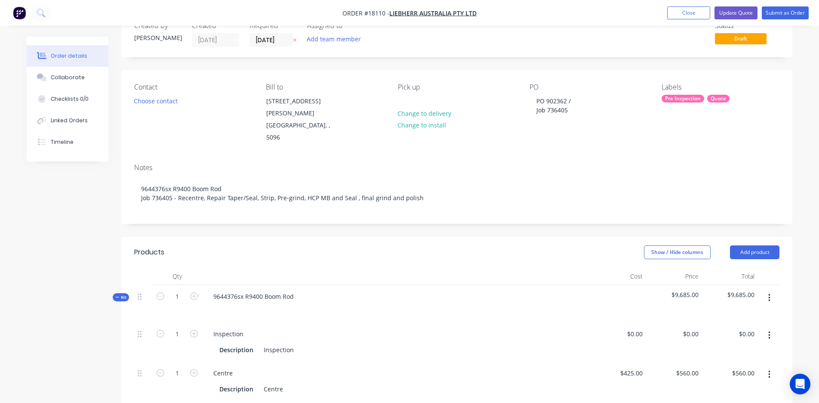
scroll to position [9, 0]
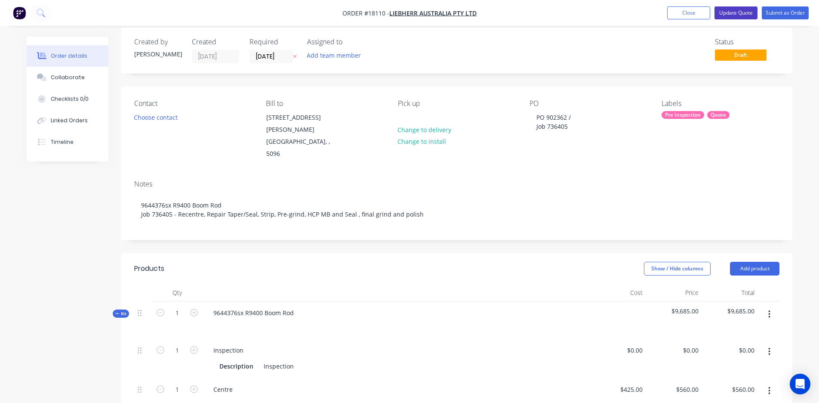
click at [733, 11] on button "Update Quote" at bounding box center [736, 12] width 43 height 13
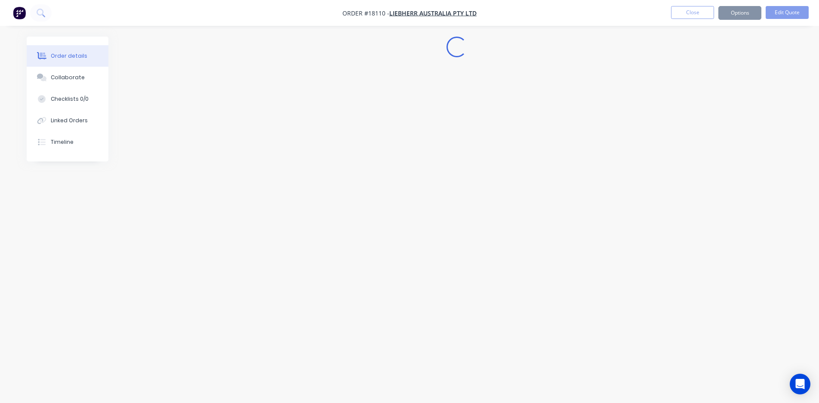
scroll to position [0, 0]
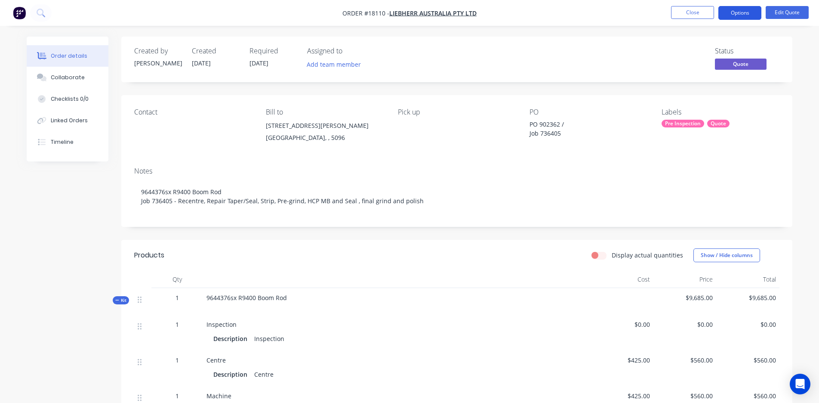
click at [727, 14] on button "Options" at bounding box center [740, 13] width 43 height 14
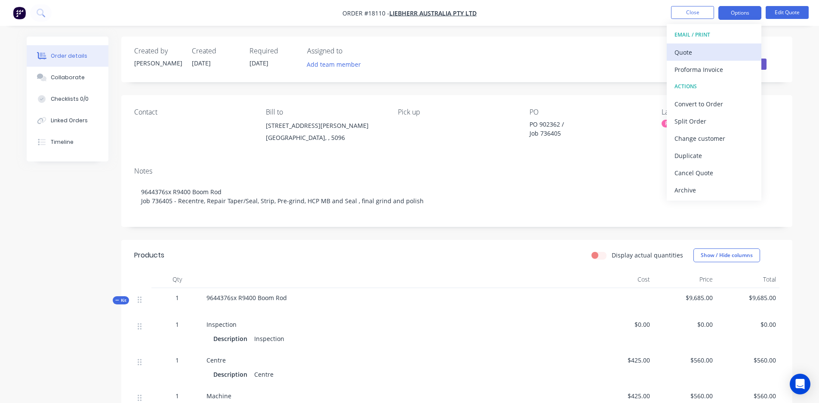
click at [715, 51] on div "Quote" at bounding box center [714, 52] width 79 height 12
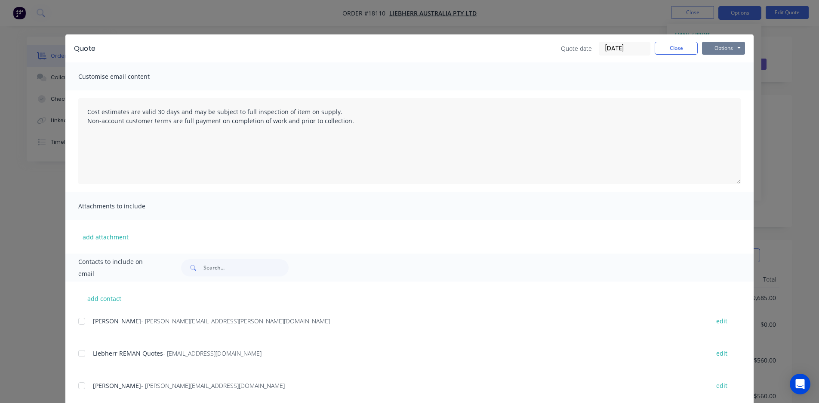
click at [723, 46] on button "Options" at bounding box center [723, 48] width 43 height 13
click at [713, 69] on button "Preview" at bounding box center [729, 63] width 55 height 14
click at [82, 354] on div at bounding box center [81, 353] width 17 height 17
click at [716, 49] on button "Options" at bounding box center [723, 48] width 43 height 13
click at [717, 95] on button "Email" at bounding box center [729, 92] width 55 height 14
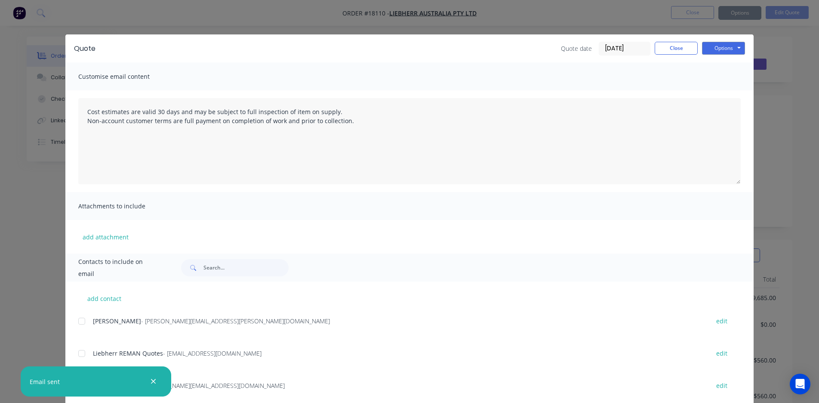
type textarea "Cost estimates are valid 30 days and may be subject to full inspection of item …"
click at [677, 46] on button "Close" at bounding box center [676, 48] width 43 height 13
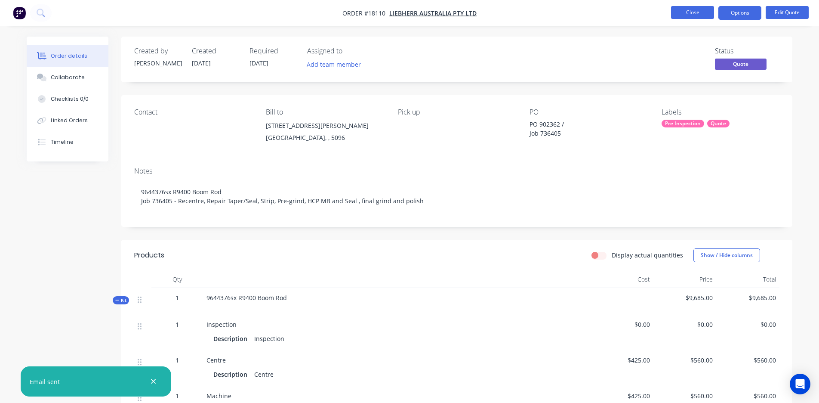
click at [693, 17] on button "Close" at bounding box center [692, 12] width 43 height 13
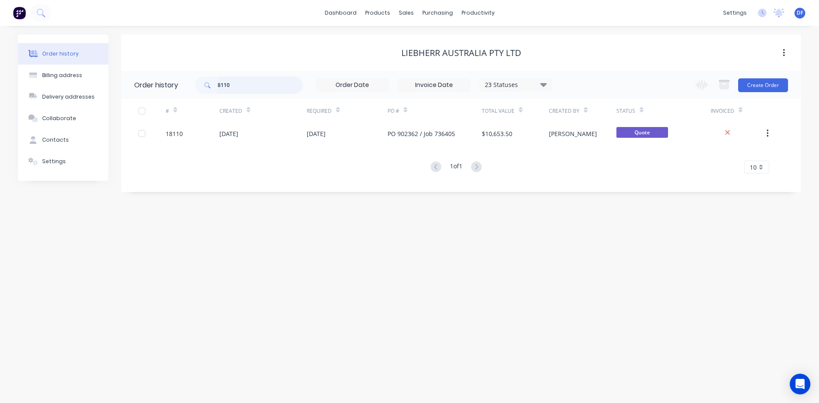
click at [235, 85] on input "8110" at bounding box center [260, 85] width 85 height 17
click at [237, 91] on input "8110" at bounding box center [260, 85] width 85 height 17
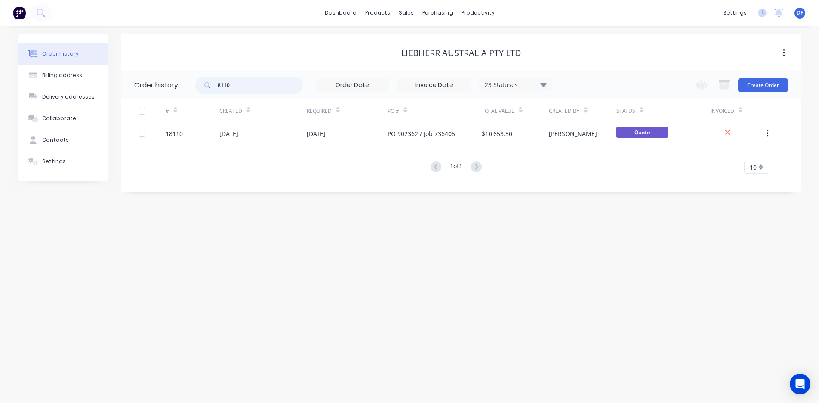
click at [237, 91] on input "8110" at bounding box center [260, 85] width 85 height 17
type input "8028"
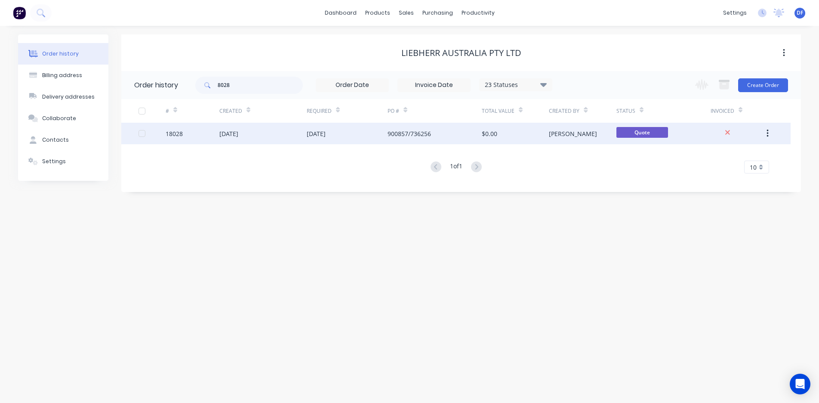
click at [233, 139] on div "[DATE]" at bounding box center [262, 134] width 87 height 22
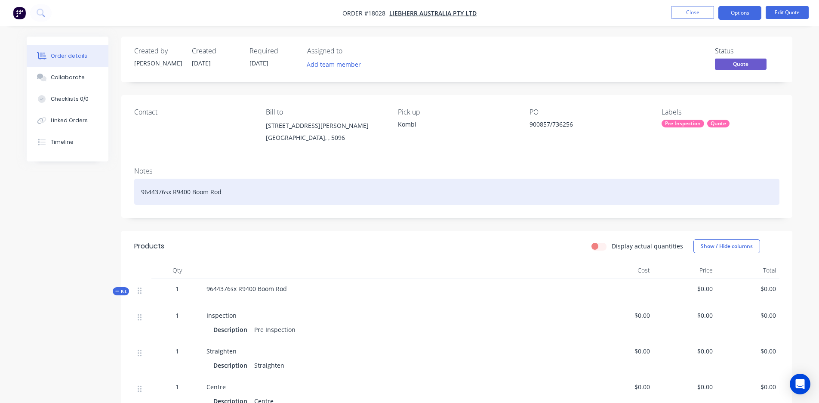
click at [244, 189] on div "9644376sx R9400 Boom Rod" at bounding box center [457, 192] width 646 height 26
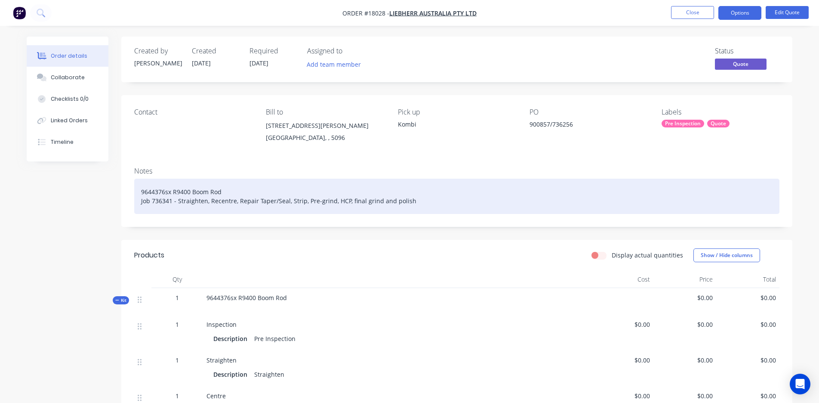
click at [161, 201] on div "9644376sx R9400 Boom Rod Job 736341 - Straighten, Recentre, Repair Taper/Seal, …" at bounding box center [457, 196] width 646 height 35
click at [346, 200] on div "9644376sx R9400 Boom Rod Job 736256 - Straighten, Recentre, Repair Taper/Seal, …" at bounding box center [457, 196] width 646 height 35
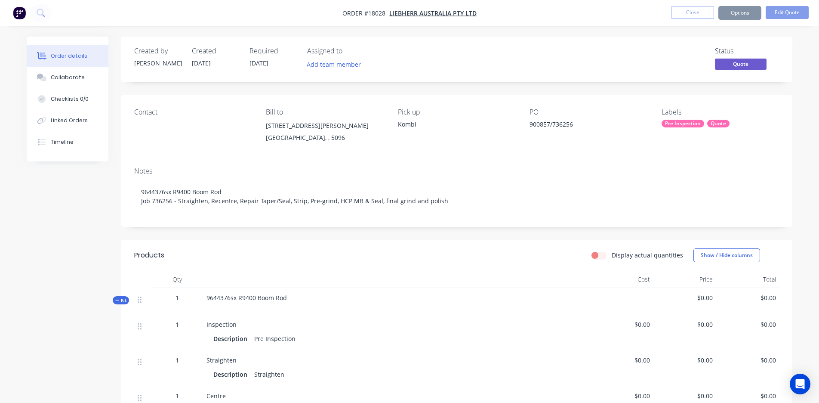
click at [529, 124] on div "Contact Bill to 1 Dr.Willi Liebherr Drive Para Hills West, , 5096 Pick up Kombi…" at bounding box center [456, 127] width 671 height 65
click at [531, 123] on div "900857/736256" at bounding box center [584, 126] width 108 height 12
click at [785, 10] on button "Edit Quote" at bounding box center [787, 12] width 43 height 13
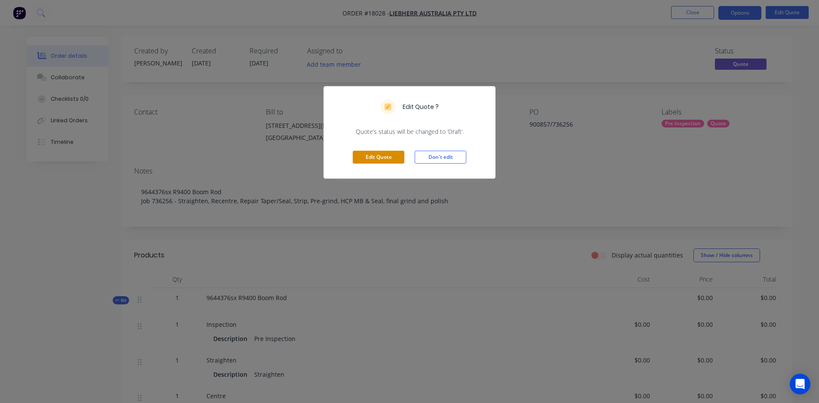
click at [384, 161] on button "Edit Quote" at bounding box center [379, 157] width 52 height 13
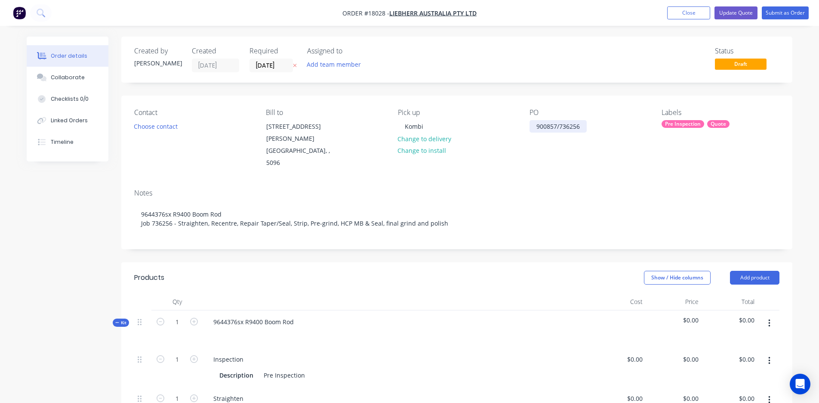
click at [536, 125] on div "900857/736256" at bounding box center [558, 126] width 57 height 12
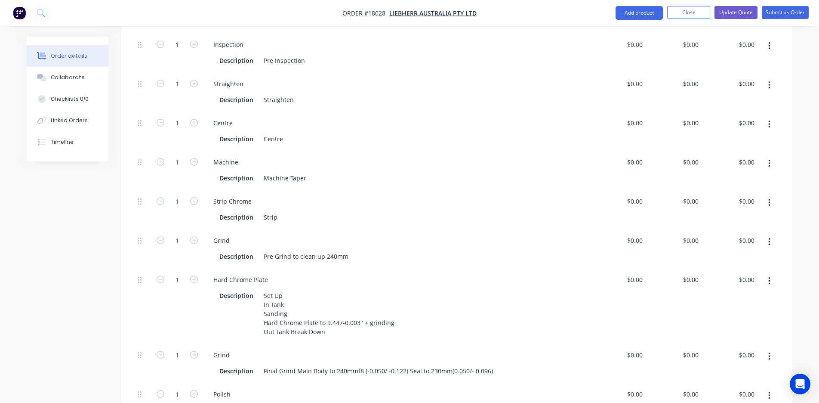
scroll to position [316, 0]
click at [770, 275] on icon "button" at bounding box center [770, 279] width 2 height 9
click at [738, 296] on div "Duplicate" at bounding box center [739, 302] width 66 height 12
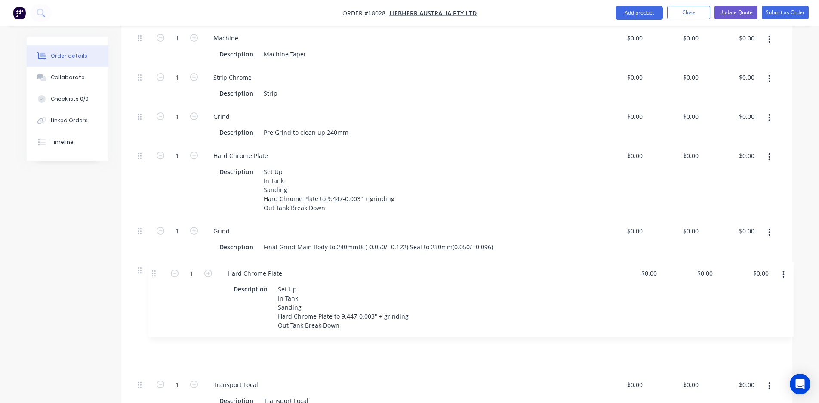
scroll to position [441, 0]
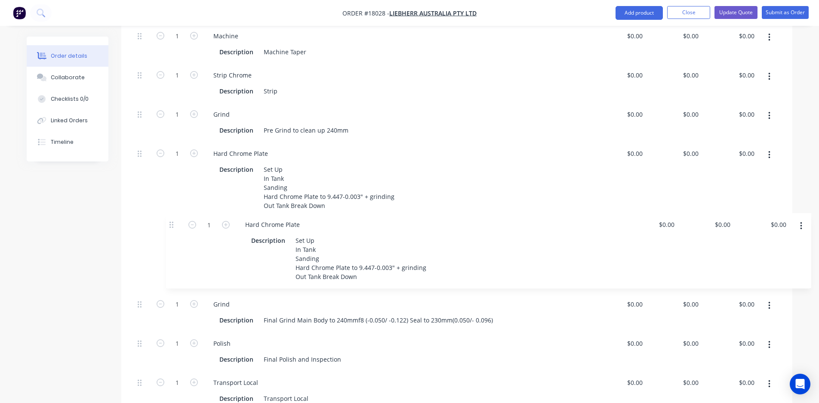
drag, startPoint x: 140, startPoint y: 326, endPoint x: 172, endPoint y: 220, distance: 110.6
click at [172, 220] on div "1 Inspection Description Pre Inspection $0.00 $0.00 $0.00 $0.00 $0.00 $0.00 1 S…" at bounding box center [457, 158] width 646 height 503
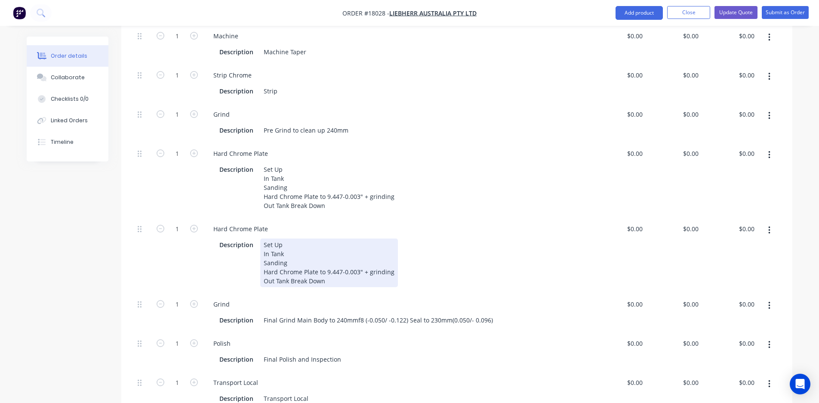
click at [287, 250] on div "Set Up In Tank Sanding Hard Chrome Plate to 9.447-0.003" + grinding Out Tank Br…" at bounding box center [329, 262] width 138 height 49
drag, startPoint x: 327, startPoint y: 260, endPoint x: 249, endPoint y: 212, distance: 91.0
click at [249, 217] on div "Hard Chrome Plate Description Set Up In Tank Sanding Hard Chrome Plate to 9.447…" at bounding box center [396, 254] width 387 height 75
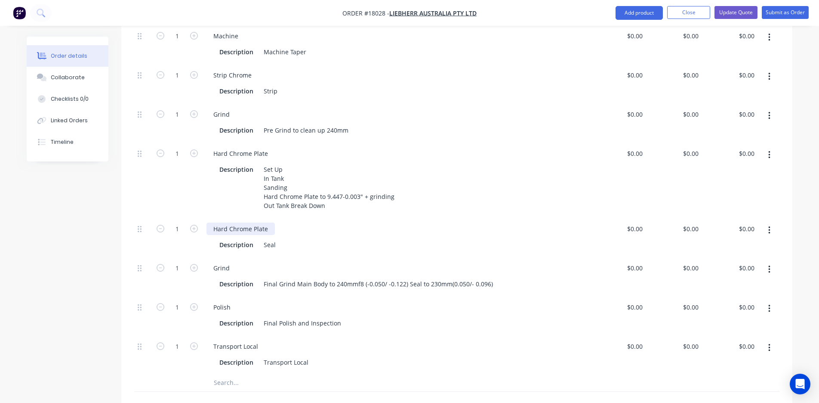
click at [266, 222] on div "Hard Chrome Plate" at bounding box center [241, 228] width 68 height 12
click at [266, 147] on div "Hard Chrome Plate" at bounding box center [241, 153] width 68 height 12
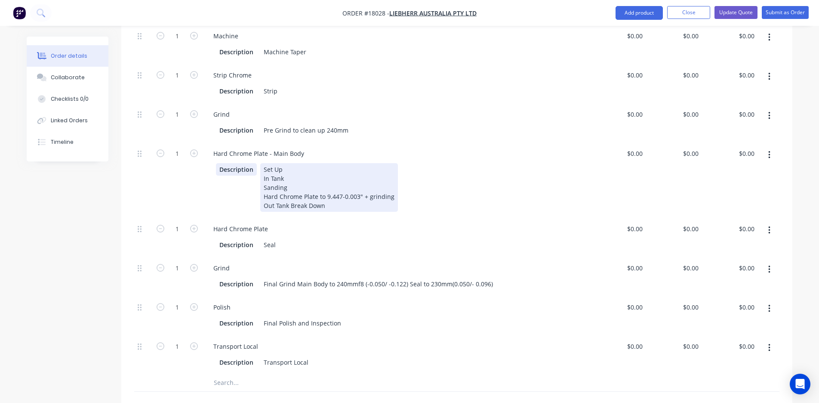
drag, startPoint x: 327, startPoint y: 186, endPoint x: 255, endPoint y: 148, distance: 81.1
click at [255, 163] on div "Description Set Up In Tank Sanding Hard Chrome Plate to 9.447-0.003" + grinding…" at bounding box center [395, 187] width 358 height 49
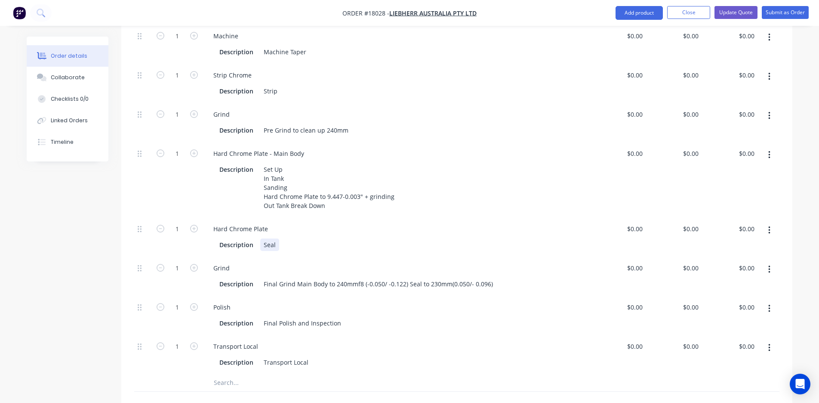
click at [268, 238] on div "Seal" at bounding box center [269, 244] width 19 height 12
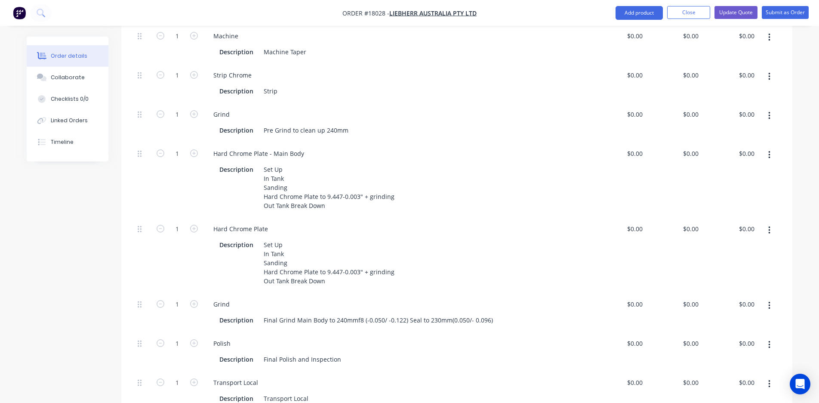
click at [276, 222] on div "Hard Chrome Plate" at bounding box center [397, 228] width 380 height 12
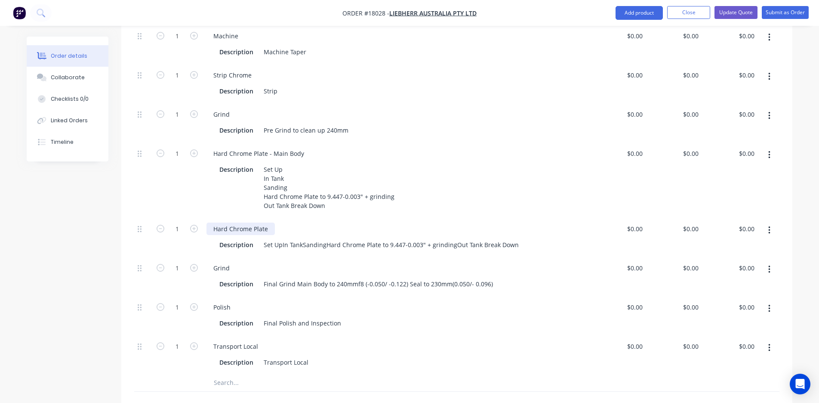
click at [269, 222] on div "Hard Chrome Plate" at bounding box center [241, 228] width 68 height 12
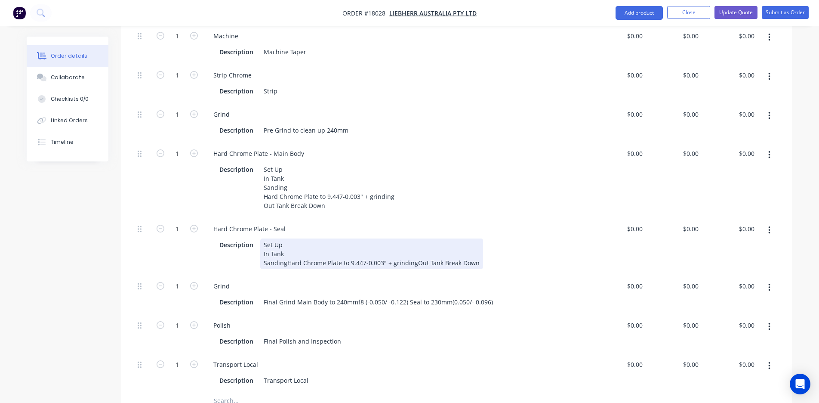
click at [286, 241] on div "Set Up In Tank SandingHard Chrome Plate to 9.447-0.003" + grindingOut Tank Brea…" at bounding box center [371, 253] width 223 height 31
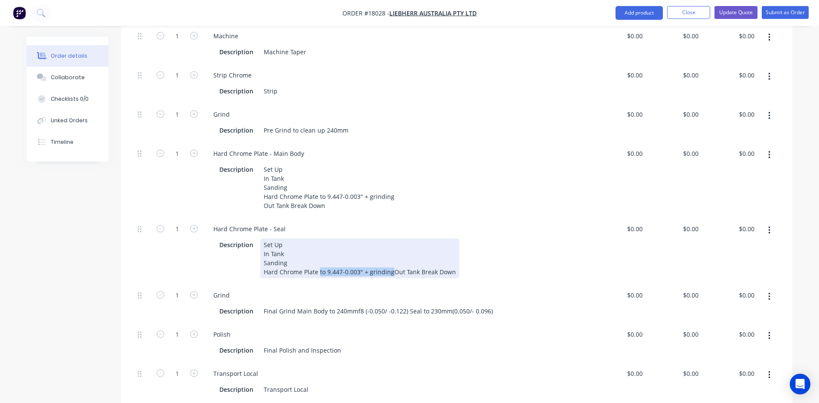
drag, startPoint x: 318, startPoint y: 250, endPoint x: 391, endPoint y: 250, distance: 73.2
click at [391, 250] on div "Set Up In Tank Sanding Hard Chrome Plate to 9.447-0.003" + grindingOut Tank Bre…" at bounding box center [359, 258] width 199 height 40
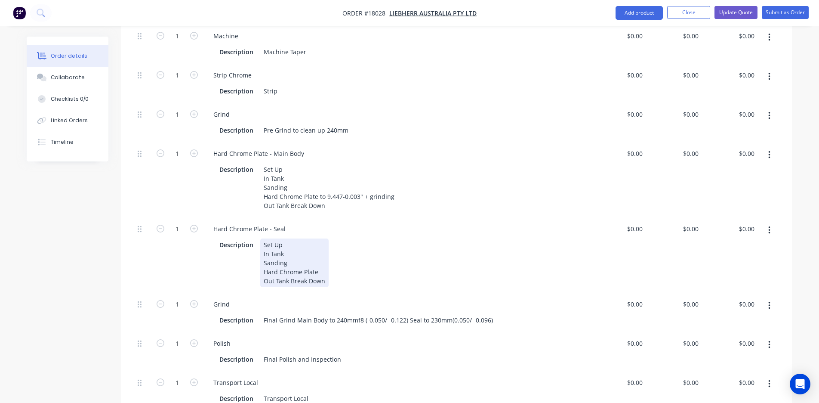
click at [292, 259] on div "Set Up In Tank Sanding Hard Chrome Plate Out Tank Break Down" at bounding box center [294, 262] width 68 height 49
click at [290, 261] on div "Set Up In Tank Sanding Hard Chrome Plate Out Tank Break Down" at bounding box center [294, 262] width 68 height 49
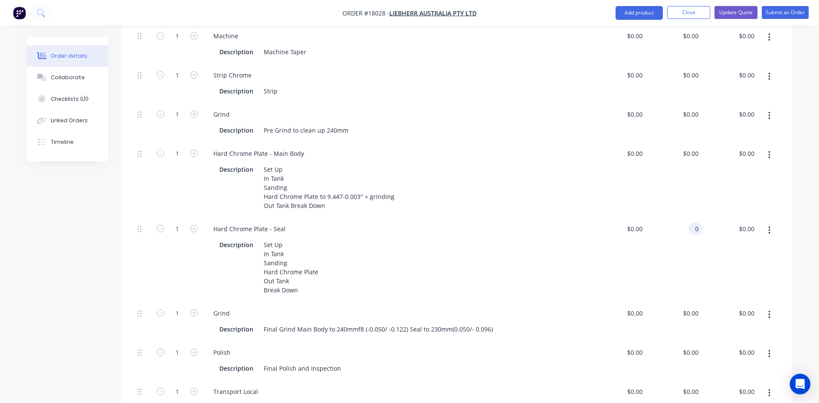
click at [691, 222] on div "0 0" at bounding box center [695, 228] width 13 height 12
type input "500"
type input "0"
type input "$500.00"
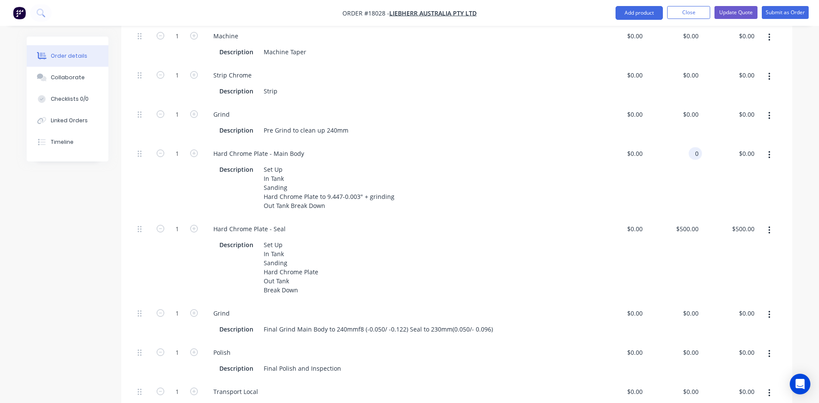
click at [691, 147] on div "0 0" at bounding box center [695, 153] width 13 height 12
type input "$7,685.00"
click at [636, 161] on div "$0.00 $0.00" at bounding box center [618, 179] width 56 height 75
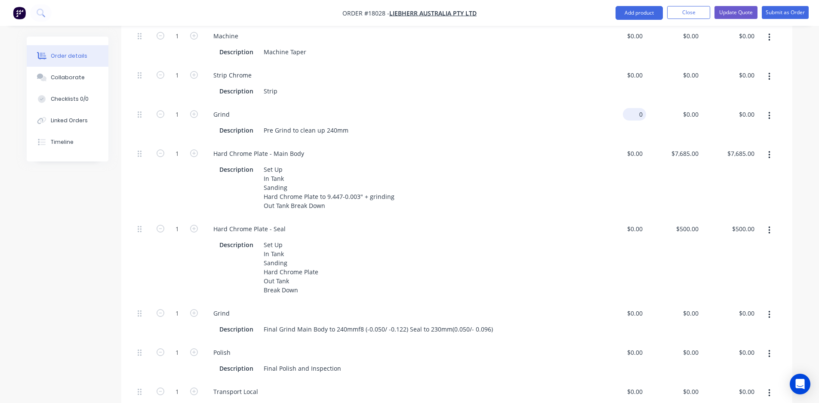
click at [633, 108] on div "0 $0.00" at bounding box center [634, 114] width 23 height 12
type input "$2,600.00"
type input "2600"
type input "$2,600.00"
click at [685, 108] on input "2600" at bounding box center [693, 114] width 20 height 12
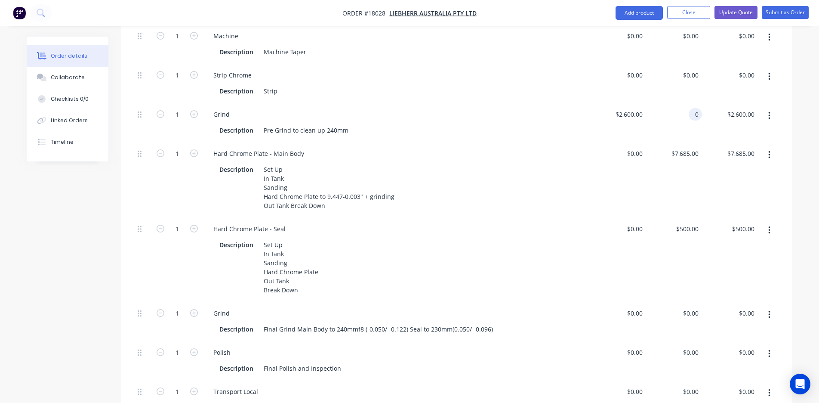
type input "$0.00"
click at [600, 173] on div "$0.00 $0.00" at bounding box center [618, 179] width 56 height 75
click at [633, 217] on div "0 $0.00" at bounding box center [618, 259] width 56 height 84
type input "$200.00"
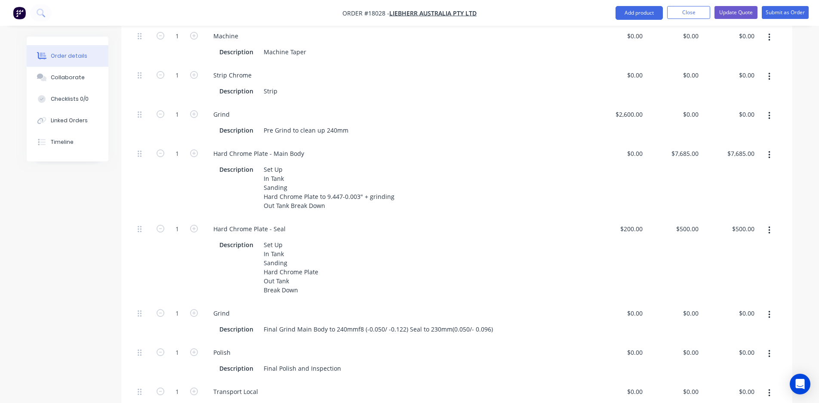
type input "$200.00"
click at [650, 235] on div "$200.00 $500.00" at bounding box center [674, 259] width 56 height 84
click at [682, 217] on div "200 $200.00" at bounding box center [674, 259] width 56 height 84
type input "$0.00"
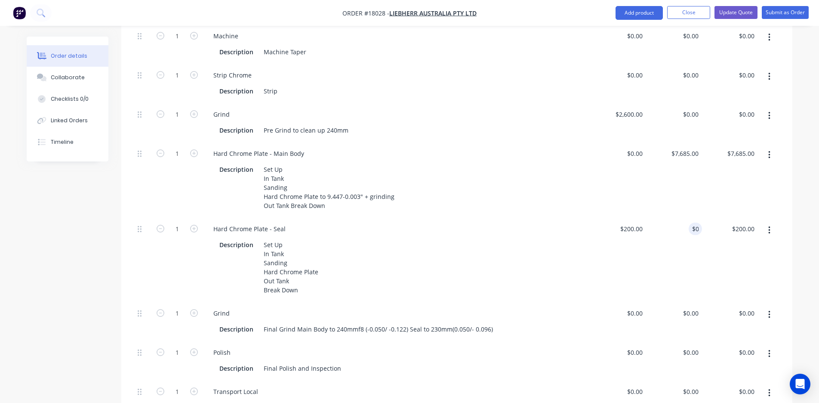
type input "$0.00"
click at [630, 252] on div "$200.00 $200.00" at bounding box center [618, 259] width 56 height 84
click at [686, 380] on div "0 0" at bounding box center [674, 399] width 56 height 39
type input "$200.00"
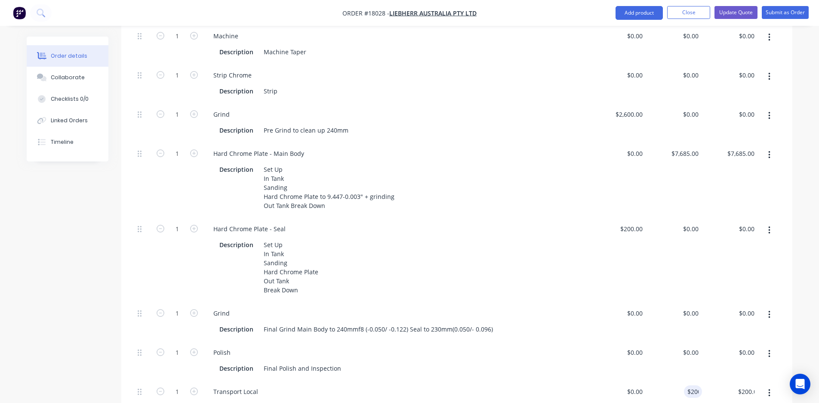
click at [548, 380] on div "Transport Local Description Transport Local" at bounding box center [396, 399] width 387 height 39
click at [629, 302] on div "0 0" at bounding box center [618, 321] width 56 height 39
type input "$200.00"
type input "200"
type input "$200.00"
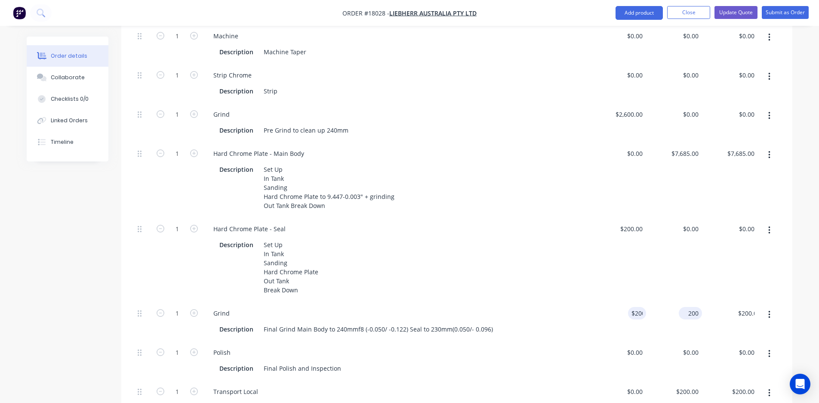
click at [688, 307] on input "200" at bounding box center [693, 313] width 20 height 12
type input "$0.00"
click at [658, 246] on div "$0.00 $0.00" at bounding box center [674, 259] width 56 height 84
click at [630, 222] on div "200 $200.00" at bounding box center [631, 228] width 30 height 12
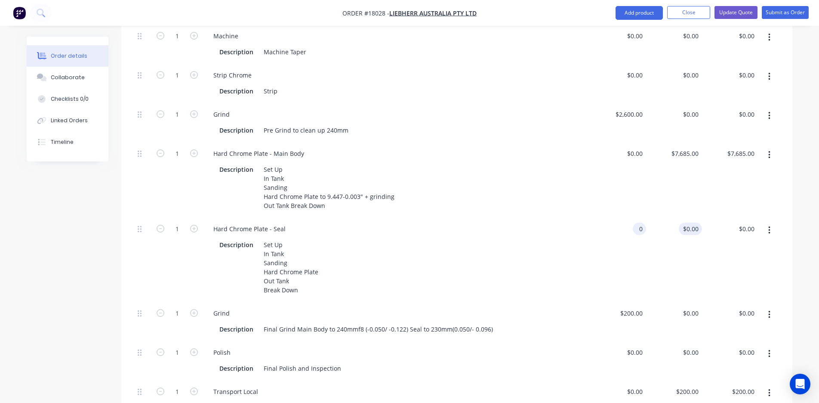
type input "$0.00"
click at [694, 222] on input "0" at bounding box center [693, 228] width 20 height 12
type input "$500.00"
click at [532, 256] on div "Description Set Up In Tank Sanding Hard Chrome Plate Out Tank Break Down" at bounding box center [395, 267] width 358 height 58
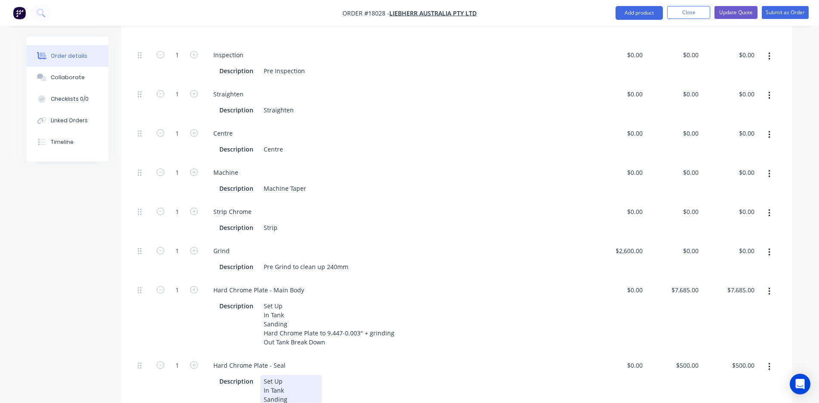
scroll to position [309, 0]
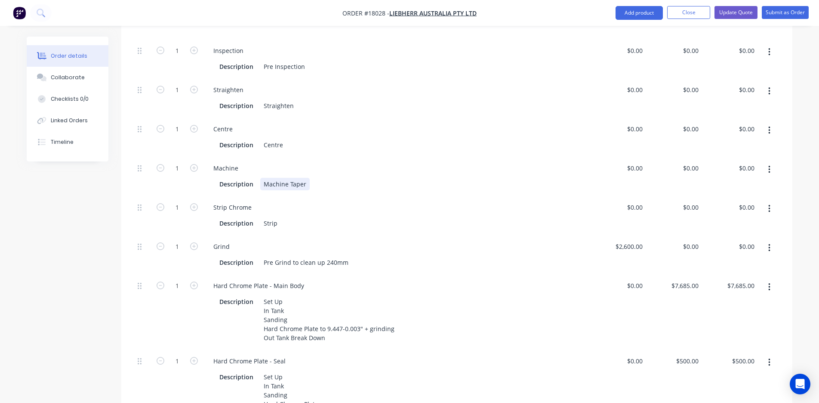
click at [297, 178] on div "Machine Taper" at bounding box center [284, 184] width 49 height 12
drag, startPoint x: 260, startPoint y: 179, endPoint x: 630, endPoint y: 145, distance: 372.1
click at [630, 157] on div "0 $0.00" at bounding box center [618, 176] width 56 height 39
type input "$425.00"
type input "425"
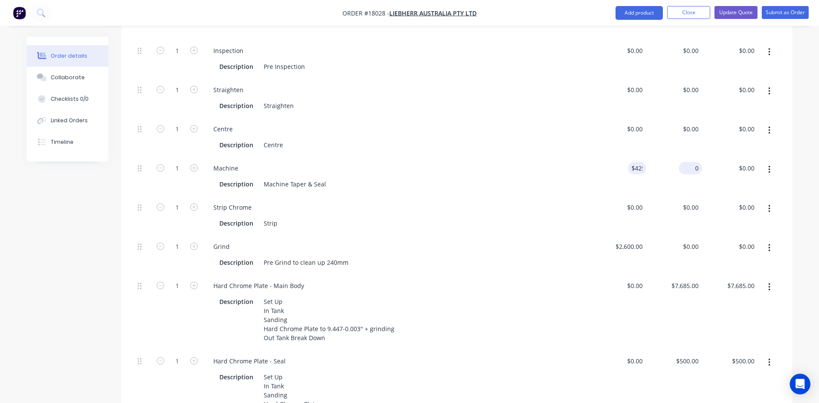
type input "$425.00"
click at [698, 162] on input "425" at bounding box center [693, 168] width 20 height 12
type input "$560.00"
click at [554, 217] on div "Description Strip" at bounding box center [395, 223] width 358 height 12
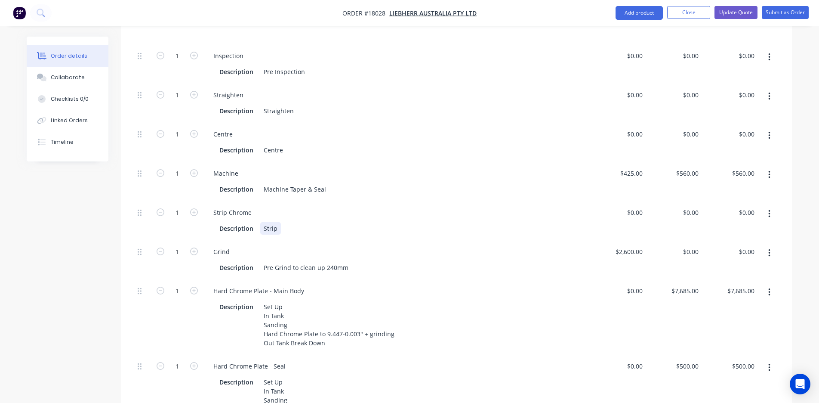
scroll to position [300, 0]
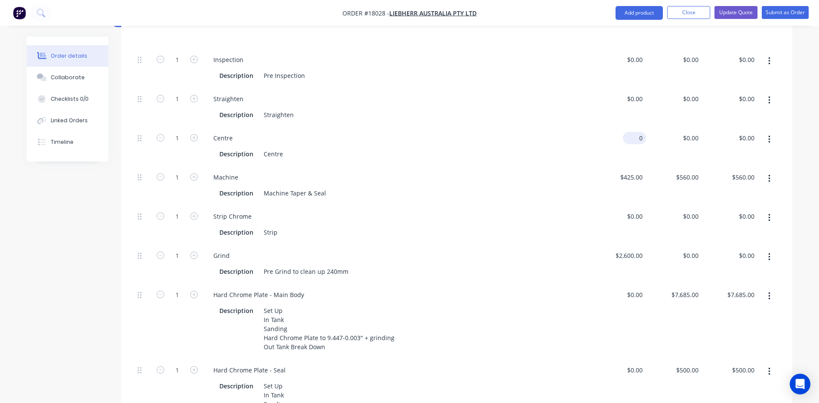
click at [636, 132] on div "0 $0.00" at bounding box center [634, 138] width 23 height 12
type input "$425.00"
type input "425"
type input "$425.00"
click at [689, 132] on input "425" at bounding box center [695, 138] width 15 height 12
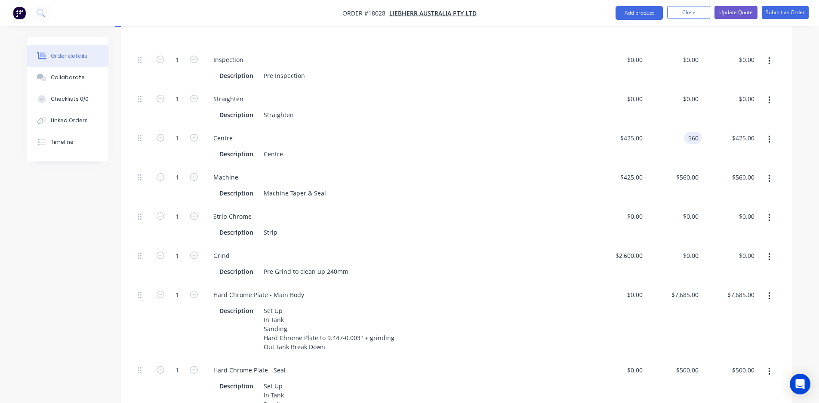
type input "$560.00"
click at [634, 127] on div "$425.00 $425.00" at bounding box center [618, 146] width 56 height 39
click at [635, 89] on div "$0.00 $0.00" at bounding box center [618, 106] width 56 height 39
click at [693, 93] on input "0" at bounding box center [697, 99] width 10 height 12
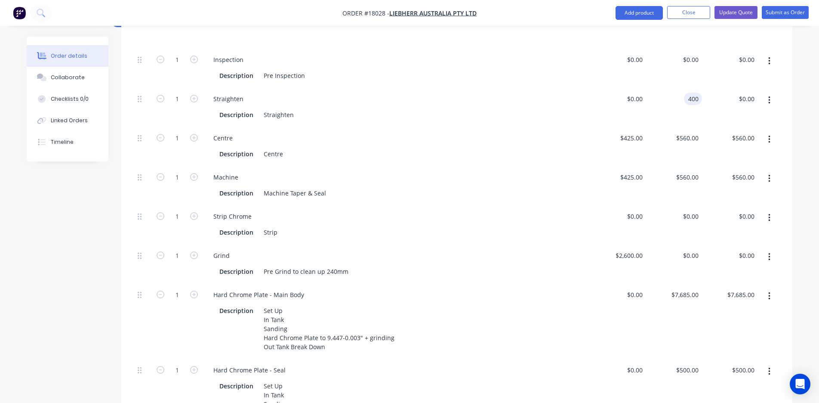
type input "$400.00"
click at [503, 132] on div "Centre" at bounding box center [397, 138] width 380 height 12
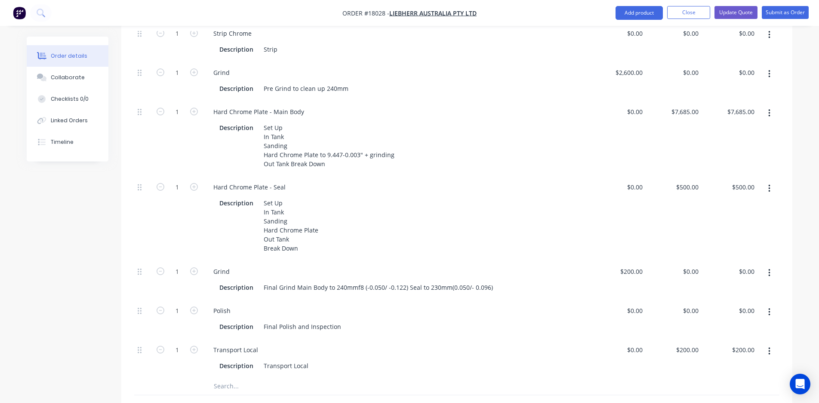
scroll to position [482, 0]
click at [407, 281] on div "Final Grind Main Body to 240mmf8 (-0.050/ -0.122) Seal to 230mm(0.050/- 0.096)" at bounding box center [378, 287] width 236 height 12
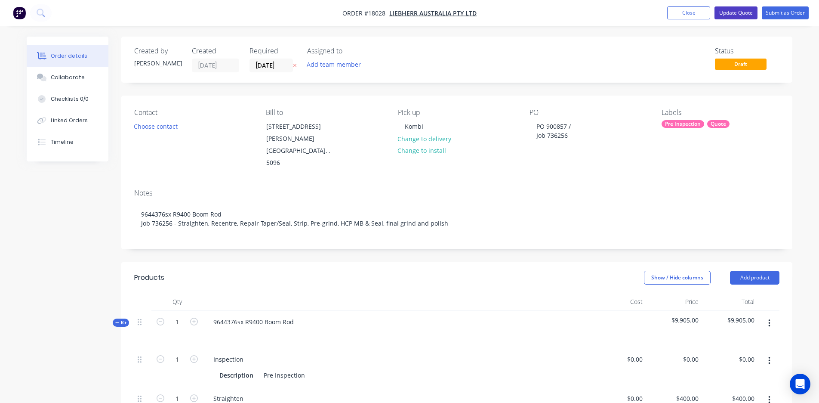
scroll to position [0, 0]
click at [729, 15] on button "Update Quote" at bounding box center [736, 12] width 43 height 13
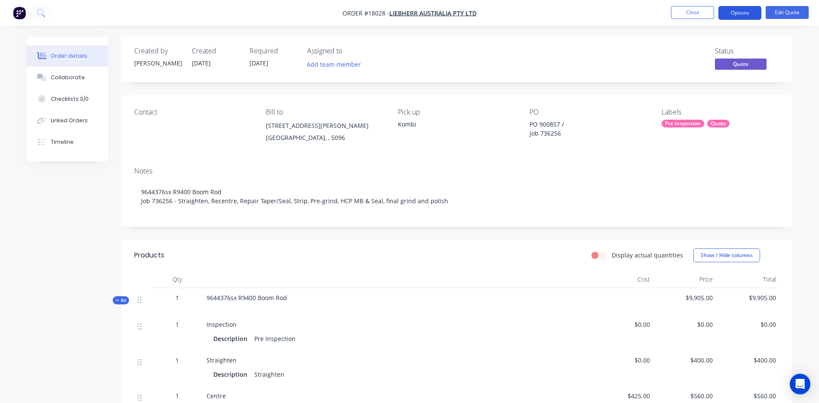
click at [745, 14] on button "Options" at bounding box center [740, 13] width 43 height 14
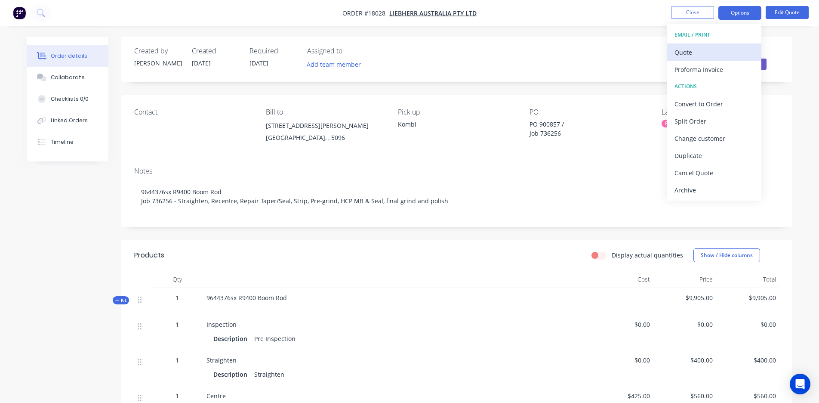
click at [706, 58] on div "Quote" at bounding box center [714, 52] width 79 height 12
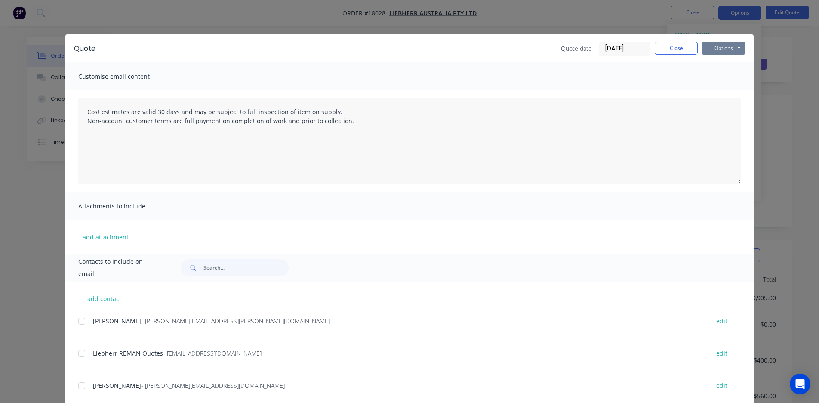
click at [720, 48] on button "Options" at bounding box center [723, 48] width 43 height 13
click at [726, 65] on button "Preview" at bounding box center [729, 63] width 55 height 14
click at [78, 355] on div at bounding box center [81, 353] width 17 height 17
click at [720, 48] on button "Options" at bounding box center [723, 48] width 43 height 13
click at [720, 92] on button "Email" at bounding box center [729, 92] width 55 height 14
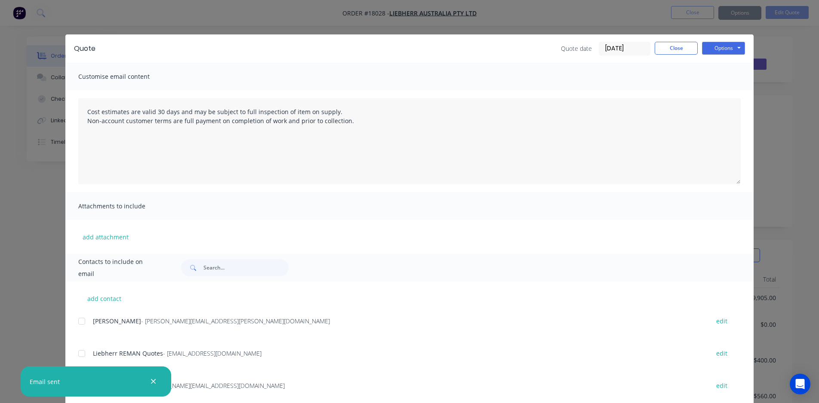
type textarea "Cost estimates are valid 30 days and may be subject to full inspection of item …"
click at [674, 46] on button "Close" at bounding box center [676, 48] width 43 height 13
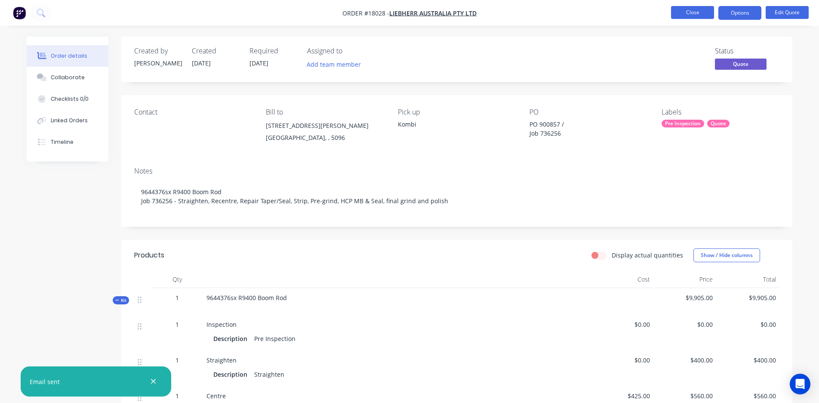
click at [695, 14] on button "Close" at bounding box center [692, 12] width 43 height 13
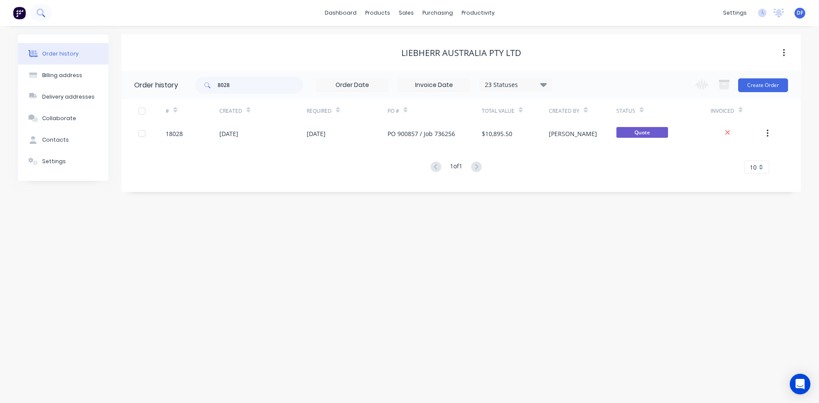
click at [40, 13] on icon at bounding box center [41, 13] width 8 height 8
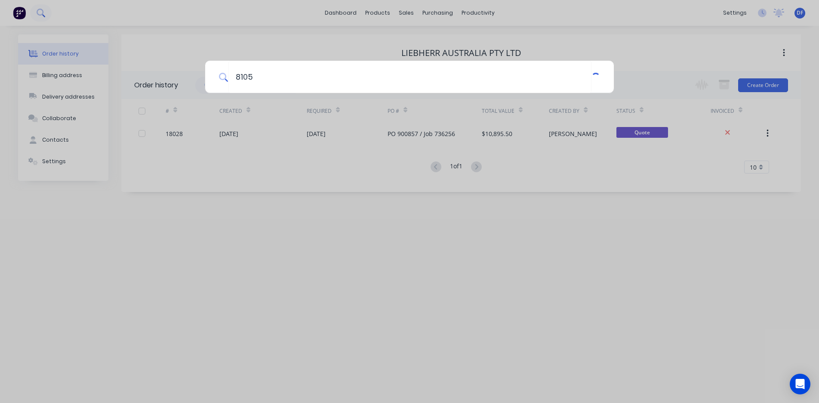
type input "8105"
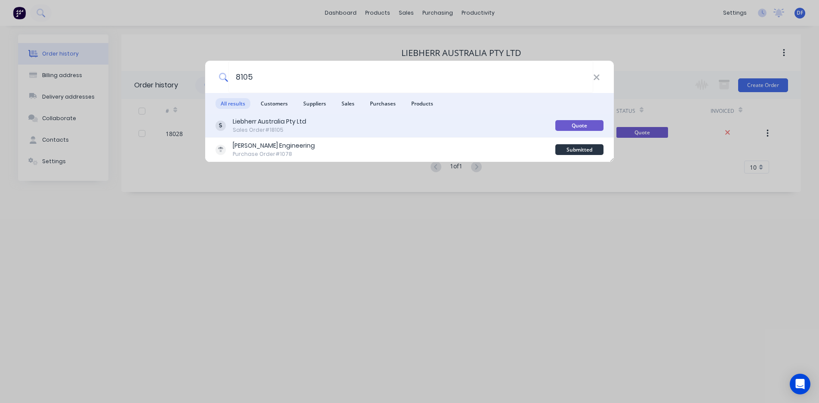
click at [265, 126] on div "Liebherr Australia Pty Ltd" at bounding box center [270, 121] width 74 height 9
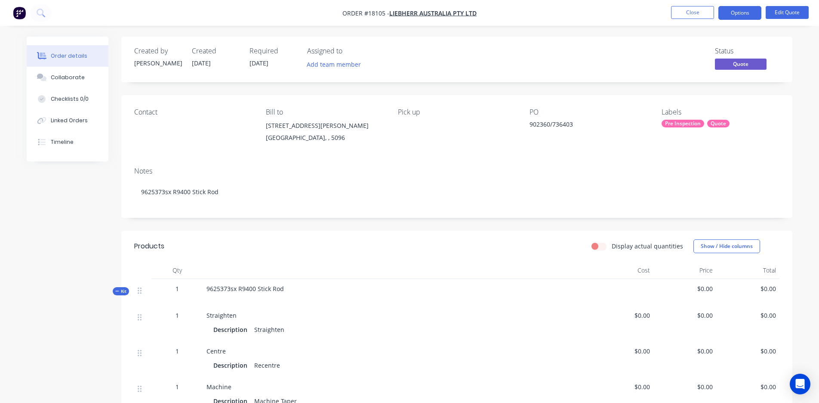
click at [529, 125] on div "Contact Bill to 1 Dr.Willi Liebherr Drive Para Hills West, , 5096 Pick up PO 90…" at bounding box center [456, 127] width 671 height 65
click at [531, 123] on div "902360/736403" at bounding box center [584, 126] width 108 height 12
click at [794, 7] on button "Edit Quote" at bounding box center [787, 12] width 43 height 13
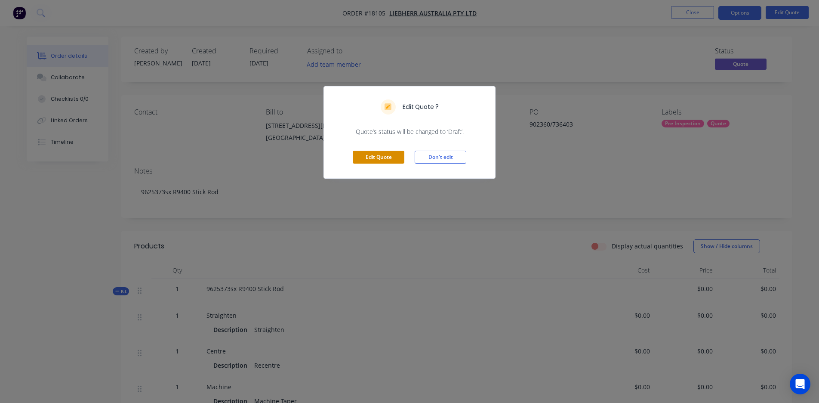
click at [371, 158] on button "Edit Quote" at bounding box center [379, 157] width 52 height 13
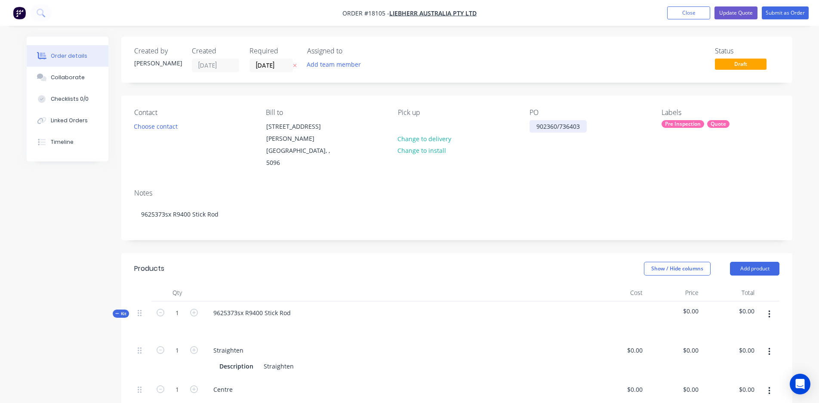
click at [537, 127] on div "902360/736403" at bounding box center [558, 126] width 57 height 12
click at [571, 125] on div "PO 902360/736403" at bounding box center [563, 126] width 67 height 12
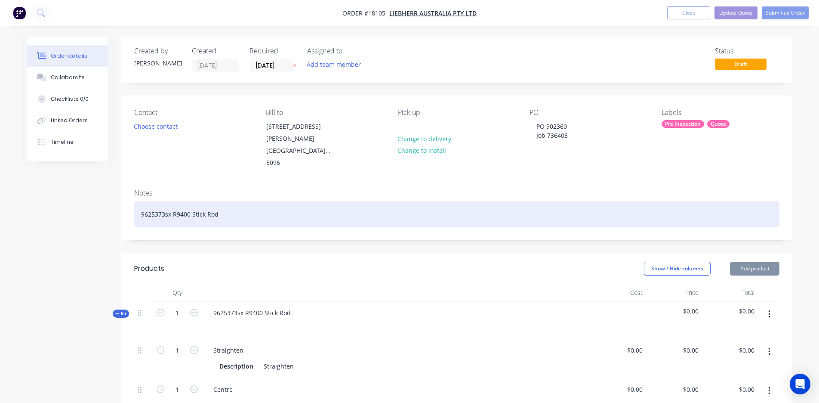
click at [229, 201] on div "9625373sx R9400 Stick Rod" at bounding box center [457, 214] width 646 height 26
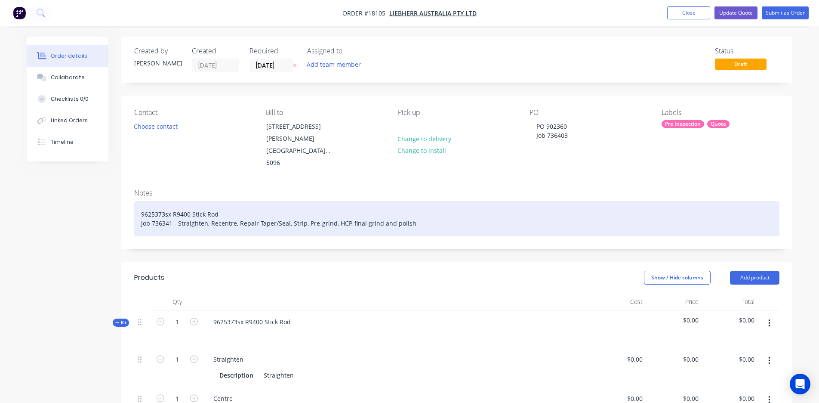
click at [156, 201] on div "9625373sx R9400 Stick Rod Job 736341 - Straighten, Recentre, Repair Taper/Seal,…" at bounding box center [457, 218] width 646 height 35
click at [346, 201] on div "9625373sx R9400 Stick Rod Job 736403 - Straighten, Recentre, Repair Taper/Seal,…" at bounding box center [457, 218] width 646 height 35
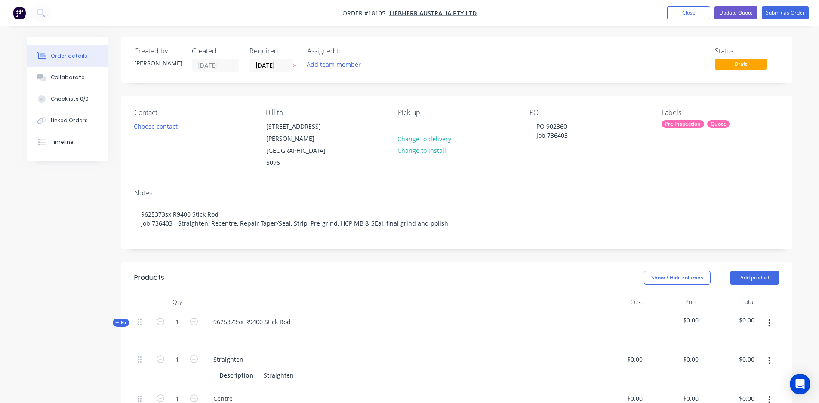
drag, startPoint x: 384, startPoint y: 216, endPoint x: 377, endPoint y: 249, distance: 34.3
click at [377, 271] on div "Show / Hide columns Add product" at bounding box center [526, 278] width 508 height 14
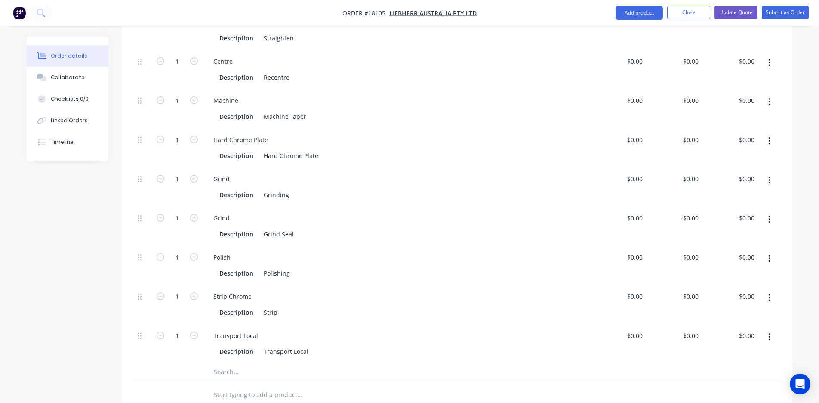
scroll to position [334, 0]
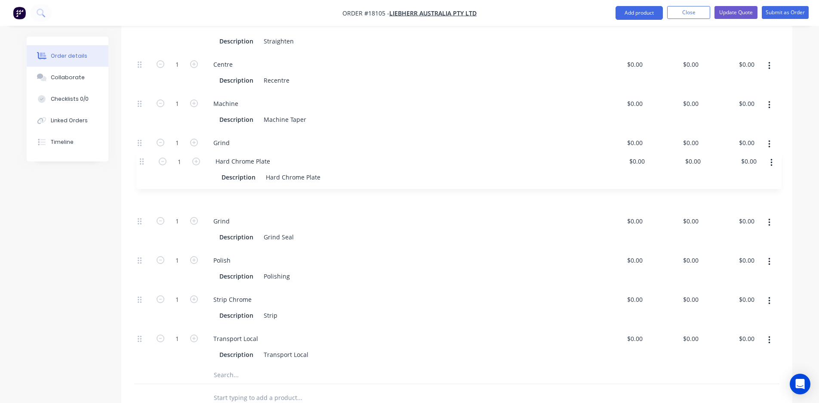
drag, startPoint x: 140, startPoint y: 121, endPoint x: 142, endPoint y: 167, distance: 46.5
click at [142, 167] on div "1 Straighten Description Straighten $0.00 $0.00 $0.00 $0.00 $0.00 $0.00 1 Centr…" at bounding box center [457, 190] width 646 height 352
click at [769, 179] on icon "button" at bounding box center [770, 183] width 2 height 8
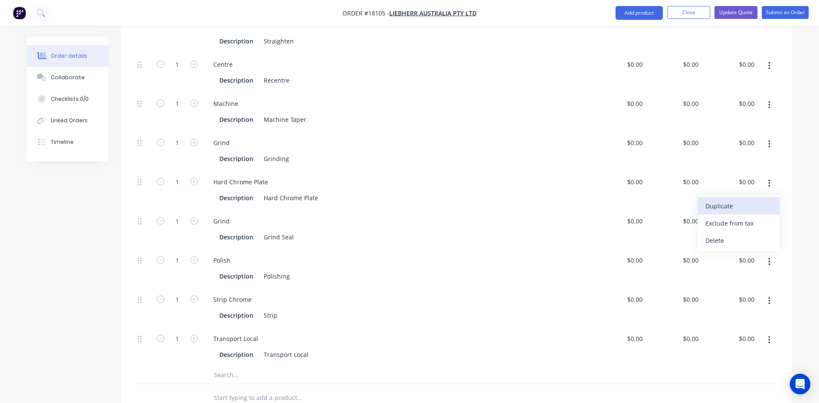
click at [749, 200] on div "Duplicate" at bounding box center [739, 206] width 66 height 12
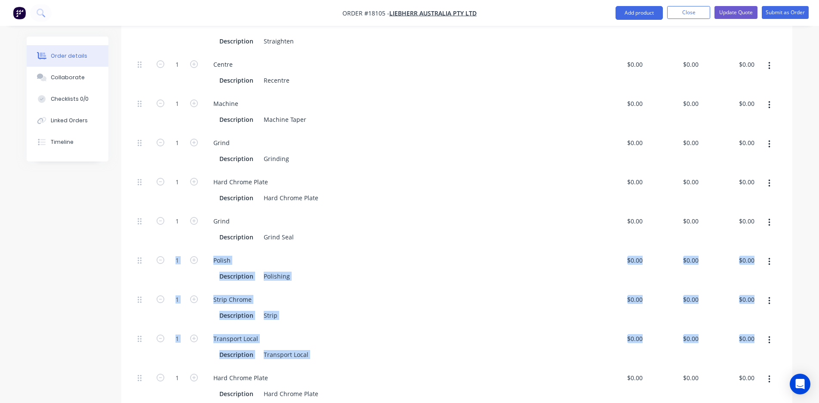
drag, startPoint x: 136, startPoint y: 357, endPoint x: 152, endPoint y: 233, distance: 124.9
click at [152, 233] on div "1 Straighten Description Straighten $0.00 $0.00 $0.00 $0.00 $0.00 $0.00 1 Centr…" at bounding box center [457, 210] width 646 height 392
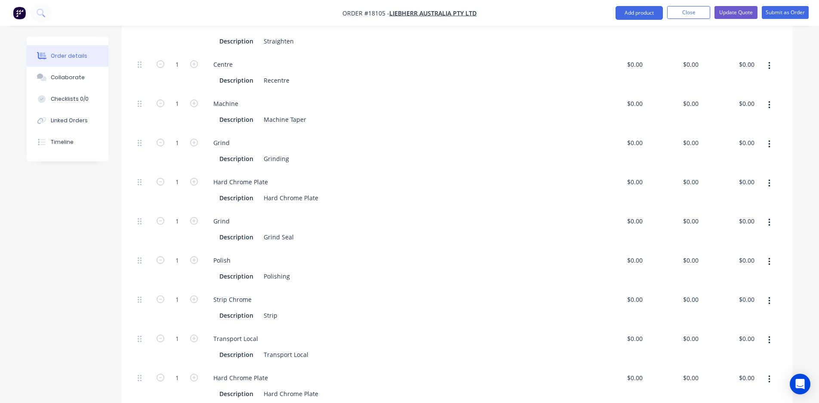
click at [142, 374] on div at bounding box center [142, 385] width 17 height 39
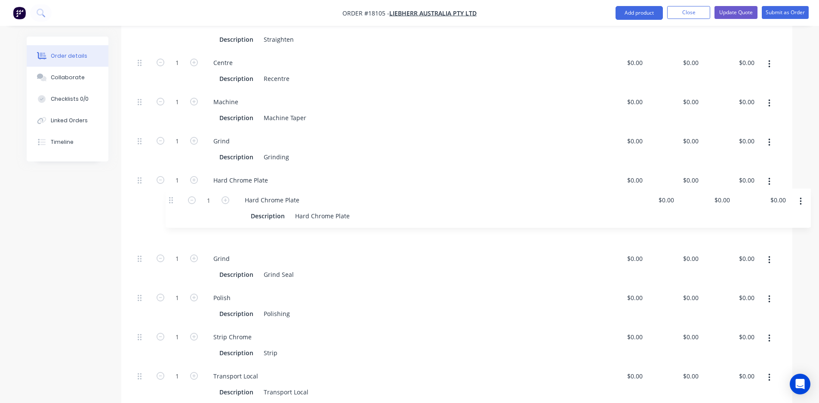
drag, startPoint x: 141, startPoint y: 356, endPoint x: 172, endPoint y: 198, distance: 161.5
click at [172, 198] on div "1 Straighten Description Straighten $0.00 $0.00 $0.00 $0.00 $0.00 $0.00 1 Centr…" at bounding box center [457, 208] width 646 height 392
click at [318, 229] on div "Hard Chrome Plate" at bounding box center [291, 235] width 62 height 12
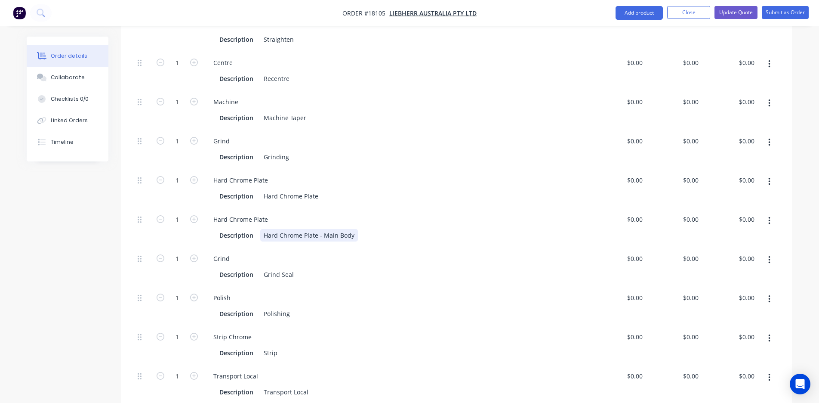
click at [328, 229] on div "Hard Chrome Plate - Main Body" at bounding box center [309, 235] width 98 height 12
copy div "Hard Chrome Plate - Main Body"
click at [287, 190] on div "Hard Chrome Plate" at bounding box center [291, 196] width 62 height 12
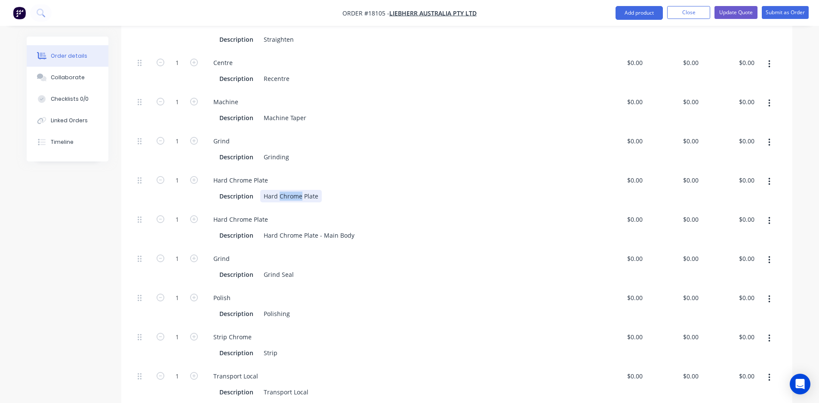
click at [287, 190] on div "Hard Chrome Plate" at bounding box center [291, 196] width 62 height 12
paste div
drag, startPoint x: 322, startPoint y: 214, endPoint x: 398, endPoint y: 214, distance: 75.3
click at [398, 229] on div "Description Hard Chrome Plate - Main Body" at bounding box center [395, 235] width 358 height 12
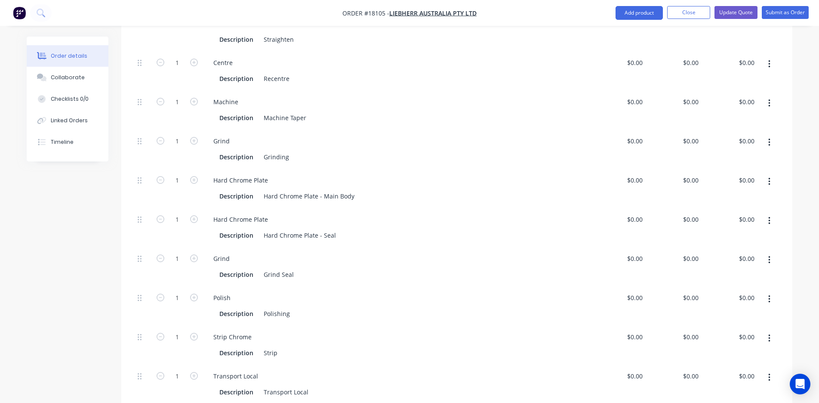
click at [606, 224] on div "$0.00 $0.00" at bounding box center [618, 227] width 56 height 39
click at [685, 208] on div "0 $0.00" at bounding box center [674, 227] width 56 height 39
type input "$500.00"
click at [602, 256] on div "$0.00 $0.00" at bounding box center [618, 266] width 56 height 39
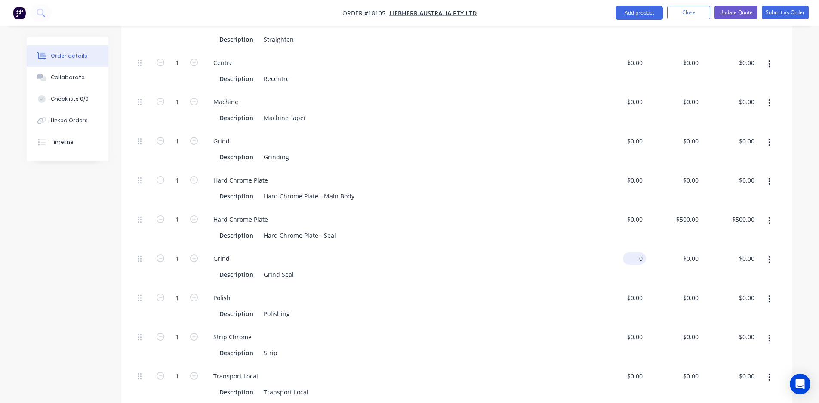
click at [632, 247] on div "0 $0.00" at bounding box center [618, 266] width 56 height 39
type input "200"
type input "0"
type input "$200.00"
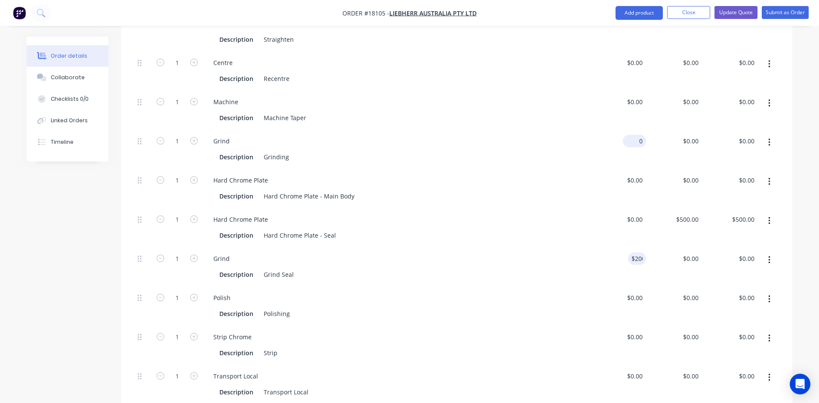
type input "$200.00"
click at [640, 135] on input "0" at bounding box center [641, 141] width 10 height 12
type input "$1,600.00"
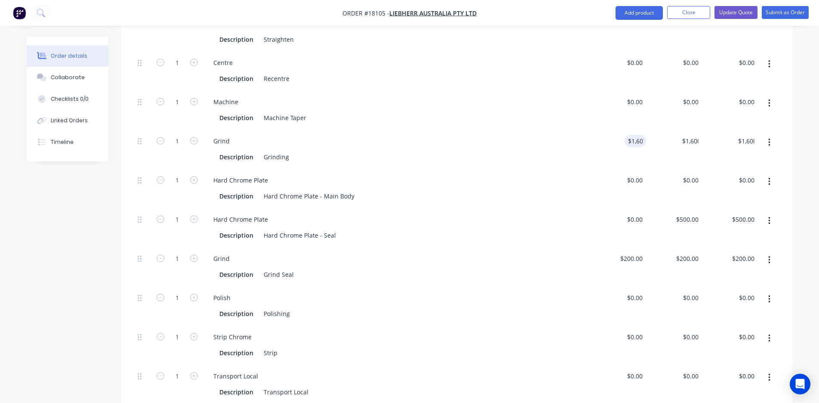
click at [704, 130] on div "$1,600.00 $0.00" at bounding box center [730, 149] width 56 height 39
click at [686, 135] on input "1600" at bounding box center [686, 141] width 31 height 12
type input "$0.00"
type input "200"
type input "$0.00"
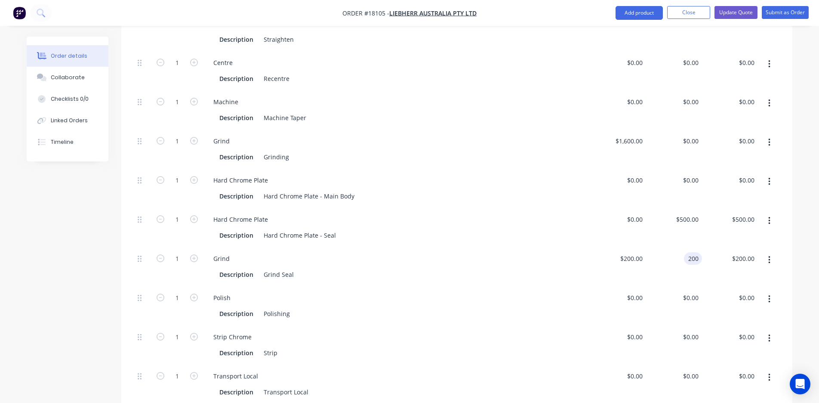
click at [687, 252] on div "200 200" at bounding box center [693, 258] width 18 height 12
type input "$0.00"
click at [505, 268] on div "Description Grind Seal" at bounding box center [395, 274] width 358 height 12
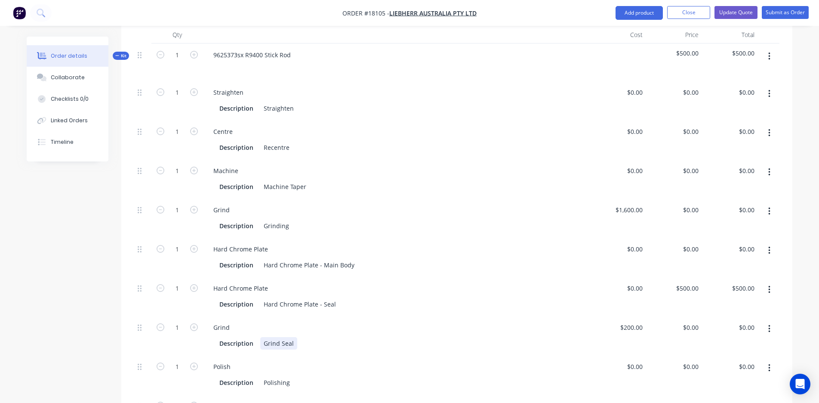
scroll to position [262, 0]
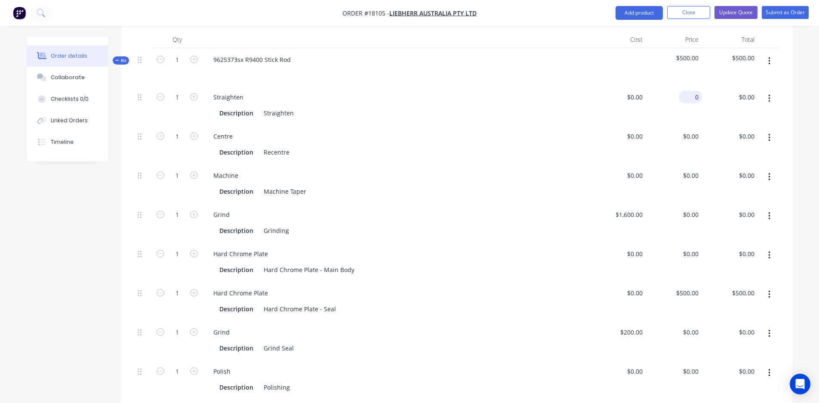
click at [691, 91] on div "0 $0.00" at bounding box center [690, 97] width 23 height 12
type input "$300.00"
click at [557, 208] on div "Grind" at bounding box center [397, 214] width 380 height 12
click at [632, 125] on div "0 $0.00" at bounding box center [618, 144] width 56 height 39
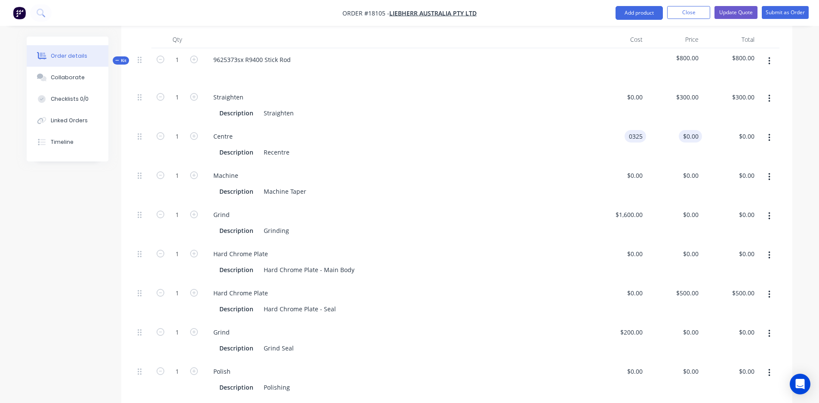
type input "$325.00"
type input "325"
type input "$325.00"
click at [690, 130] on input "325" at bounding box center [693, 136] width 20 height 12
type input "$425.00"
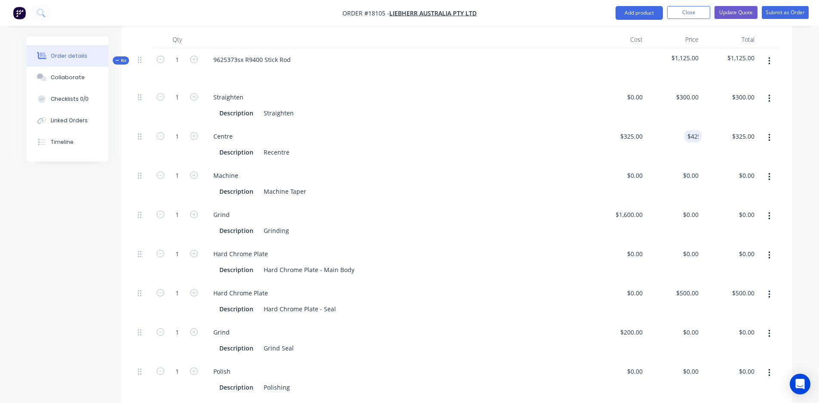
type input "$425.00"
click at [532, 208] on div "Grind" at bounding box center [397, 214] width 380 height 12
click at [309, 185] on div "Description Machine Taper" at bounding box center [395, 191] width 358 height 12
drag, startPoint x: 335, startPoint y: 184, endPoint x: 365, endPoint y: 186, distance: 29.8
click at [365, 208] on div "Grind" at bounding box center [397, 214] width 380 height 12
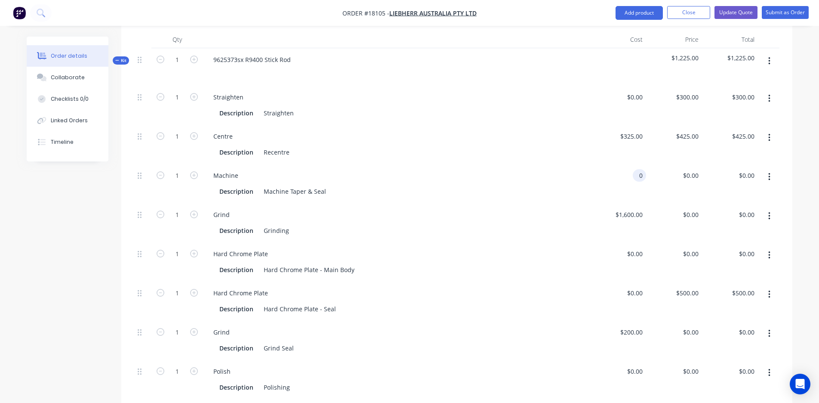
click at [639, 169] on input "0" at bounding box center [641, 175] width 10 height 12
type input "$325.00"
type input "325"
type input "$325.00"
click at [689, 169] on input "325" at bounding box center [695, 175] width 15 height 12
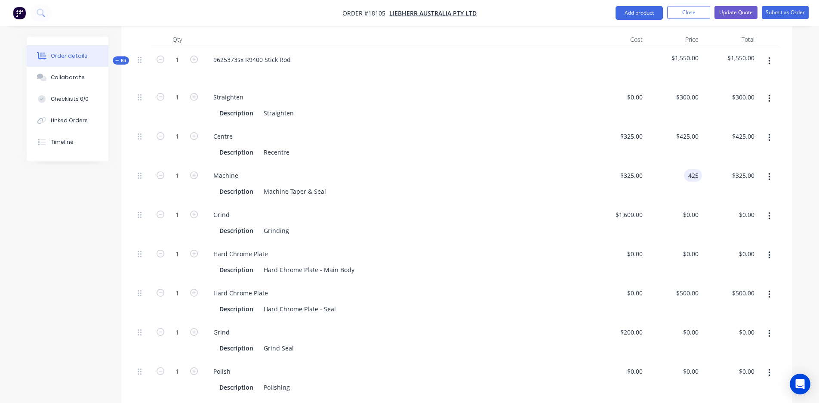
type input "$425.00"
click at [617, 172] on div "$325.00 $325.00" at bounding box center [618, 183] width 56 height 39
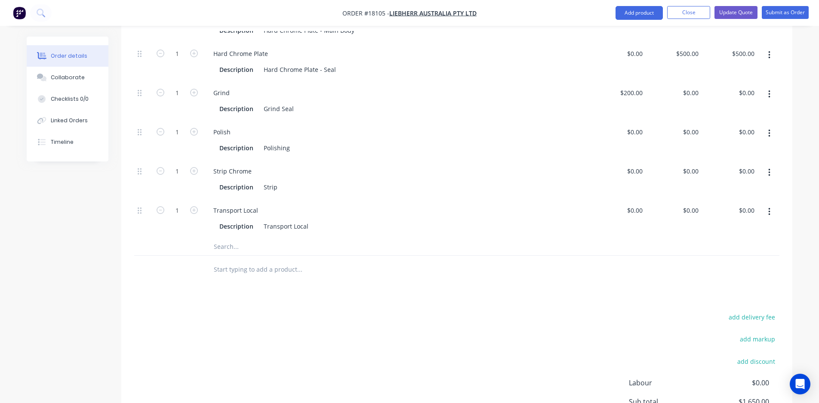
scroll to position [534, 0]
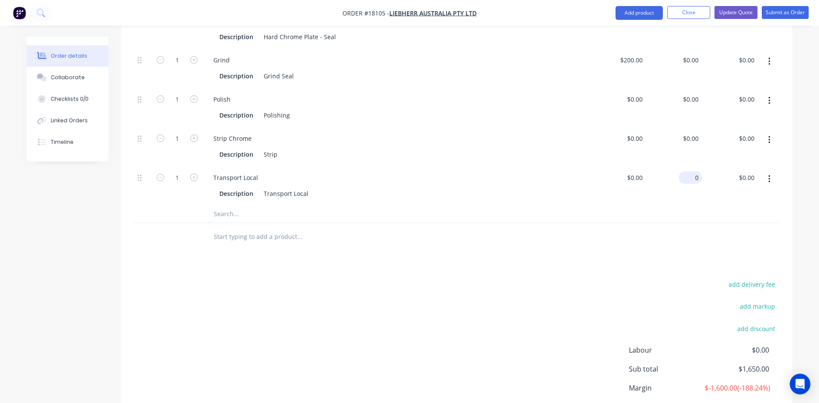
click at [690, 171] on div "0 $0.00" at bounding box center [690, 177] width 23 height 12
type input "$200.00"
click at [575, 290] on div "add delivery fee add markup add discount Labour $0.00 Sub total $1,850.00 Margi…" at bounding box center [457, 361] width 646 height 166
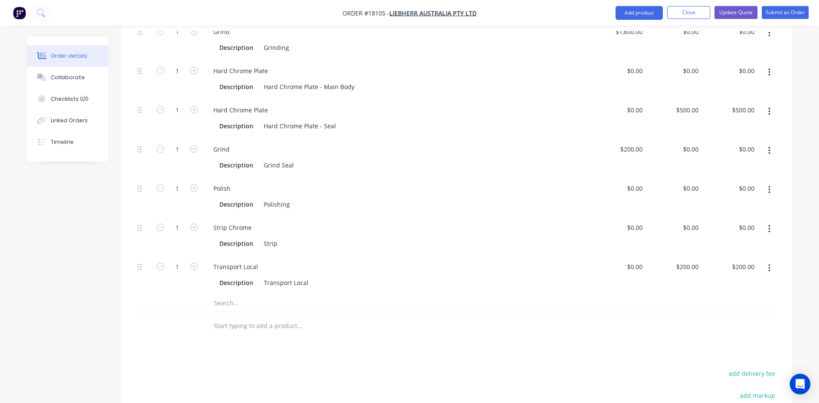
scroll to position [441, 0]
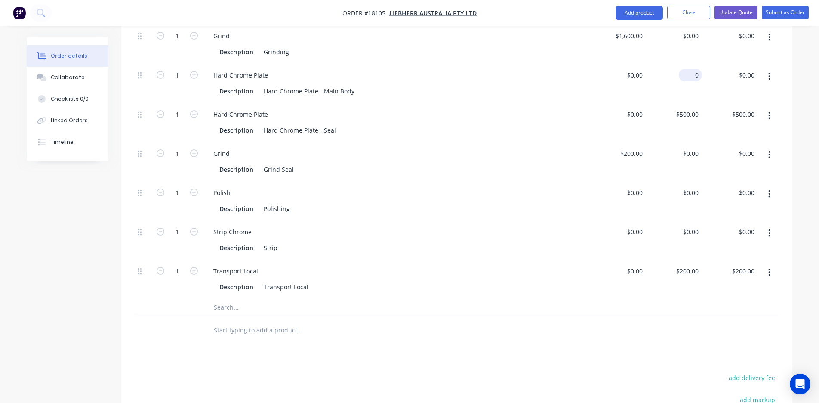
click at [690, 69] on div "0 $0.00" at bounding box center [690, 75] width 23 height 12
type input "$5,070.00"
click at [491, 186] on div "Polish" at bounding box center [397, 192] width 380 height 12
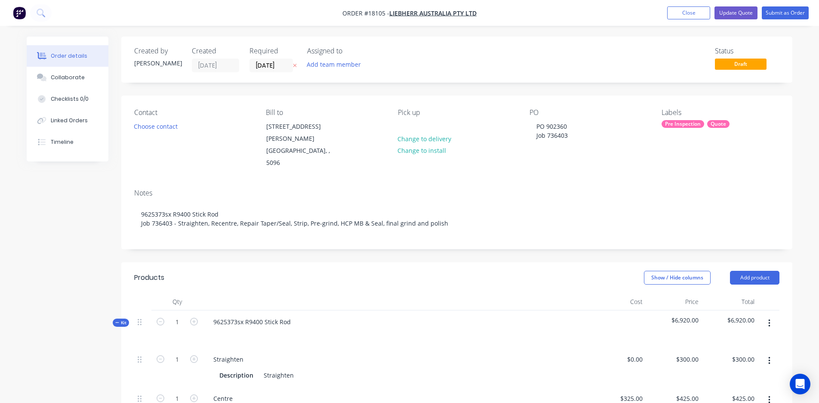
scroll to position [0, 0]
click at [723, 15] on button "Update Quote" at bounding box center [736, 12] width 43 height 13
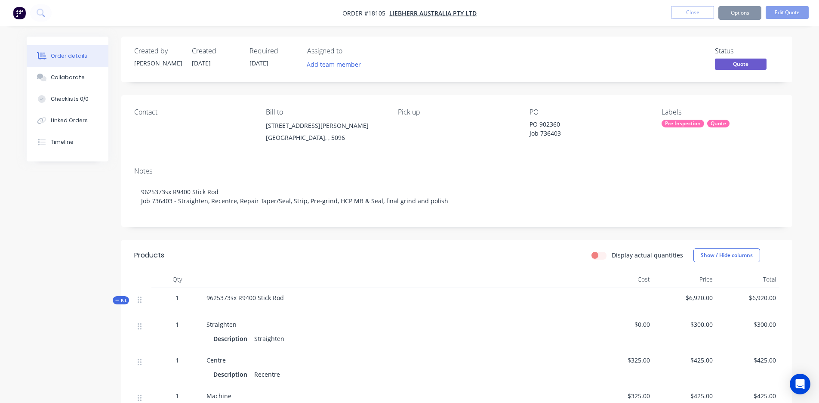
click at [743, 12] on button "Options" at bounding box center [740, 13] width 43 height 14
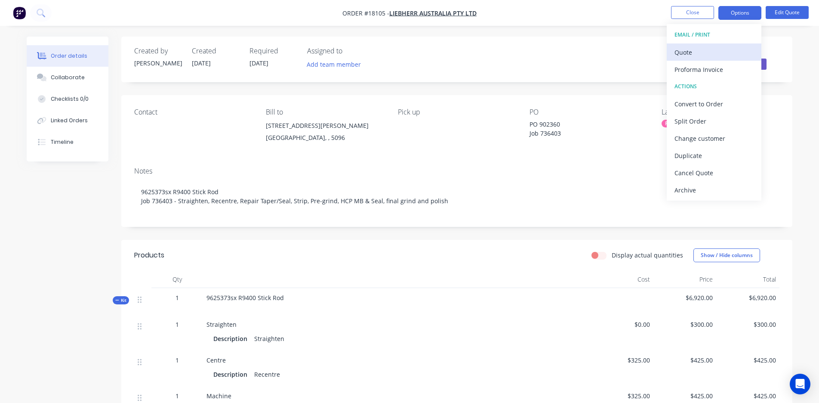
click at [720, 53] on div "Quote" at bounding box center [714, 52] width 79 height 12
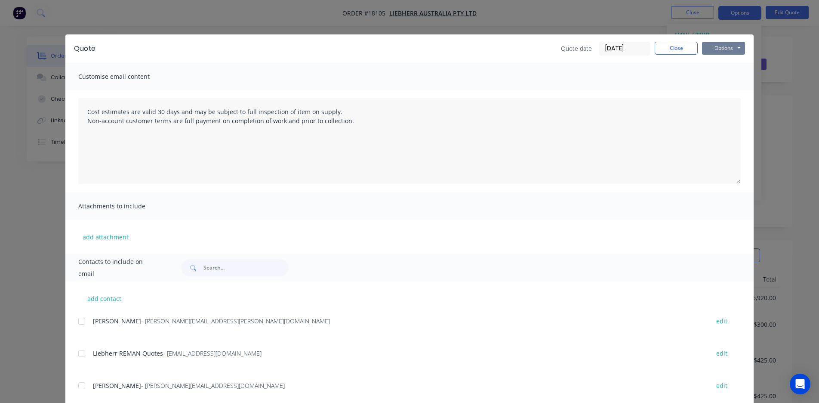
click at [722, 49] on button "Options" at bounding box center [723, 48] width 43 height 13
click at [717, 63] on button "Preview" at bounding box center [729, 63] width 55 height 14
click at [83, 355] on div at bounding box center [81, 353] width 17 height 17
click at [732, 53] on button "Options" at bounding box center [723, 48] width 43 height 13
click at [726, 93] on button "Email" at bounding box center [729, 92] width 55 height 14
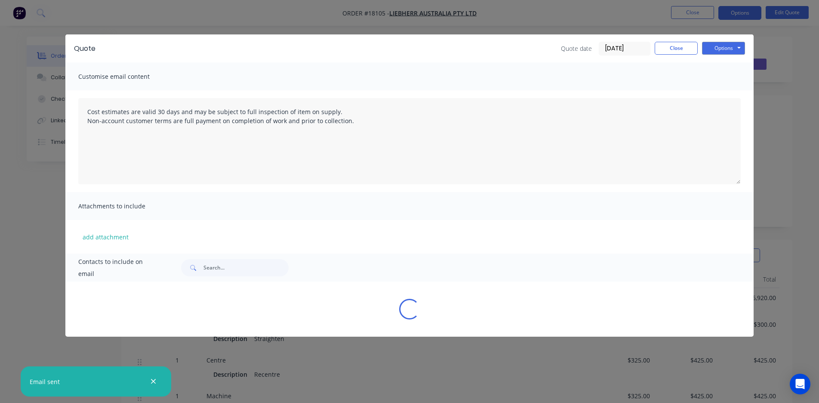
type textarea "Cost estimates are valid 30 days and may be subject to full inspection of item …"
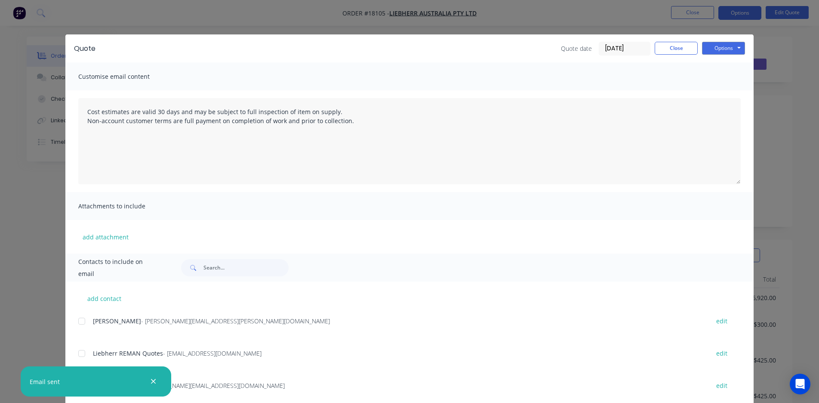
click at [680, 55] on div "Quote date 11/09/25 Close Options Preview Print Email" at bounding box center [653, 49] width 184 height 14
click at [678, 43] on button "Close" at bounding box center [676, 48] width 43 height 13
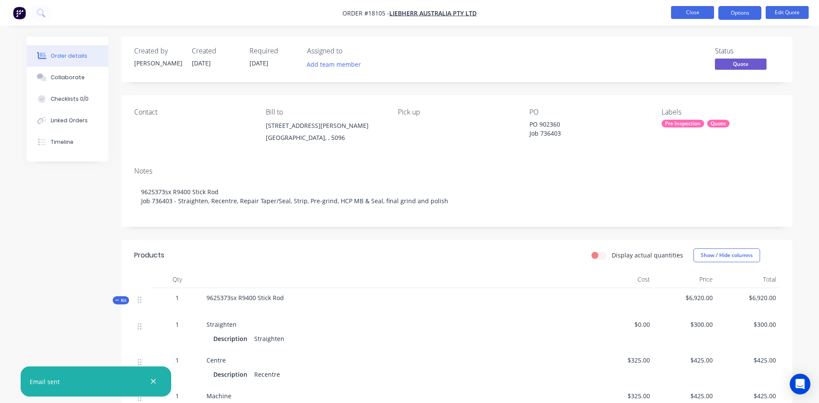
click at [694, 16] on button "Close" at bounding box center [692, 12] width 43 height 13
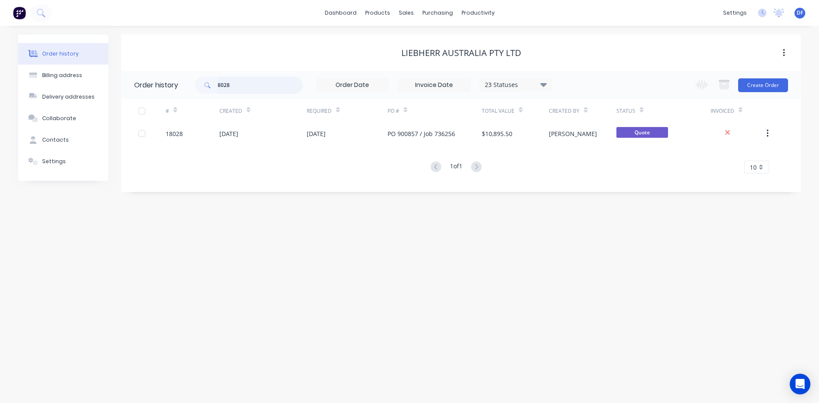
click at [226, 86] on input "8028" at bounding box center [260, 85] width 85 height 17
type input "8106"
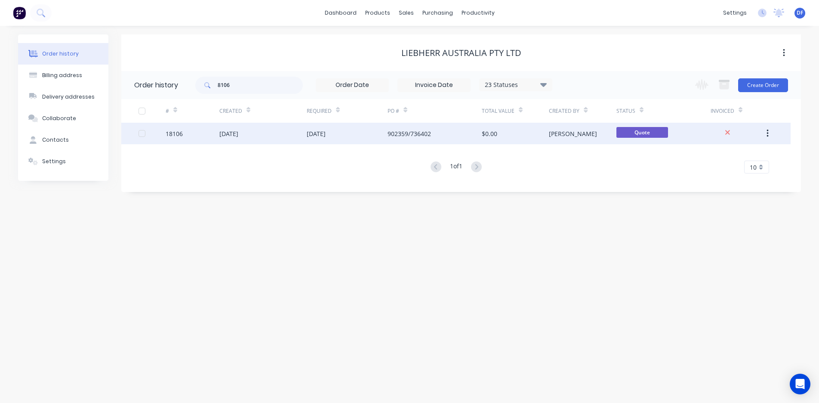
click at [395, 137] on div "902359/736402" at bounding box center [409, 133] width 43 height 9
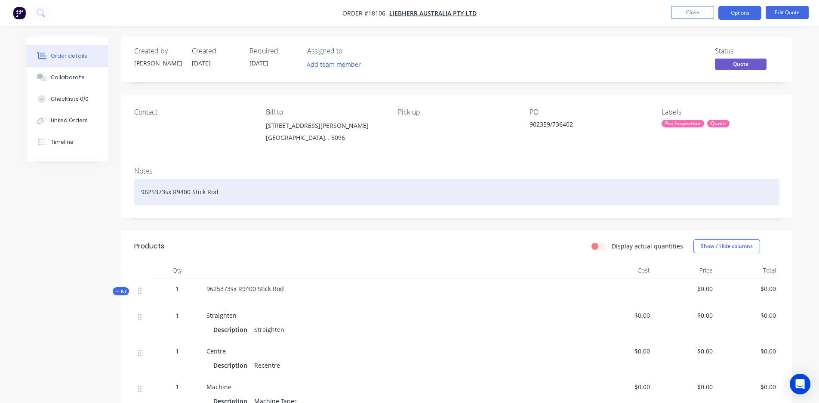
click at [213, 196] on div "9625373sx R9400 Stick Rod" at bounding box center [457, 192] width 646 height 26
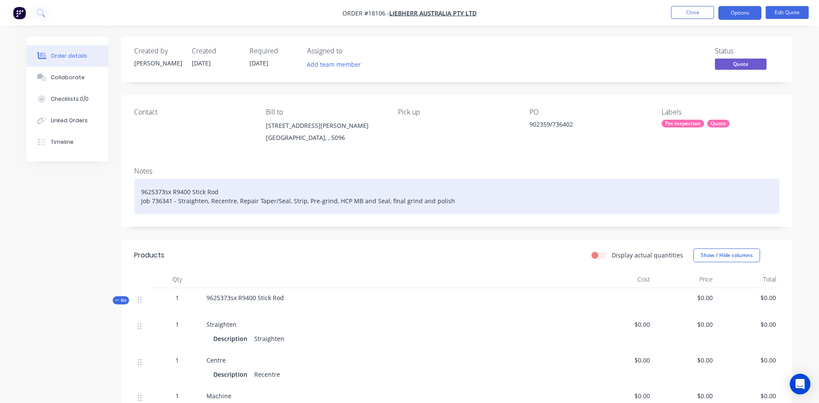
click at [160, 204] on div "9625373sx R9400 Stick Rod Job 736341 - Straighten, Recentre, Repair Taper/Seal,…" at bounding box center [457, 196] width 646 height 35
click at [157, 201] on div "9625373sx R9400 Stick Rod Job 736341 - Straighten, Recentre, Repair Taper/Seal,…" at bounding box center [457, 196] width 646 height 35
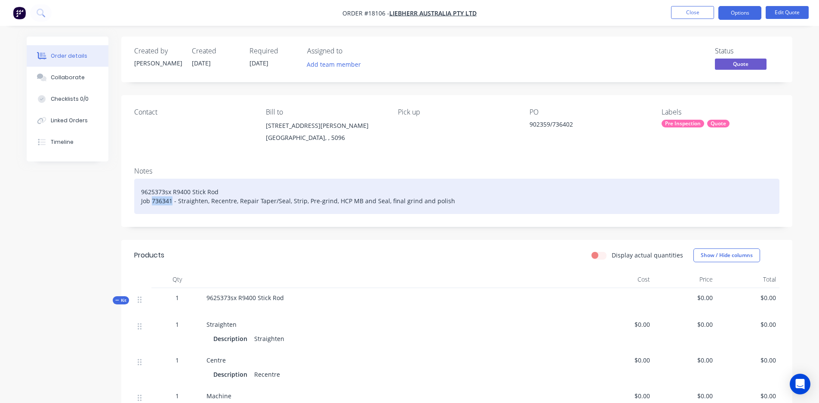
click at [157, 201] on div "9625373sx R9400 Stick Rod Job 736341 - Straighten, Recentre, Repair Taper/Seal,…" at bounding box center [457, 196] width 646 height 35
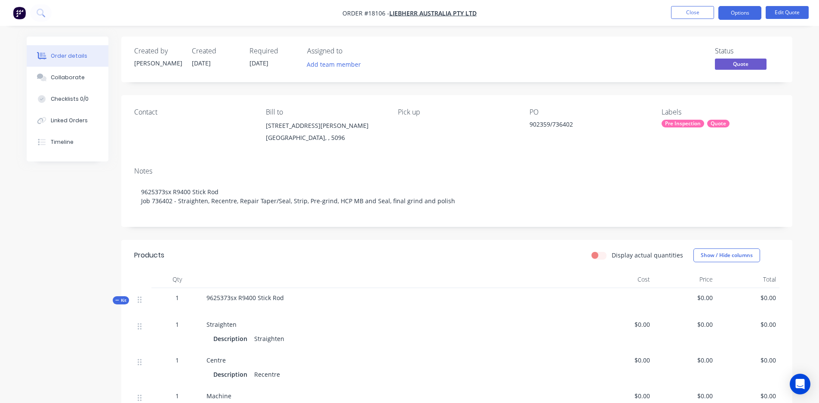
click at [543, 116] on div "PO 902359/736402" at bounding box center [589, 127] width 118 height 39
click at [530, 120] on div "902359/736402" at bounding box center [584, 126] width 108 height 12
click at [530, 123] on div "902359/736402" at bounding box center [584, 126] width 108 height 12
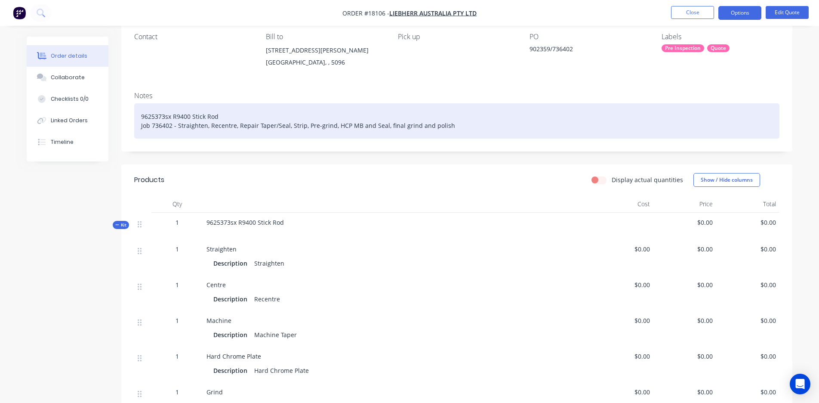
scroll to position [57, 0]
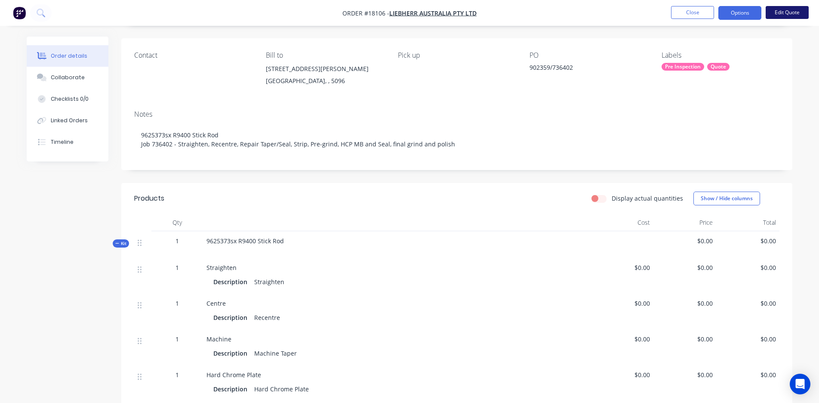
click at [795, 11] on button "Edit Quote" at bounding box center [787, 12] width 43 height 13
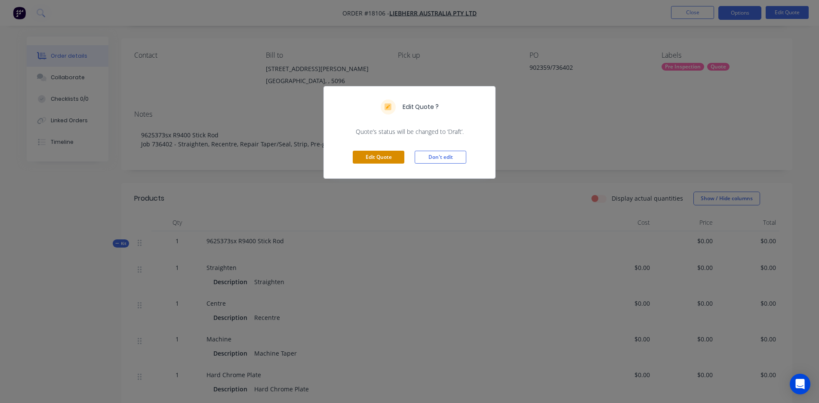
click at [402, 161] on button "Edit Quote" at bounding box center [379, 157] width 52 height 13
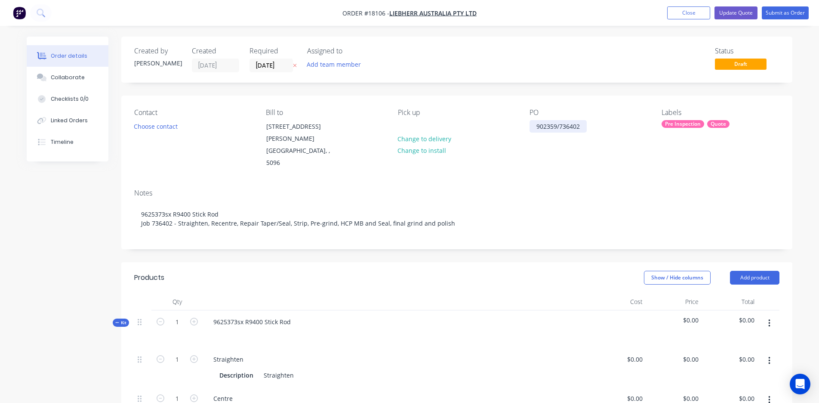
scroll to position [0, 0]
click at [538, 128] on div "902359/736402" at bounding box center [558, 126] width 57 height 12
click at [566, 128] on div "PO 902359/736402" at bounding box center [563, 126] width 67 height 12
click at [148, 126] on button "Choose contact" at bounding box center [156, 126] width 53 height 12
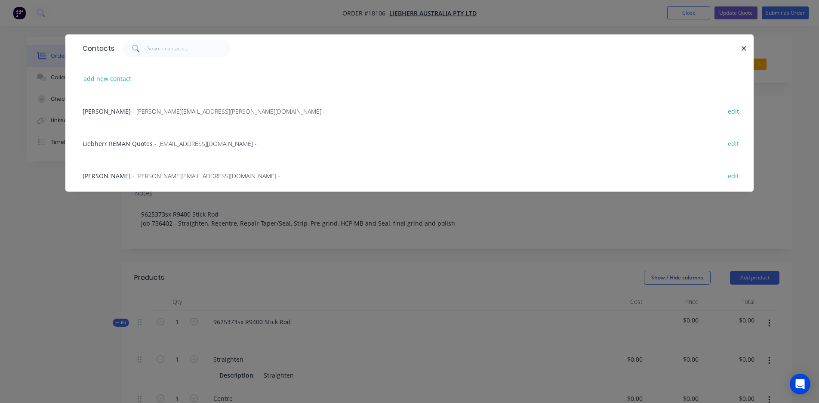
click at [133, 111] on span "- [PERSON_NAME][EMAIL_ADDRESS][PERSON_NAME][DOMAIN_NAME] -" at bounding box center [229, 111] width 193 height 8
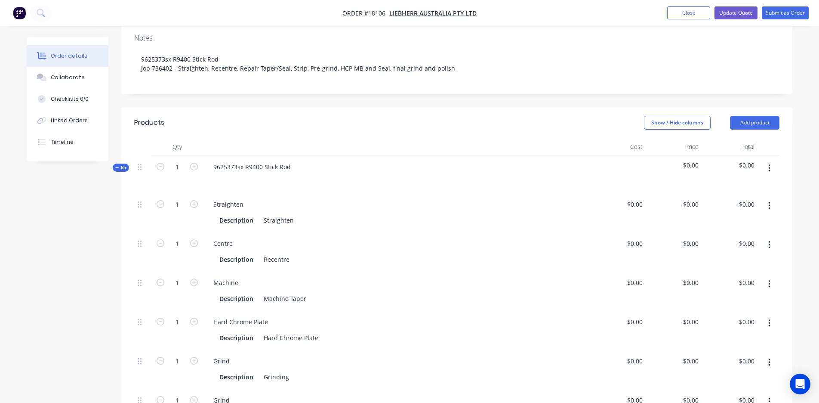
scroll to position [184, 0]
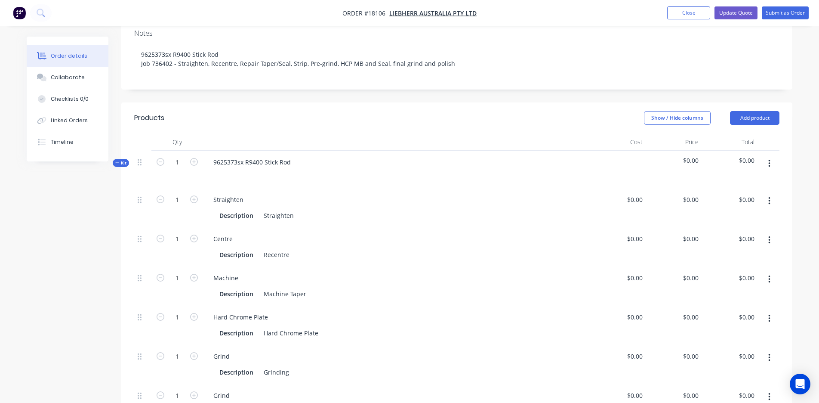
click at [772, 193] on button "button" at bounding box center [770, 200] width 20 height 15
click at [727, 252] on div "Delete" at bounding box center [739, 258] width 66 height 12
click at [636, 193] on div "0 $0.00" at bounding box center [634, 199] width 23 height 12
type input "$325.00"
type input "325"
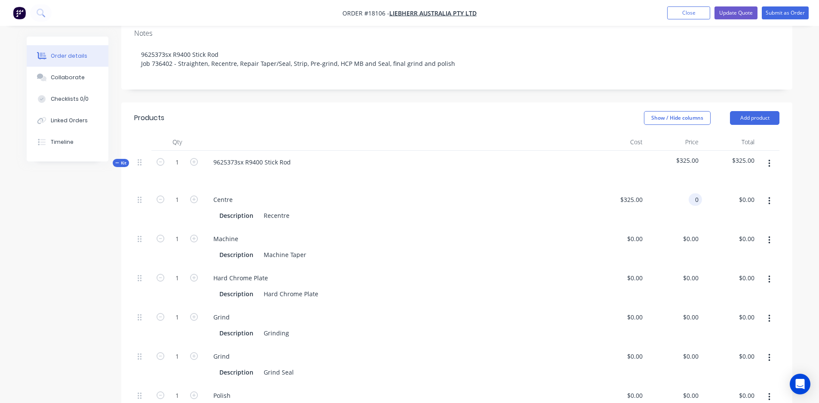
type input "$325.00"
click at [692, 193] on input "325" at bounding box center [697, 199] width 10 height 12
type input "$425.00"
click at [579, 190] on div "Centre Description Recentre" at bounding box center [396, 207] width 387 height 39
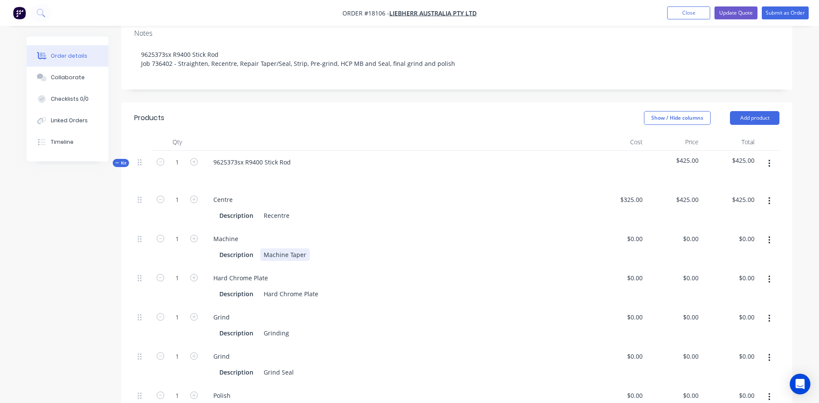
click at [324, 248] on div "Description Machine Taper" at bounding box center [395, 254] width 358 height 12
click at [636, 232] on div "0 0" at bounding box center [639, 238] width 13 height 12
type input "$325.00"
type input "325"
type input "$325.00"
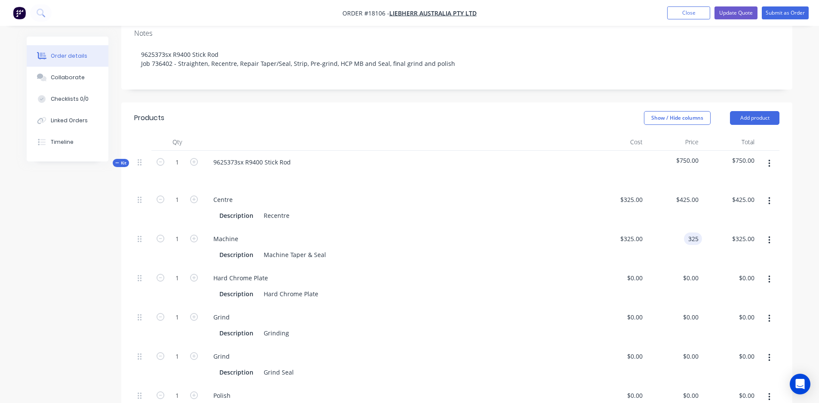
click at [689, 232] on input "325" at bounding box center [695, 238] width 15 height 12
type input "$425.00"
click at [579, 227] on div "Machine Description Machine Taper & Seal" at bounding box center [396, 246] width 387 height 39
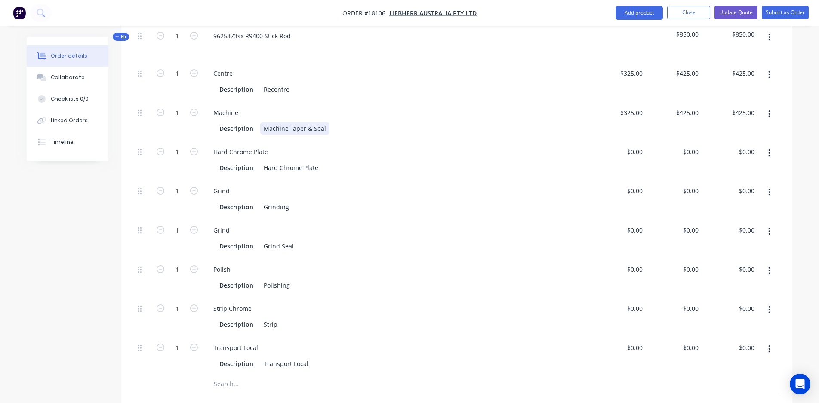
scroll to position [314, 0]
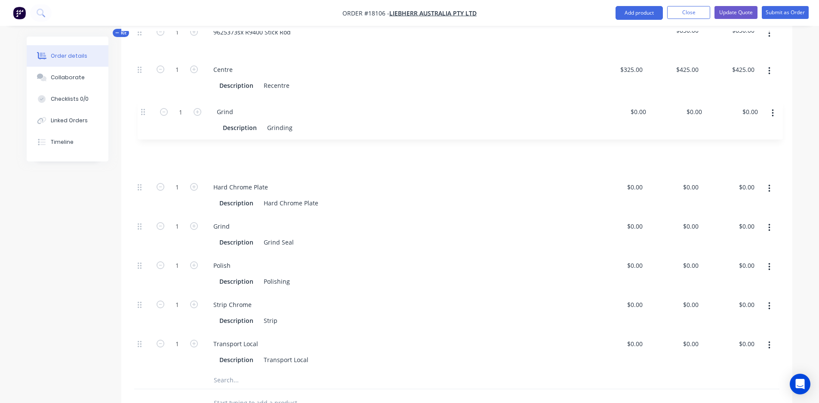
drag, startPoint x: 141, startPoint y: 150, endPoint x: 144, endPoint y: 110, distance: 40.6
click at [144, 109] on div "1 Centre Description Recentre $325.00 $325.00 $425.00 $425.00 $425.00 $425.00 1…" at bounding box center [457, 214] width 646 height 313
click at [771, 181] on button "button" at bounding box center [770, 188] width 20 height 15
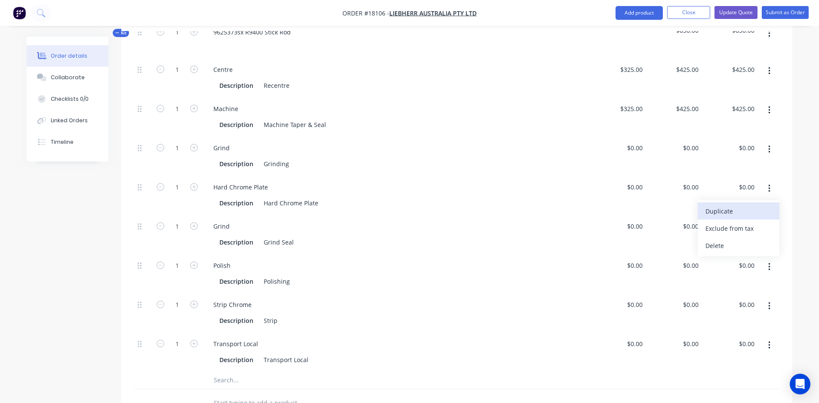
click at [728, 205] on div "Duplicate" at bounding box center [739, 211] width 66 height 12
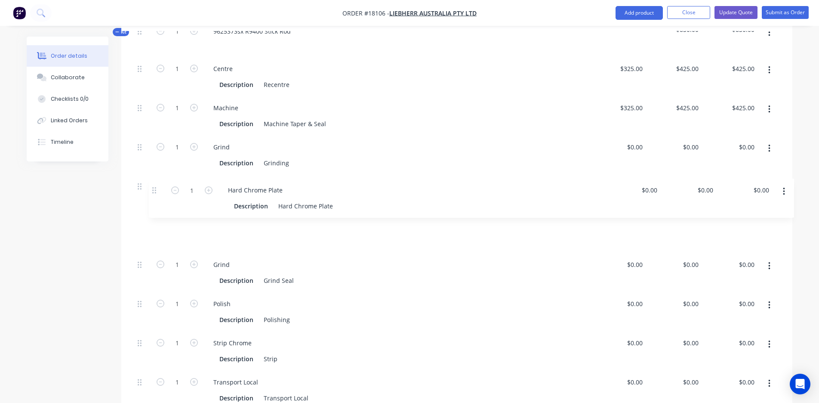
drag, startPoint x: 141, startPoint y: 346, endPoint x: 156, endPoint y: 188, distance: 159.0
click at [156, 188] on div "1 Centre Description Recentre $325.00 $325.00 $425.00 $425.00 $425.00 $425.00 1…" at bounding box center [457, 233] width 646 height 352
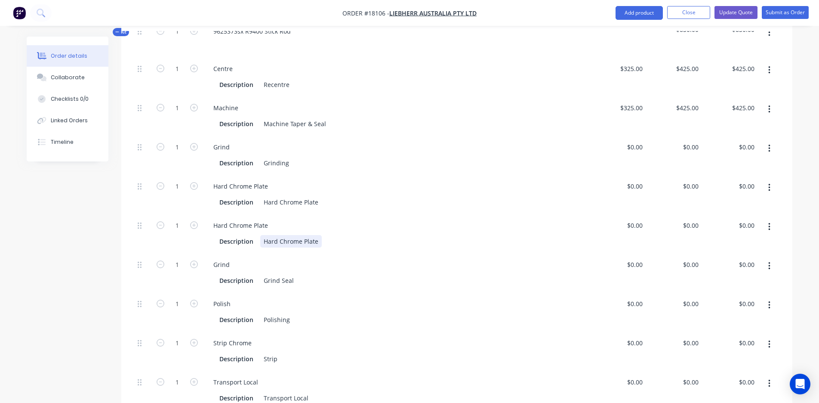
click at [312, 235] on div "Hard Chrome Plate" at bounding box center [291, 241] width 62 height 12
click at [332, 235] on div "Hard Chrome Plate - Sewal" at bounding box center [302, 241] width 84 height 12
click at [317, 196] on div "Hard Chrome Plate" at bounding box center [291, 202] width 62 height 12
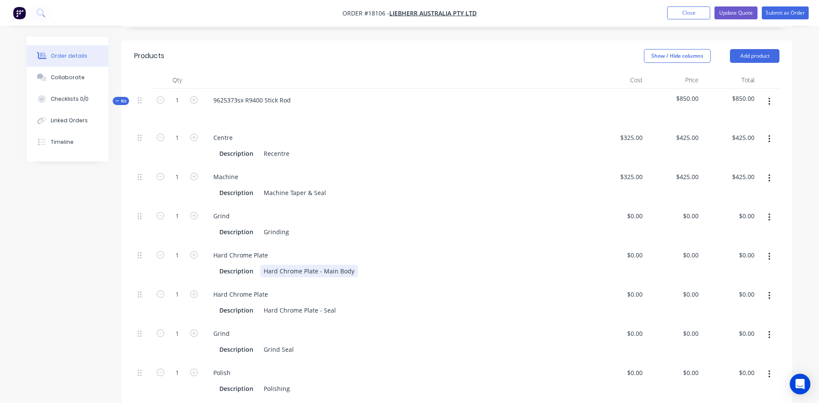
scroll to position [246, 0]
click at [634, 327] on div "0 0" at bounding box center [639, 333] width 13 height 12
type input "$1,600.00"
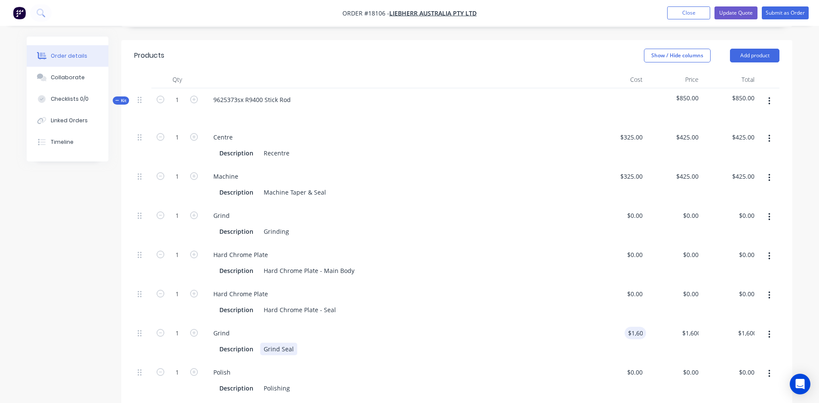
click at [580, 321] on div "Grind Description Grind Seal" at bounding box center [396, 340] width 387 height 39
click at [677, 321] on div "1600 $1,600.00" at bounding box center [674, 340] width 56 height 39
type input "$0.00"
click at [527, 322] on div "Grind Description Grind Seal" at bounding box center [396, 340] width 387 height 39
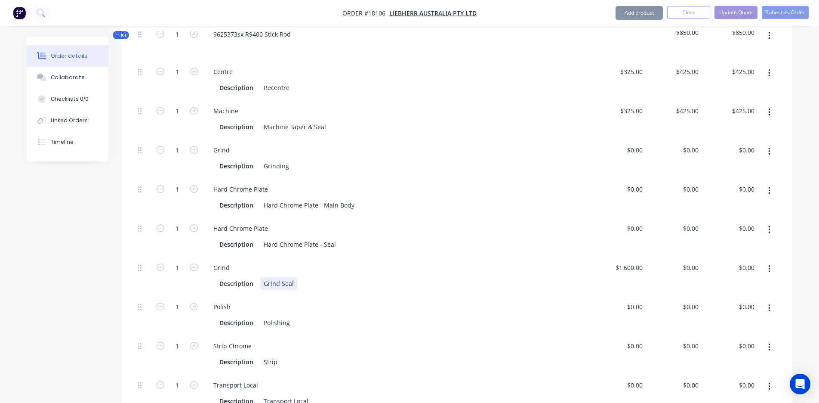
scroll to position [316, 0]
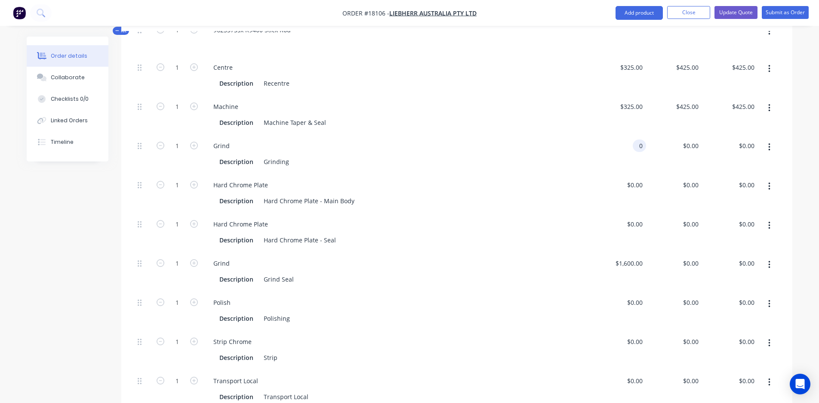
click at [631, 134] on div "0 0" at bounding box center [618, 153] width 56 height 39
type input "$1,600.00"
click at [633, 134] on div "$1,600.00 $1,600.00" at bounding box center [618, 153] width 56 height 39
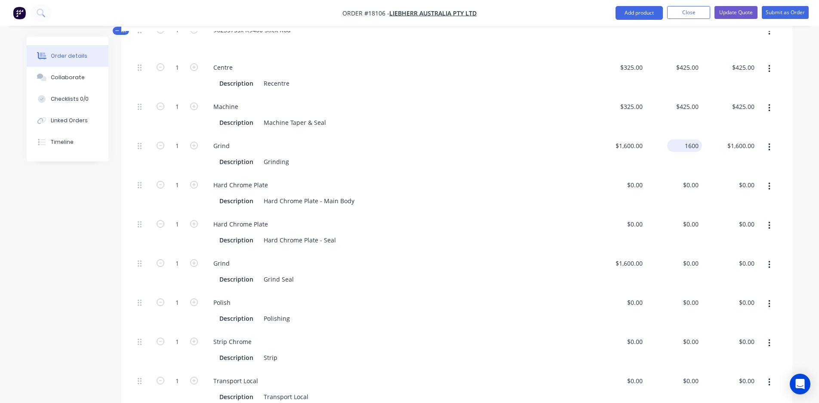
click at [689, 139] on input "1600" at bounding box center [686, 145] width 31 height 12
type input "$0.00"
click at [485, 213] on div "Hard Chrome Plate Description Hard Chrome Plate - Seal" at bounding box center [396, 232] width 387 height 39
click at [620, 252] on div "1600 1600" at bounding box center [618, 271] width 56 height 39
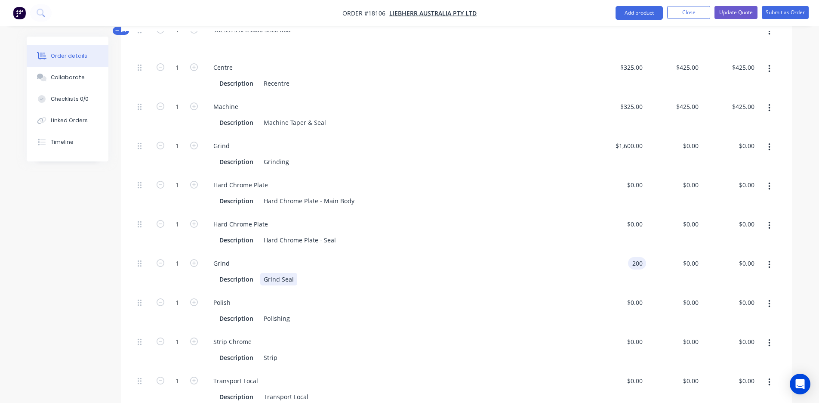
type input "$200.00"
click at [564, 273] on div "Description Grind Seal" at bounding box center [395, 279] width 358 height 12
click at [692, 179] on div "0 0" at bounding box center [695, 185] width 13 height 12
type input "$5,070.00"
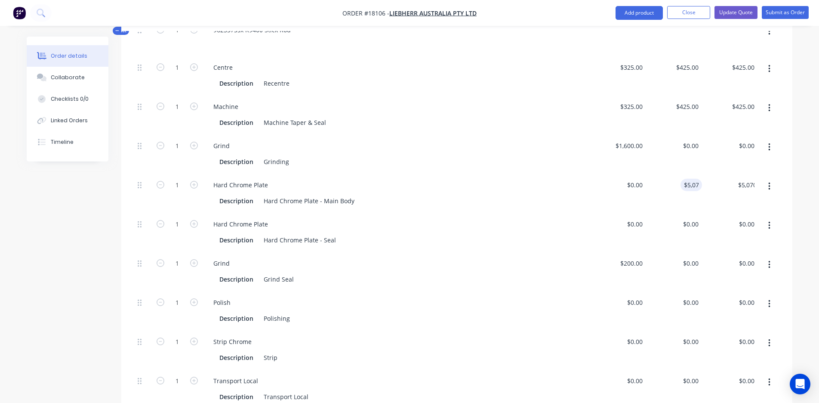
click at [690, 213] on div "$0.00 $0.00" at bounding box center [674, 232] width 56 height 39
click at [689, 218] on div "0 $0.00" at bounding box center [690, 224] width 23 height 12
type input "500"
type input "0"
type input "$500.00"
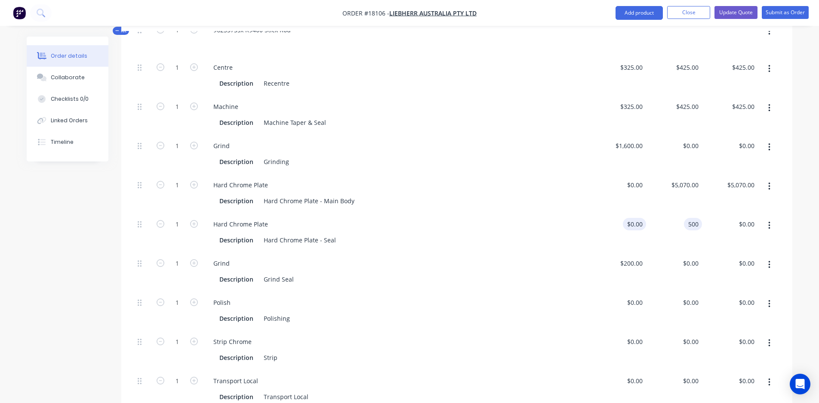
type input "$500.00"
click at [626, 213] on div "0 $0.00" at bounding box center [618, 232] width 56 height 39
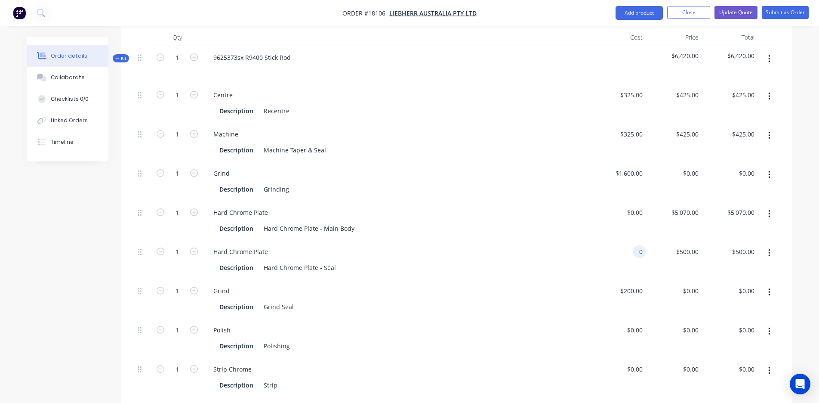
scroll to position [291, 0]
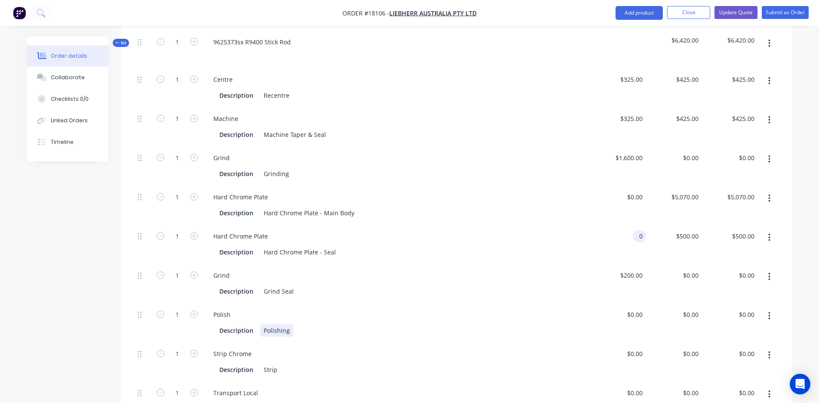
type input "$0.00"
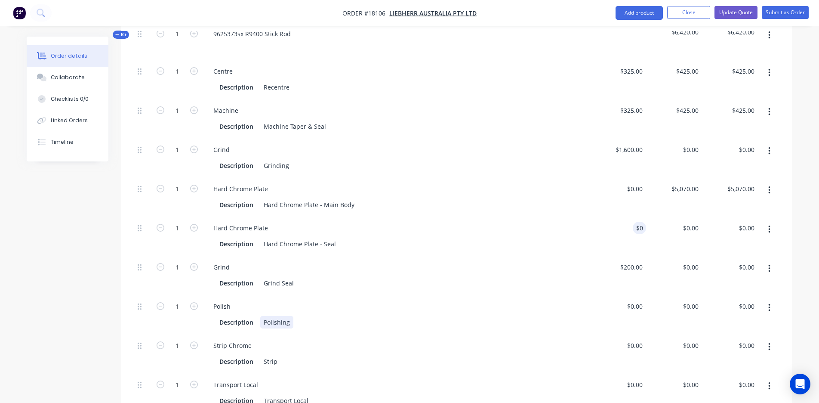
click at [564, 316] on div "Description Polishing" at bounding box center [395, 322] width 358 height 12
click at [692, 221] on div "0 0" at bounding box center [695, 227] width 13 height 12
type input "$500.00"
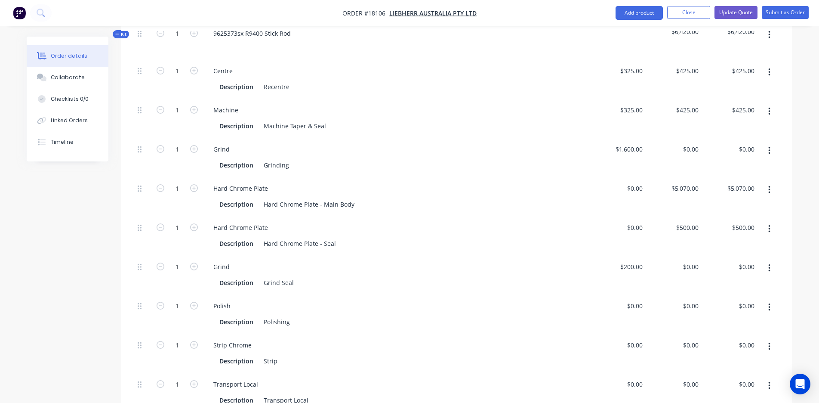
click at [573, 221] on div "Hard Chrome Plate" at bounding box center [397, 227] width 380 height 12
click at [694, 378] on input "0" at bounding box center [697, 384] width 10 height 12
type input "$200.00"
click at [501, 378] on div "Transport Local" at bounding box center [397, 384] width 380 height 12
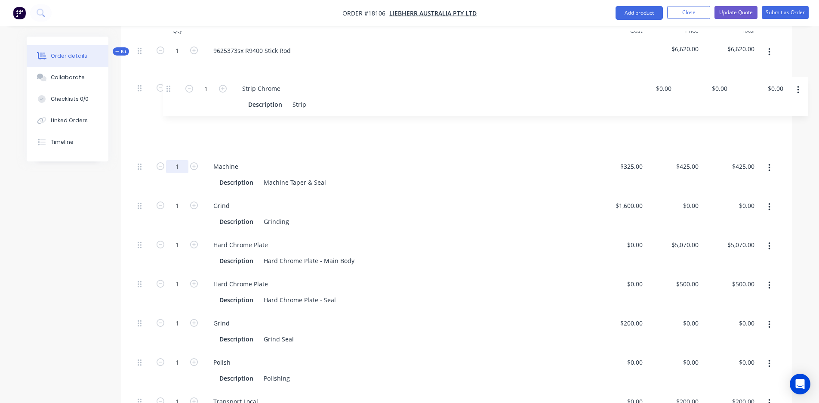
scroll to position [290, 0]
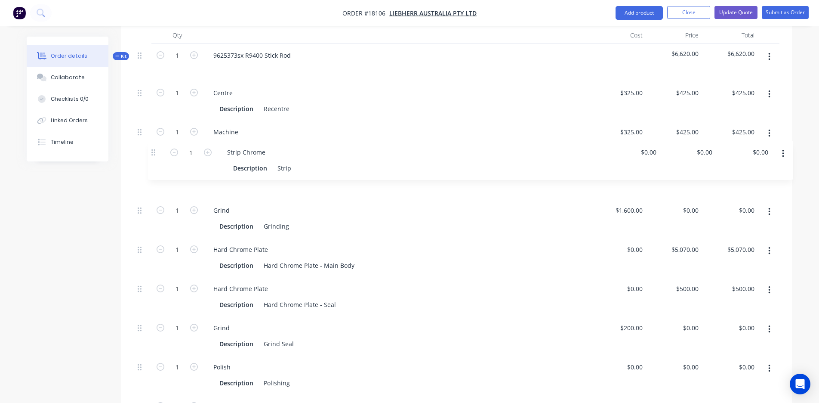
drag, startPoint x: 141, startPoint y: 253, endPoint x: 154, endPoint y: 151, distance: 102.9
click at [154, 151] on div "1 Centre Description Recentre $325.00 $325.00 $425.00 $425.00 $425.00 $425.00 1…" at bounding box center [457, 257] width 646 height 352
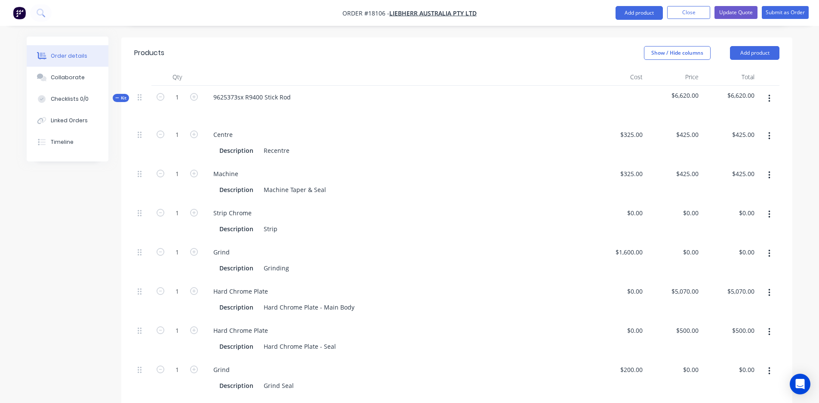
scroll to position [246, 0]
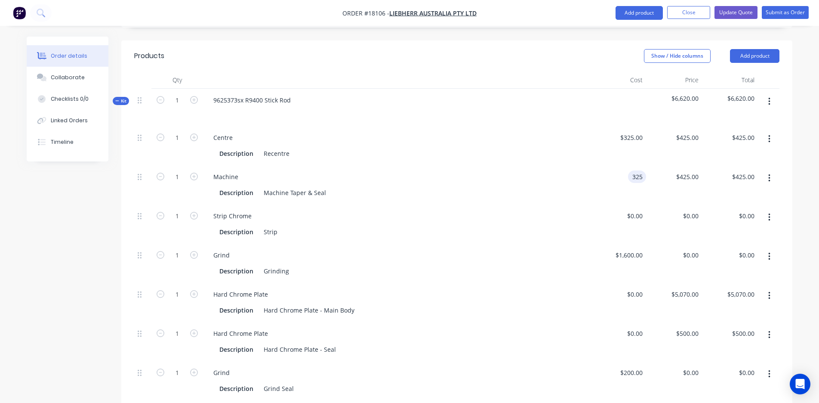
click at [630, 170] on div "325 325" at bounding box center [637, 176] width 18 height 12
type input "$425.00"
type input "555.7692"
type input "$555.77"
click at [688, 170] on input "555.7692" at bounding box center [695, 176] width 15 height 12
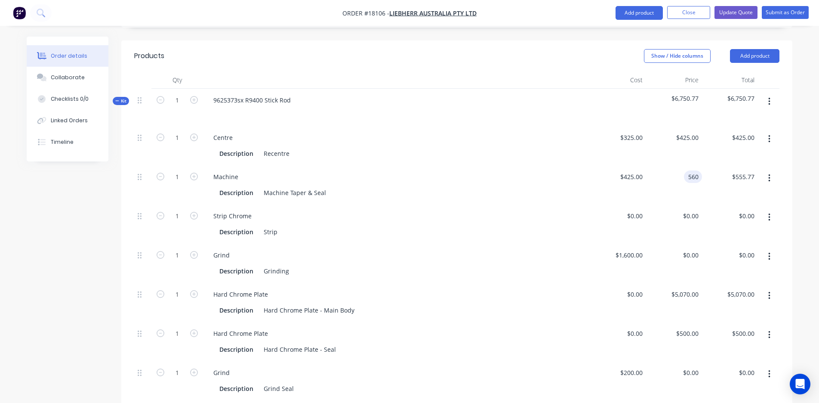
type input "$560.00"
click at [524, 249] on div "Grind" at bounding box center [397, 255] width 380 height 12
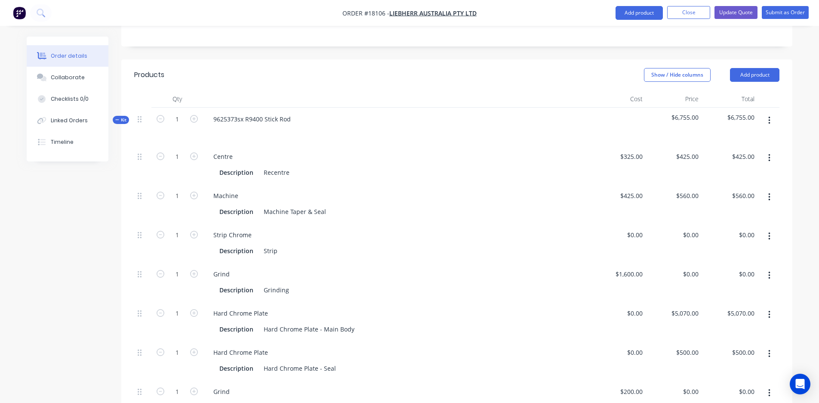
scroll to position [188, 0]
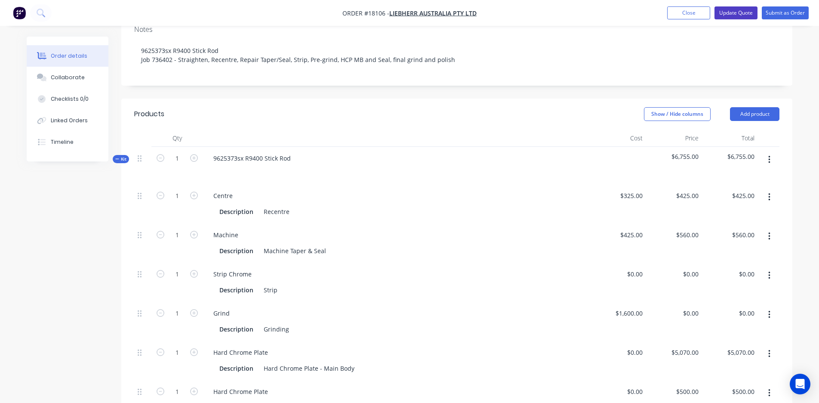
click at [738, 12] on button "Update Quote" at bounding box center [736, 12] width 43 height 13
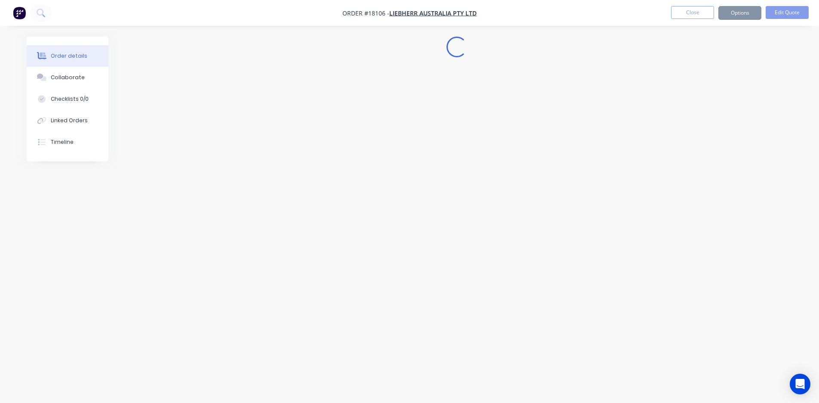
scroll to position [0, 0]
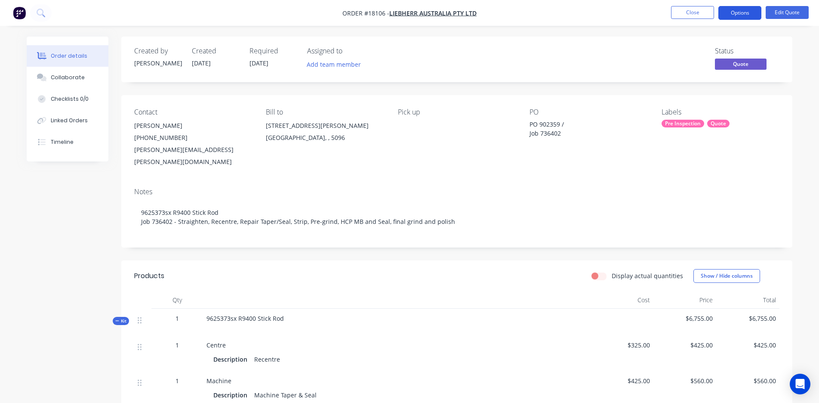
click at [744, 14] on button "Options" at bounding box center [740, 13] width 43 height 14
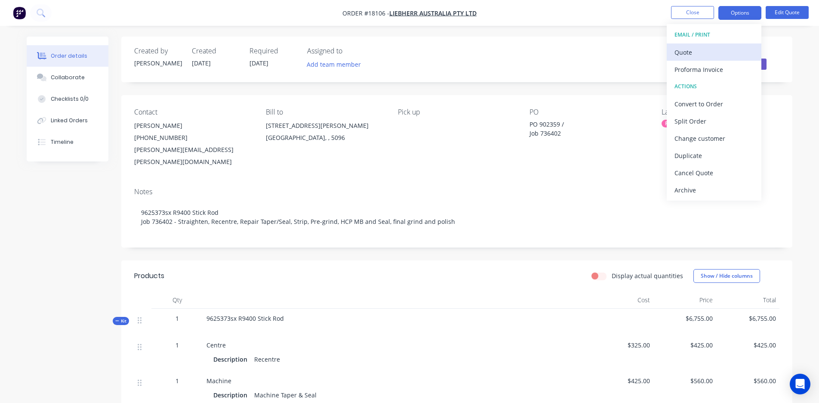
click at [709, 53] on div "Quote" at bounding box center [714, 52] width 79 height 12
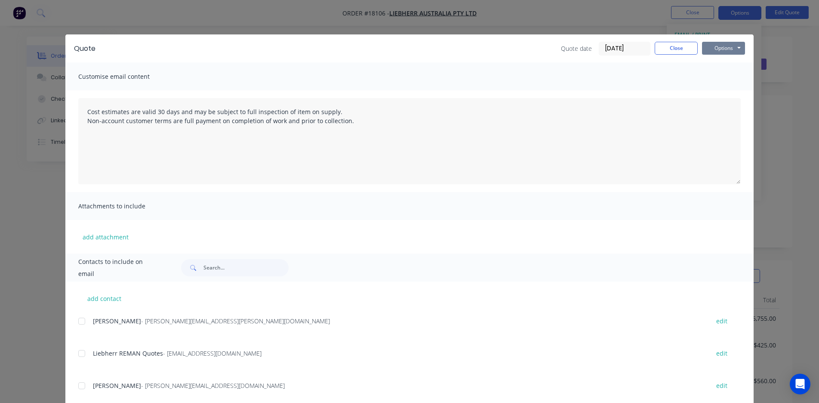
click at [720, 50] on button "Options" at bounding box center [723, 48] width 43 height 13
click at [731, 68] on button "Preview" at bounding box center [729, 63] width 55 height 14
click at [82, 352] on div at bounding box center [81, 353] width 17 height 17
click at [728, 48] on button "Options" at bounding box center [723, 48] width 43 height 13
click at [725, 90] on button "Email" at bounding box center [729, 92] width 55 height 14
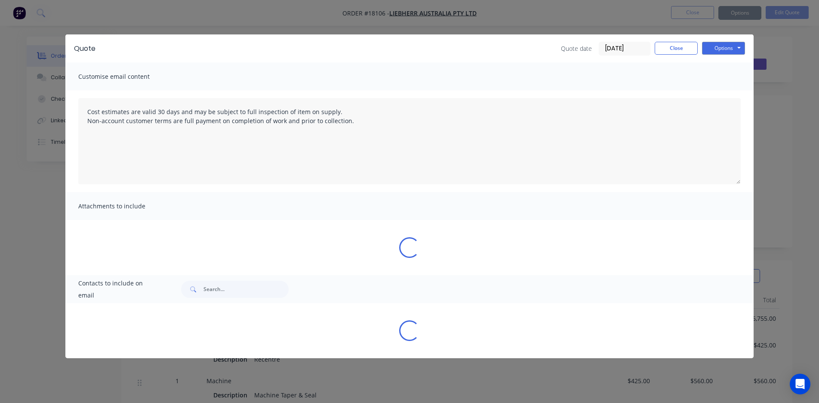
type textarea "Cost estimates are valid 30 days and may be subject to full inspection of item …"
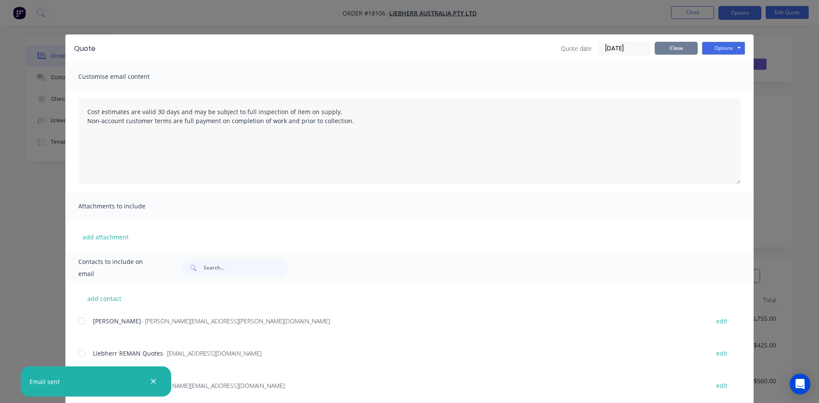
click at [683, 52] on button "Close" at bounding box center [676, 48] width 43 height 13
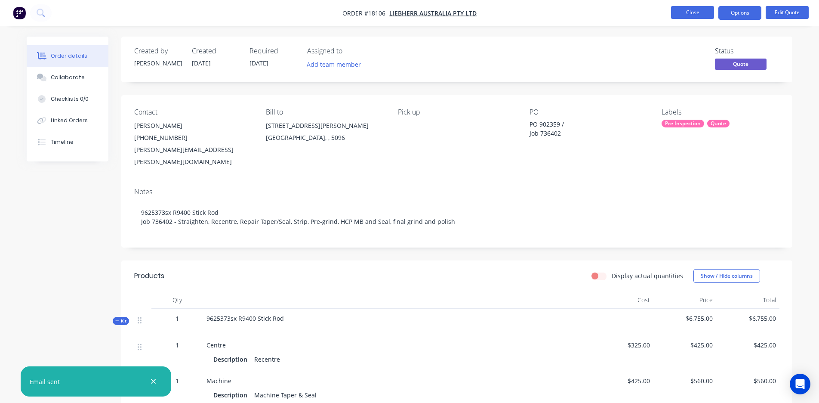
click at [699, 13] on button "Close" at bounding box center [692, 12] width 43 height 13
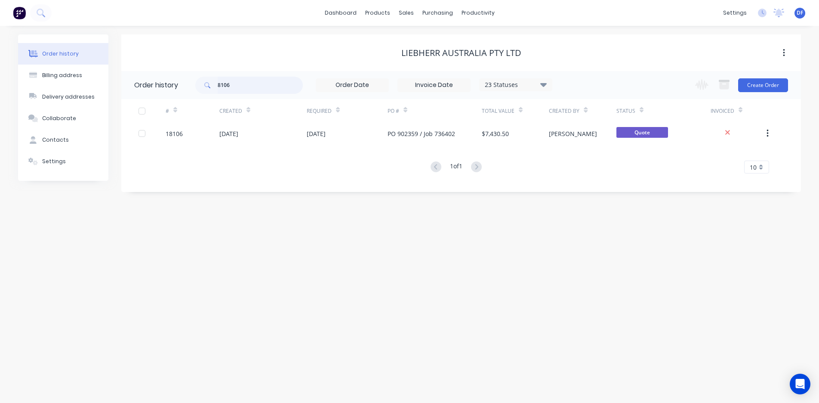
click at [235, 83] on input "8106" at bounding box center [260, 85] width 85 height 17
type input "8079"
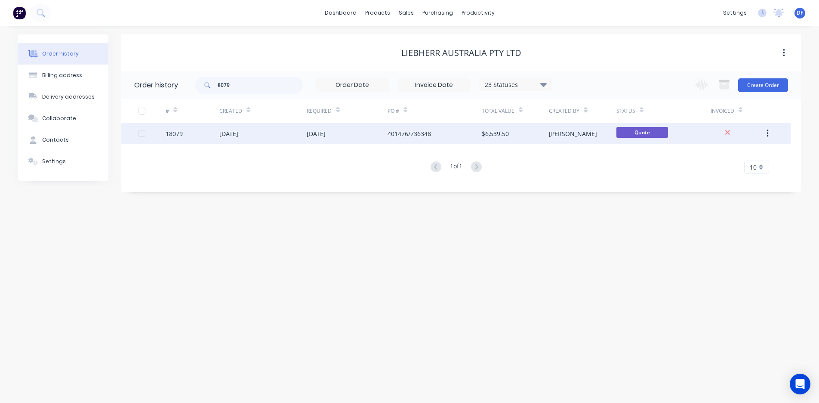
click at [484, 134] on div "$6,539.50" at bounding box center [495, 133] width 27 height 9
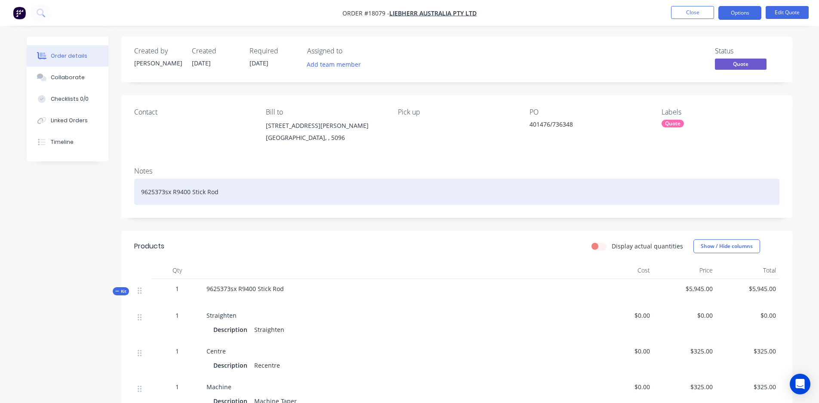
click at [222, 194] on div "9625373sx R9400 Stick Rod" at bounding box center [457, 192] width 646 height 26
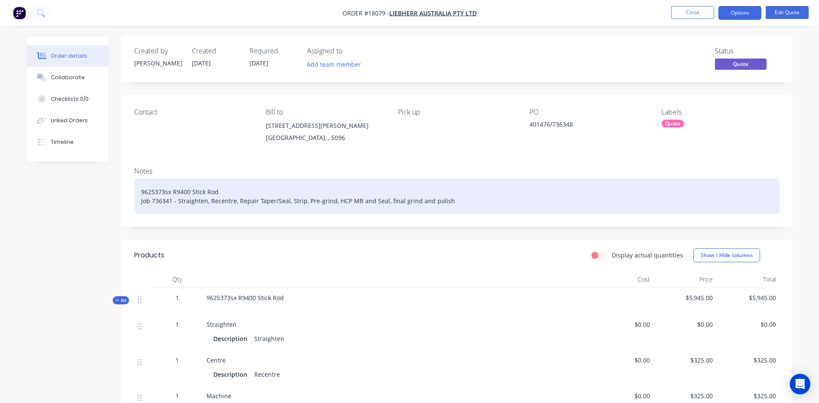
click at [163, 204] on div "9625373sx R9400 Stick Rod Job 736341 - Straighten, Recentre, Repair Taper/Seal,…" at bounding box center [457, 196] width 646 height 35
click at [160, 201] on div "9625373sx R9400 Stick Rod Job 736341 - Straighten, Recentre, Repair Taper/Seal,…" at bounding box center [457, 196] width 646 height 35
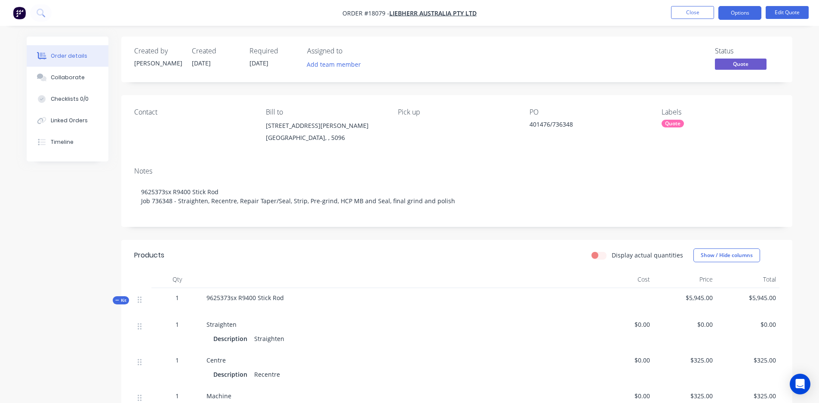
click at [431, 240] on header "Products Display actual quantities Show / Hide columns" at bounding box center [456, 255] width 671 height 31
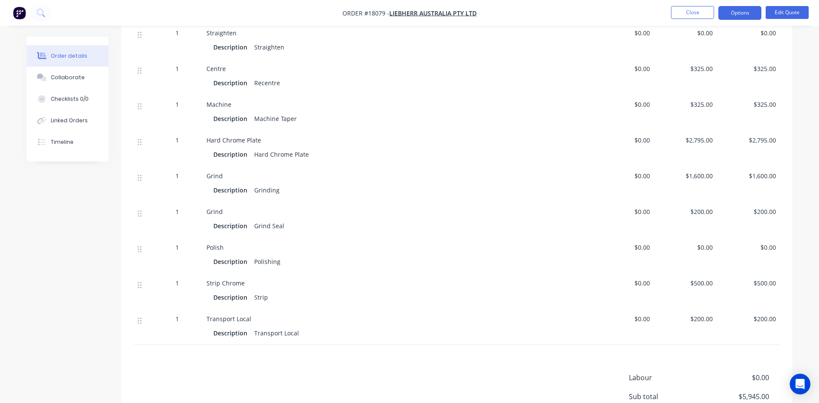
scroll to position [296, 0]
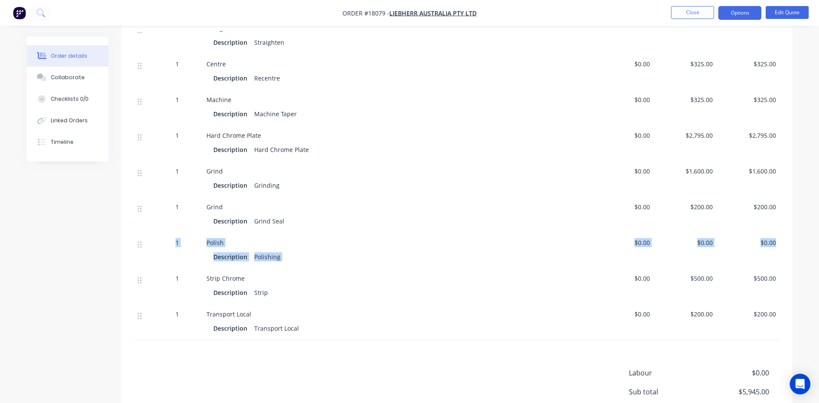
drag, startPoint x: 142, startPoint y: 280, endPoint x: 144, endPoint y: 241, distance: 39.2
click at [144, 241] on div "1 Straighten Description Straighten $0.00 $0.00 $0.00 1 Centre Description Rece…" at bounding box center [457, 179] width 646 height 321
click at [140, 278] on icon at bounding box center [140, 280] width 4 height 8
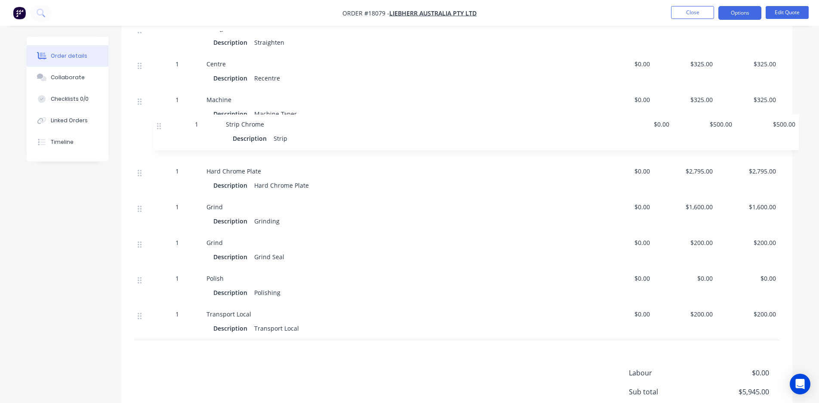
drag, startPoint x: 140, startPoint y: 283, endPoint x: 159, endPoint y: 126, distance: 158.7
click at [159, 126] on div "1 Straighten Description Straighten $0.00 $0.00 $0.00 1 Centre Description Rece…" at bounding box center [457, 179] width 646 height 321
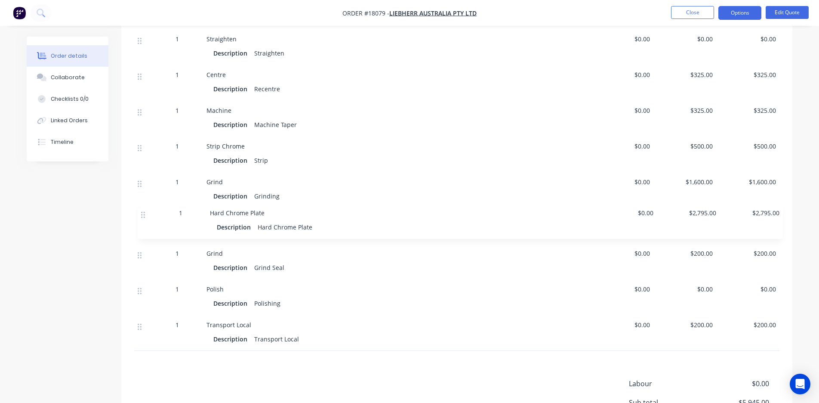
drag, startPoint x: 138, startPoint y: 182, endPoint x: 142, endPoint y: 216, distance: 33.7
click at [142, 216] on div "1 Straighten Description Straighten $0.00 $0.00 $0.00 1 Centre Description Rece…" at bounding box center [457, 189] width 646 height 321
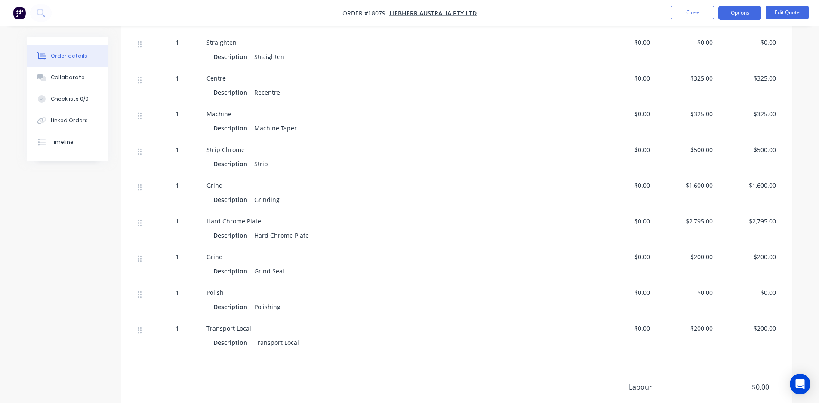
scroll to position [279, 0]
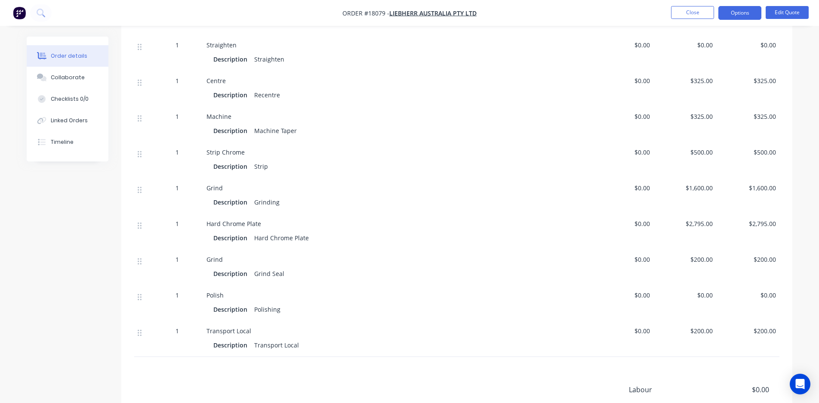
click at [727, 225] on span "$2,795.00" at bounding box center [748, 223] width 56 height 9
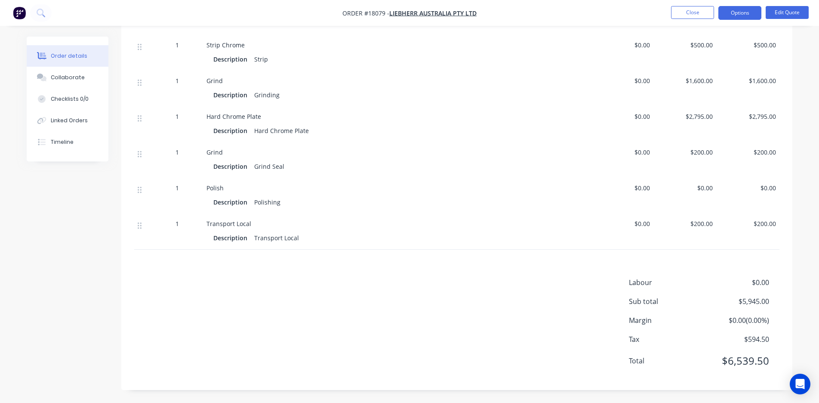
scroll to position [386, 0]
click at [787, 15] on button "Edit Quote" at bounding box center [787, 12] width 43 height 13
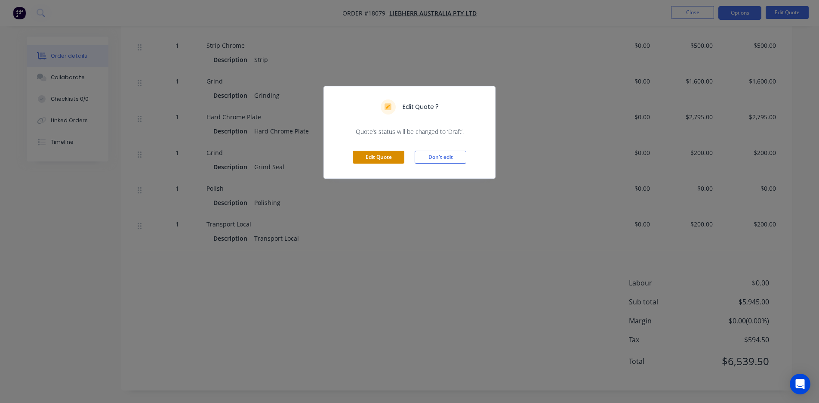
click at [390, 159] on button "Edit Quote" at bounding box center [379, 157] width 52 height 13
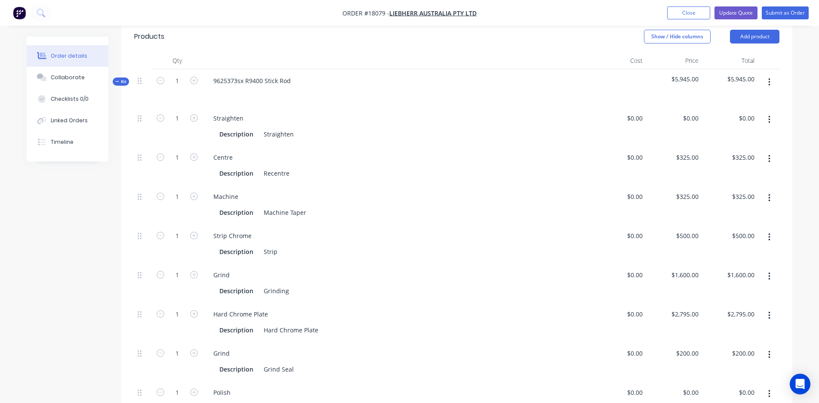
scroll to position [306, 0]
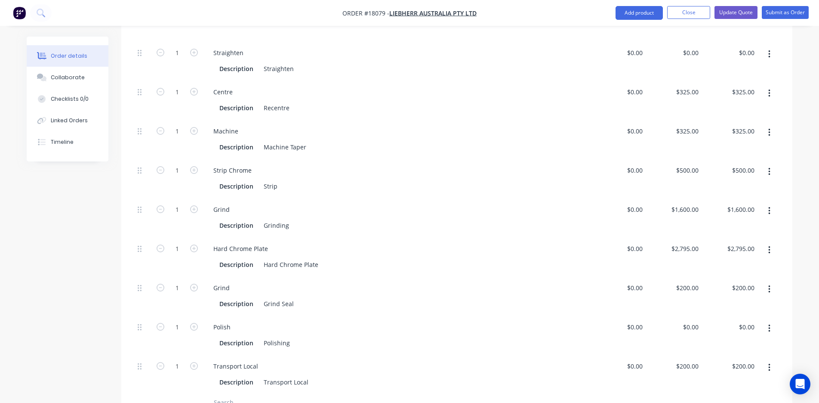
click at [771, 242] on button "button" at bounding box center [770, 249] width 20 height 15
click at [760, 266] on div "Duplicate" at bounding box center [739, 272] width 66 height 12
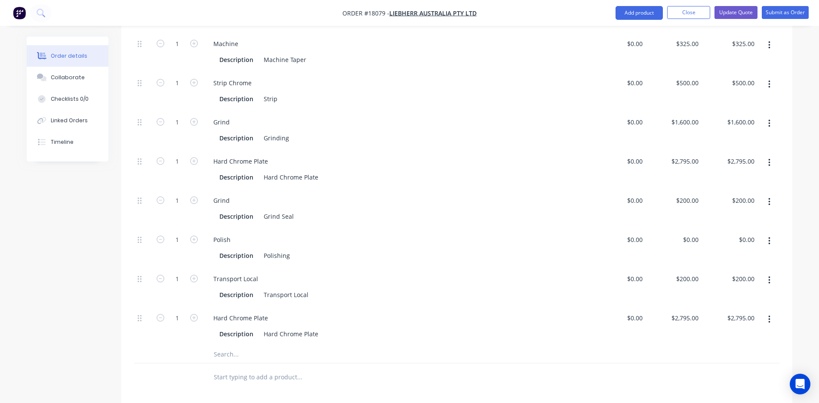
scroll to position [419, 0]
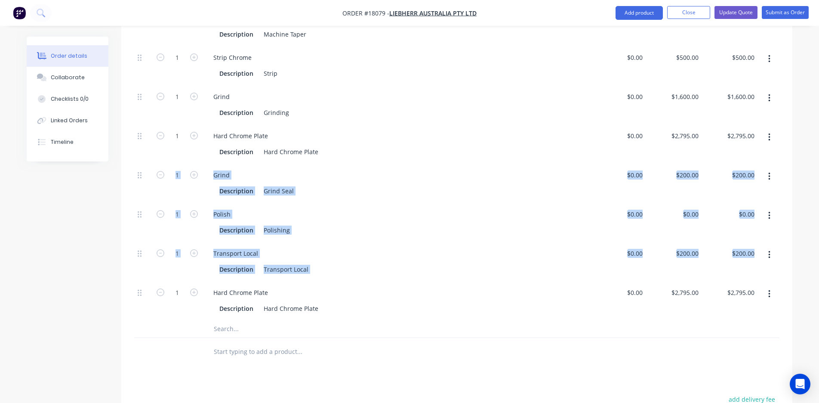
drag, startPoint x: 137, startPoint y: 269, endPoint x: 157, endPoint y: 179, distance: 92.8
click at [157, 178] on div "1 Straighten Description Straighten $0.00 $0.00 $0.00 $0.00 $0.00 $0.00 1 Centr…" at bounding box center [457, 125] width 646 height 392
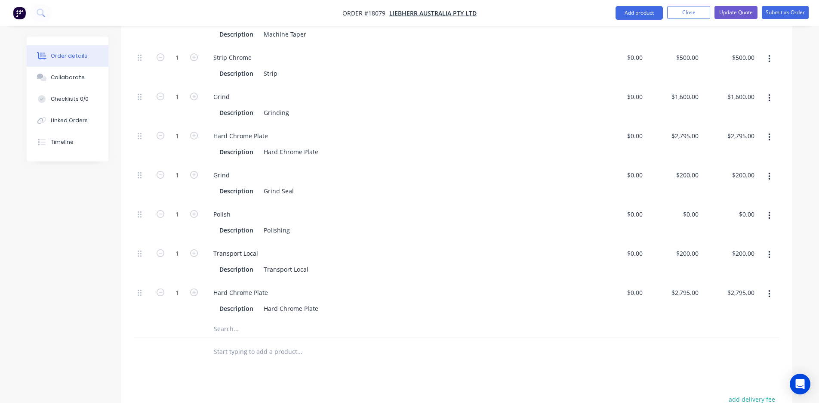
click at [164, 338] on div at bounding box center [177, 352] width 52 height 28
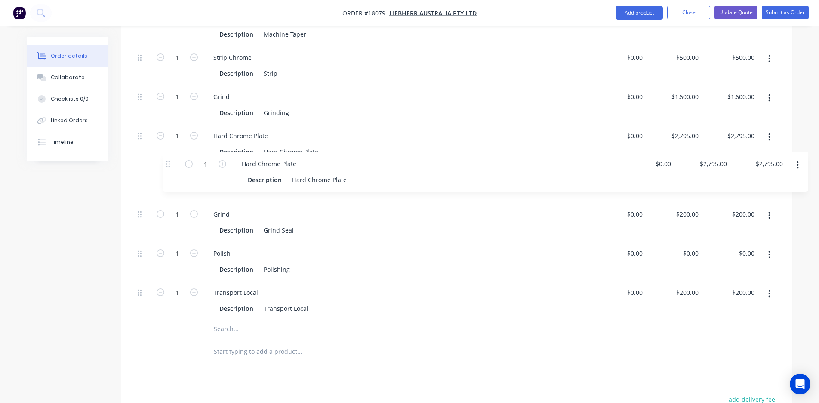
drag, startPoint x: 140, startPoint y: 270, endPoint x: 168, endPoint y: 161, distance: 112.0
click at [168, 161] on div "1 Straighten Description Straighten $0.00 $0.00 $0.00 $0.00 $0.00 $0.00 1 Centr…" at bounding box center [457, 125] width 646 height 392
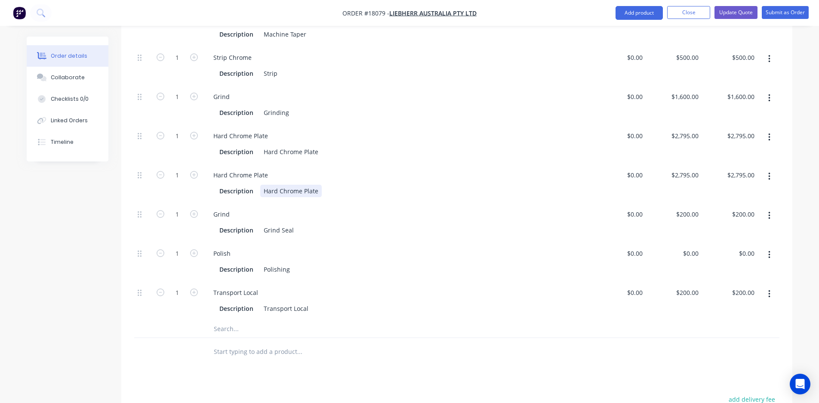
click at [316, 185] on div "Hard Chrome Plate" at bounding box center [291, 191] width 62 height 12
click at [317, 145] on div "Hard Chrome Plate" at bounding box center [291, 151] width 62 height 12
click at [366, 208] on div "Grind" at bounding box center [397, 214] width 380 height 12
click at [671, 164] on div "2795 2795" at bounding box center [674, 183] width 56 height 39
type input "$500.00"
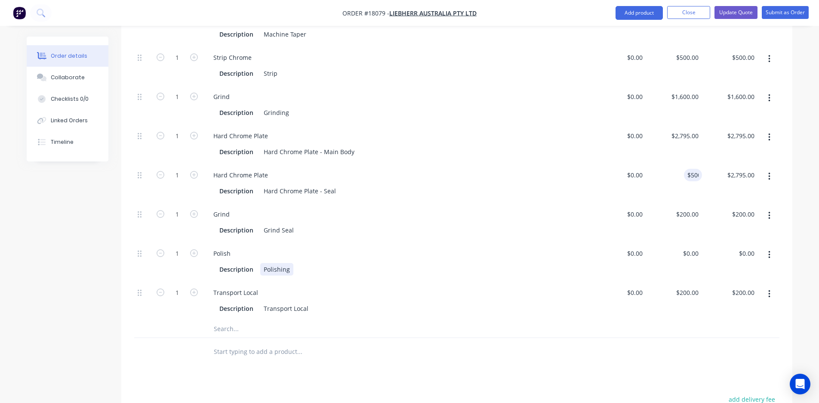
type input "$500.00"
click at [553, 263] on div "Description Polishing" at bounding box center [395, 269] width 358 height 12
type input "200"
click at [683, 203] on div "200 $200.00" at bounding box center [674, 222] width 56 height 39
type input "0"
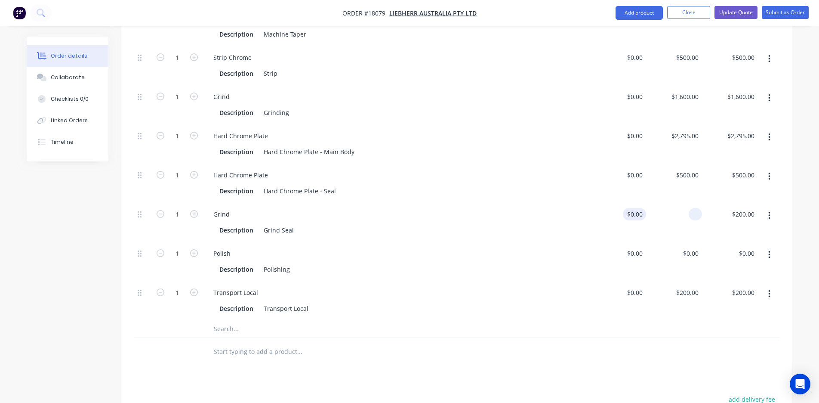
type input "$0.00"
click at [632, 203] on div "0 0" at bounding box center [618, 222] width 56 height 39
type input "$200.00"
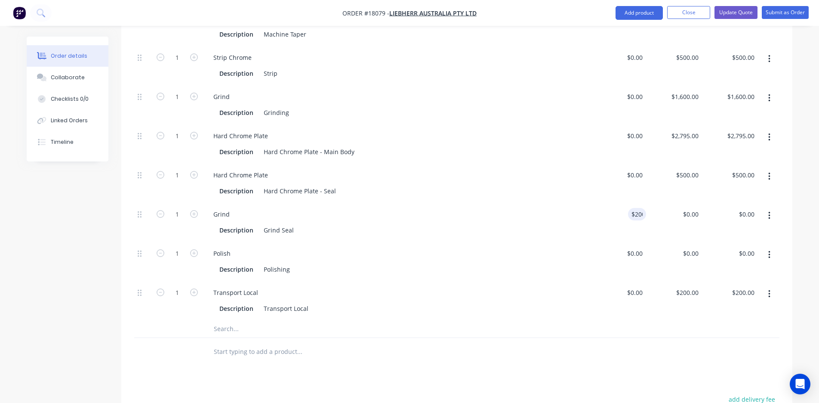
type input "$200.00"
click at [454, 286] on div "Transport Local" at bounding box center [397, 292] width 380 height 12
click at [630, 85] on div "0 $0.00" at bounding box center [618, 104] width 56 height 39
type input "$1,600.00"
click at [608, 164] on div "$0.00 $0.00" at bounding box center [618, 183] width 56 height 39
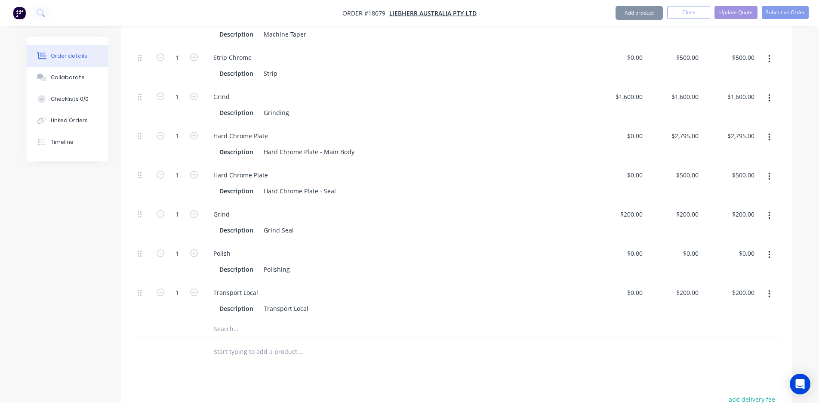
click at [681, 124] on div "$2,795.00 $2,795.00" at bounding box center [674, 143] width 56 height 39
click at [681, 124] on div "2795 2795" at bounding box center [674, 143] width 56 height 39
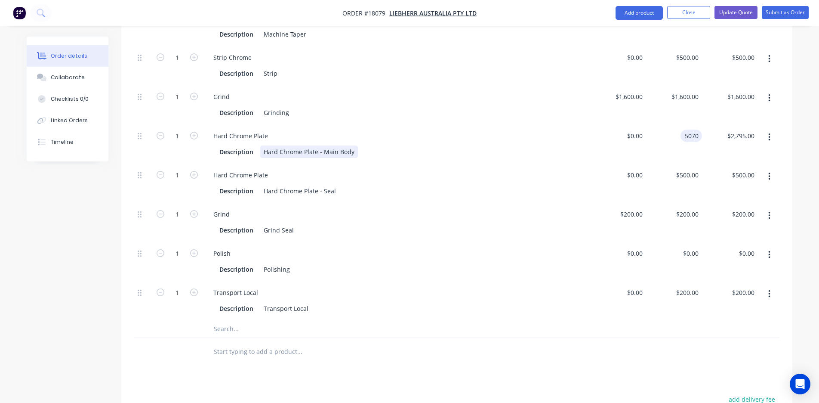
type input "$5,070.00"
click at [552, 141] on div "Hard Chrome Plate Description Hard Chrome Plate - Main Body" at bounding box center [396, 143] width 387 height 39
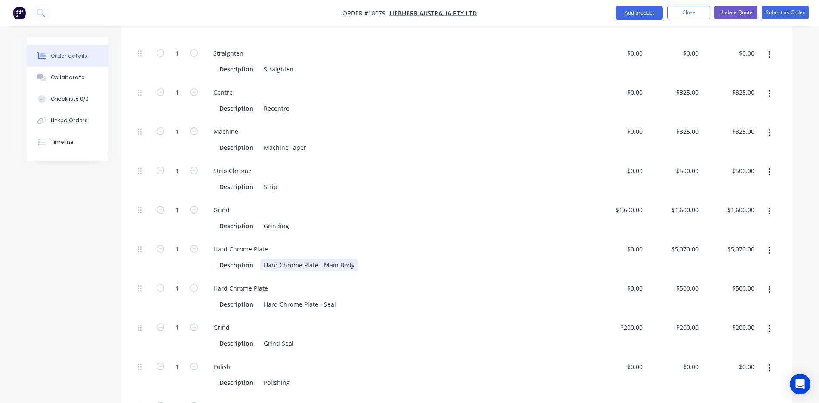
scroll to position [300, 0]
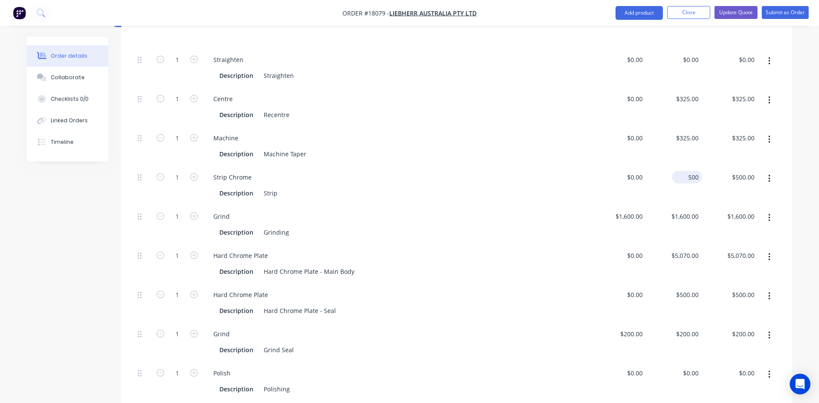
click at [686, 171] on div "500 $500.00" at bounding box center [687, 177] width 30 height 12
type input "$0.00"
click at [531, 221] on div "Grind Description Grinding" at bounding box center [396, 224] width 387 height 39
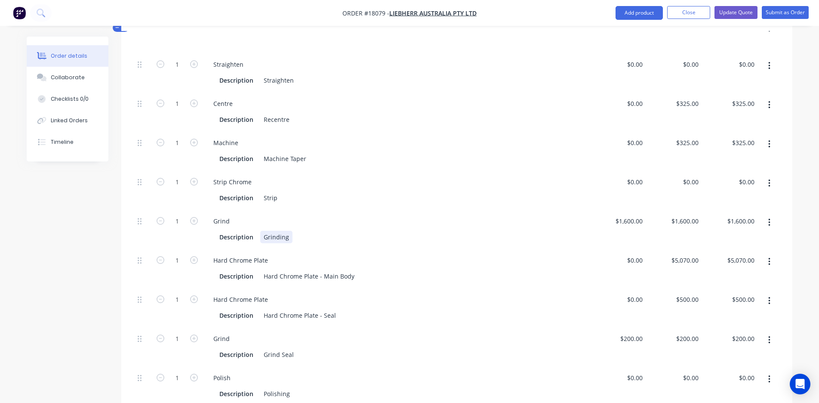
scroll to position [295, 0]
click at [635, 97] on div "0 $0.00" at bounding box center [634, 103] width 23 height 12
type input "$0.00"
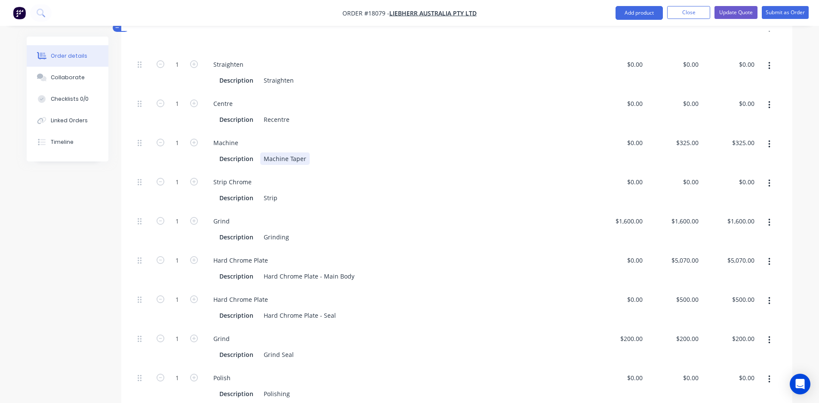
click at [305, 152] on div "Machine Taper" at bounding box center [284, 158] width 49 height 12
click at [637, 136] on input "0" at bounding box center [637, 142] width 20 height 12
type input "$425.00"
type input "425"
type input "$425.00"
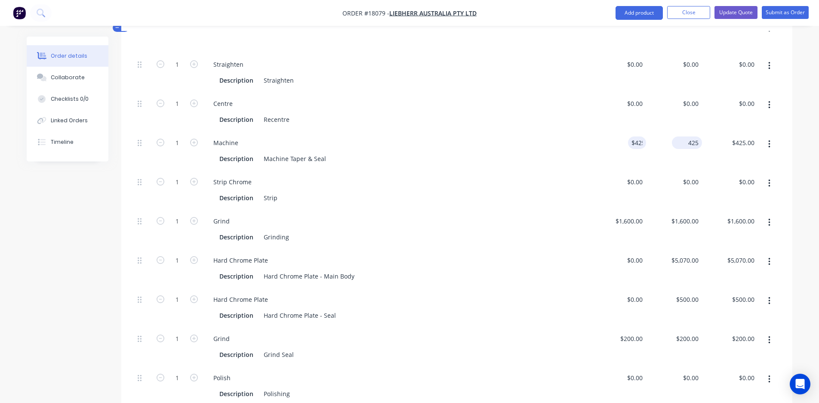
click at [688, 136] on input "425" at bounding box center [689, 142] width 27 height 12
type input "$560.00"
click at [571, 184] on div "Strip Chrome Description Strip" at bounding box center [396, 189] width 387 height 39
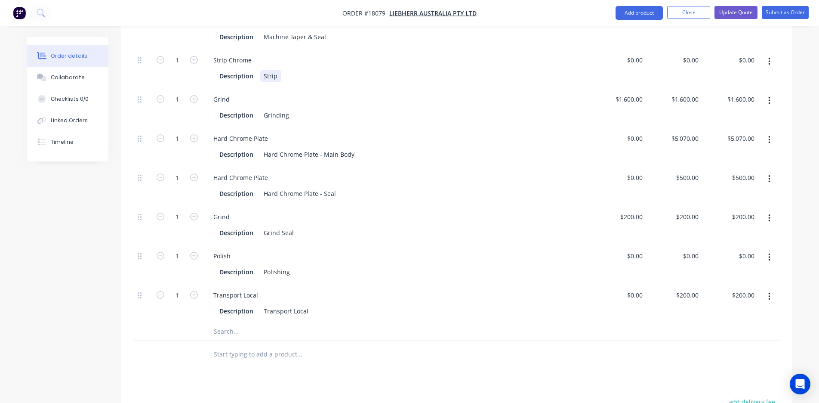
scroll to position [405, 0]
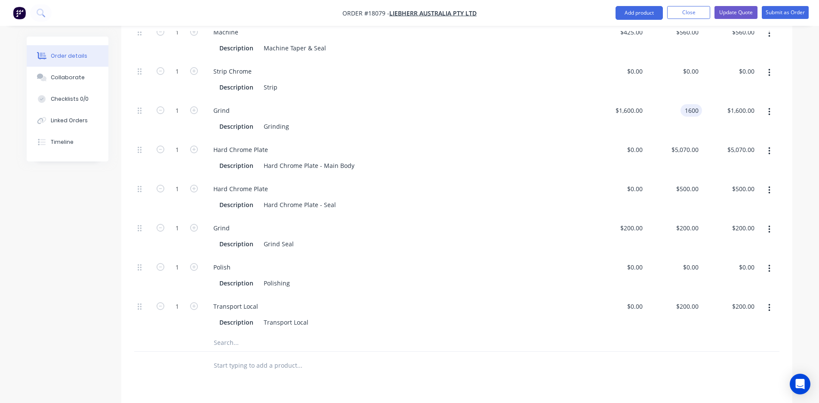
click at [687, 104] on input "1600" at bounding box center [693, 110] width 18 height 12
click at [563, 198] on div "Description Hard Chrome Plate - Seal" at bounding box center [395, 204] width 358 height 12
click at [683, 216] on div "200 200" at bounding box center [674, 235] width 56 height 39
click at [542, 295] on div "Transport Local Description Transport Local" at bounding box center [396, 314] width 387 height 39
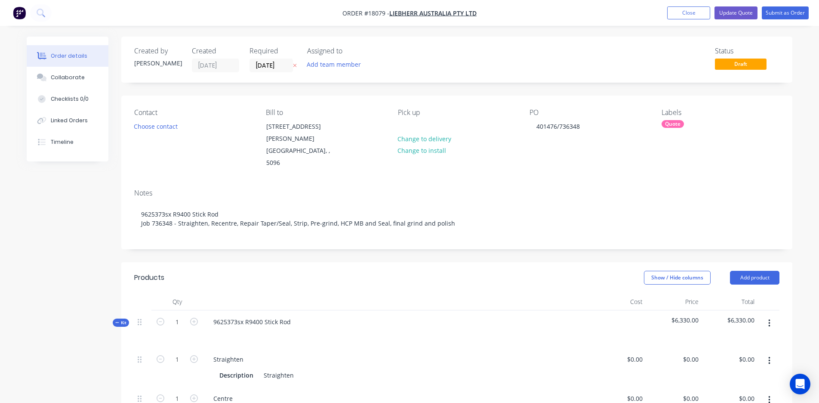
scroll to position [0, 0]
click at [741, 14] on button "Update Quote" at bounding box center [736, 12] width 43 height 13
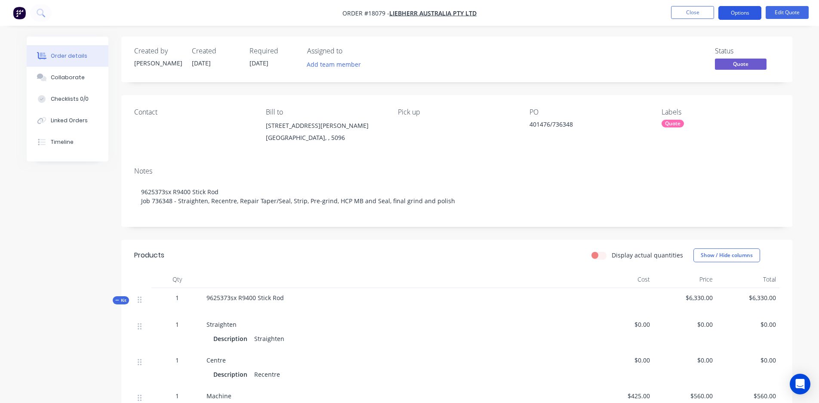
click at [735, 13] on button "Options" at bounding box center [740, 13] width 43 height 14
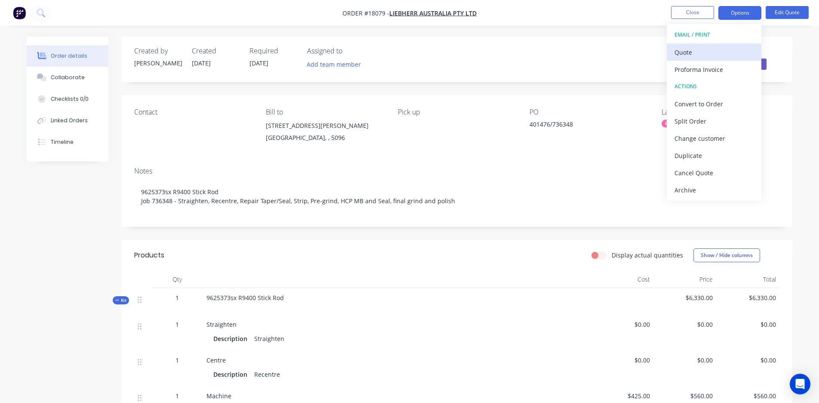
click at [705, 53] on div "Quote" at bounding box center [714, 52] width 79 height 12
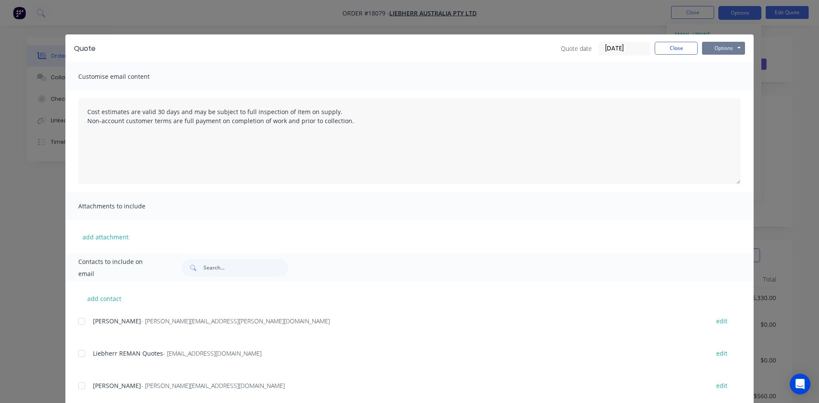
click at [721, 47] on button "Options" at bounding box center [723, 48] width 43 height 13
click at [717, 63] on button "Preview" at bounding box center [729, 63] width 55 height 14
click at [683, 48] on button "Close" at bounding box center [676, 48] width 43 height 13
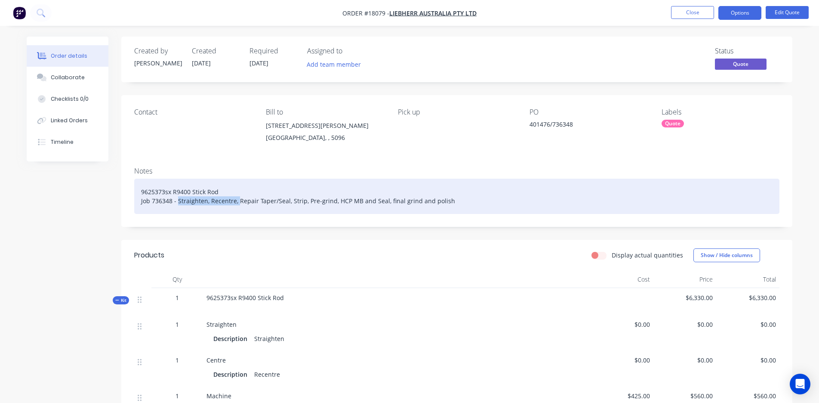
drag, startPoint x: 238, startPoint y: 198, endPoint x: 178, endPoint y: 202, distance: 59.9
click at [178, 202] on div "9625373sx R9400 Stick Rod Job 736348 - Straighten, Recentre, Repair Taper/Seal,…" at bounding box center [457, 196] width 646 height 35
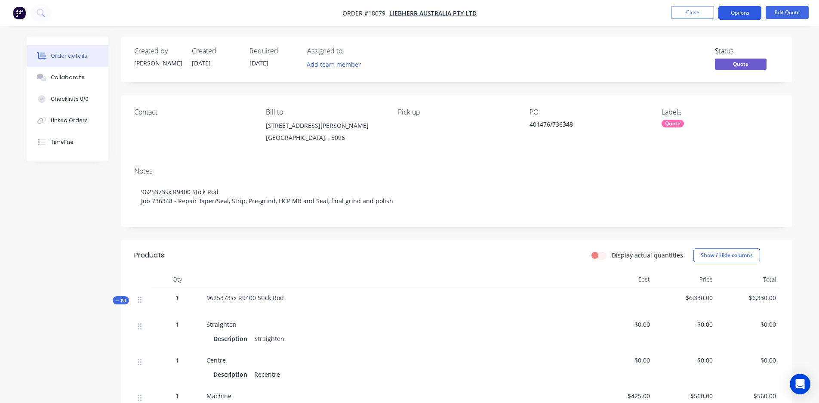
click at [743, 11] on button "Options" at bounding box center [740, 13] width 43 height 14
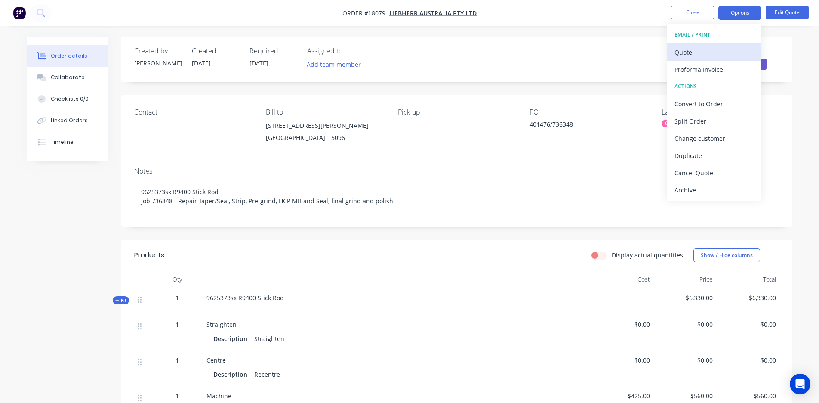
click at [717, 49] on div "Quote" at bounding box center [714, 52] width 79 height 12
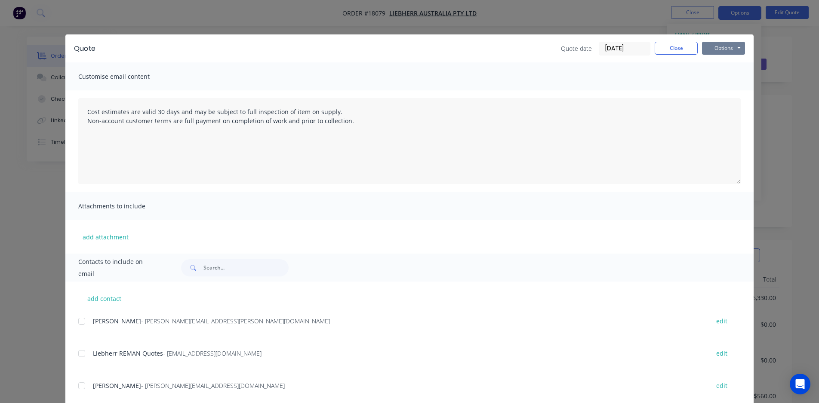
click at [721, 46] on button "Options" at bounding box center [723, 48] width 43 height 13
click at [721, 63] on button "Preview" at bounding box center [729, 63] width 55 height 14
click at [79, 355] on div at bounding box center [81, 353] width 17 height 17
click at [721, 49] on button "Options" at bounding box center [723, 48] width 43 height 13
click at [719, 90] on button "Email" at bounding box center [729, 92] width 55 height 14
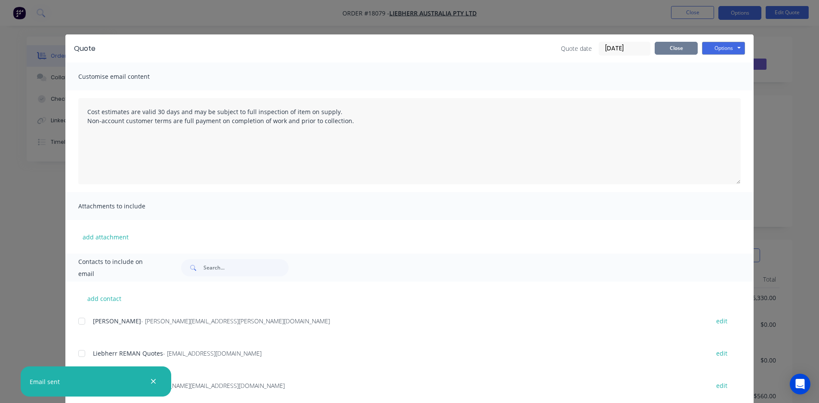
click at [674, 51] on button "Close" at bounding box center [676, 48] width 43 height 13
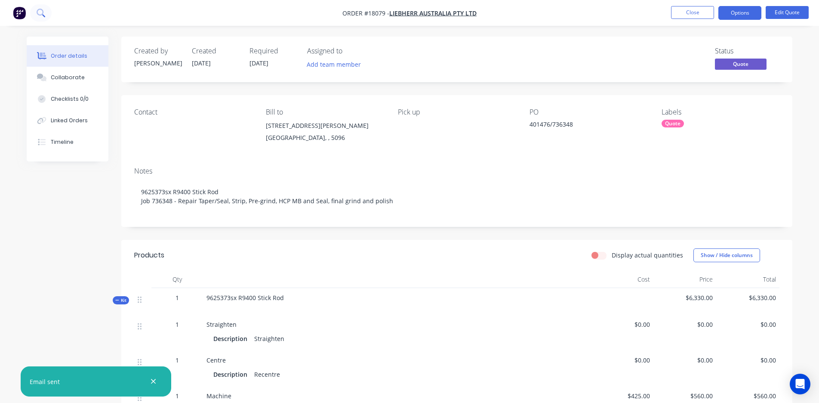
click at [39, 14] on icon at bounding box center [40, 12] width 7 height 7
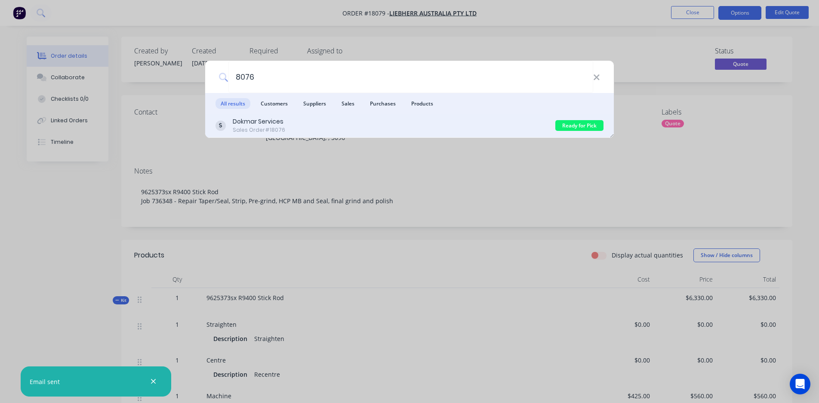
click at [263, 130] on div "Sales Order #18076" at bounding box center [259, 130] width 53 height 8
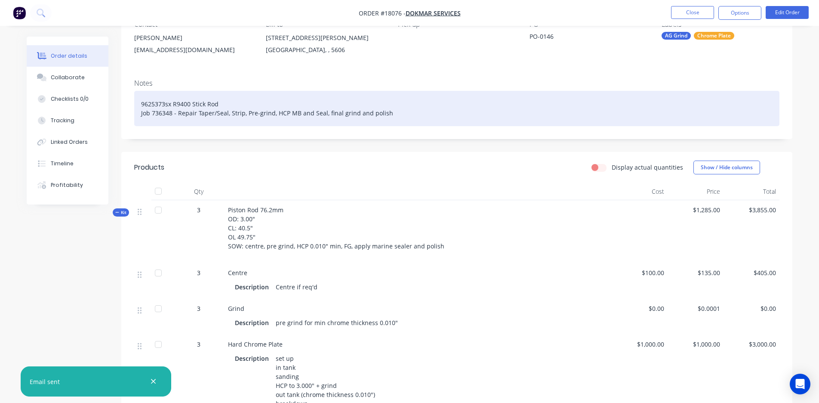
scroll to position [86, 0]
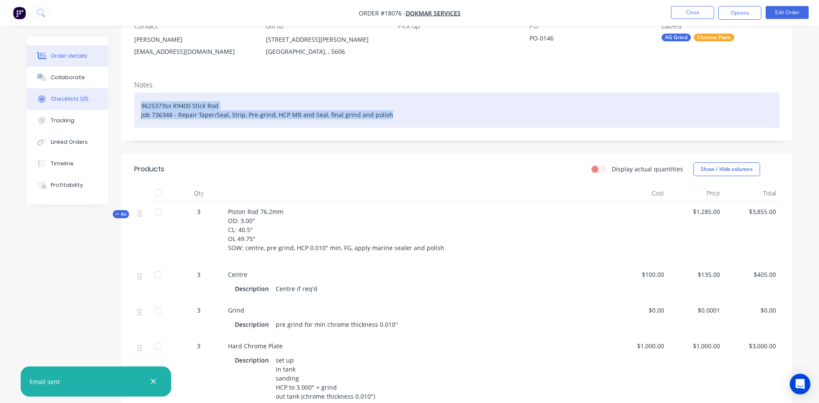
drag, startPoint x: 398, startPoint y: 113, endPoint x: 108, endPoint y: 105, distance: 290.2
click at [108, 105] on div "Order details Collaborate Checklists 0/0 Tracking Linked Orders Timeline Profit…" at bounding box center [409, 314] width 783 height 727
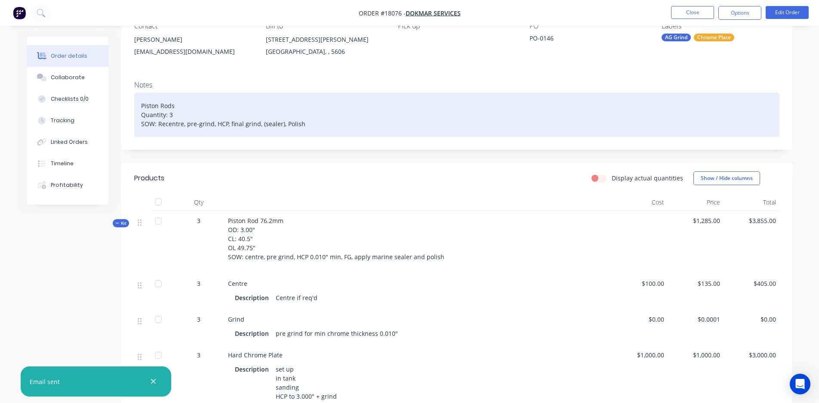
click at [266, 126] on div "Piston Rods Quantity: 3 SOW: Recentre, pre-grind, HCP, final grind, (sealer), P…" at bounding box center [457, 115] width 646 height 44
click at [280, 122] on div "Piston Rods Quantity: 3 SOW: Recentre, pre-grind, HCP, final grind, Sealer), Po…" at bounding box center [457, 115] width 646 height 44
click at [321, 124] on div "Piston Rods Quantity: 3 SOW: Recentre, pre-grind, HCP, final grind, Sealer, Pol…" at bounding box center [457, 115] width 646 height 44
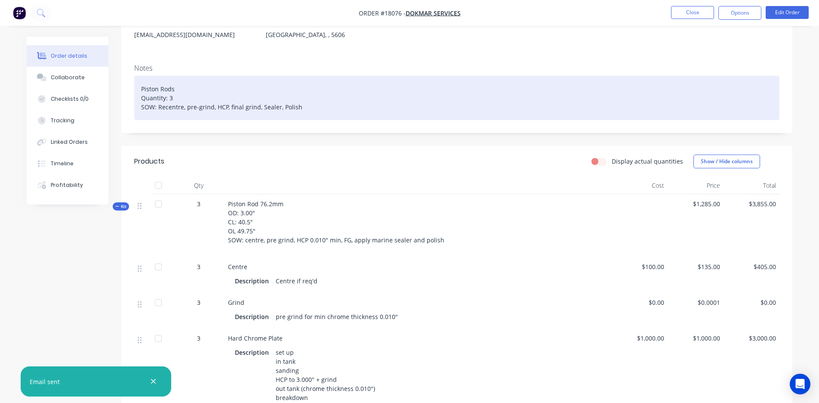
scroll to position [28, 0]
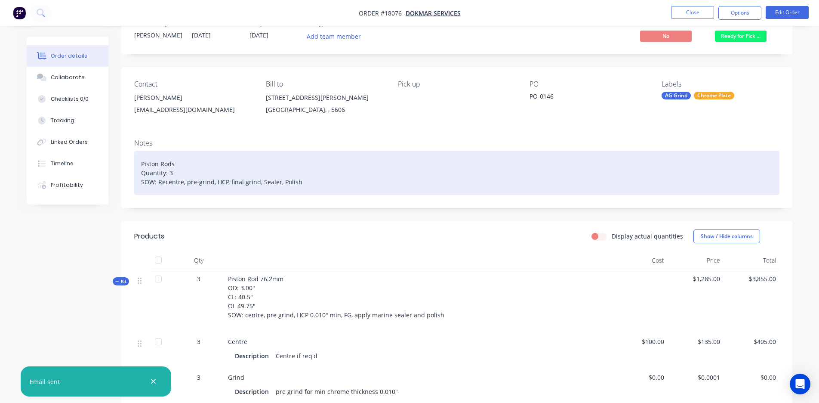
click at [194, 164] on div "Piston Rods Quantity: 3 SOW: Recentre, pre-grind, HCP, final grind, Sealer, Pol…" at bounding box center [457, 173] width 646 height 44
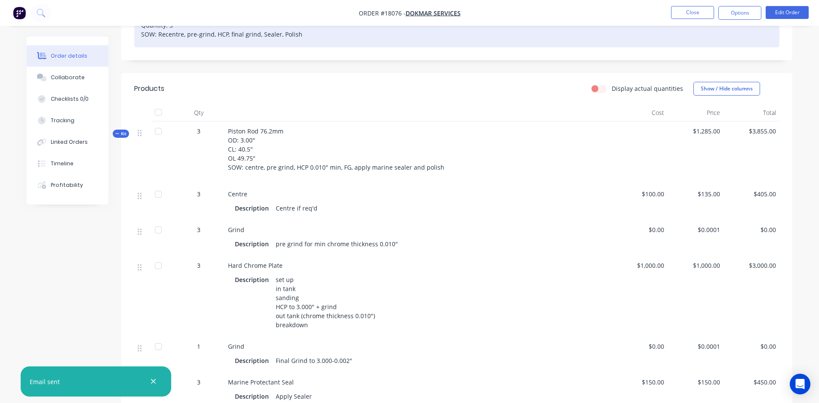
scroll to position [184, 0]
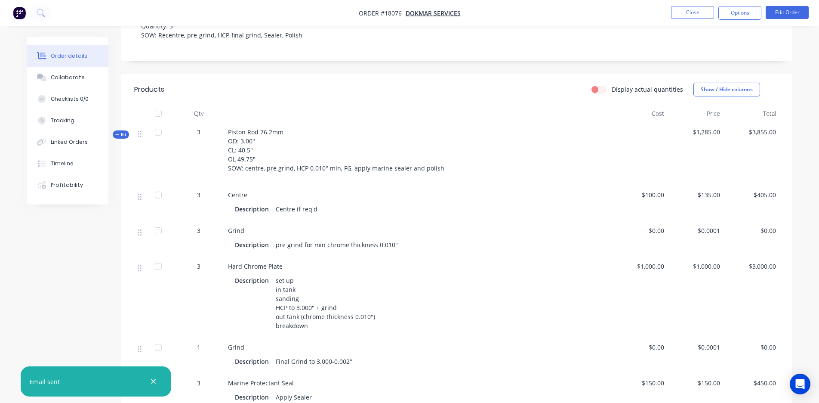
click at [651, 190] on span "$100.00" at bounding box center [639, 194] width 49 height 9
click at [649, 200] on div "$100.00" at bounding box center [640, 203] width 56 height 36
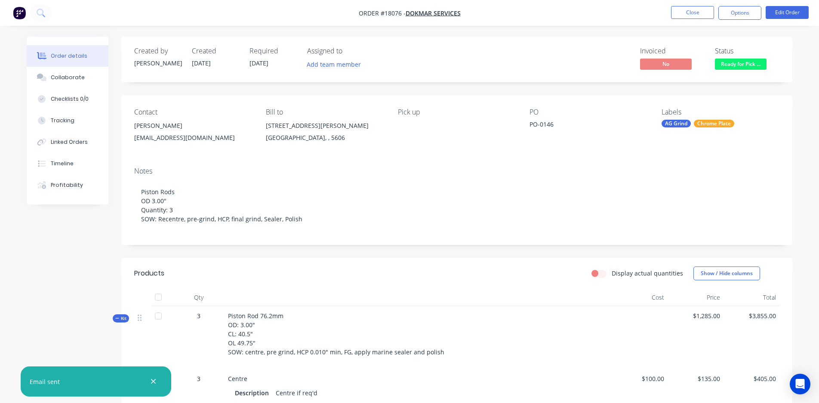
scroll to position [0, 0]
click at [738, 16] on button "Options" at bounding box center [740, 13] width 43 height 14
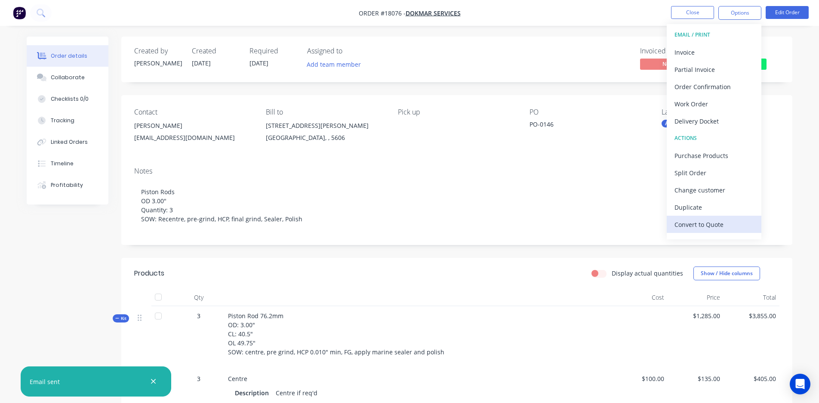
click at [705, 226] on div "Convert to Quote" at bounding box center [714, 224] width 79 height 12
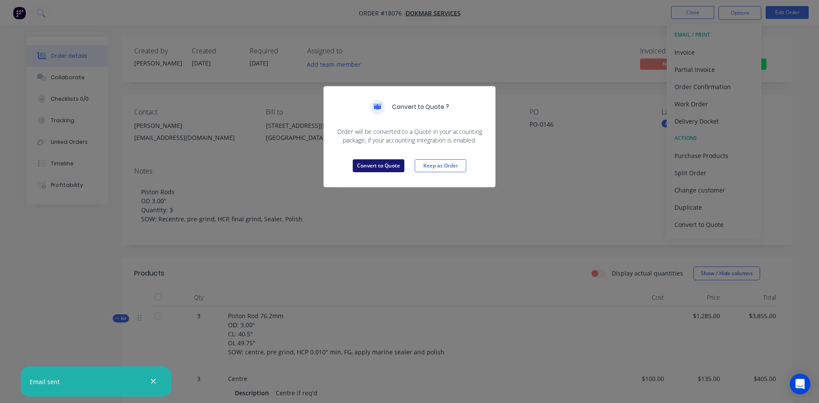
click at [373, 166] on button "Convert to Quote" at bounding box center [379, 165] width 52 height 13
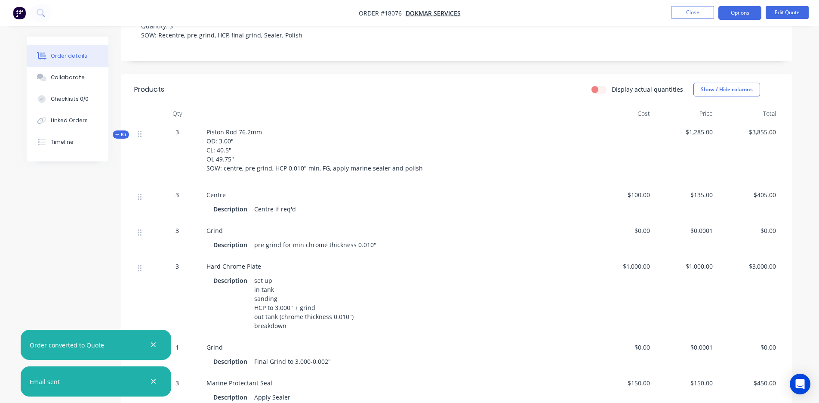
scroll to position [192, 0]
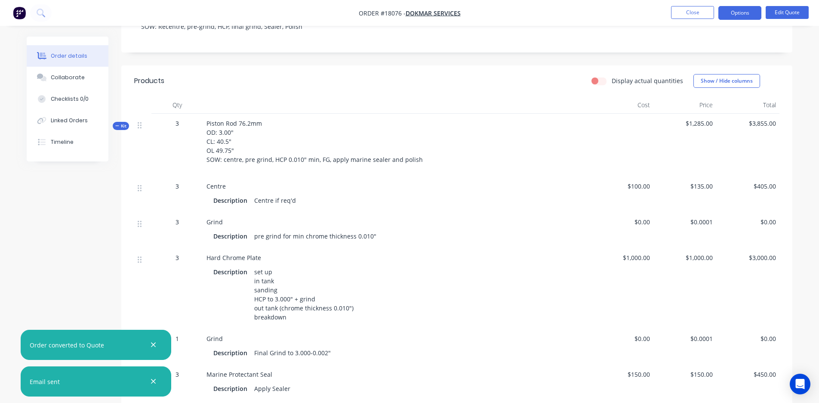
click at [640, 186] on span "$100.00" at bounding box center [622, 186] width 56 height 9
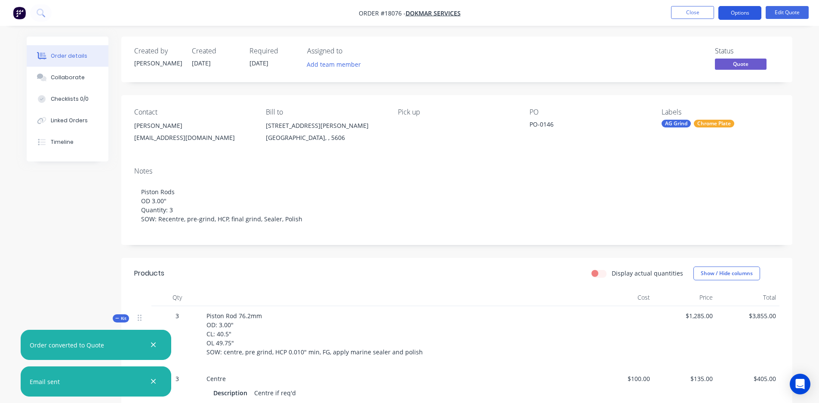
scroll to position [0, 0]
click at [732, 10] on button "Options" at bounding box center [740, 13] width 43 height 14
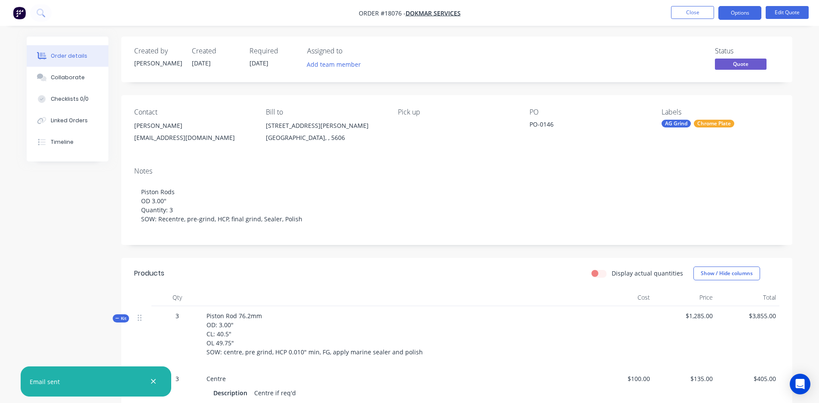
click at [590, 125] on div "PO-0146" at bounding box center [584, 126] width 108 height 12
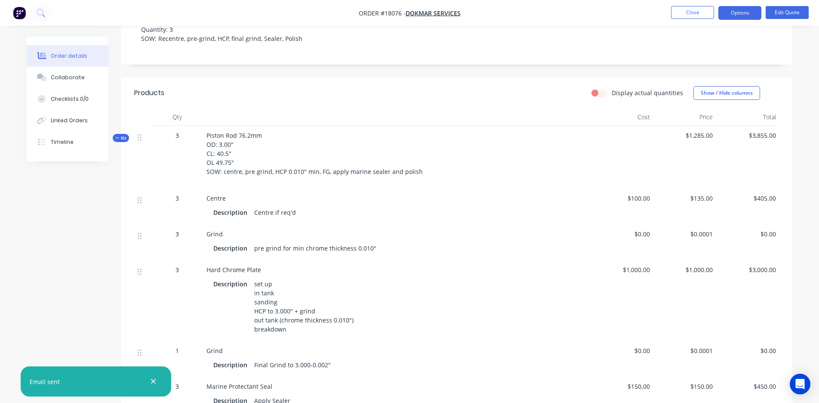
scroll to position [198, 0]
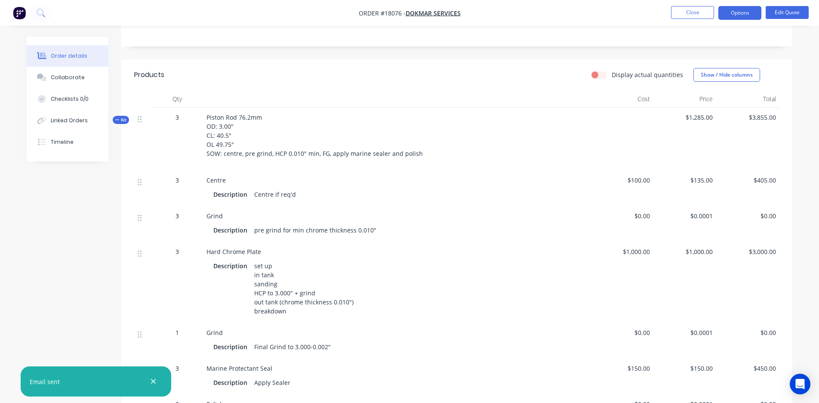
click at [636, 183] on span "$100.00" at bounding box center [622, 180] width 56 height 9
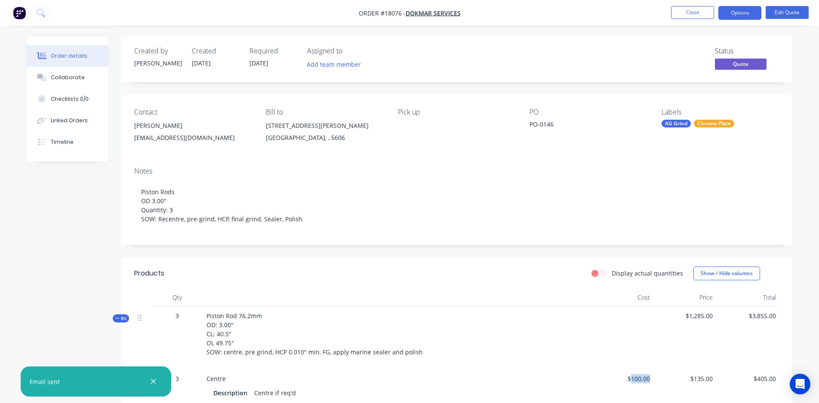
scroll to position [0, 0]
click at [793, 22] on nav "Order #18076 - Dokmar Services Close Options Edit Quote" at bounding box center [409, 13] width 819 height 26
click at [789, 20] on nav "Order #18076 - Dokmar Services Close Options Edit Quote" at bounding box center [409, 13] width 819 height 26
click at [784, 12] on button "Edit Quote" at bounding box center [787, 12] width 43 height 13
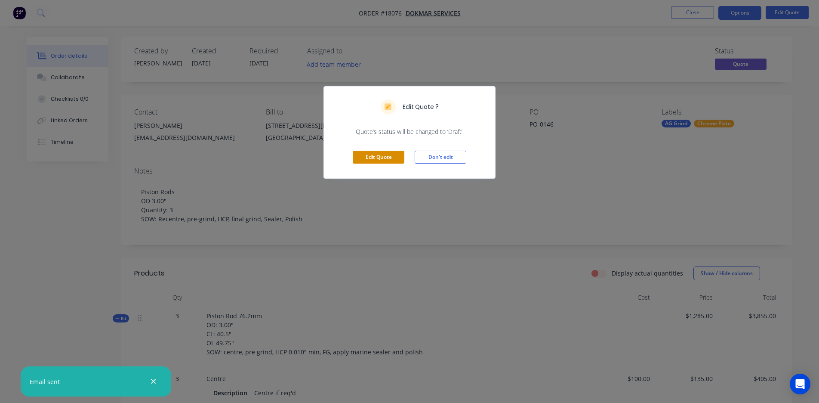
click at [374, 157] on button "Edit Quote" at bounding box center [379, 157] width 52 height 13
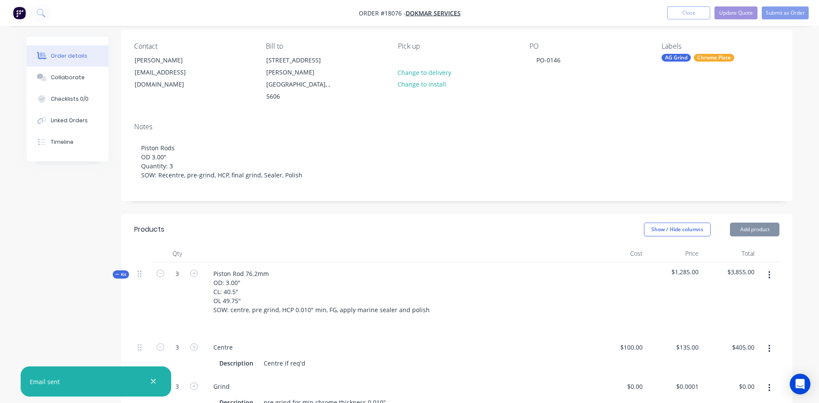
scroll to position [120, 0]
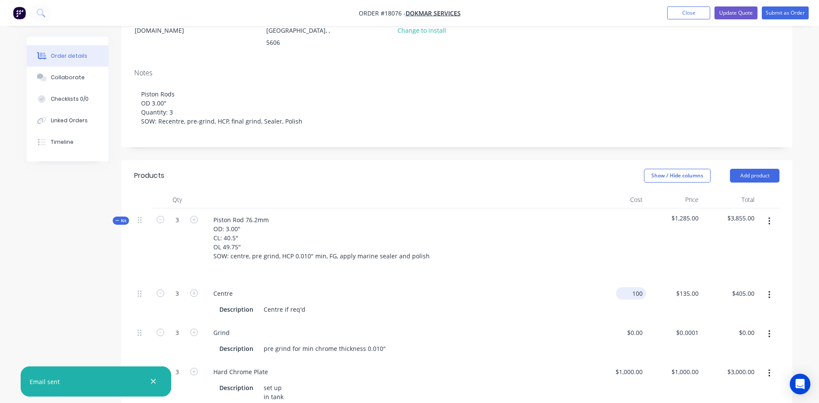
click at [636, 287] on input "100" at bounding box center [633, 293] width 27 height 12
click at [531, 297] on div "Centre Description Centre if req'd" at bounding box center [396, 301] width 387 height 39
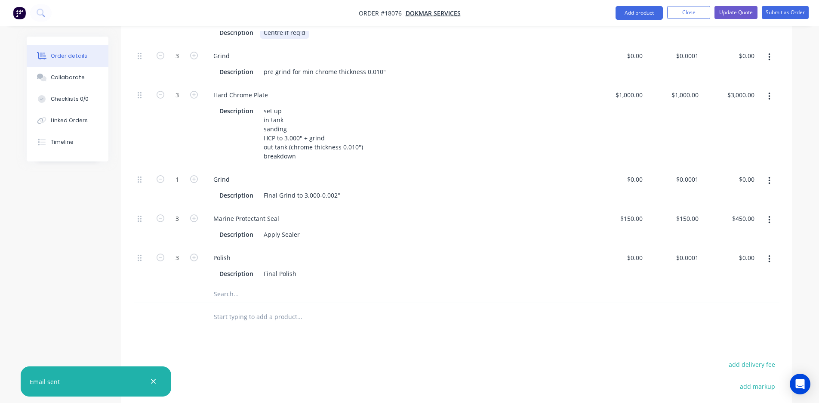
scroll to position [395, 0]
click at [631, 208] on div "150 $150.00" at bounding box center [618, 227] width 56 height 39
click at [585, 228] on div "Description Apply Sealer" at bounding box center [397, 235] width 380 height 14
click at [689, 208] on div "0 $0.00" at bounding box center [674, 227] width 56 height 39
click at [516, 253] on div "Polish" at bounding box center [397, 259] width 380 height 12
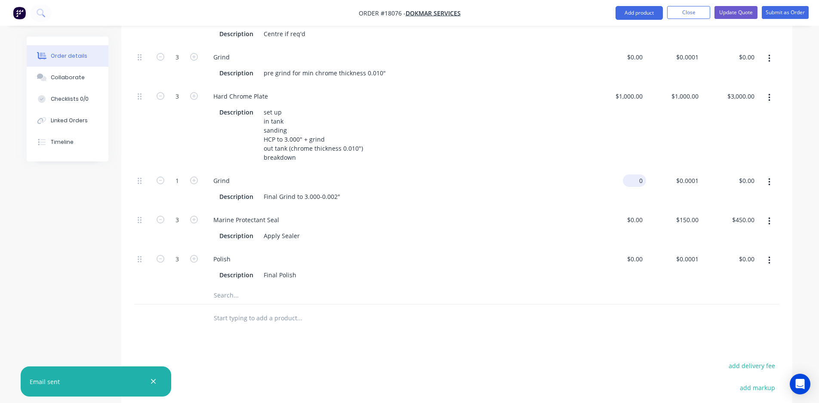
click at [631, 169] on div "0 $0.00" at bounding box center [618, 188] width 56 height 39
click at [626, 29] on header "Products Show / Hide columns Add product" at bounding box center [456, 15] width 671 height 31
click at [630, 46] on div "0 $0.00" at bounding box center [618, 65] width 56 height 39
click at [579, 85] on div "Hard Chrome Plate Description set up in tank sanding HCP to 3.000" + grind out …" at bounding box center [396, 127] width 387 height 84
click at [681, 46] on div "305 305" at bounding box center [674, 65] width 56 height 39
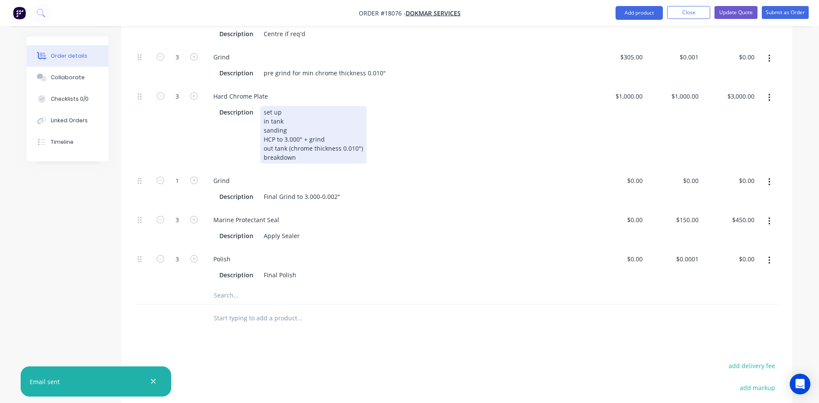
click at [558, 106] on div "Description set up in tank sanding HCP to 3.000" + grind out tank (chrome thick…" at bounding box center [395, 135] width 358 height 58
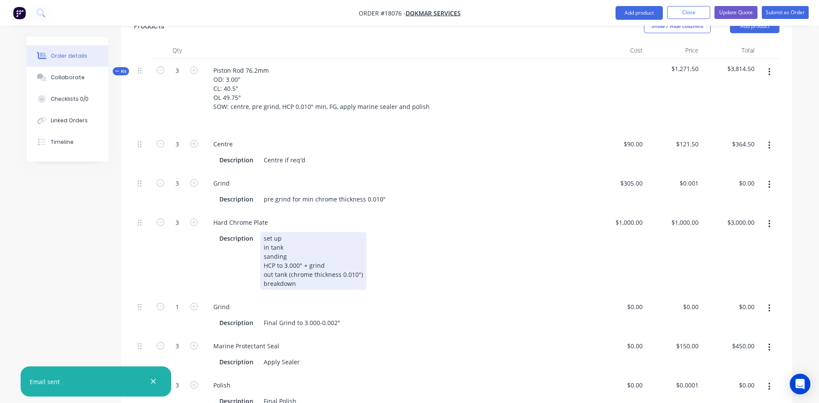
scroll to position [274, 0]
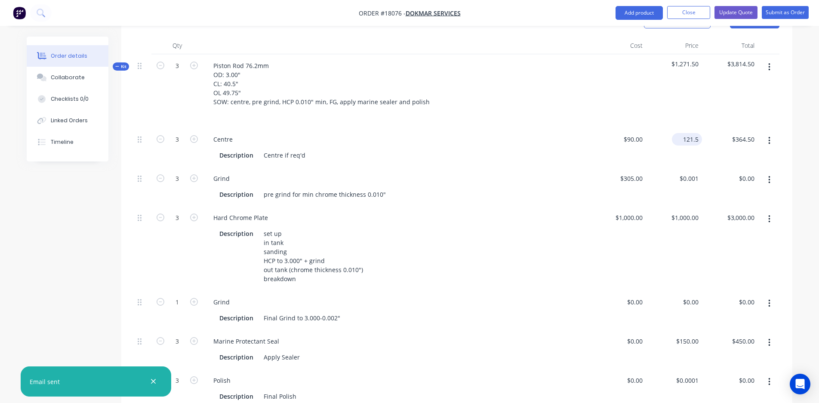
click at [686, 133] on input "121.5" at bounding box center [689, 139] width 27 height 12
click at [572, 105] on div "Piston Rod 76.2mm OD: 3.00" CL: 40.5" OL 49.75" SOW: centre, pre grind, HCP 0.0…" at bounding box center [396, 91] width 387 height 74
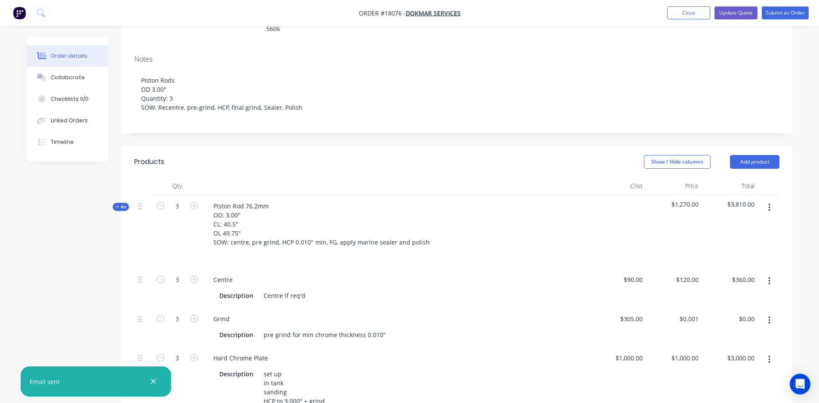
scroll to position [127, 0]
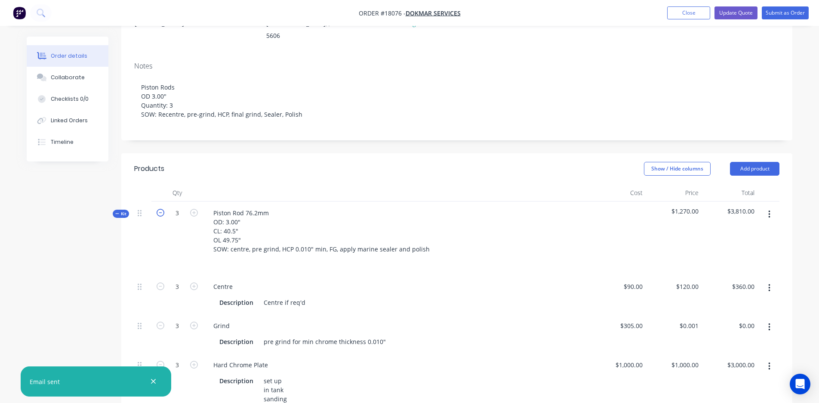
click at [159, 209] on icon "button" at bounding box center [161, 213] width 8 height 8
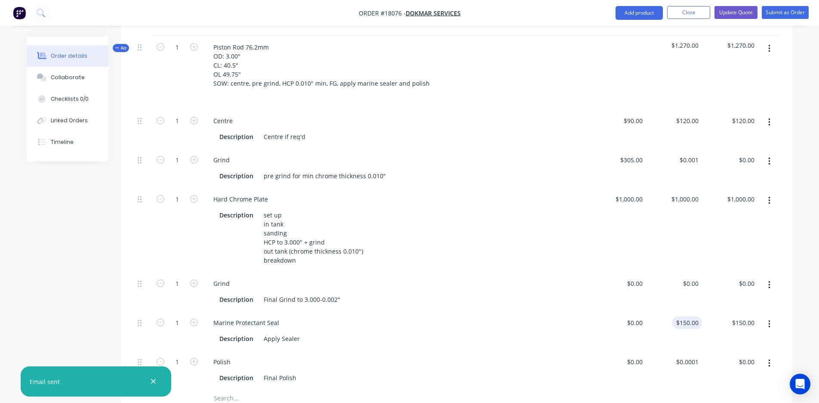
scroll to position [296, 0]
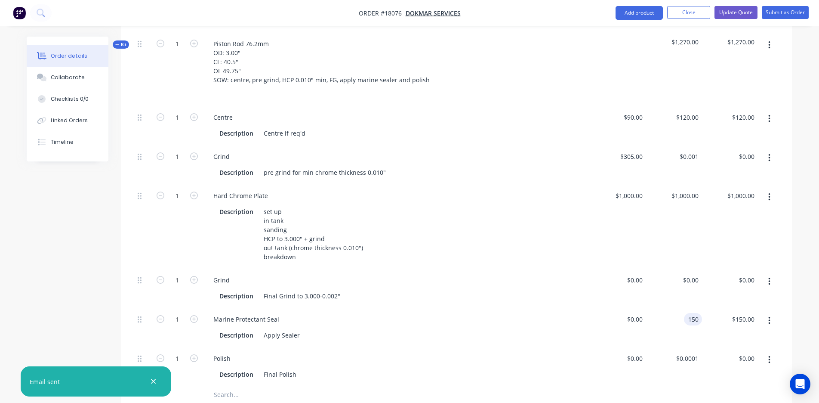
click at [686, 313] on div "150 150" at bounding box center [693, 319] width 18 height 12
click at [682, 106] on div "120 $120.00" at bounding box center [674, 125] width 56 height 39
click at [585, 184] on div "Hard Chrome Plate Description set up in tank sanding HCP to 3.000" + grind out …" at bounding box center [396, 226] width 387 height 84
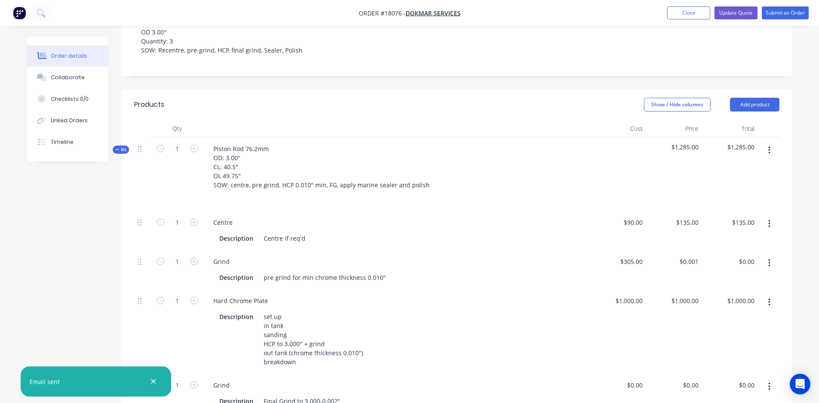
scroll to position [175, 0]
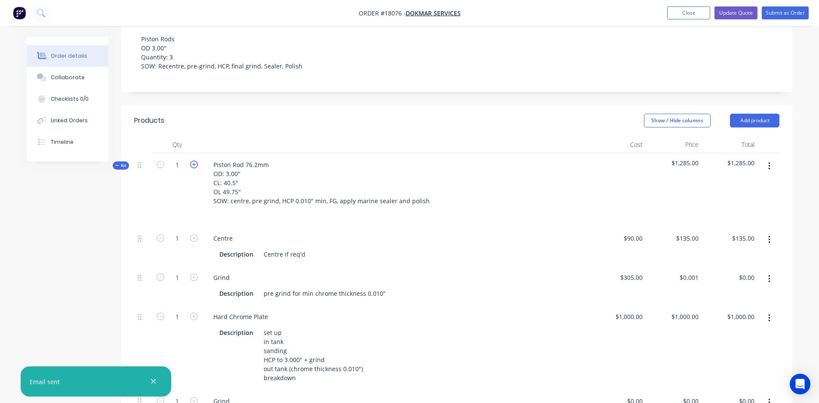
click at [193, 161] on icon "button" at bounding box center [194, 165] width 8 height 8
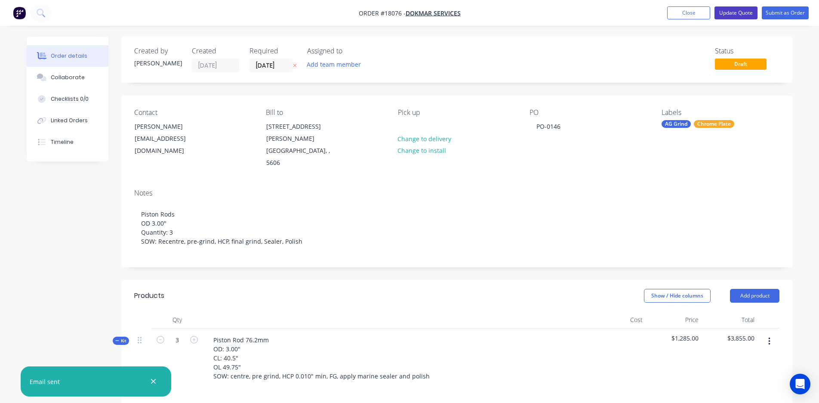
scroll to position [0, 0]
click at [735, 14] on button "Update Quote" at bounding box center [736, 12] width 43 height 13
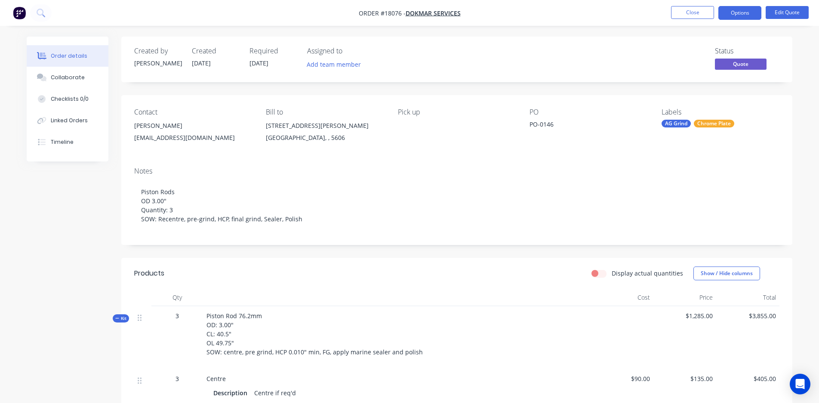
click at [732, 22] on nav "Order #18076 - Dokmar Services Close Options Edit Quote" at bounding box center [409, 13] width 819 height 26
click at [735, 15] on button "Options" at bounding box center [740, 13] width 43 height 14
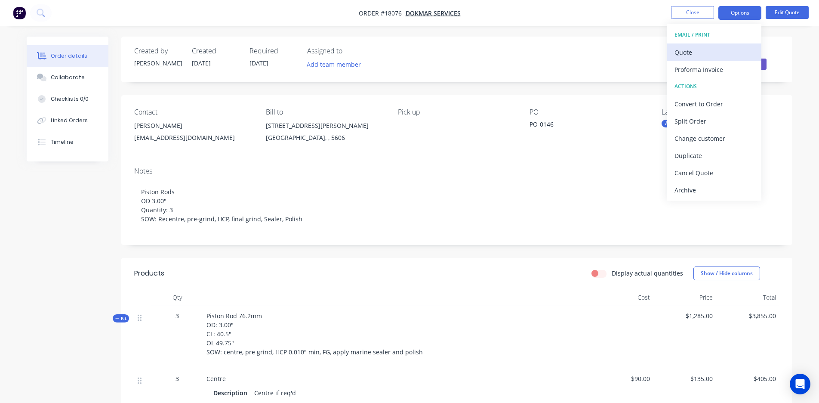
click at [717, 50] on div "Quote" at bounding box center [714, 52] width 79 height 12
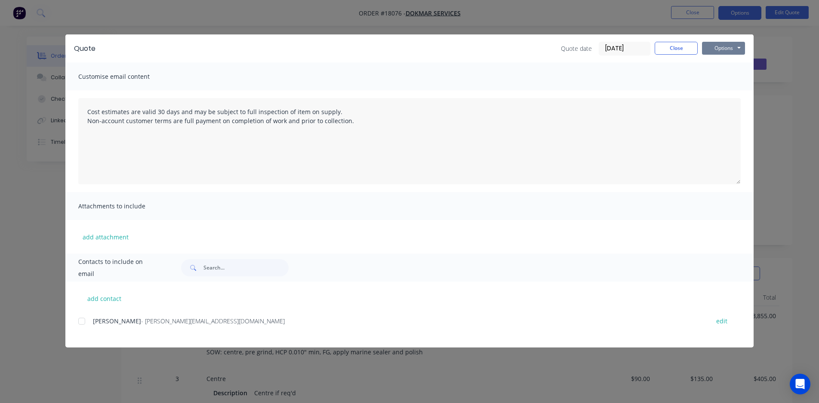
click at [735, 46] on button "Options" at bounding box center [723, 48] width 43 height 13
click at [719, 76] on button "Print" at bounding box center [729, 78] width 55 height 14
click at [673, 48] on button "Close" at bounding box center [676, 48] width 43 height 13
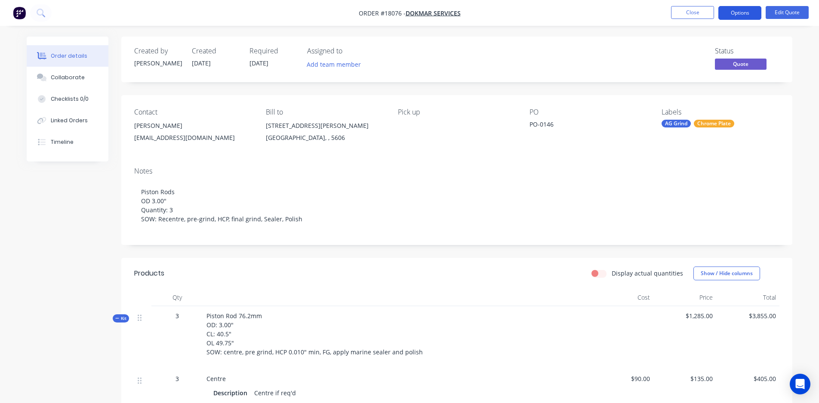
click at [745, 15] on button "Options" at bounding box center [740, 13] width 43 height 14
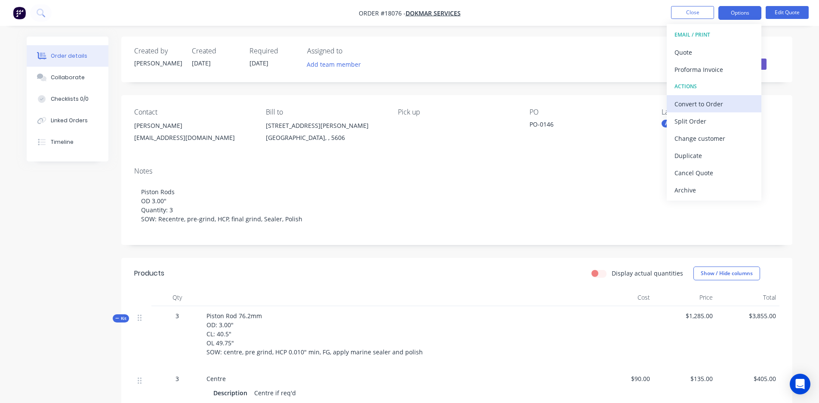
click at [702, 99] on div "Convert to Order" at bounding box center [714, 104] width 79 height 12
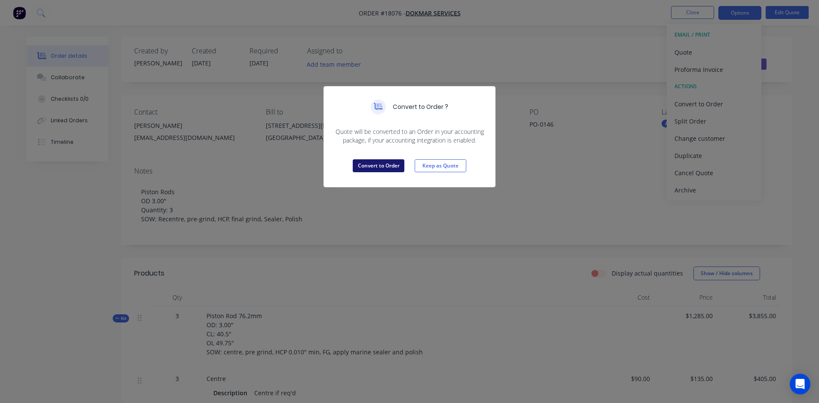
click at [375, 161] on button "Convert to Order" at bounding box center [379, 165] width 52 height 13
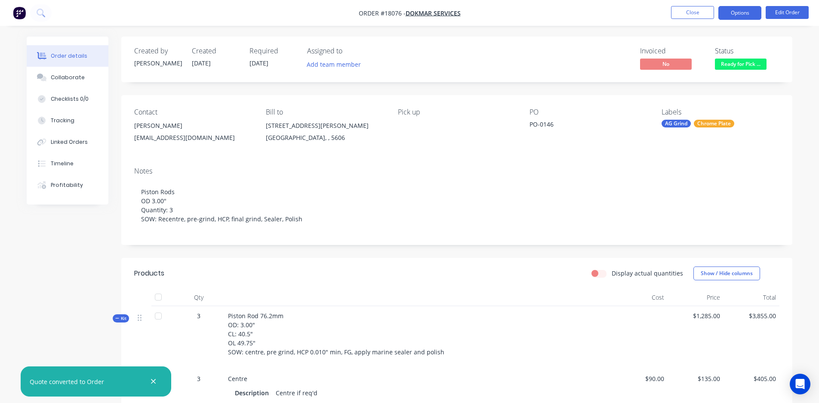
click at [744, 7] on button "Options" at bounding box center [740, 13] width 43 height 14
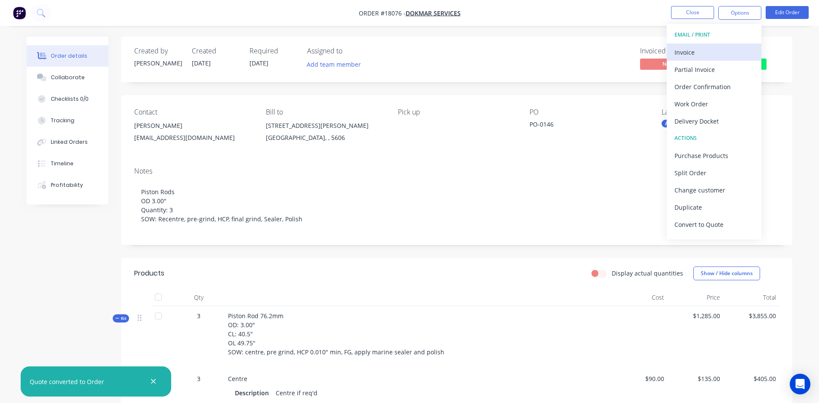
click at [699, 59] on button "Invoice" at bounding box center [714, 51] width 95 height 17
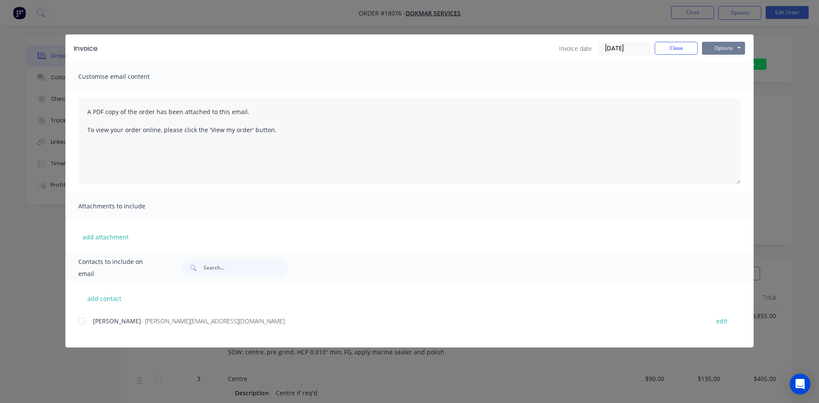
click at [720, 50] on button "Options" at bounding box center [723, 48] width 43 height 13
click at [718, 79] on button "Print" at bounding box center [729, 78] width 55 height 14
click at [677, 54] on button "Close" at bounding box center [676, 48] width 43 height 13
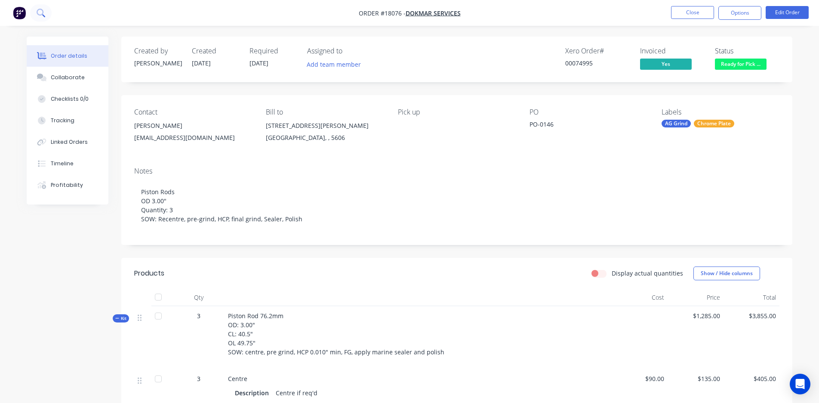
click at [44, 12] on icon at bounding box center [41, 13] width 8 height 8
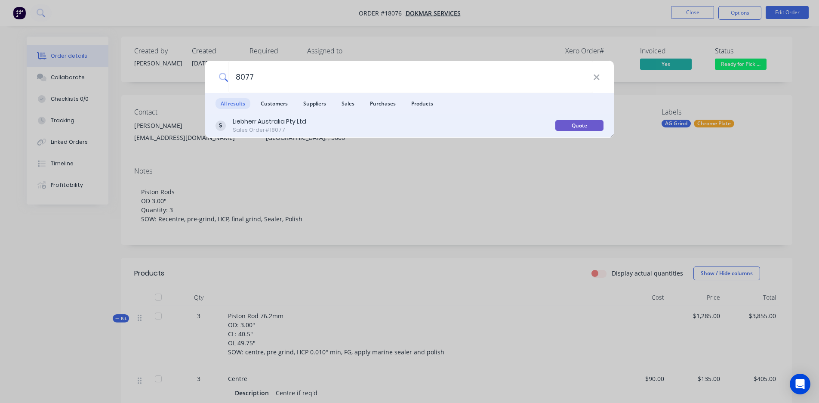
click at [251, 133] on div "Sales Order #18077" at bounding box center [270, 130] width 74 height 8
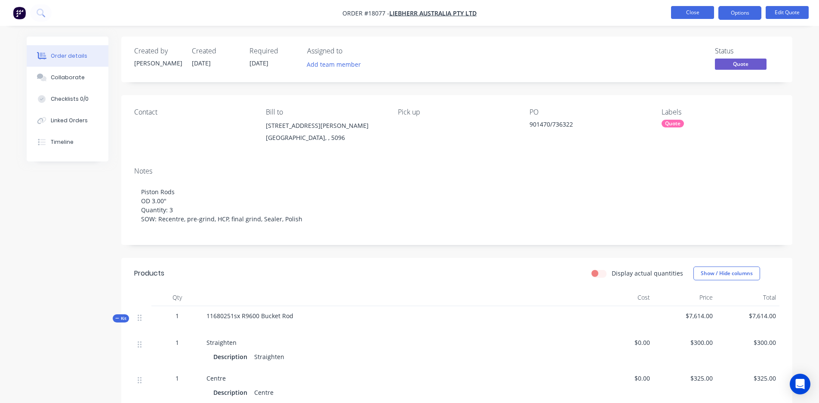
click at [684, 14] on button "Close" at bounding box center [692, 12] width 43 height 13
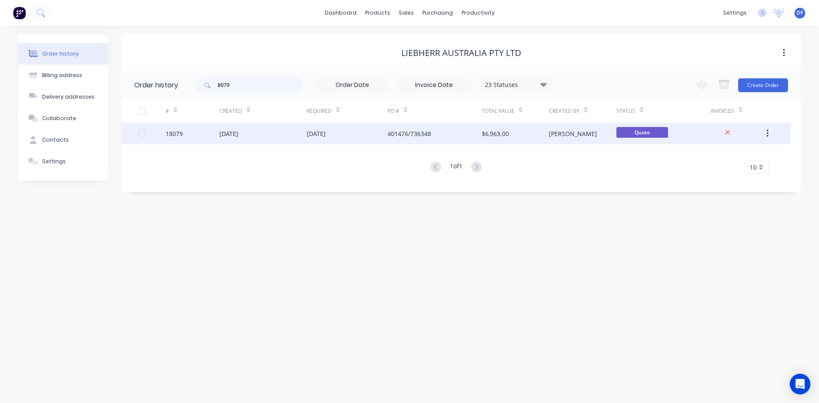
click at [259, 135] on div "[DATE]" at bounding box center [262, 134] width 87 height 22
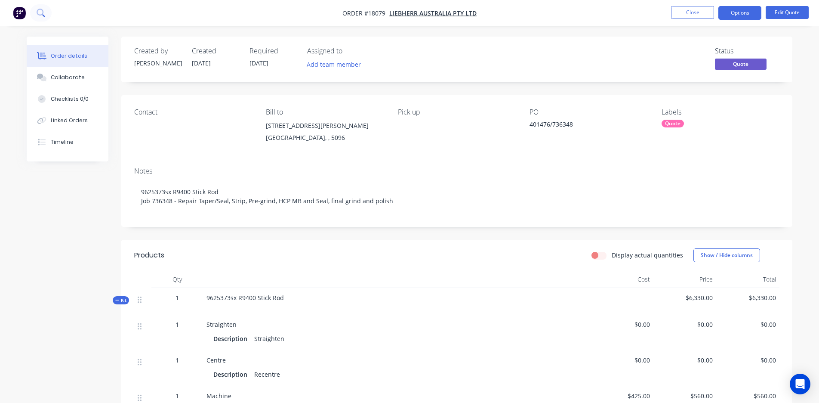
click at [43, 12] on icon at bounding box center [40, 12] width 7 height 7
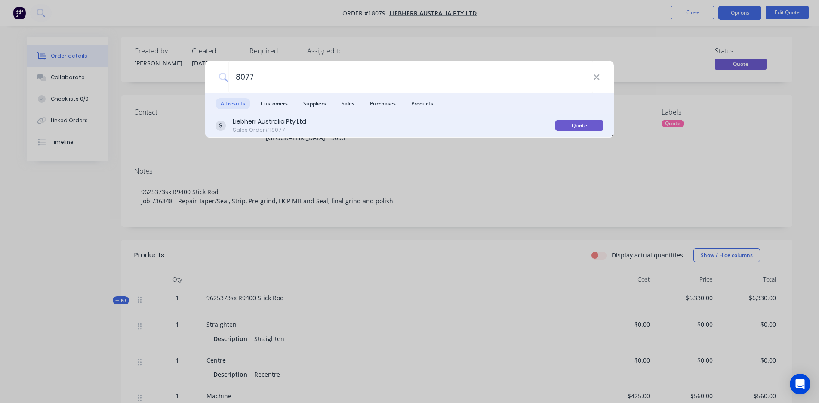
click at [256, 129] on div "Sales Order #18077" at bounding box center [270, 130] width 74 height 8
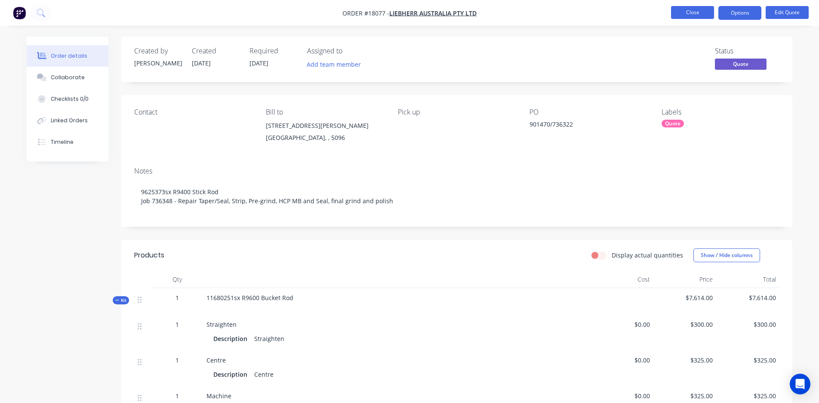
click at [693, 6] on button "Close" at bounding box center [692, 12] width 43 height 13
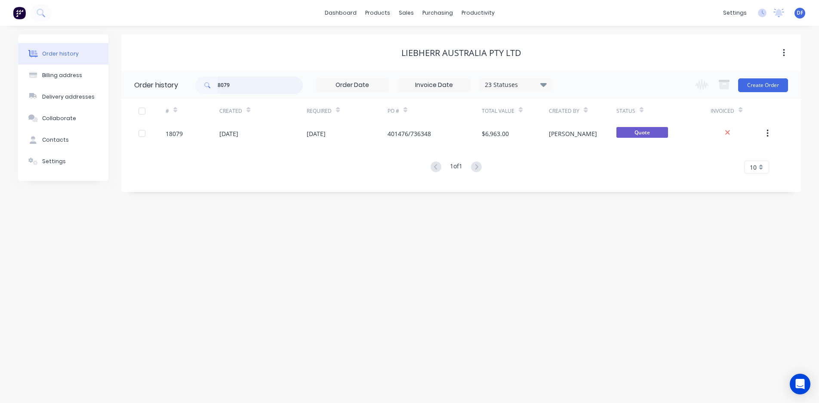
click at [244, 88] on input "8079" at bounding box center [260, 85] width 85 height 17
click at [180, 227] on div "Order history Billing address Delivery addresses Collaborate Contacts Settings …" at bounding box center [409, 214] width 819 height 377
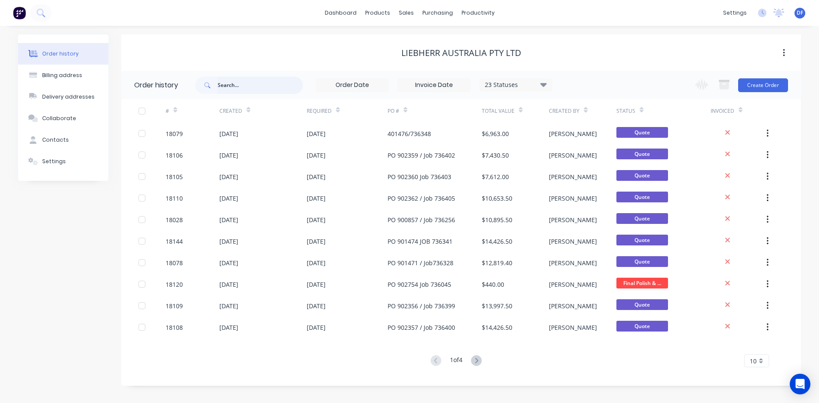
click at [232, 86] on input "text" at bounding box center [260, 85] width 85 height 17
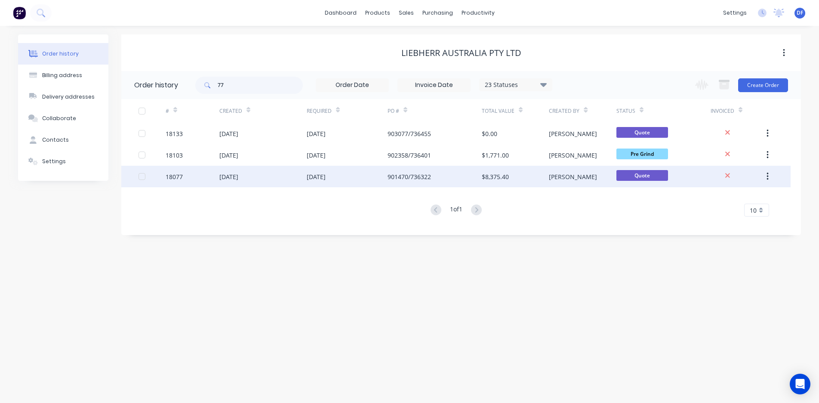
click at [177, 177] on div "18077" at bounding box center [174, 176] width 17 height 9
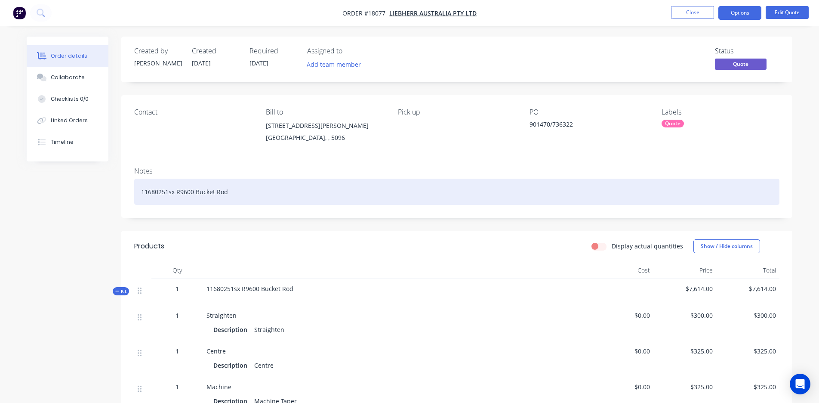
click at [235, 190] on div "11680251sx R9600 Bucket Rod" at bounding box center [457, 192] width 646 height 26
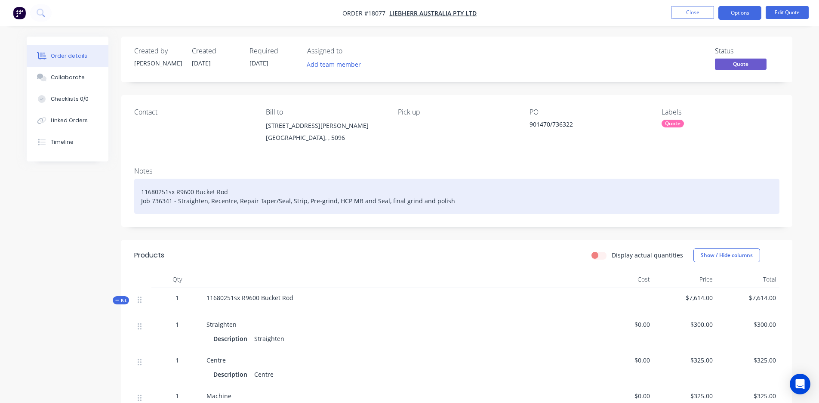
click at [156, 201] on div "11680251sx R9600 Bucket Rod Job 736341 - Straighten, Recentre, Repair Taper/Sea…" at bounding box center [457, 196] width 646 height 35
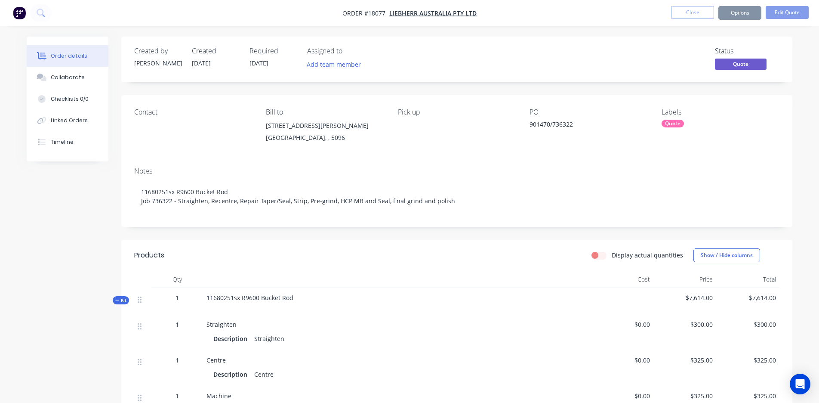
click at [521, 123] on div "Contact Bill to 1 Dr.Willi Liebherr Drive Para Hills West, , 5096 Pick up PO 90…" at bounding box center [456, 127] width 671 height 65
click at [527, 123] on div "Contact Bill to 1 Dr.Willi Liebherr Drive Para Hills West, , 5096 Pick up PO 90…" at bounding box center [456, 127] width 671 height 65
click at [791, 10] on button "Edit Quote" at bounding box center [787, 12] width 43 height 13
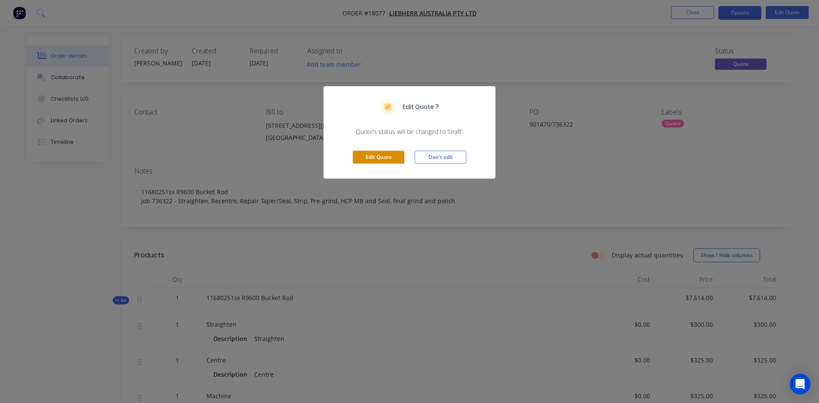
click at [374, 156] on button "Edit Quote" at bounding box center [379, 157] width 52 height 13
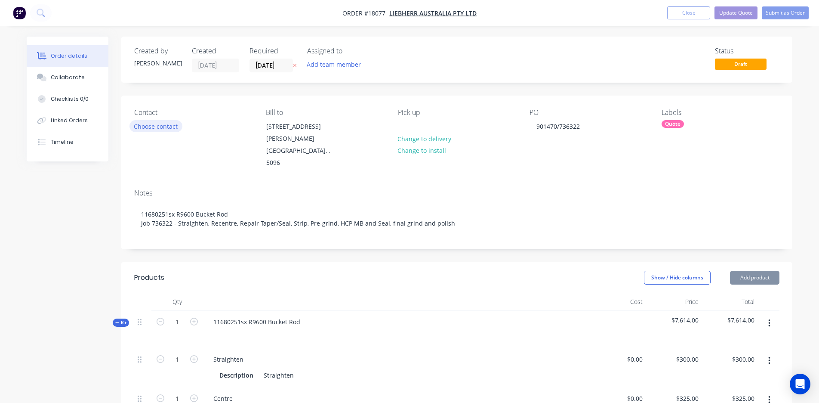
click at [154, 129] on button "Choose contact" at bounding box center [156, 126] width 53 height 12
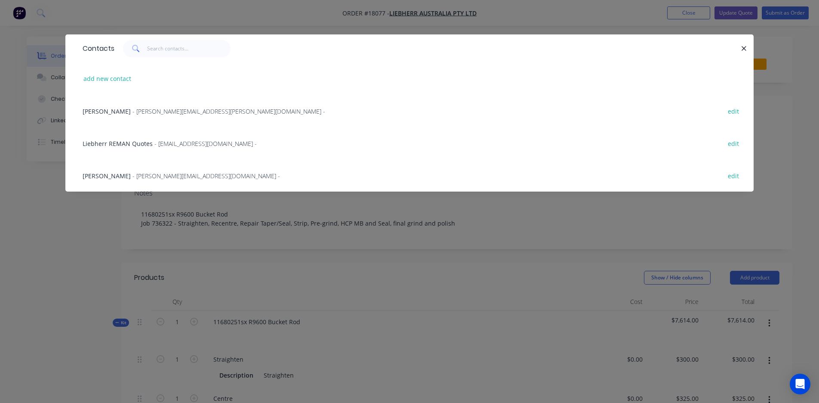
click at [144, 111] on span "- [PERSON_NAME][EMAIL_ADDRESS][PERSON_NAME][DOMAIN_NAME] -" at bounding box center [229, 111] width 193 height 8
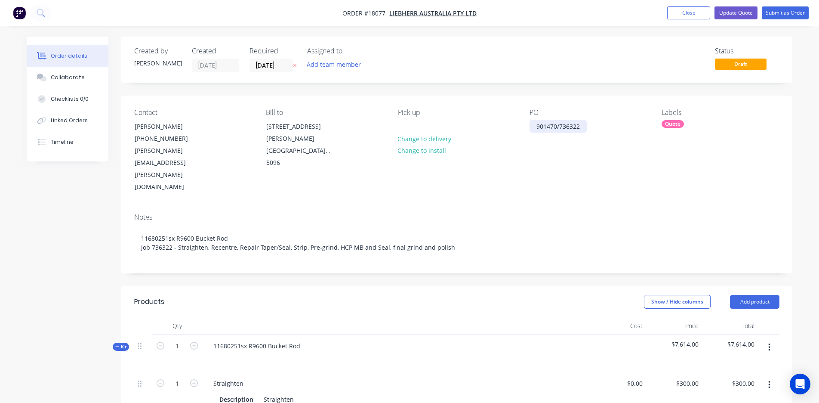
click at [537, 124] on div "901470/736322" at bounding box center [558, 126] width 57 height 12
click at [568, 124] on div "Job 901470/736322" at bounding box center [564, 126] width 68 height 12
click at [575, 126] on div "Job 901470 /736322" at bounding box center [565, 126] width 70 height 12
click at [572, 127] on div "Job 901470 /736322" at bounding box center [565, 126] width 70 height 12
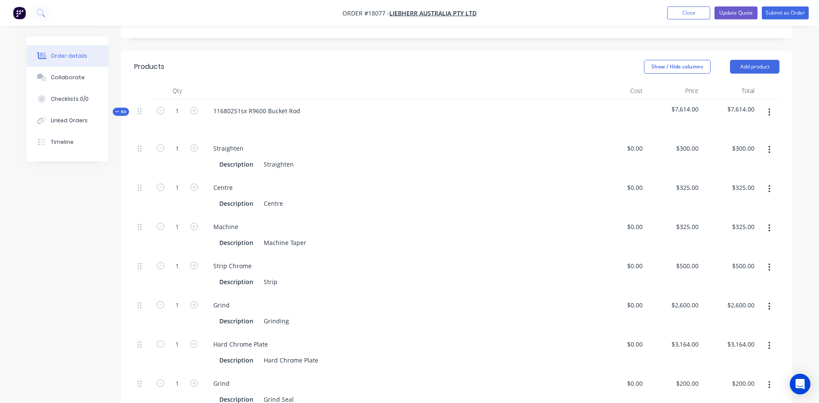
scroll to position [265, 0]
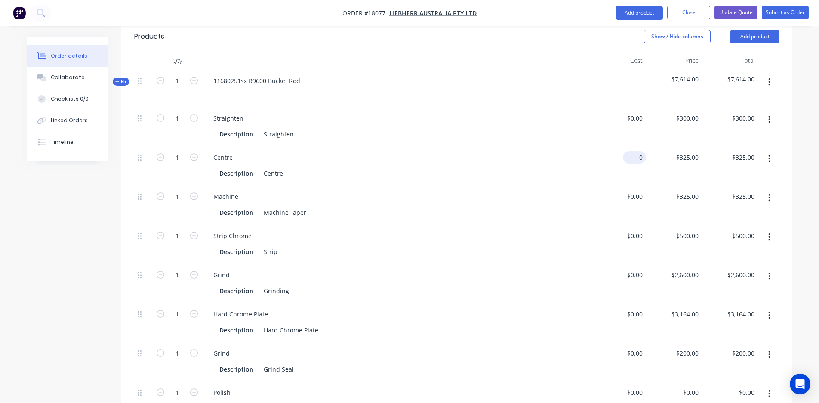
click at [633, 151] on div "0 $0.00" at bounding box center [634, 157] width 23 height 12
click at [685, 146] on div "325 $325.00" at bounding box center [674, 165] width 56 height 39
click at [633, 185] on div "0 0" at bounding box center [618, 204] width 56 height 39
click at [694, 190] on input "325" at bounding box center [689, 196] width 27 height 12
click at [612, 224] on div "$0.00 $0.00" at bounding box center [618, 243] width 56 height 39
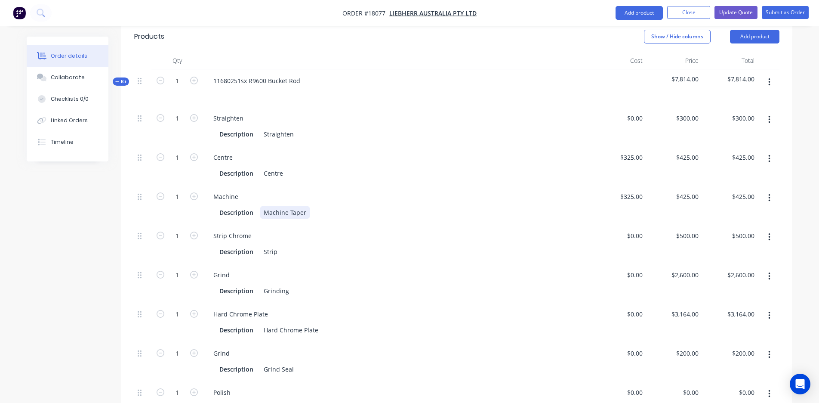
click at [300, 206] on div "Machine Taper" at bounding box center [284, 212] width 49 height 12
click at [281, 284] on div "Grinding" at bounding box center [276, 290] width 32 height 12
click at [298, 206] on div "Machine Taper" at bounding box center [284, 212] width 49 height 12
click at [304, 206] on div "Machine Taper" at bounding box center [284, 212] width 49 height 12
click at [553, 224] on div "Strip Chrome Description Strip" at bounding box center [396, 243] width 387 height 39
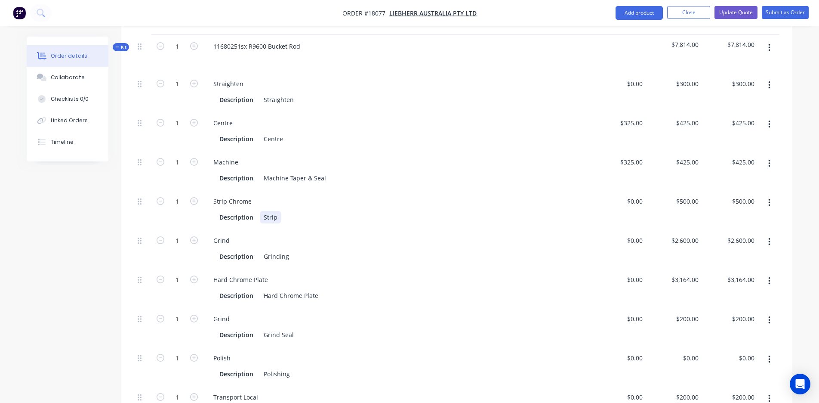
scroll to position [301, 0]
click at [636, 233] on div "0 $0.00" at bounding box center [634, 239] width 23 height 12
click at [609, 228] on div "$1,900.00 $1,900.00" at bounding box center [618, 247] width 56 height 39
click at [677, 228] on div "1900 $1,900.00" at bounding box center [674, 247] width 56 height 39
click at [584, 267] on div "Hard Chrome Plate Description Hard Chrome Plate" at bounding box center [396, 286] width 387 height 39
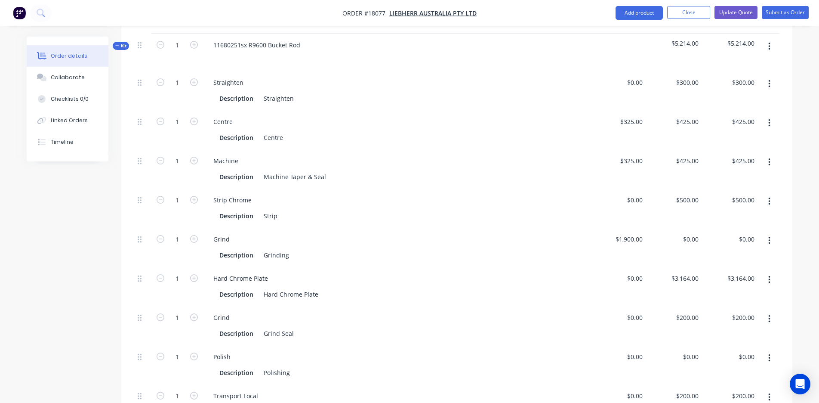
click at [769, 275] on icon "button" at bounding box center [770, 279] width 2 height 9
click at [719, 294] on button "Duplicate" at bounding box center [739, 302] width 82 height 17
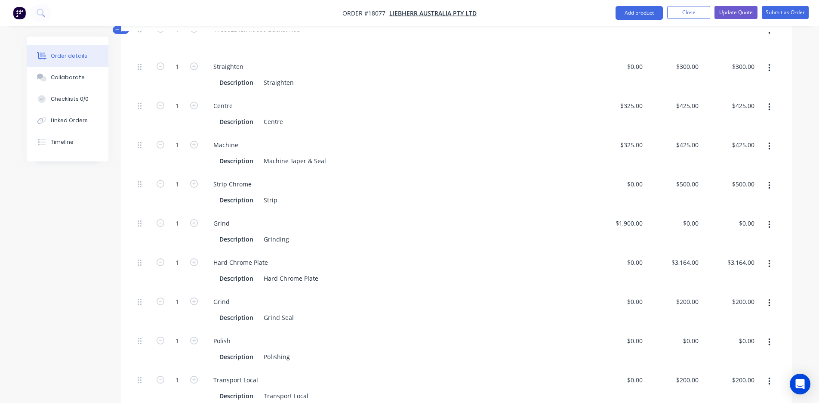
scroll to position [321, 0]
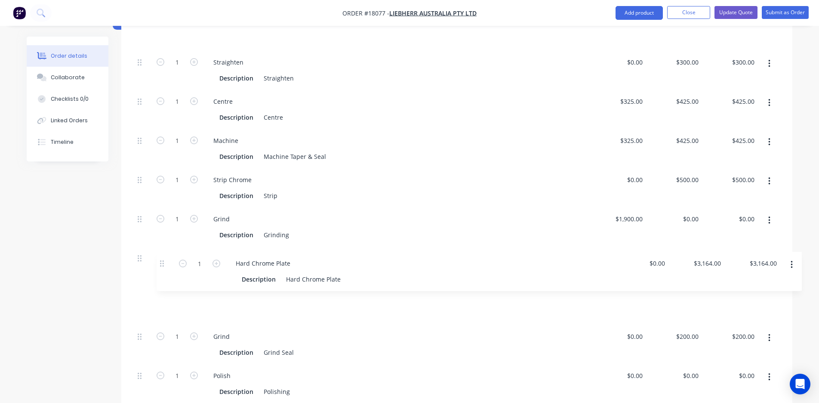
drag, startPoint x: 139, startPoint y: 384, endPoint x: 162, endPoint y: 260, distance: 125.9
click at [162, 260] on div "1 Straighten Description Straighten $0.00 $0.00 $300.00 $300.00 $300.00 $300.00…" at bounding box center [457, 247] width 646 height 392
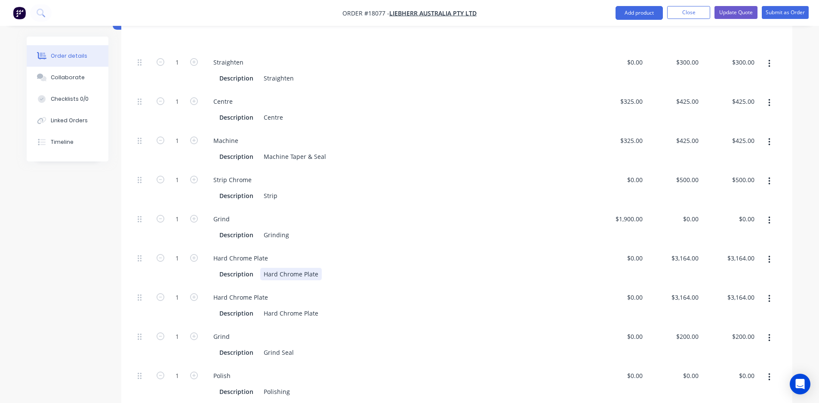
click at [315, 268] on div "Hard Chrome Plate" at bounding box center [291, 274] width 62 height 12
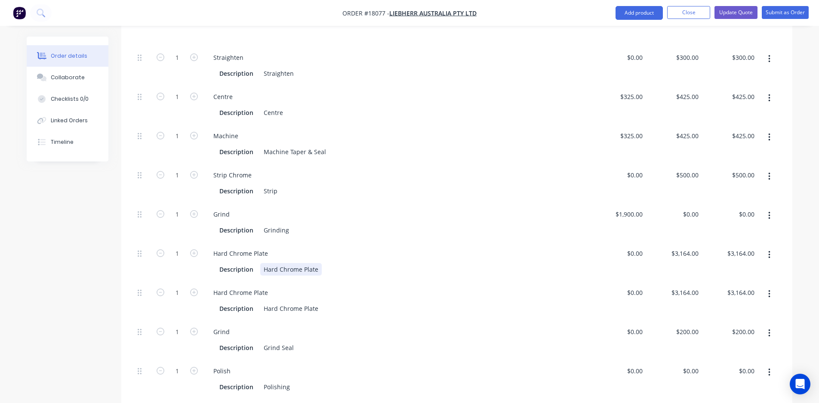
scroll to position [327, 0]
click at [324, 301] on div "Description Hard Chrome Plate" at bounding box center [395, 307] width 358 height 12
click at [685, 285] on input "3164" at bounding box center [686, 291] width 31 height 12
click at [686, 246] on input "3164" at bounding box center [686, 252] width 31 height 12
click at [602, 241] on div "$0.00 $0.00" at bounding box center [618, 260] width 56 height 39
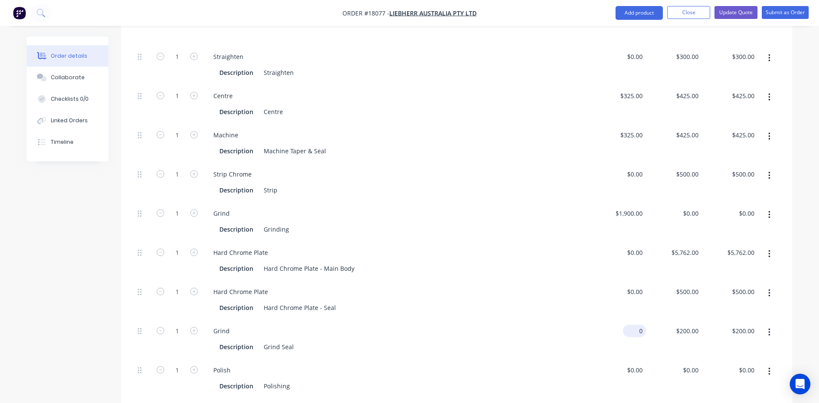
click at [634, 324] on div "0 $0.00" at bounding box center [634, 330] width 23 height 12
click at [685, 324] on div "200 $200.00" at bounding box center [687, 330] width 30 height 12
click at [513, 380] on div "Description Polishing" at bounding box center [395, 386] width 358 height 12
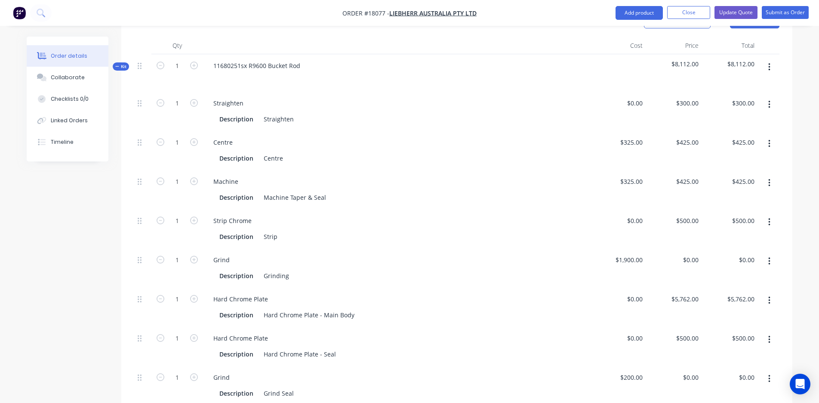
scroll to position [273, 0]
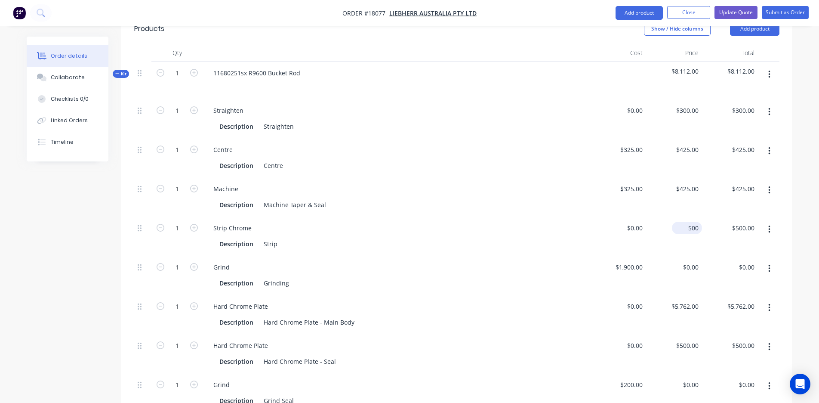
click at [686, 222] on div "500 $500.00" at bounding box center [687, 228] width 30 height 12
click at [682, 216] on div "$0.00 $0.00" at bounding box center [674, 235] width 56 height 39
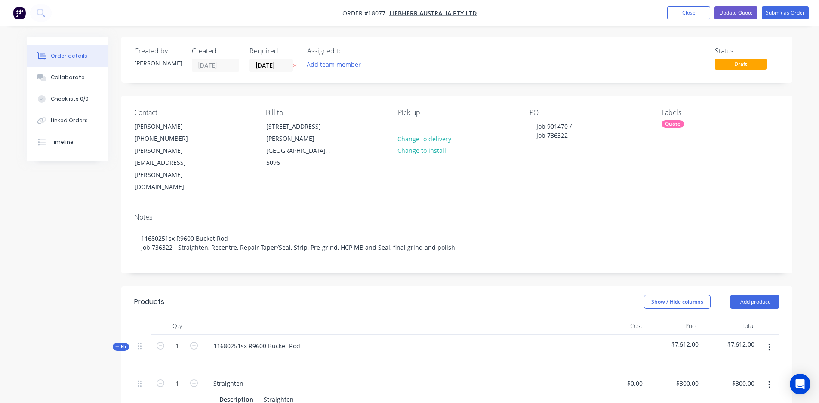
scroll to position [0, 0]
click at [736, 7] on button "Update Quote" at bounding box center [736, 12] width 43 height 13
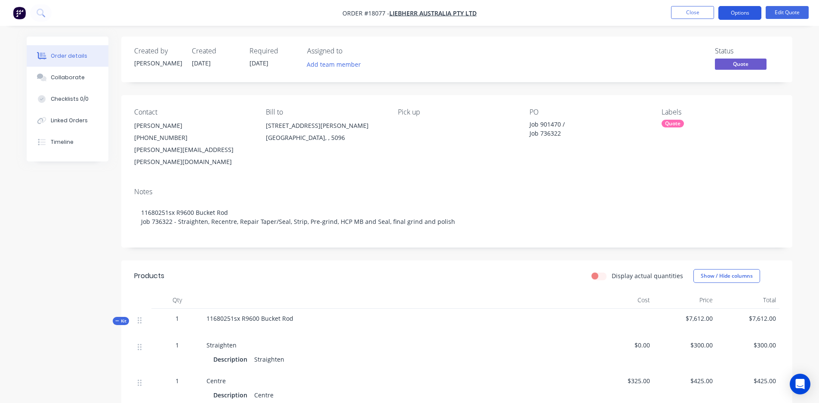
click at [738, 15] on button "Options" at bounding box center [740, 13] width 43 height 14
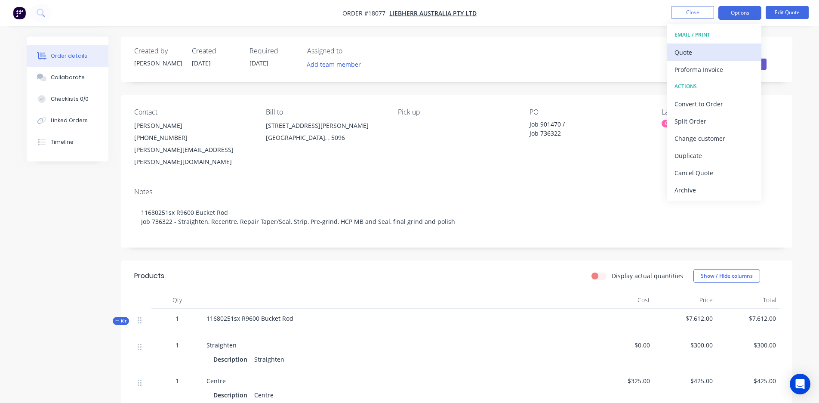
click at [710, 56] on div "Quote" at bounding box center [714, 52] width 79 height 12
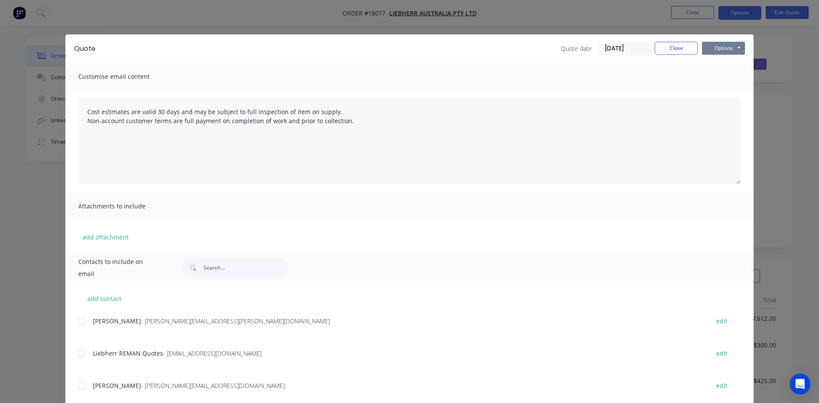
click at [730, 47] on button "Options" at bounding box center [723, 48] width 43 height 13
click at [716, 65] on button "Preview" at bounding box center [729, 63] width 55 height 14
click at [84, 356] on div at bounding box center [81, 353] width 17 height 17
click at [721, 49] on button "Options" at bounding box center [723, 48] width 43 height 13
click at [716, 90] on button "Email" at bounding box center [729, 92] width 55 height 14
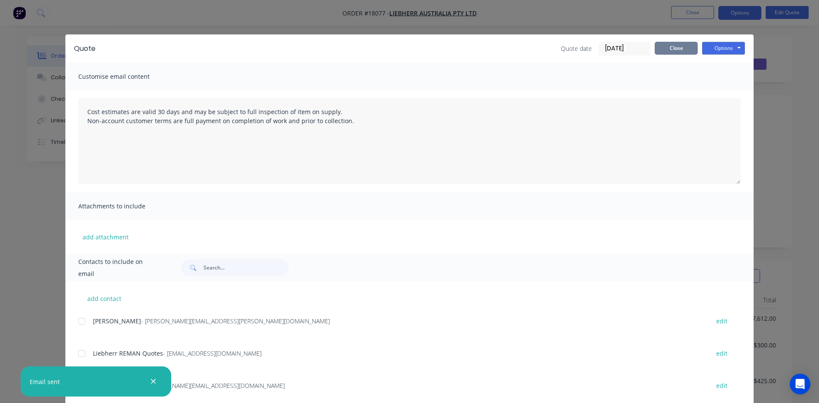
click at [677, 54] on button "Close" at bounding box center [676, 48] width 43 height 13
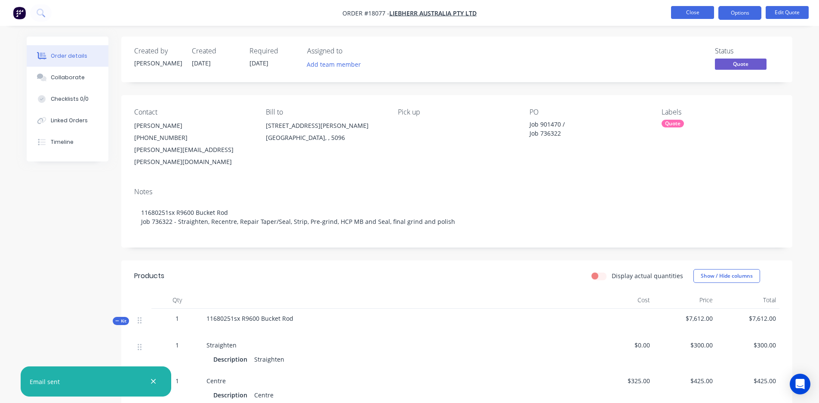
click at [680, 17] on button "Close" at bounding box center [692, 12] width 43 height 13
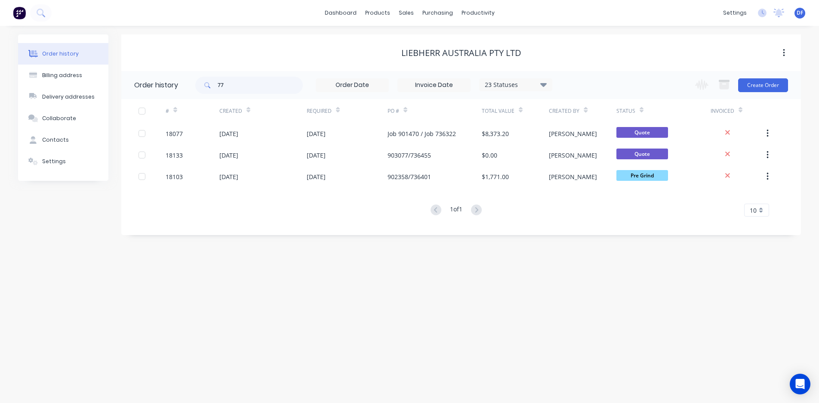
click at [431, 54] on div "Liebherr Australia Pty Ltd" at bounding box center [462, 53] width 120 height 10
click at [251, 87] on input "77" at bounding box center [260, 85] width 85 height 17
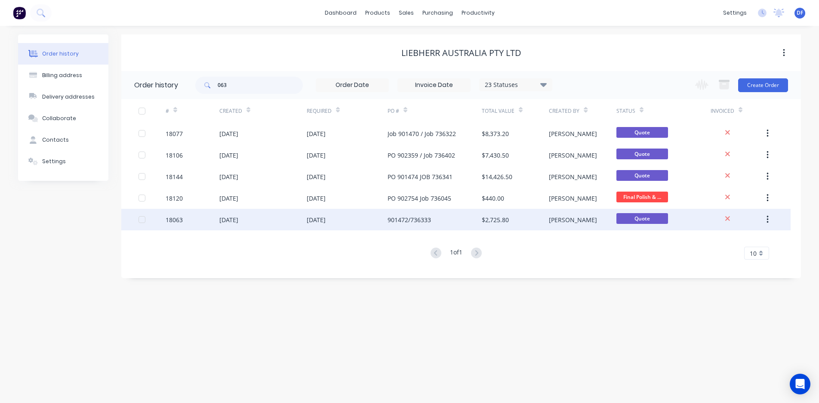
click at [238, 217] on div "28 Aug 2025" at bounding box center [228, 219] width 19 height 9
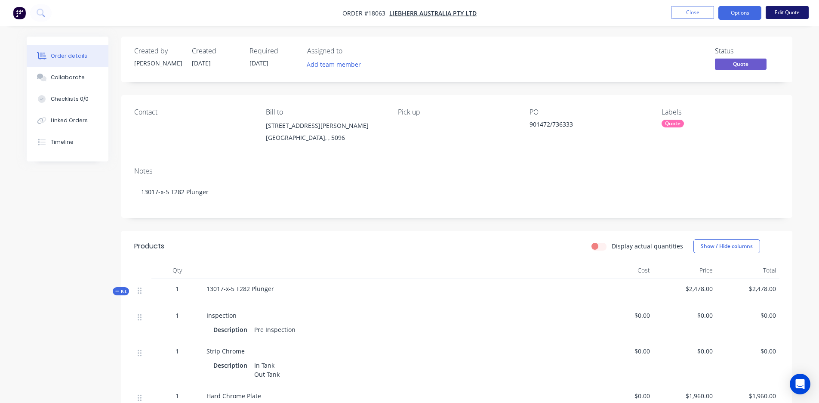
click at [800, 13] on button "Edit Quote" at bounding box center [787, 12] width 43 height 13
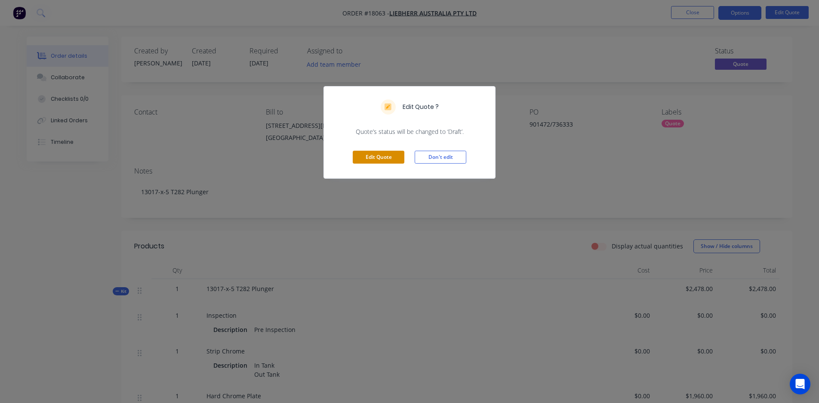
click at [389, 157] on button "Edit Quote" at bounding box center [379, 157] width 52 height 13
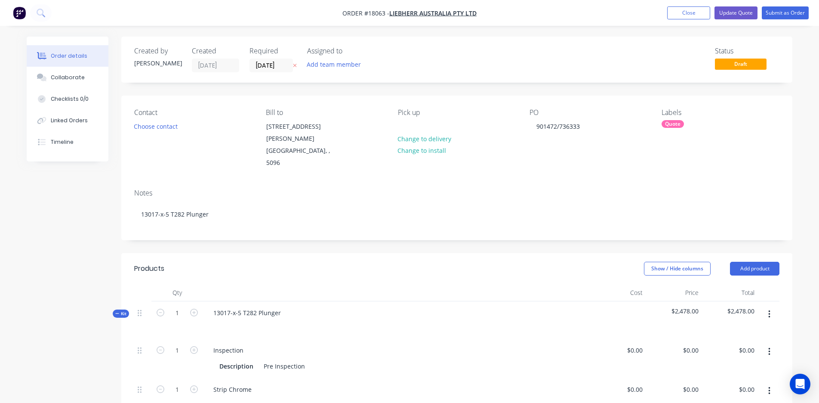
click at [130, 124] on div "Choose contact" at bounding box center [156, 126] width 53 height 12
click at [145, 126] on button "Choose contact" at bounding box center [156, 126] width 53 height 12
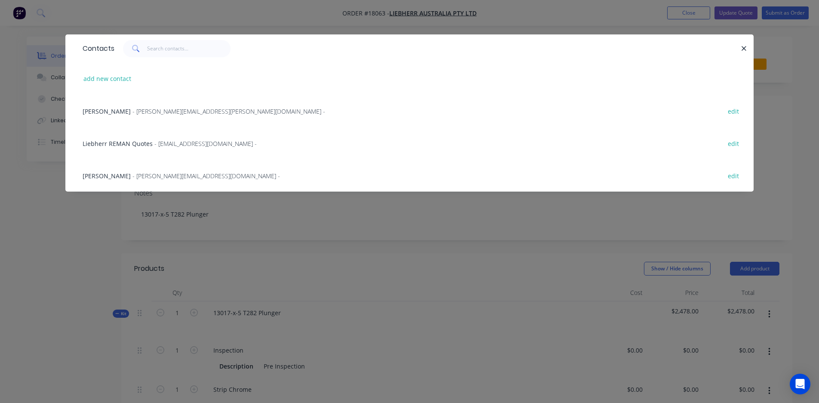
click at [136, 115] on span "- [PERSON_NAME][EMAIL_ADDRESS][PERSON_NAME][DOMAIN_NAME] -" at bounding box center [229, 111] width 193 height 8
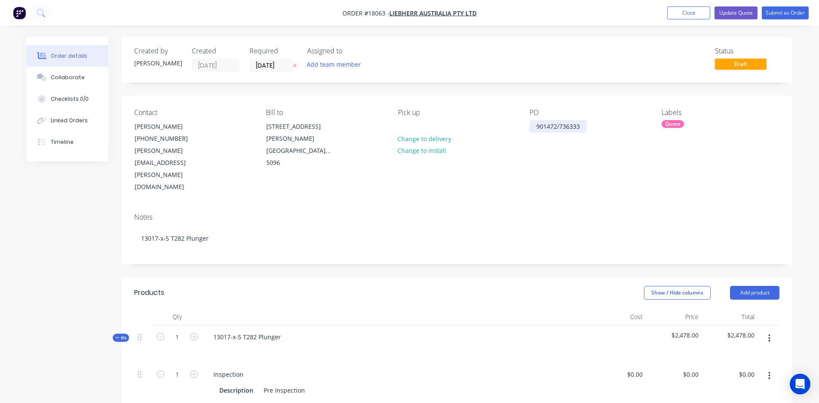
click at [533, 127] on div "901472/736333" at bounding box center [558, 126] width 57 height 12
click at [570, 127] on div "Job 901472/736333" at bounding box center [564, 126] width 68 height 12
click at [540, 129] on div "Job 901472 / Job736333" at bounding box center [554, 131] width 49 height 22
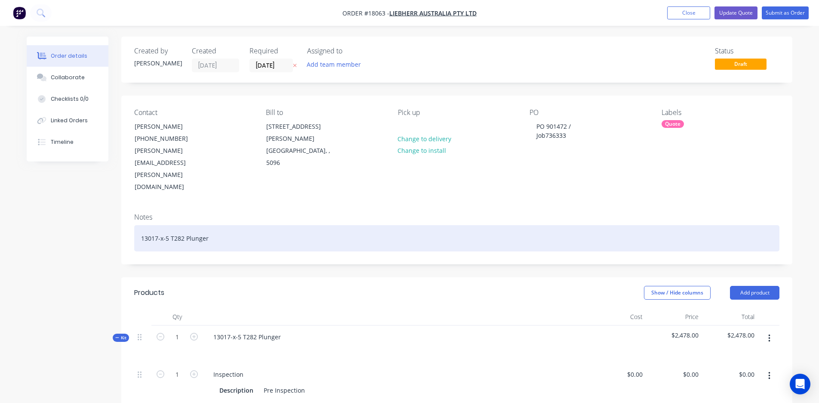
click at [545, 225] on div "13017-x-5 T282 Plunger" at bounding box center [457, 238] width 646 height 26
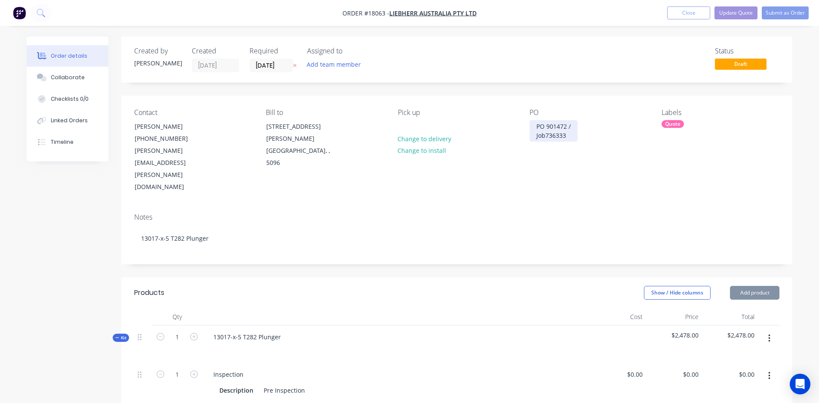
click at [545, 136] on div "PO 901472 / Job736333" at bounding box center [554, 131] width 48 height 22
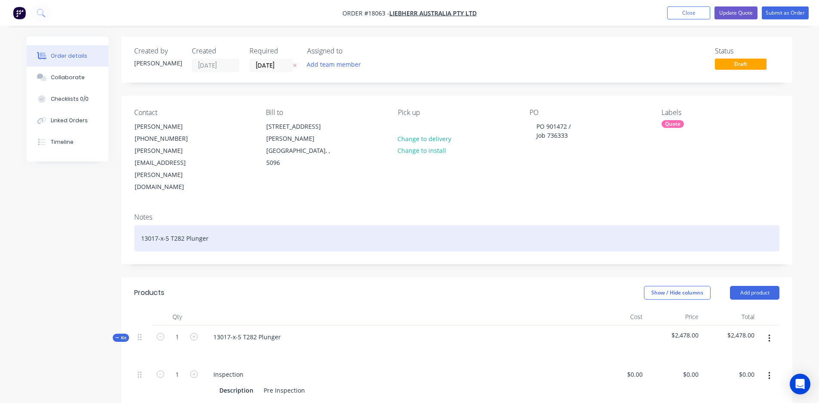
click at [226, 225] on div "13017-x-5 T282 Plunger" at bounding box center [457, 238] width 646 height 26
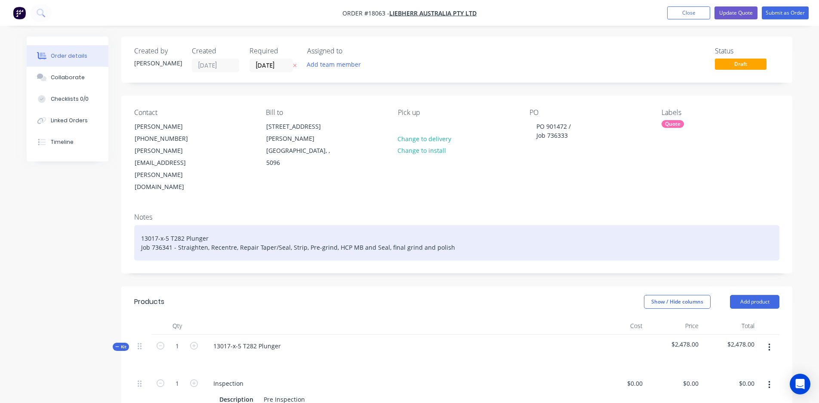
click at [159, 225] on div "13017-x-5 T282 Plunger Job 736341 - Straighten, Recentre, Repair Taper/Seal, St…" at bounding box center [457, 242] width 646 height 35
drag, startPoint x: 178, startPoint y: 213, endPoint x: 452, endPoint y: 209, distance: 273.7
click at [452, 225] on div "13017-x-5 T282 Plunger Job 736333 - Straighten, Recentre, Repair Taper/Seal, St…" at bounding box center [457, 242] width 646 height 35
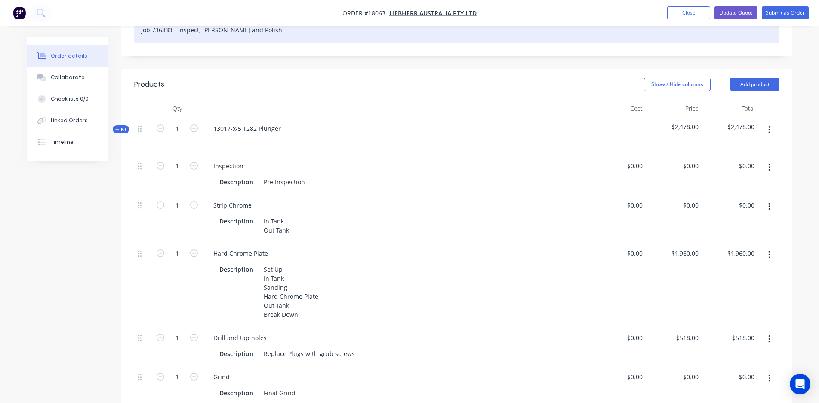
scroll to position [207, 0]
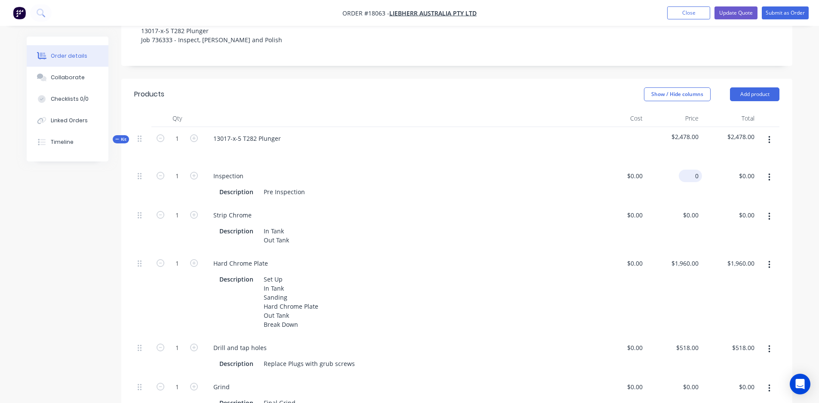
click at [692, 170] on div "0 $0.00" at bounding box center [690, 176] width 23 height 12
click at [672, 252] on div "1960 $1,960.00" at bounding box center [674, 294] width 56 height 84
click at [457, 274] on div "Description Set Up In Tank Sanding Hard Chrome Plate Out Tank Break Down" at bounding box center [395, 302] width 358 height 58
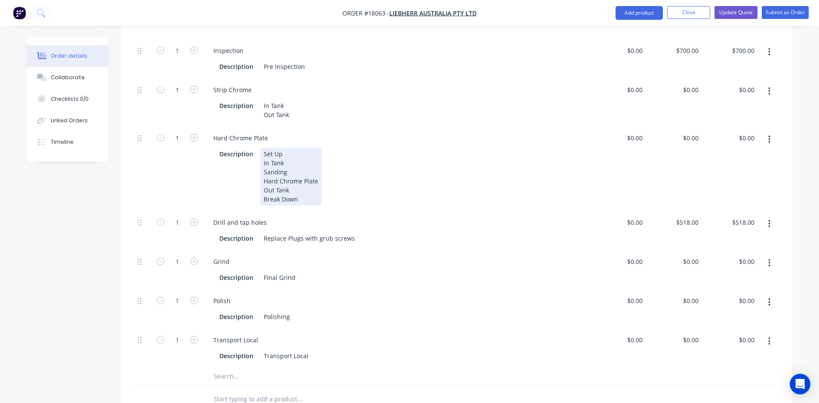
scroll to position [354, 0]
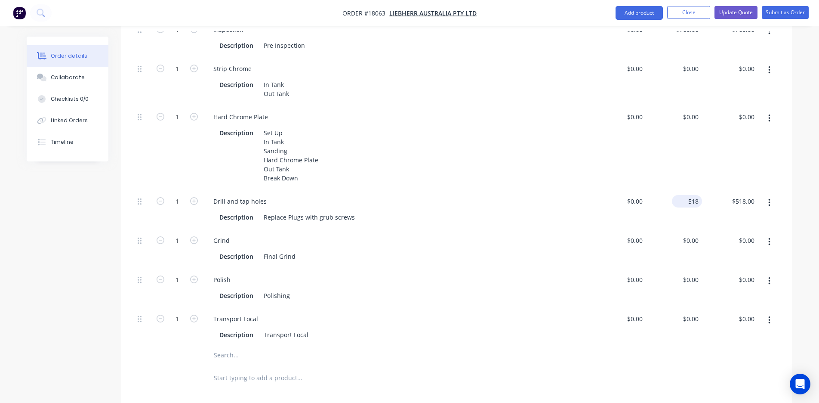
click at [683, 190] on div "518 $518.00" at bounding box center [674, 209] width 56 height 39
click at [523, 229] on div "Grind Description Final Grind" at bounding box center [396, 248] width 387 height 39
click at [690, 312] on div "0 $0.00" at bounding box center [690, 318] width 23 height 12
click at [542, 312] on div "Transport Local" at bounding box center [397, 318] width 380 height 12
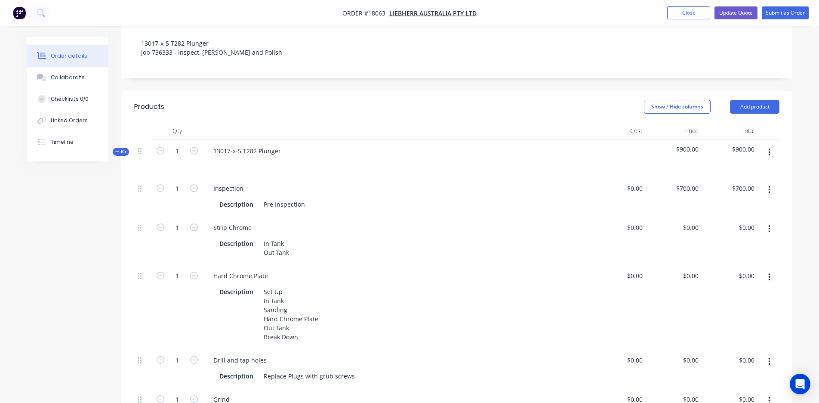
scroll to position [190, 0]
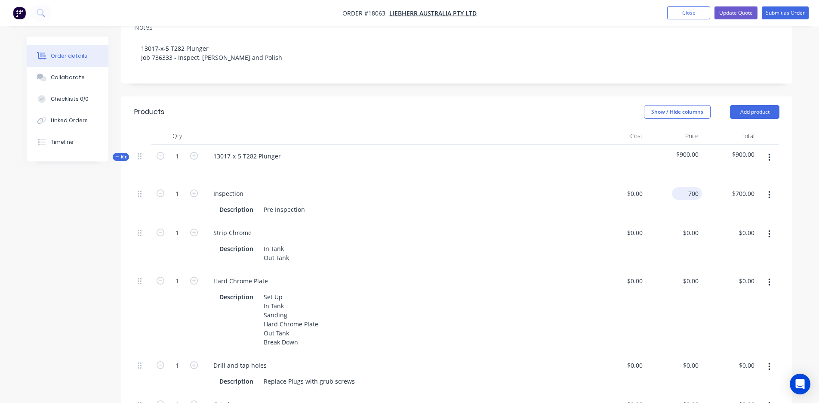
click at [685, 187] on div "700 $700.00" at bounding box center [687, 193] width 30 height 12
click at [503, 226] on div "Strip Chrome" at bounding box center [397, 232] width 380 height 12
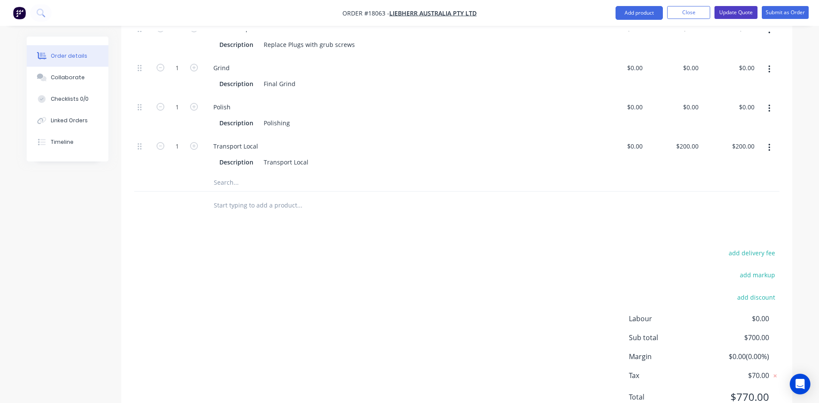
scroll to position [526, 0]
click at [737, 12] on button "Update Quote" at bounding box center [736, 12] width 43 height 13
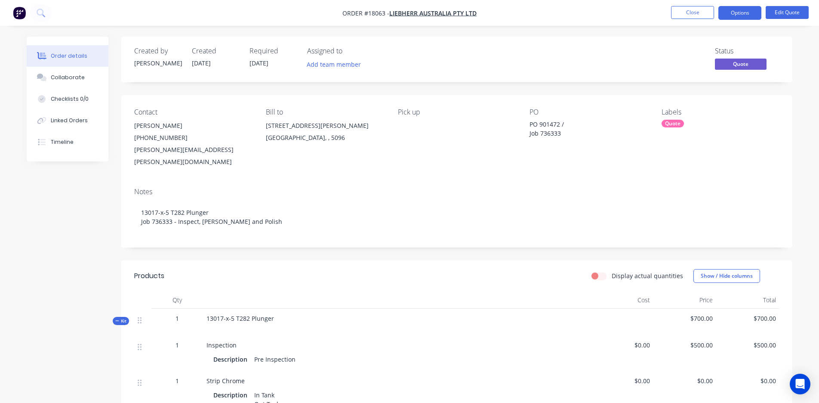
scroll to position [0, 0]
click at [741, 13] on button "Options" at bounding box center [740, 13] width 43 height 14
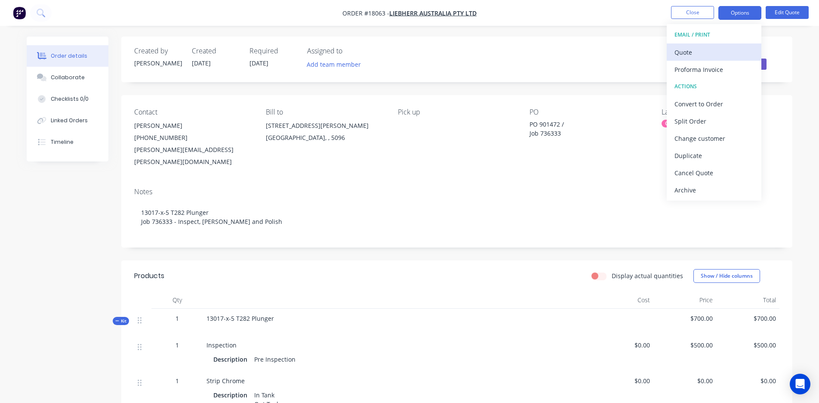
click at [686, 53] on div "Quote" at bounding box center [714, 52] width 79 height 12
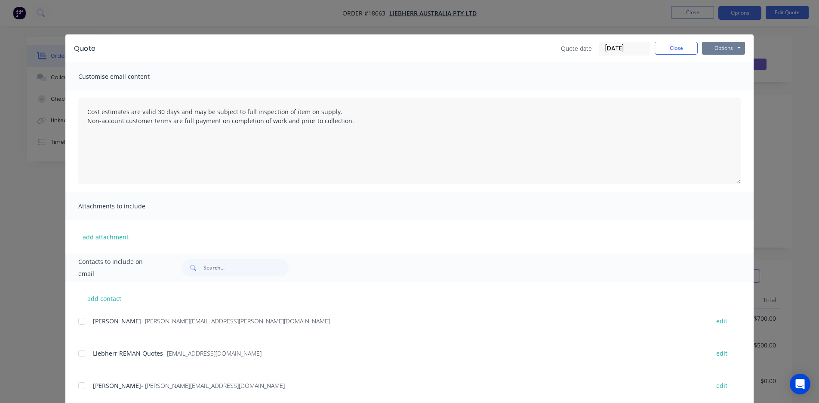
click at [724, 53] on button "Options" at bounding box center [723, 48] width 43 height 13
click at [717, 65] on button "Preview" at bounding box center [729, 63] width 55 height 14
click at [675, 52] on button "Close" at bounding box center [676, 48] width 43 height 13
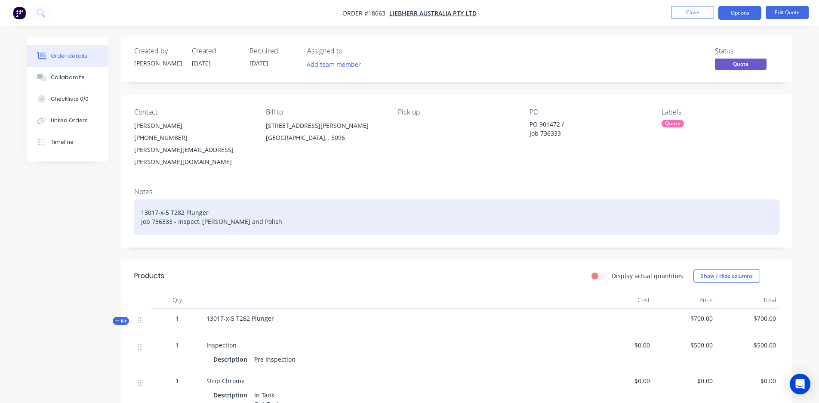
click at [253, 212] on div "13017-x-5 T282 Plunger Job 736333 - Inspect, Linish and Polish" at bounding box center [457, 216] width 646 height 35
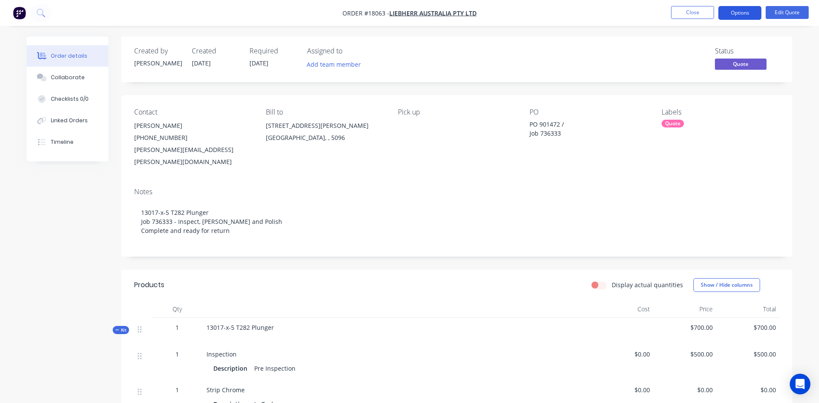
click at [739, 12] on button "Options" at bounding box center [740, 13] width 43 height 14
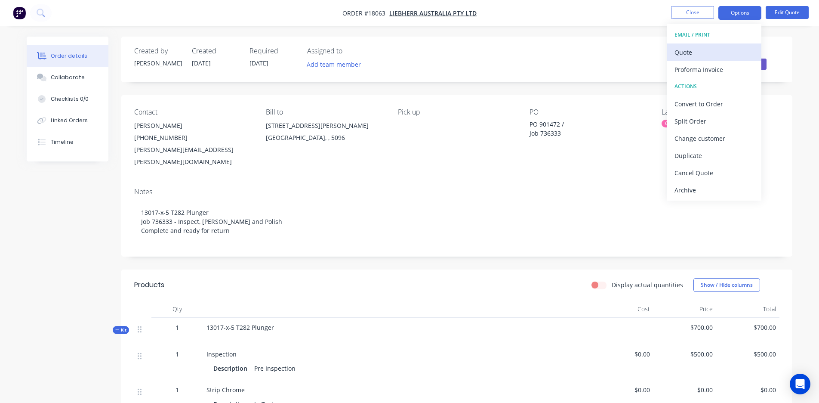
click at [698, 56] on div "Quote" at bounding box center [714, 52] width 79 height 12
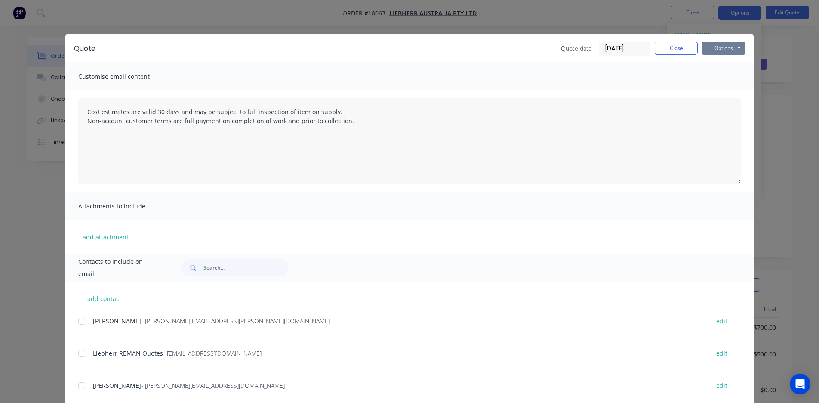
click at [717, 52] on button "Options" at bounding box center [723, 48] width 43 height 13
click at [715, 68] on button "Preview" at bounding box center [729, 63] width 55 height 14
click at [724, 52] on button "Options" at bounding box center [723, 48] width 43 height 13
click at [82, 353] on div at bounding box center [81, 353] width 17 height 17
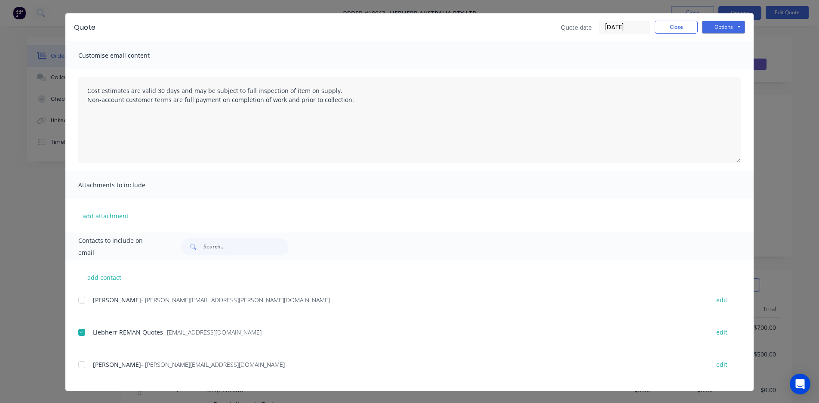
scroll to position [21, 0]
click at [728, 28] on button "Options" at bounding box center [723, 27] width 43 height 13
click at [725, 69] on button "Email" at bounding box center [729, 71] width 55 height 14
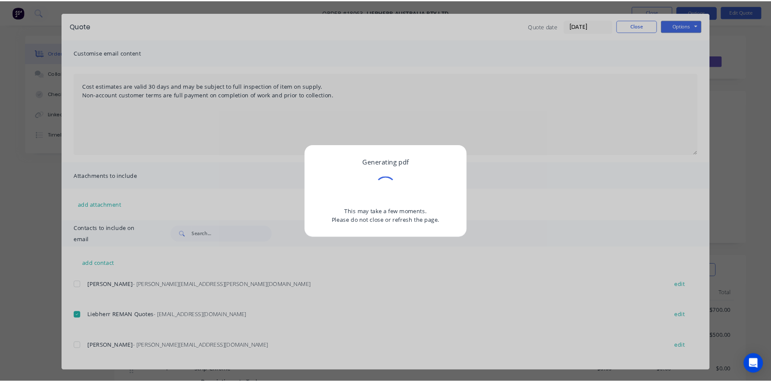
scroll to position [0, 0]
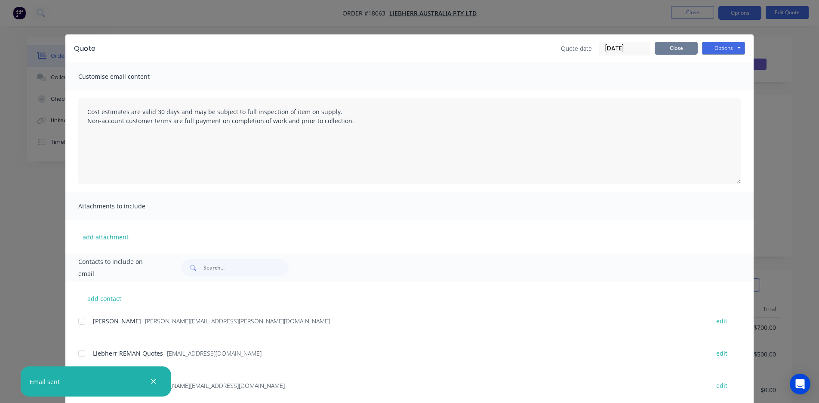
click at [673, 49] on button "Close" at bounding box center [676, 48] width 43 height 13
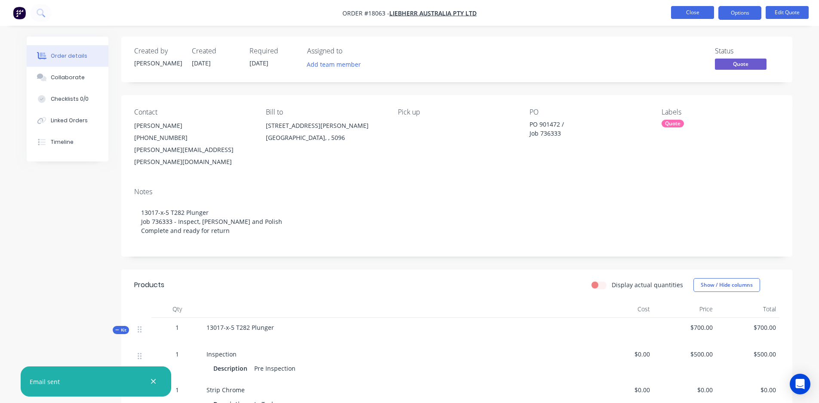
click at [682, 12] on button "Close" at bounding box center [692, 12] width 43 height 13
